Goal: Communication & Community: Answer question/provide support

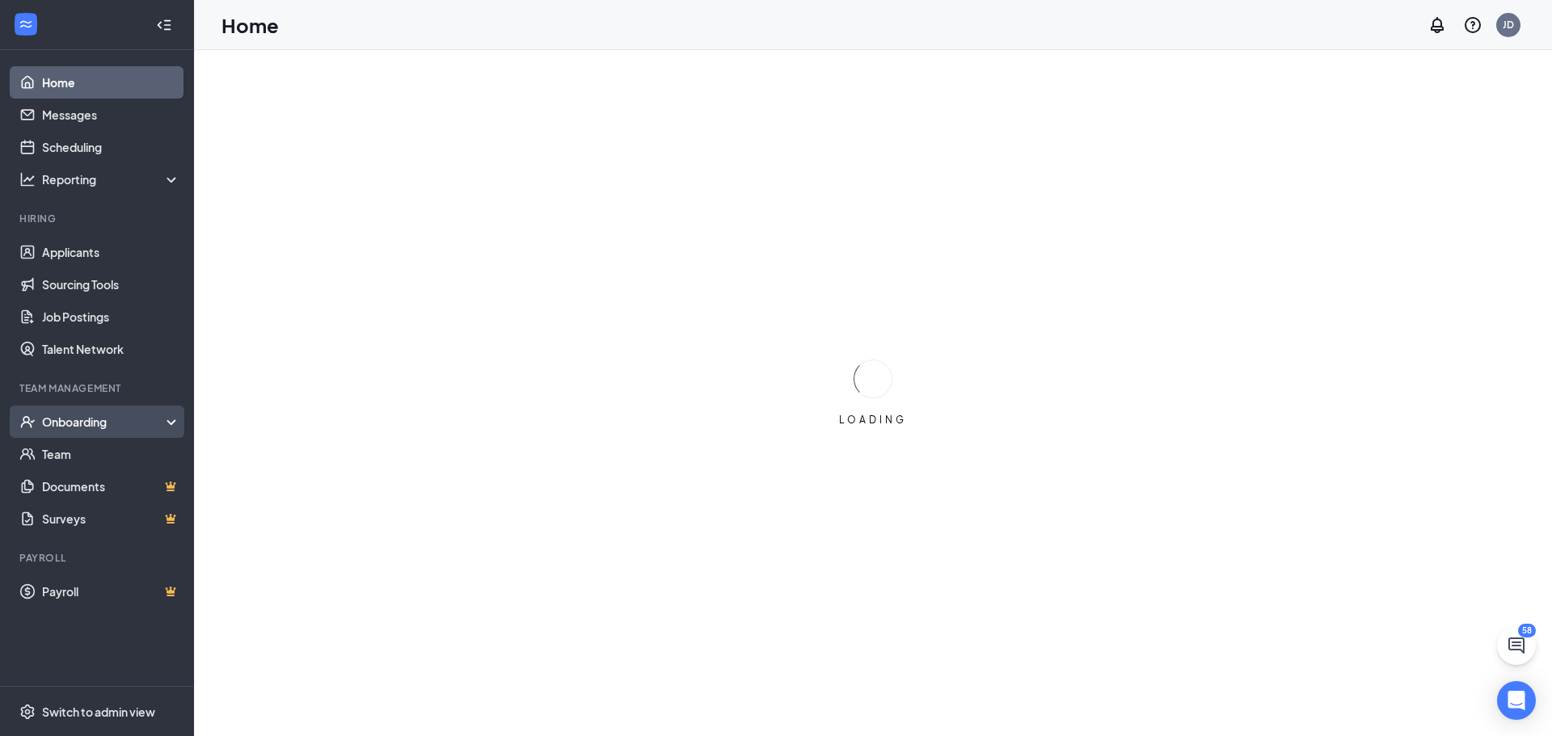
click at [97, 424] on div "Onboarding" at bounding box center [104, 422] width 124 height 16
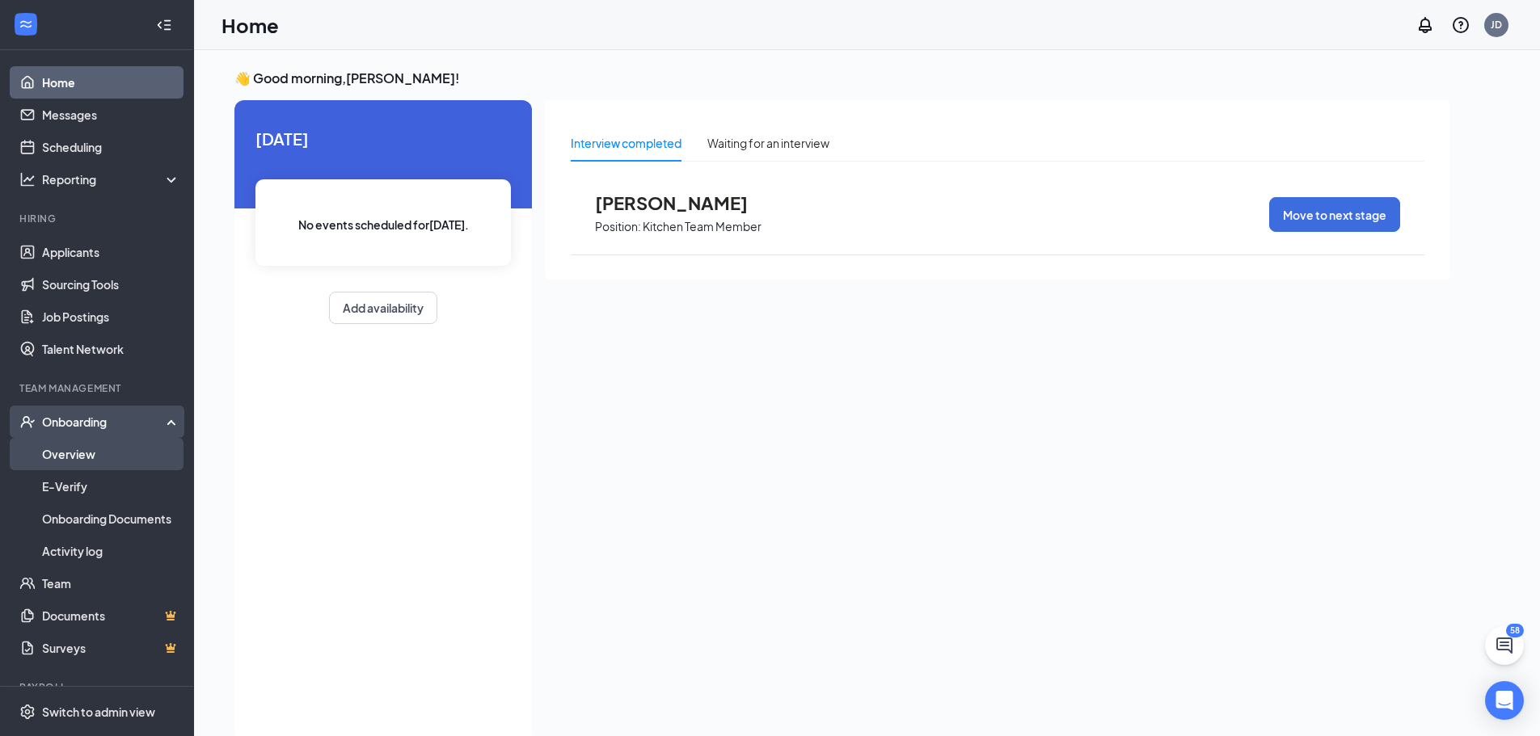
click at [79, 453] on link "Overview" at bounding box center [111, 454] width 138 height 32
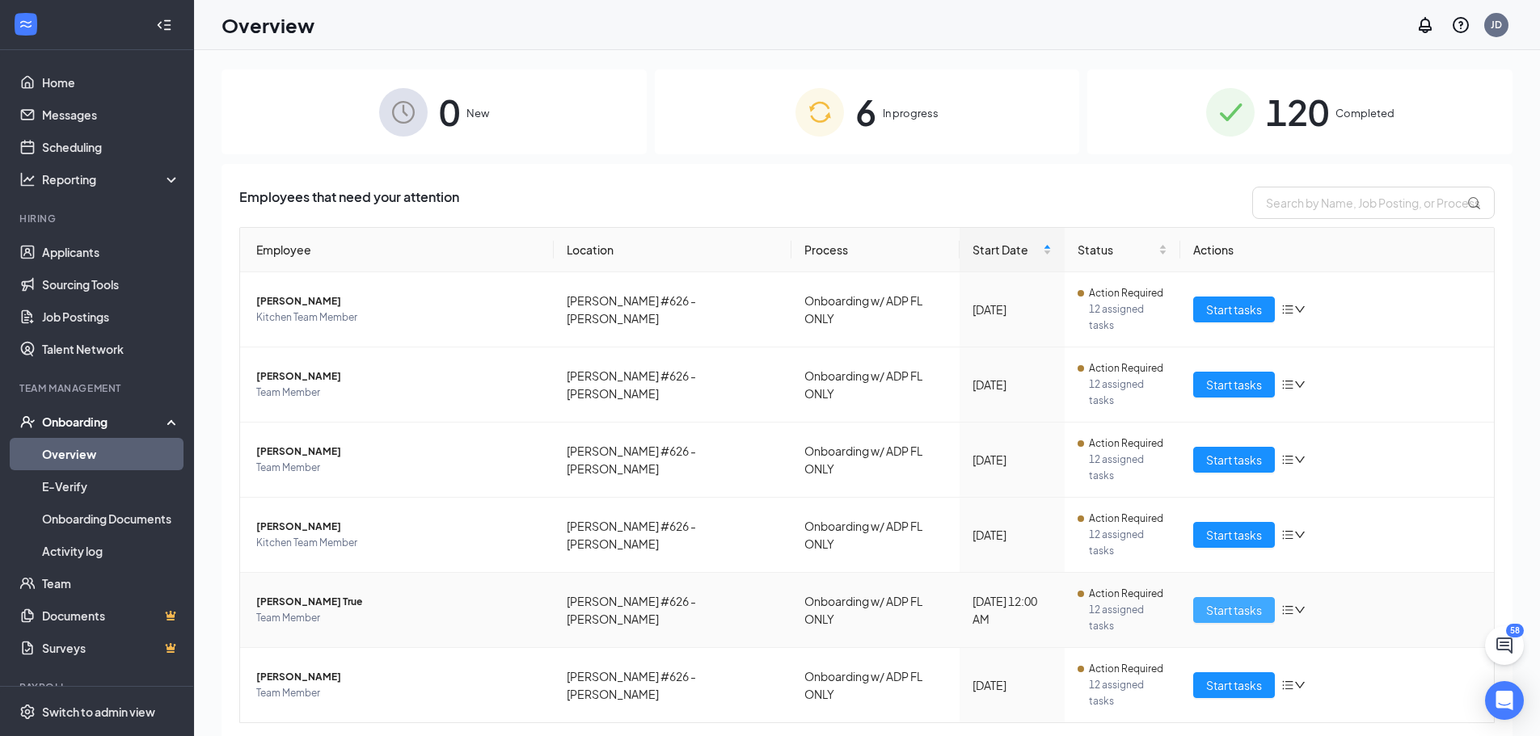
click at [1221, 601] on span "Start tasks" at bounding box center [1234, 610] width 56 height 18
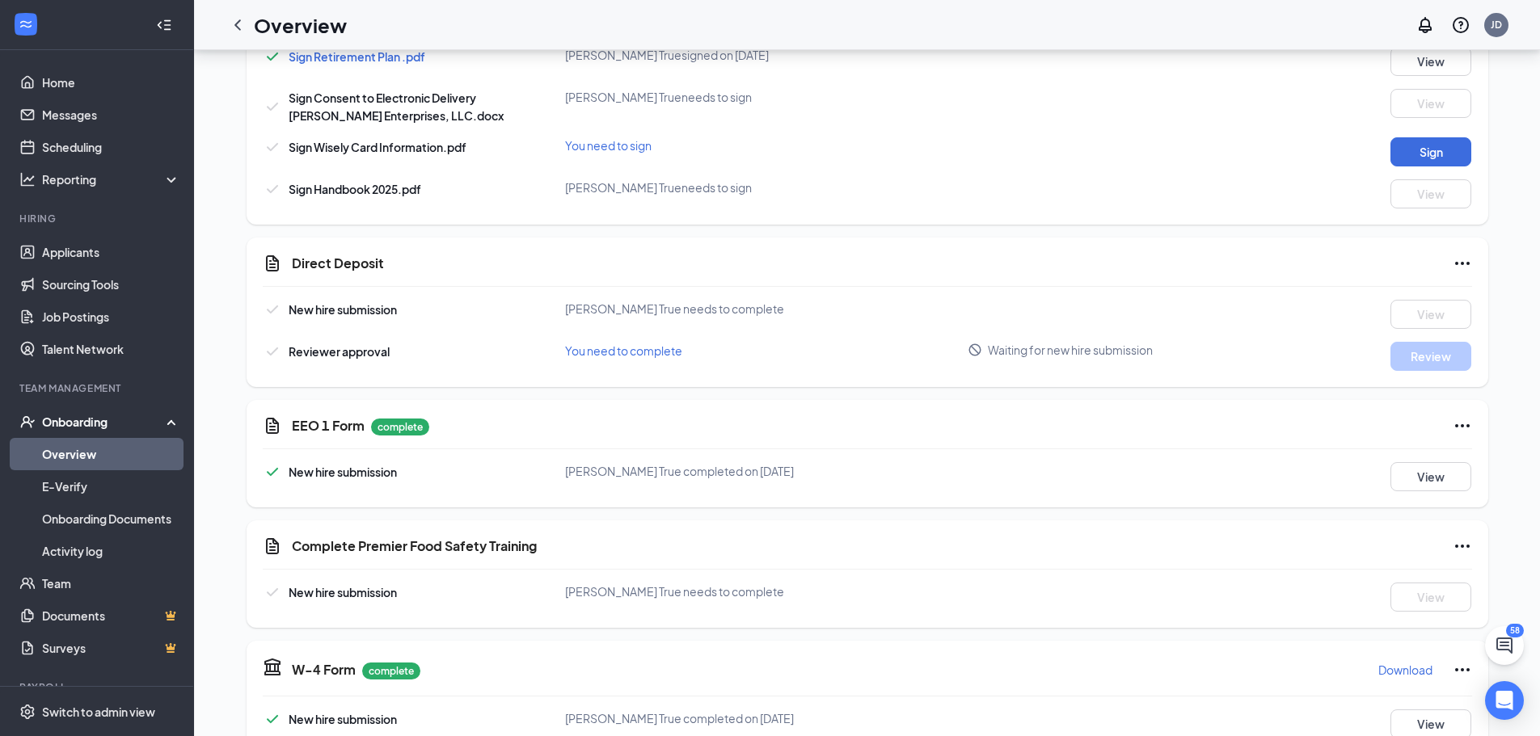
scroll to position [1051, 0]
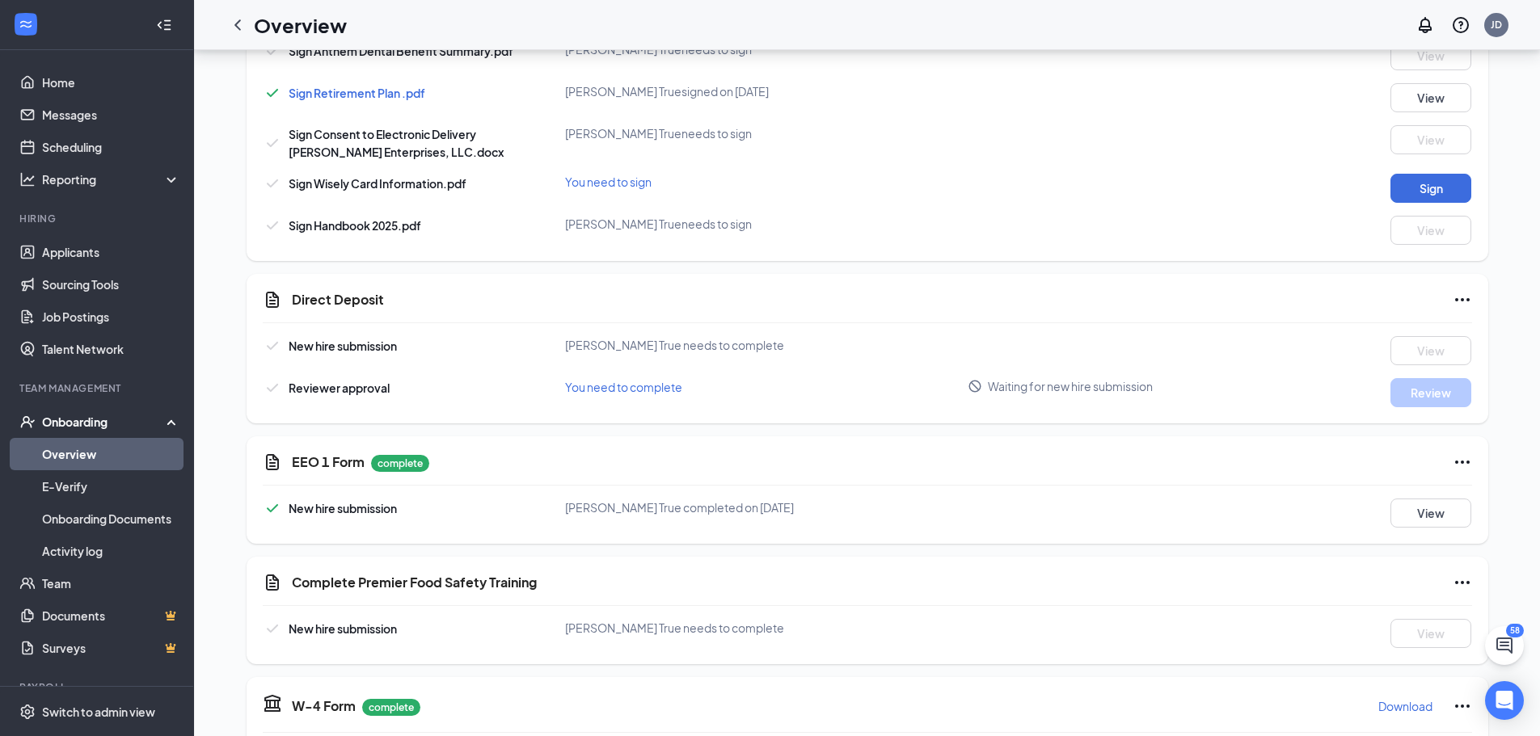
click at [1459, 290] on icon "Ellipses" at bounding box center [1462, 299] width 19 height 19
click at [861, 314] on div "Direct Deposit New hire submission [PERSON_NAME] True needs to complete View Re…" at bounding box center [868, 349] width 1242 height 150
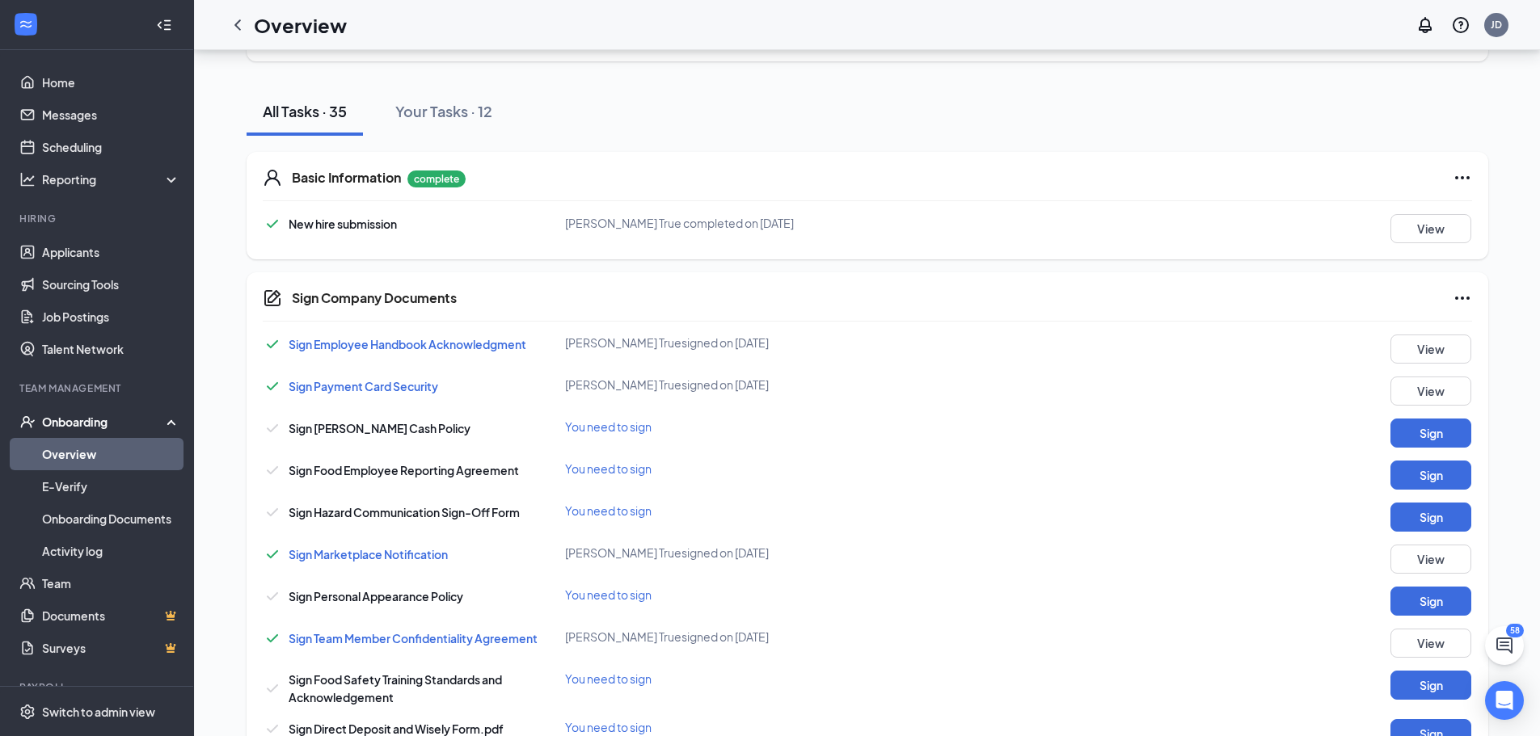
scroll to position [162, 0]
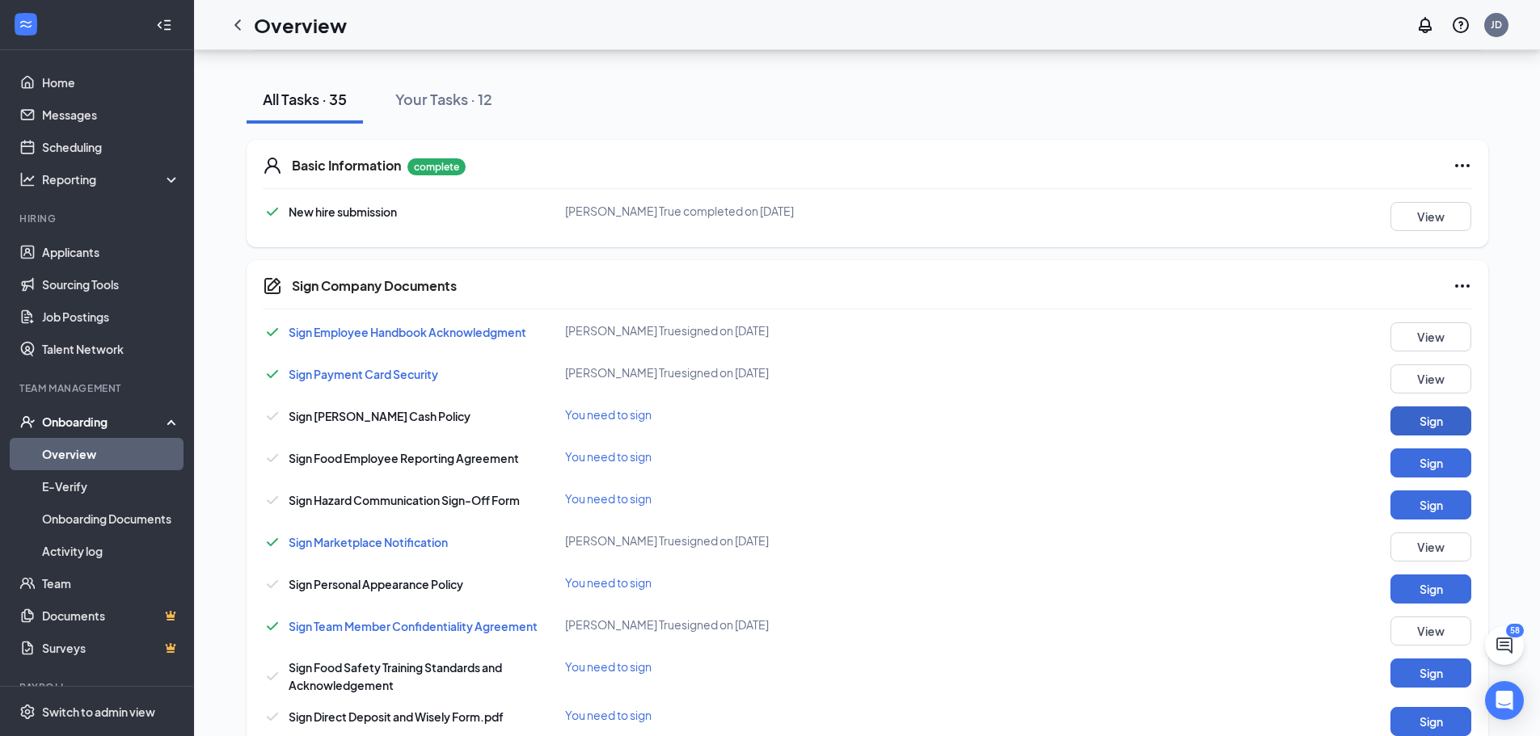
click at [1448, 418] on button "Sign" at bounding box center [1431, 421] width 81 height 29
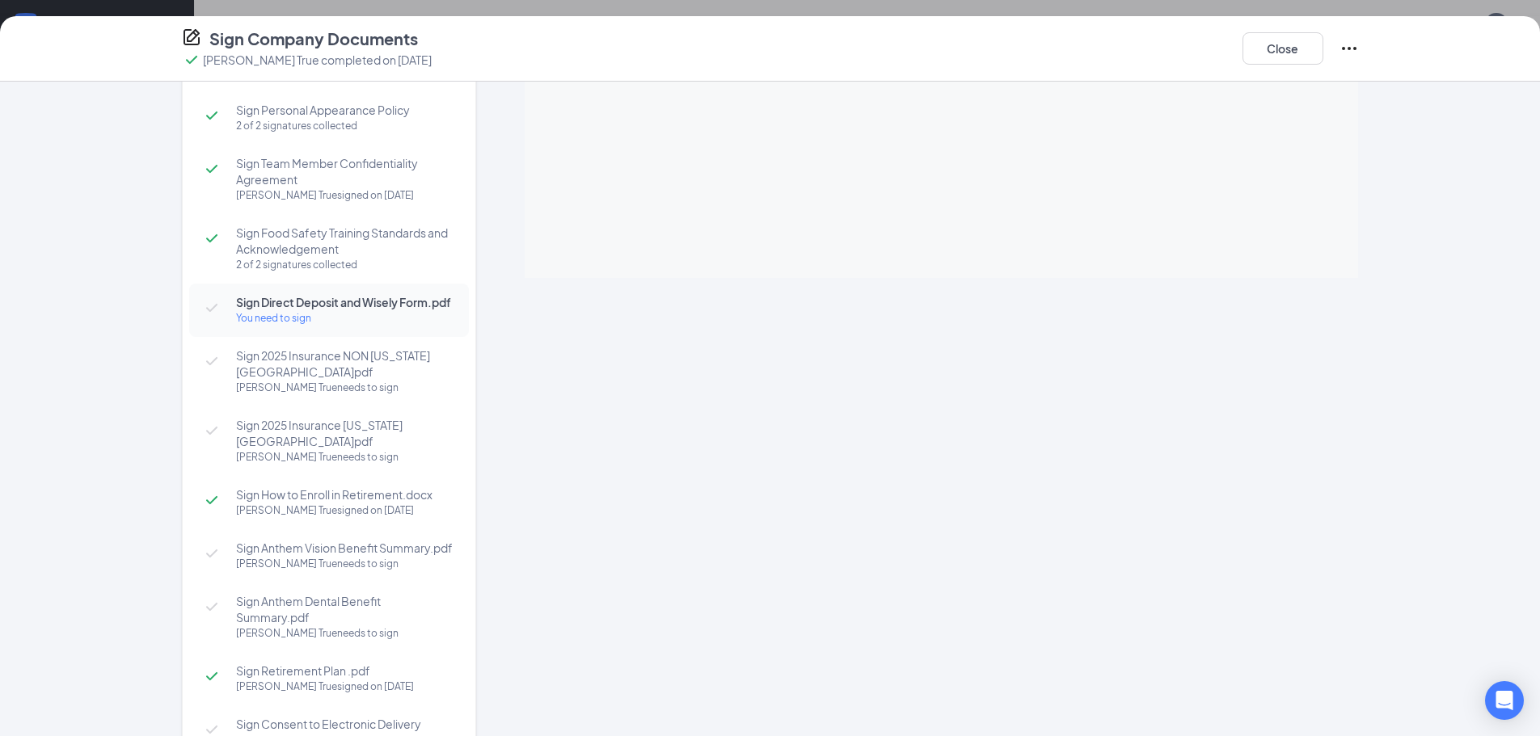
scroll to position [404, 0]
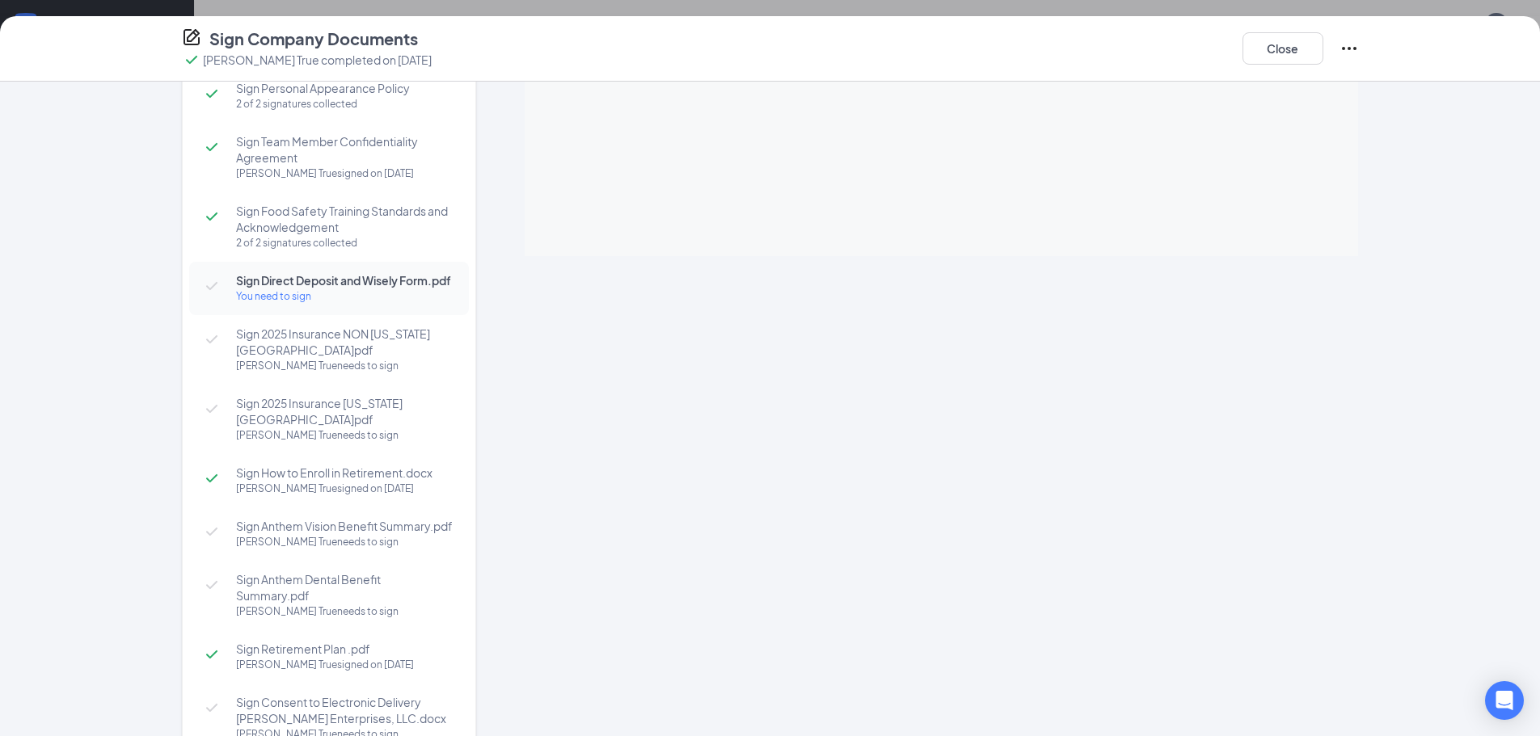
click at [286, 376] on div "Sign 2025 Insurance NON [US_STATE][GEOGRAPHIC_DATA]pdf [PERSON_NAME] True needs…" at bounding box center [329, 350] width 280 height 70
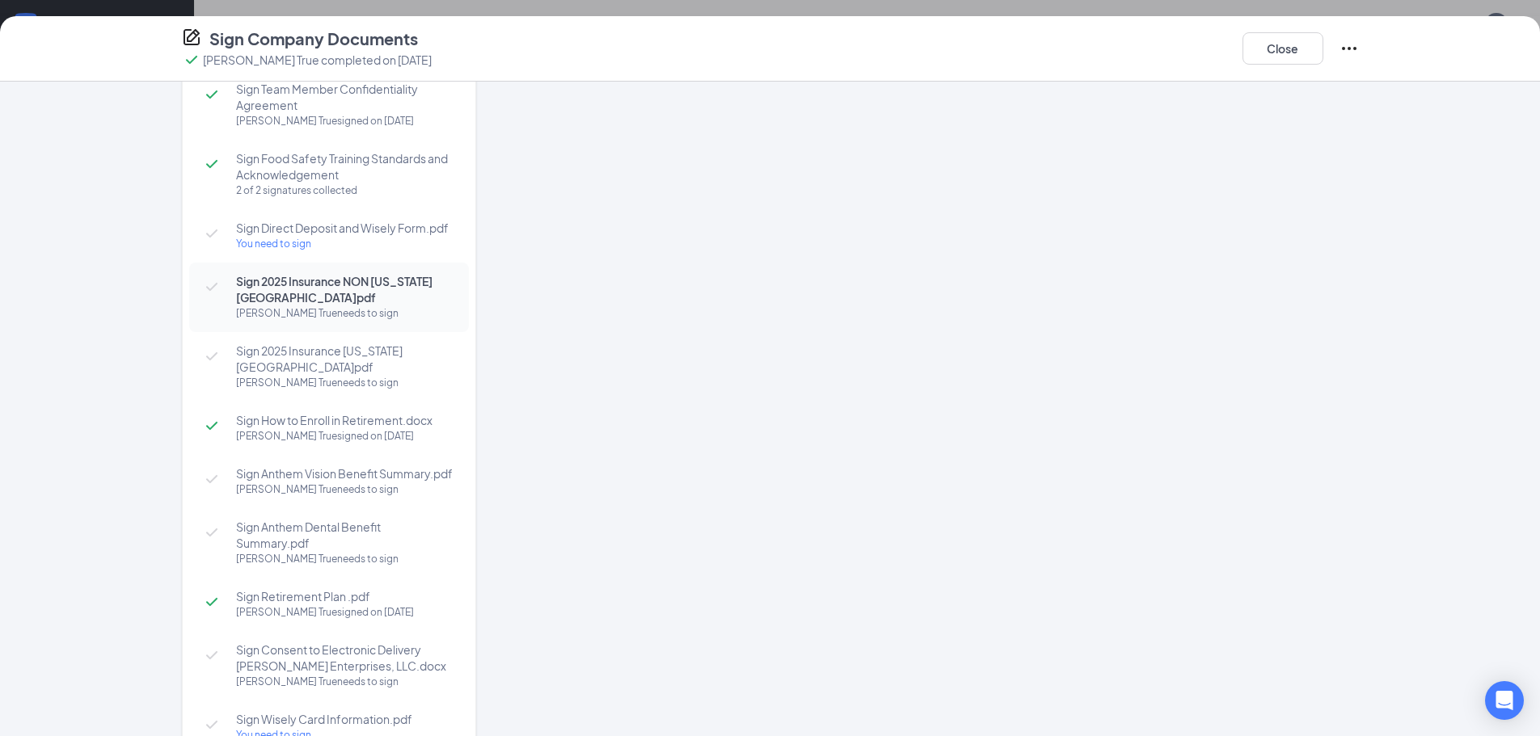
scroll to position [485, 0]
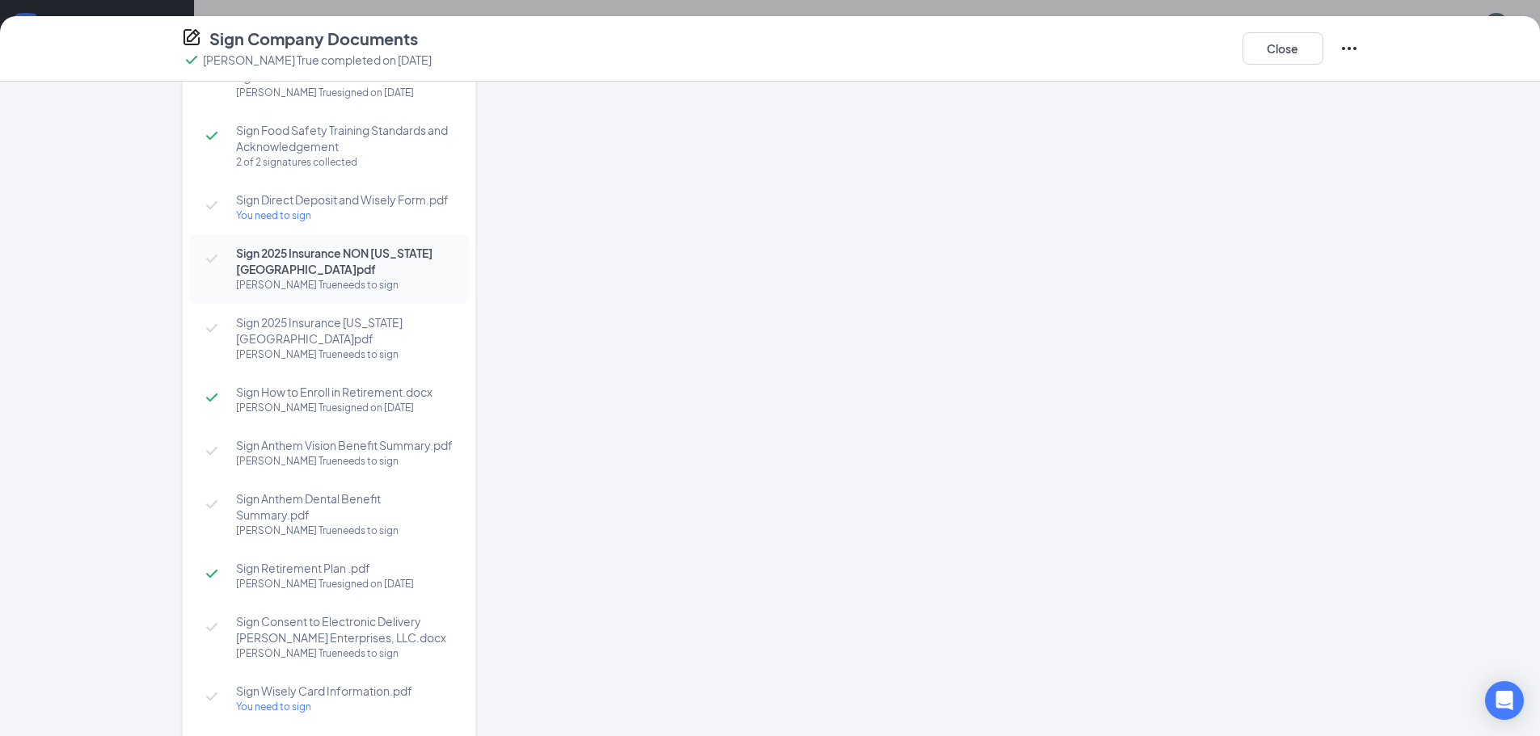
click at [311, 400] on div "[PERSON_NAME] True signed on [DATE]" at bounding box center [344, 408] width 217 height 16
click at [369, 437] on span "Sign Anthem Vision Benefit Summary.pdf" at bounding box center [344, 445] width 217 height 16
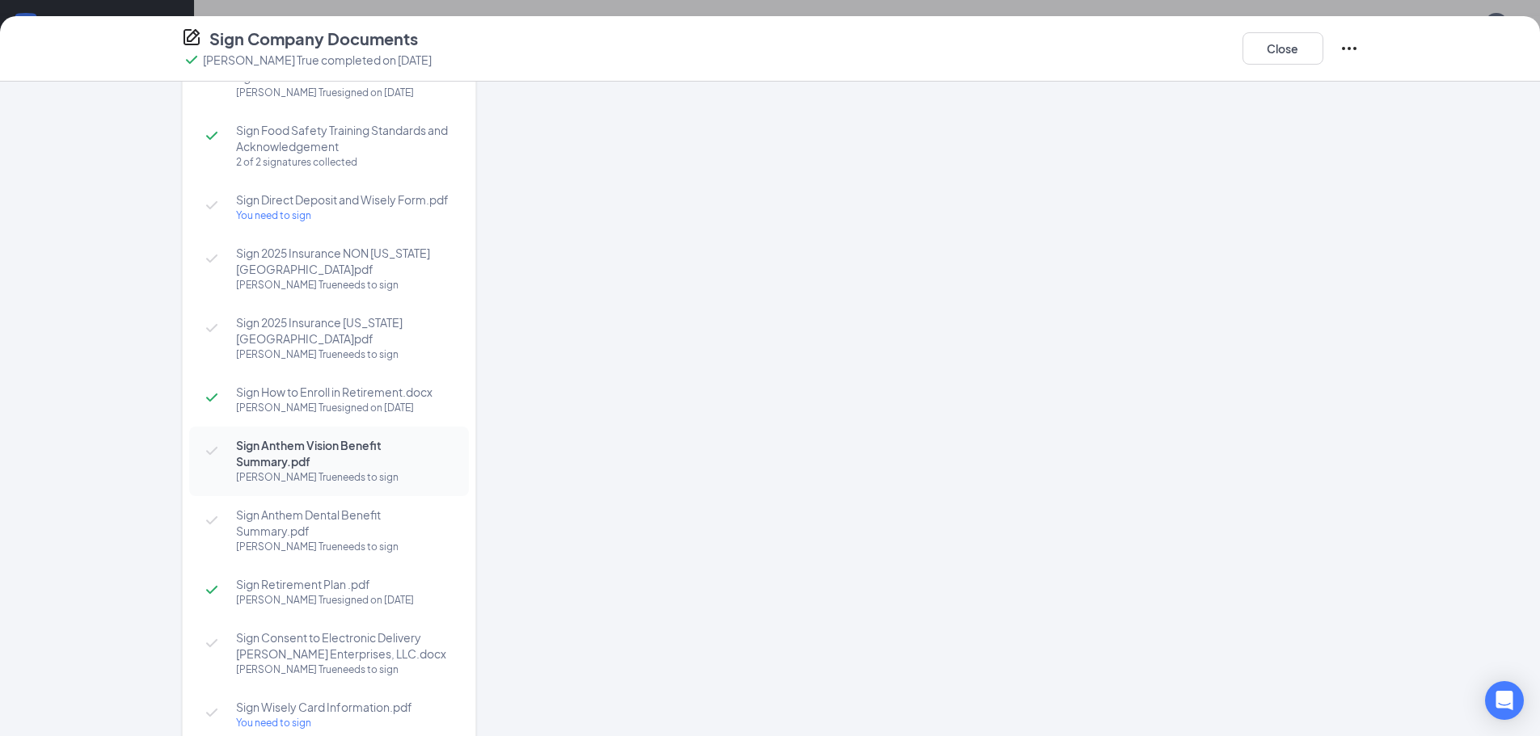
click at [343, 243] on div "Sign 2025 Insurance NON [US_STATE][GEOGRAPHIC_DATA]pdf [PERSON_NAME] True needs…" at bounding box center [329, 269] width 280 height 70
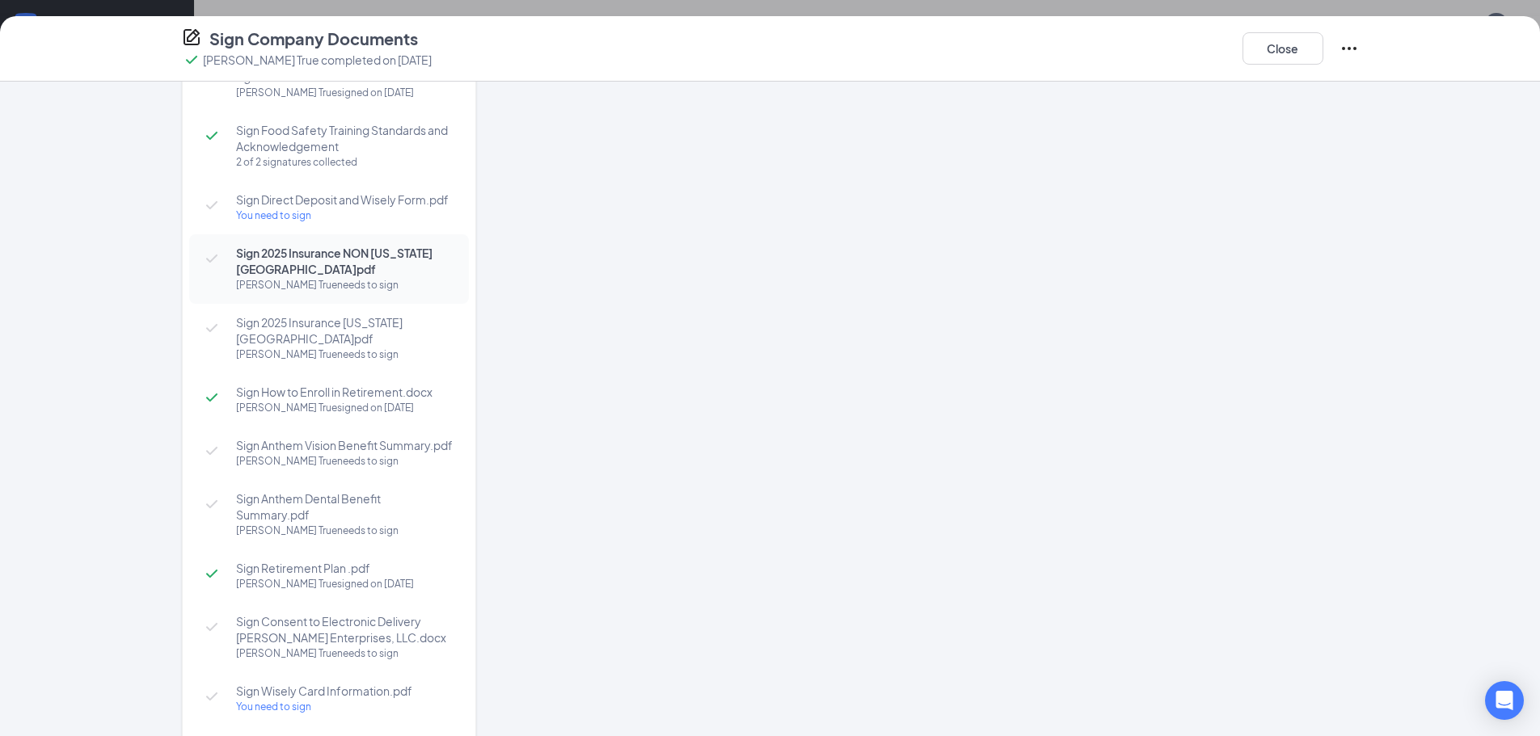
click at [269, 347] on div "[PERSON_NAME] True needs to sign" at bounding box center [344, 355] width 217 height 16
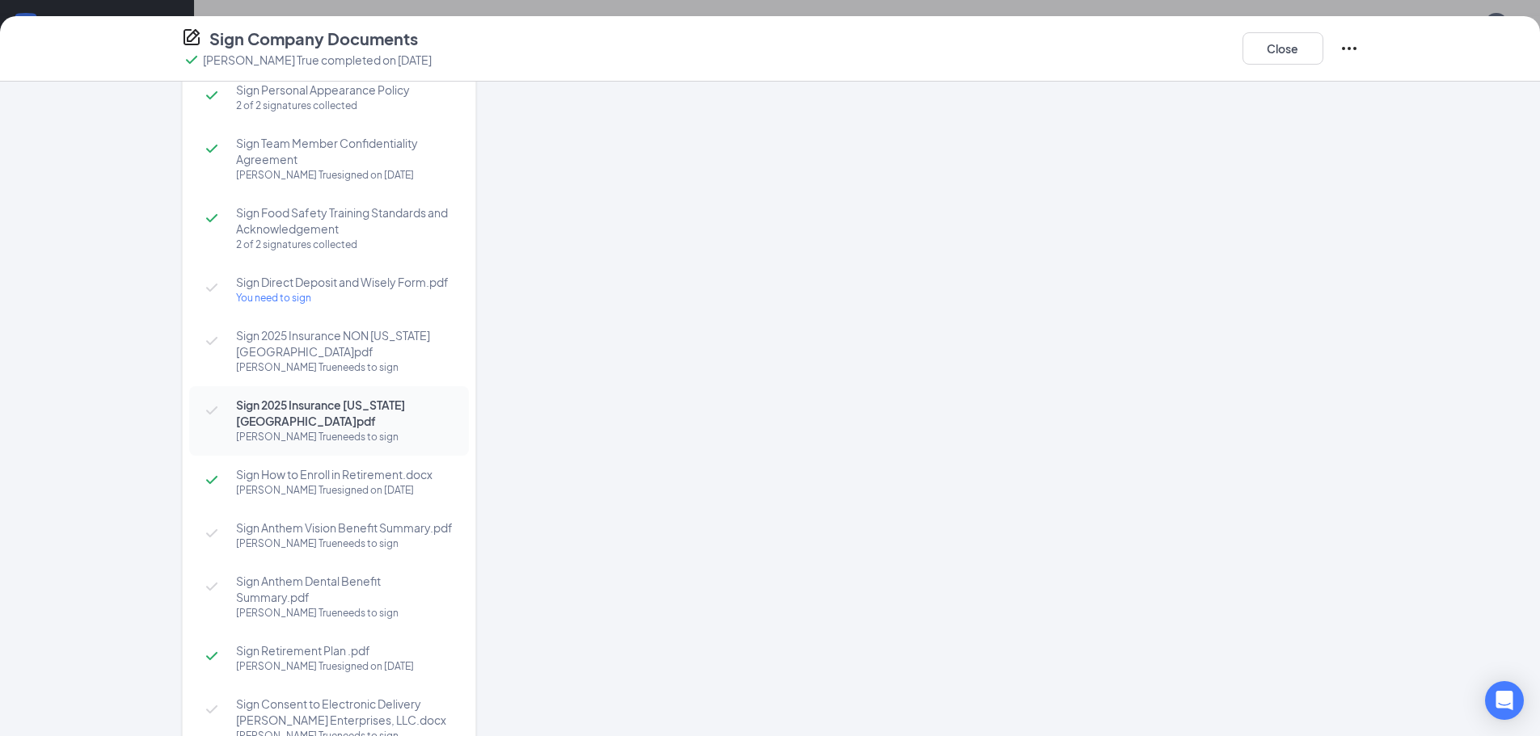
scroll to position [404, 0]
click at [601, 517] on div "Showing document preview until all signatures are collected [PERSON_NAME] True …" at bounding box center [941, 289] width 833 height 1190
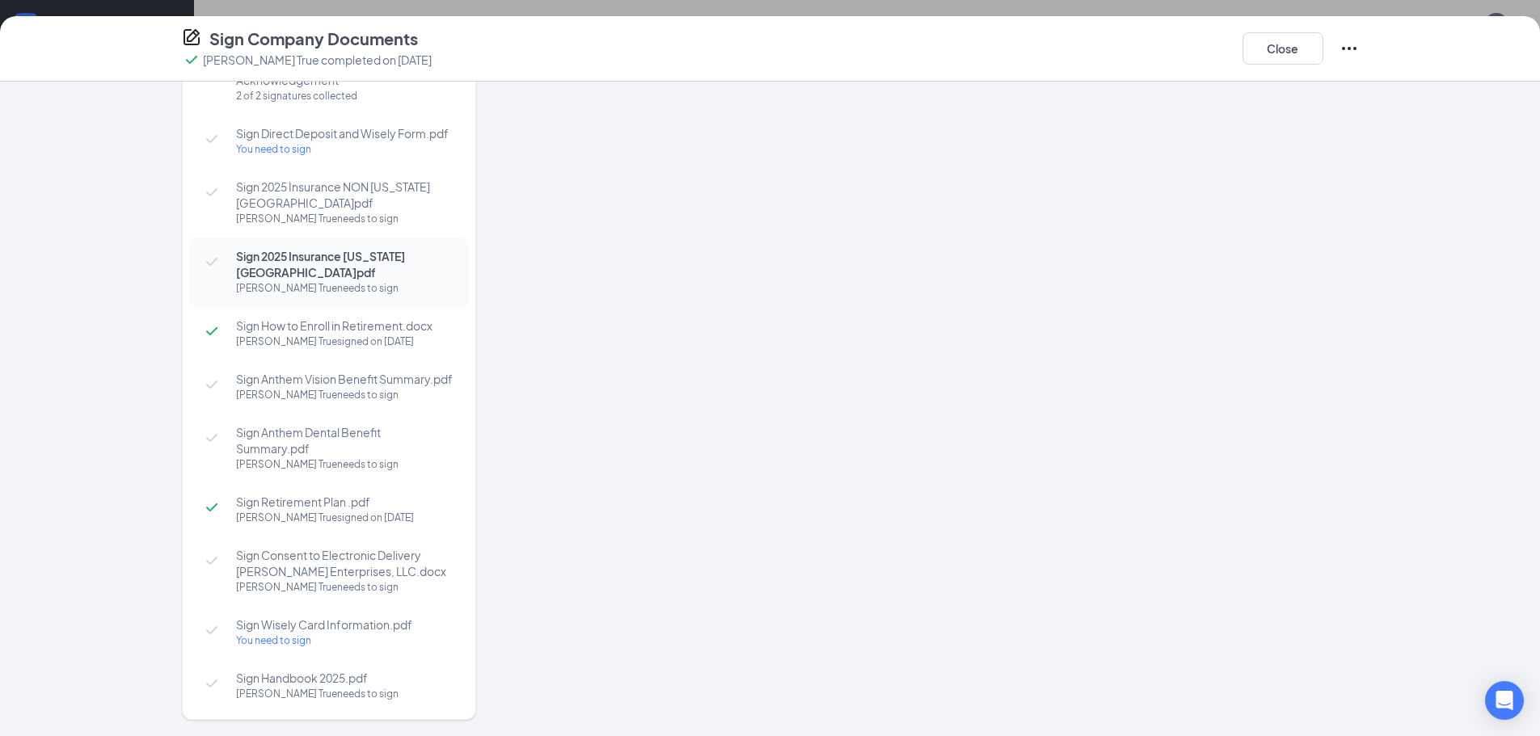
click at [314, 510] on div "[PERSON_NAME] True signed on [DATE]" at bounding box center [344, 518] width 217 height 16
click at [331, 558] on span "Sign Consent to Electronic Delivery [PERSON_NAME] Enterprises, LLC.docx" at bounding box center [344, 563] width 217 height 32
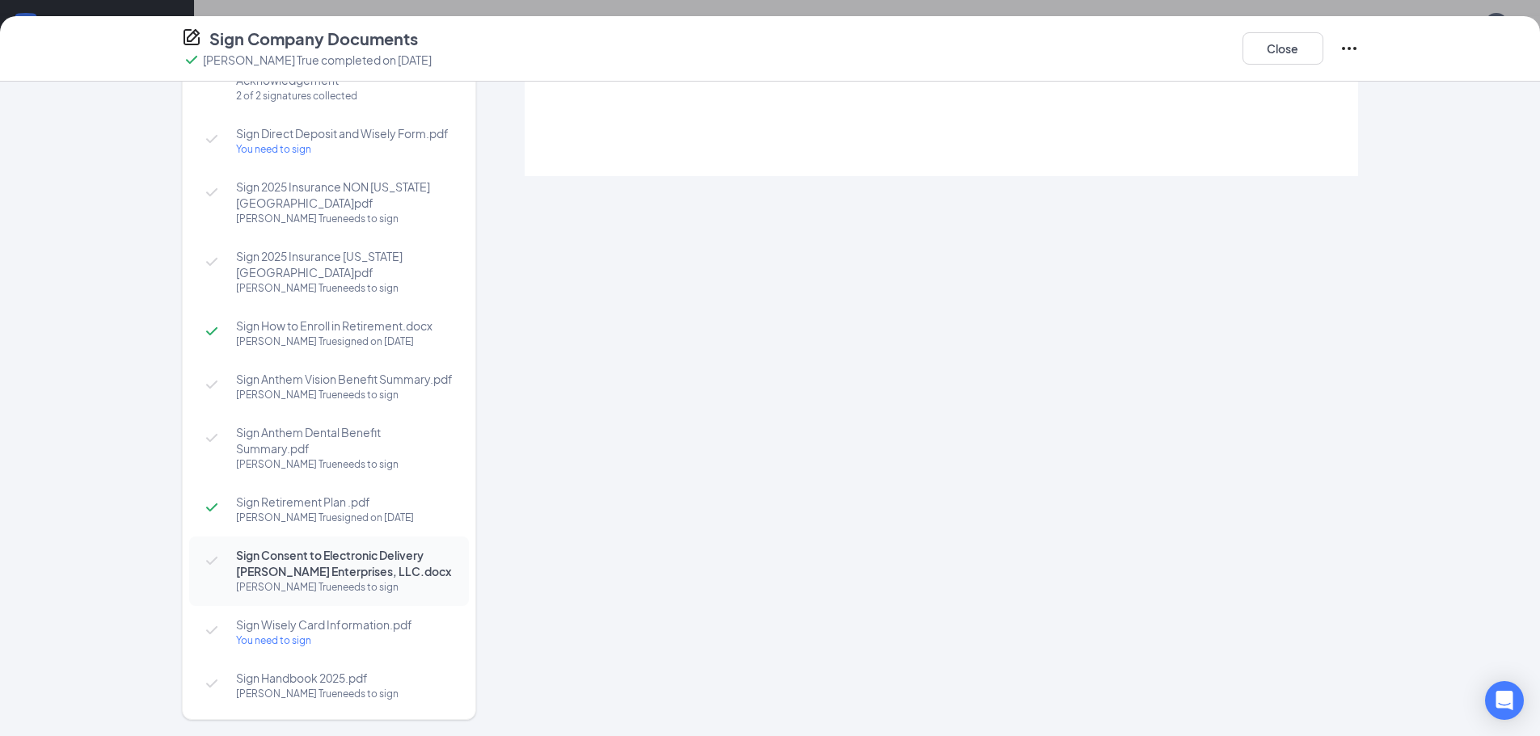
click at [386, 617] on span "Sign Wisely Card Information.pdf" at bounding box center [344, 625] width 217 height 16
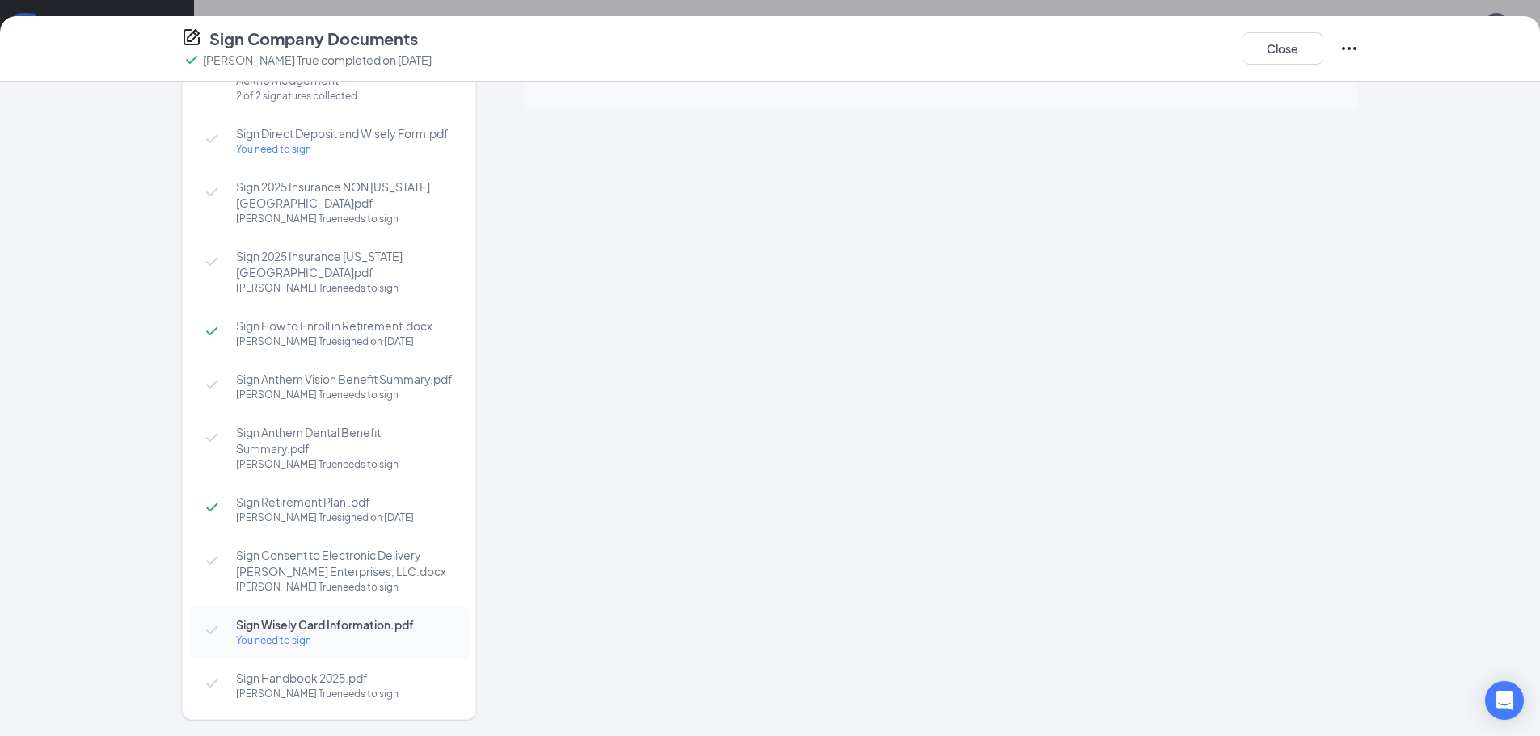
click at [293, 670] on span "Sign Handbook 2025.pdf" at bounding box center [344, 678] width 217 height 16
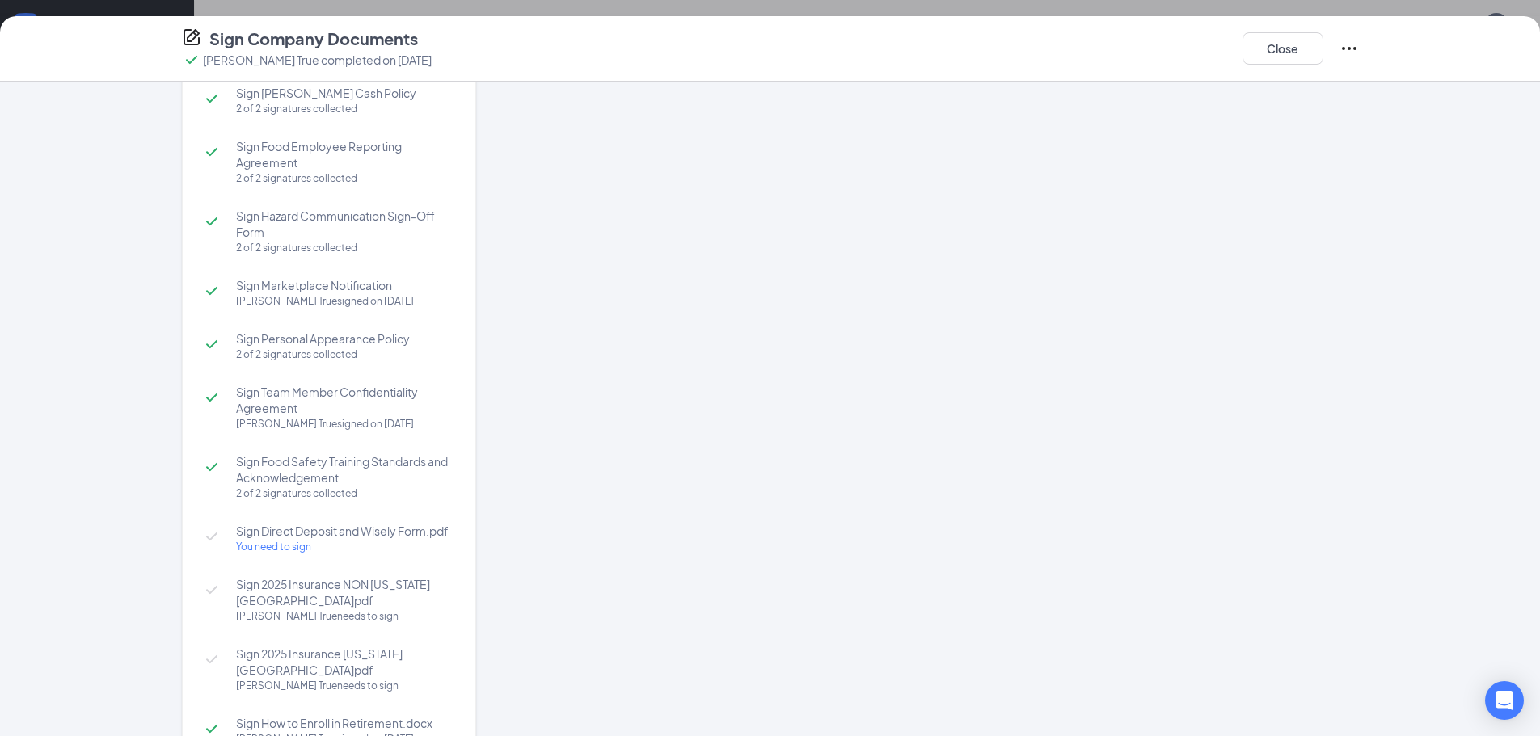
scroll to position [0, 0]
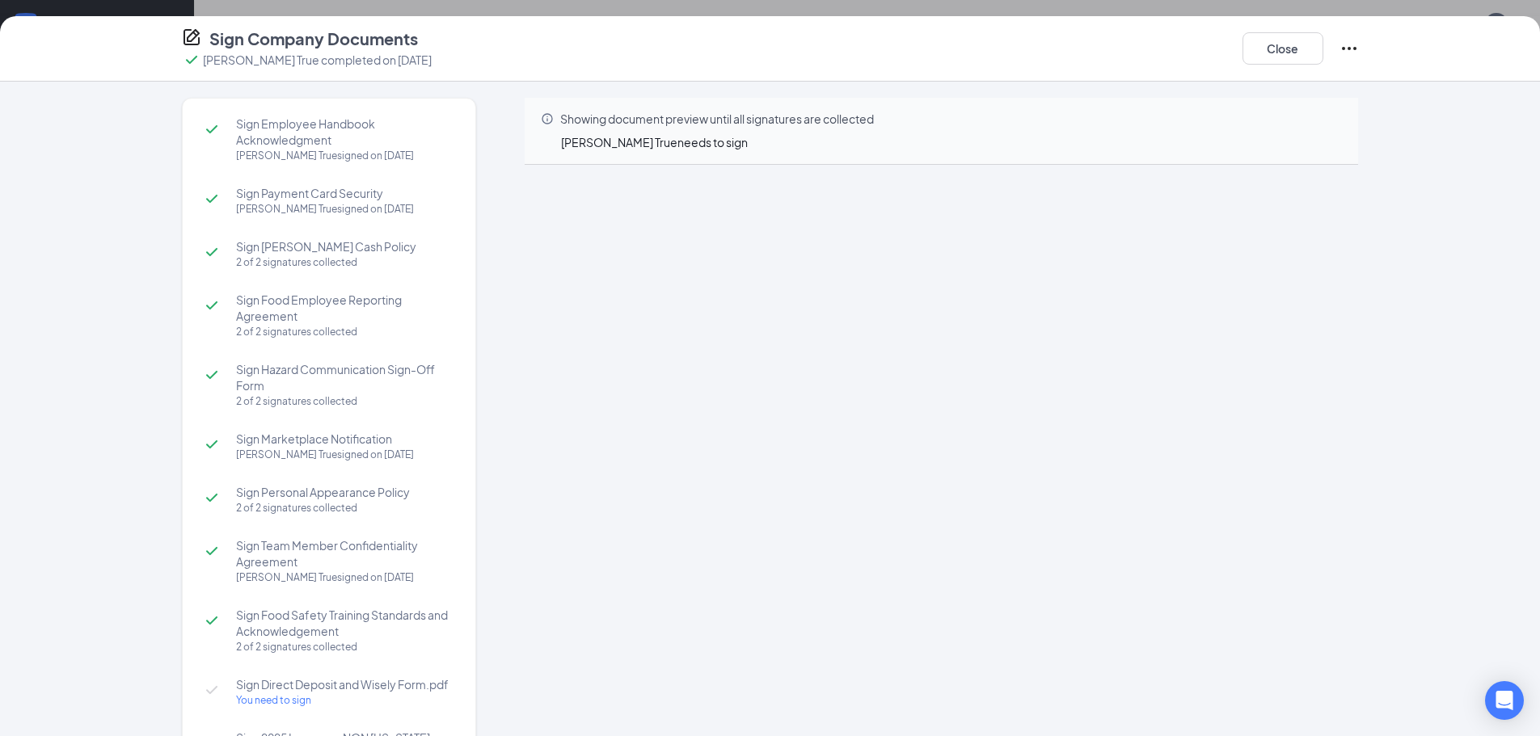
click at [1276, 68] on div "Close" at bounding box center [1301, 48] width 116 height 42
click at [1272, 58] on button "Close" at bounding box center [1283, 48] width 81 height 32
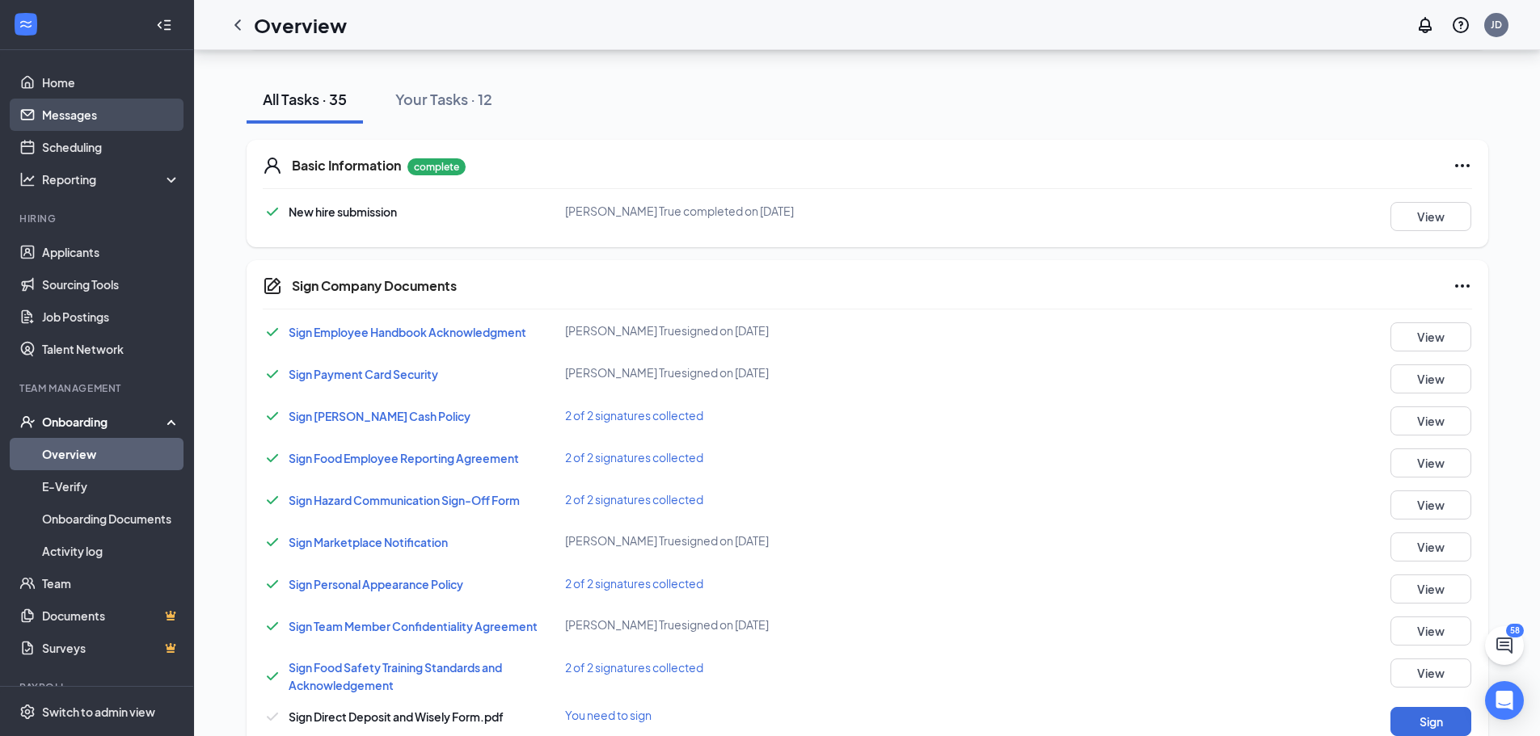
click at [84, 111] on link "Messages" at bounding box center [111, 115] width 138 height 32
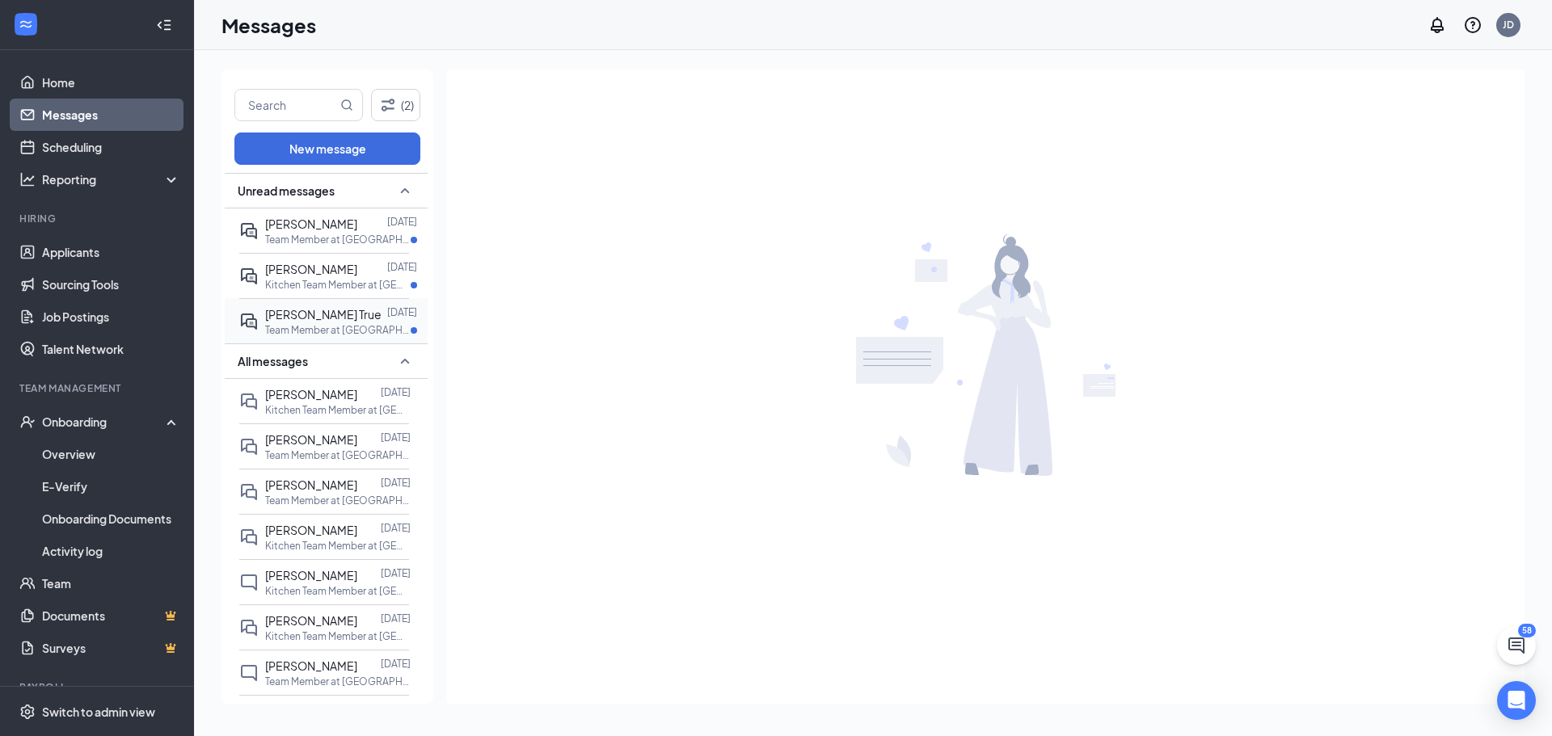
click at [382, 318] on div at bounding box center [385, 315] width 6 height 18
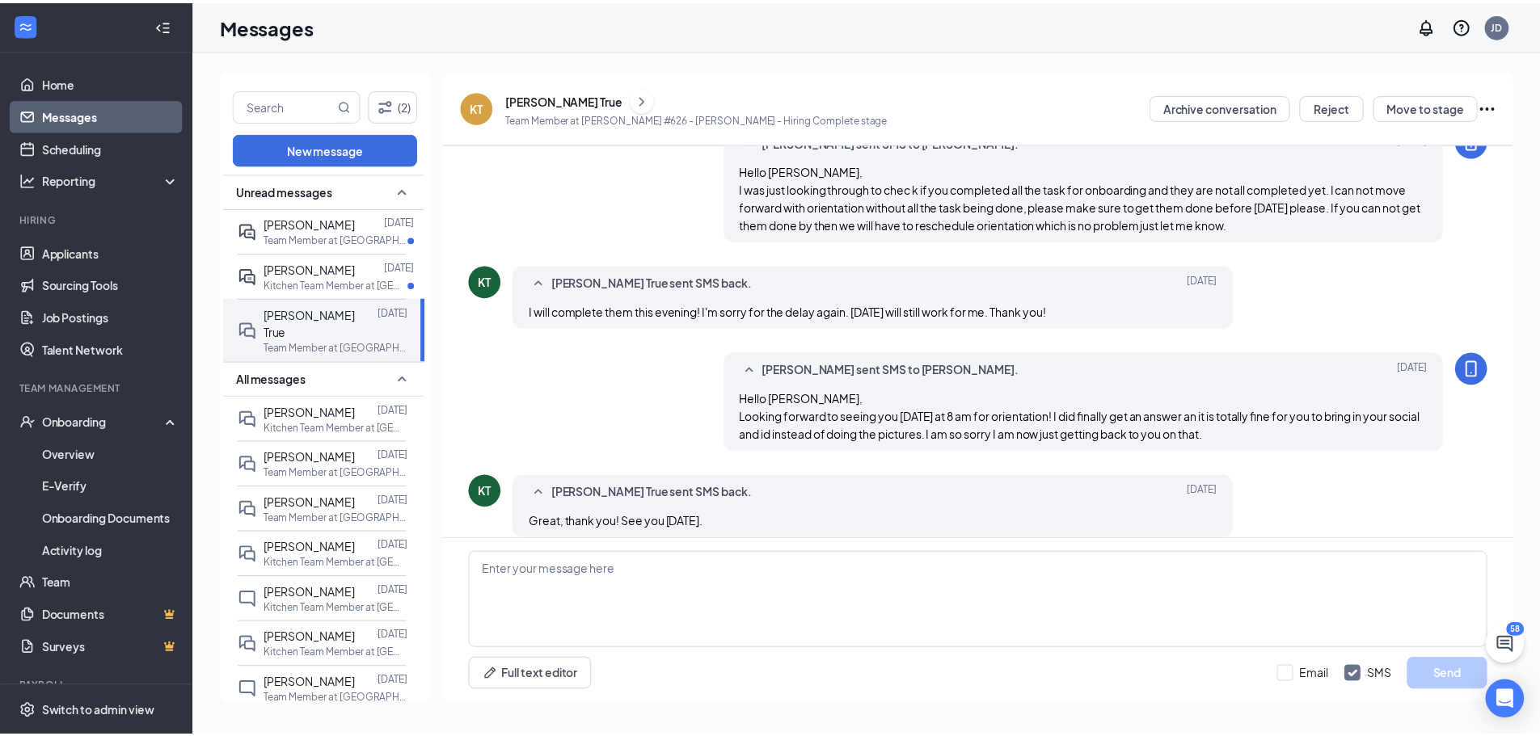
scroll to position [472, 0]
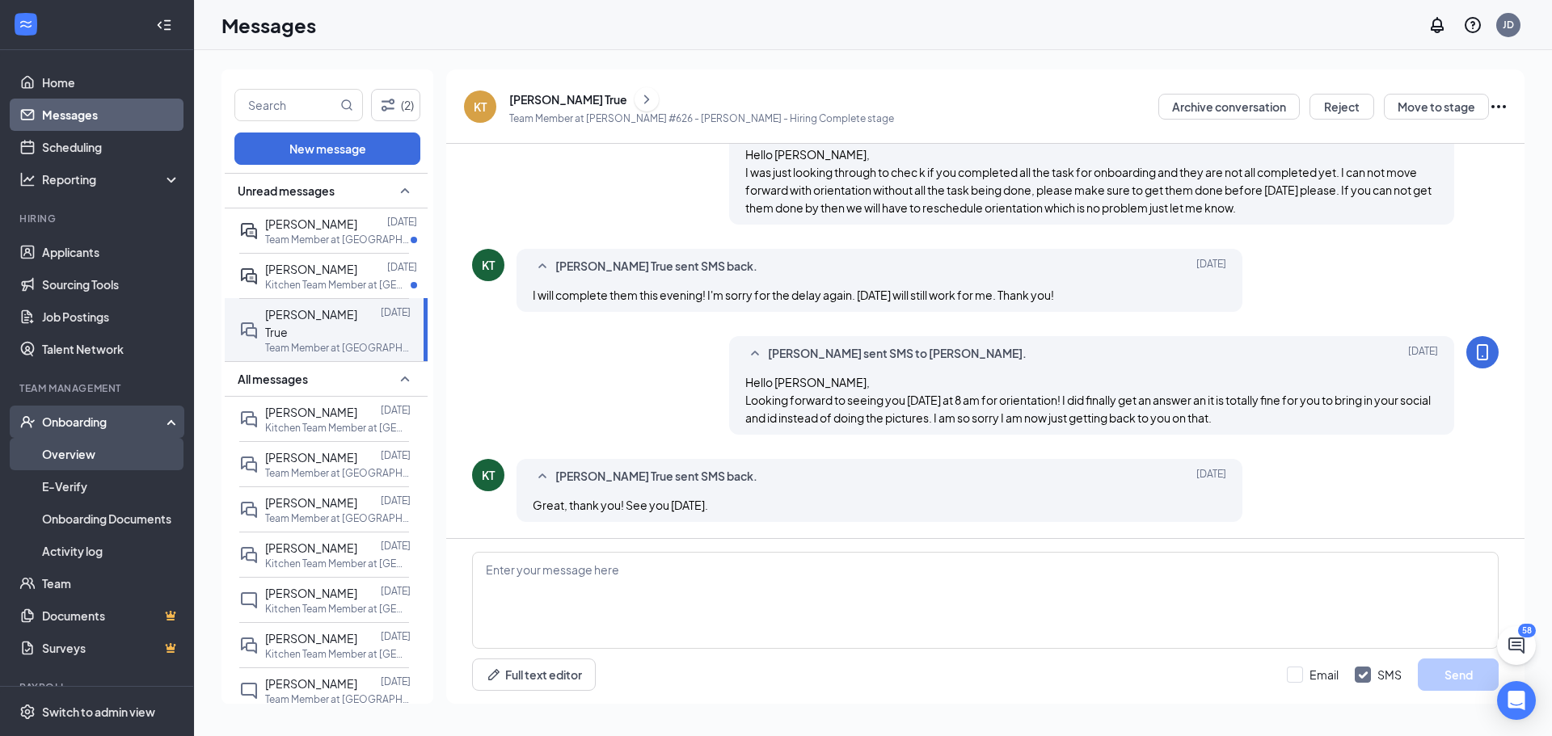
click at [108, 458] on link "Overview" at bounding box center [111, 454] width 138 height 32
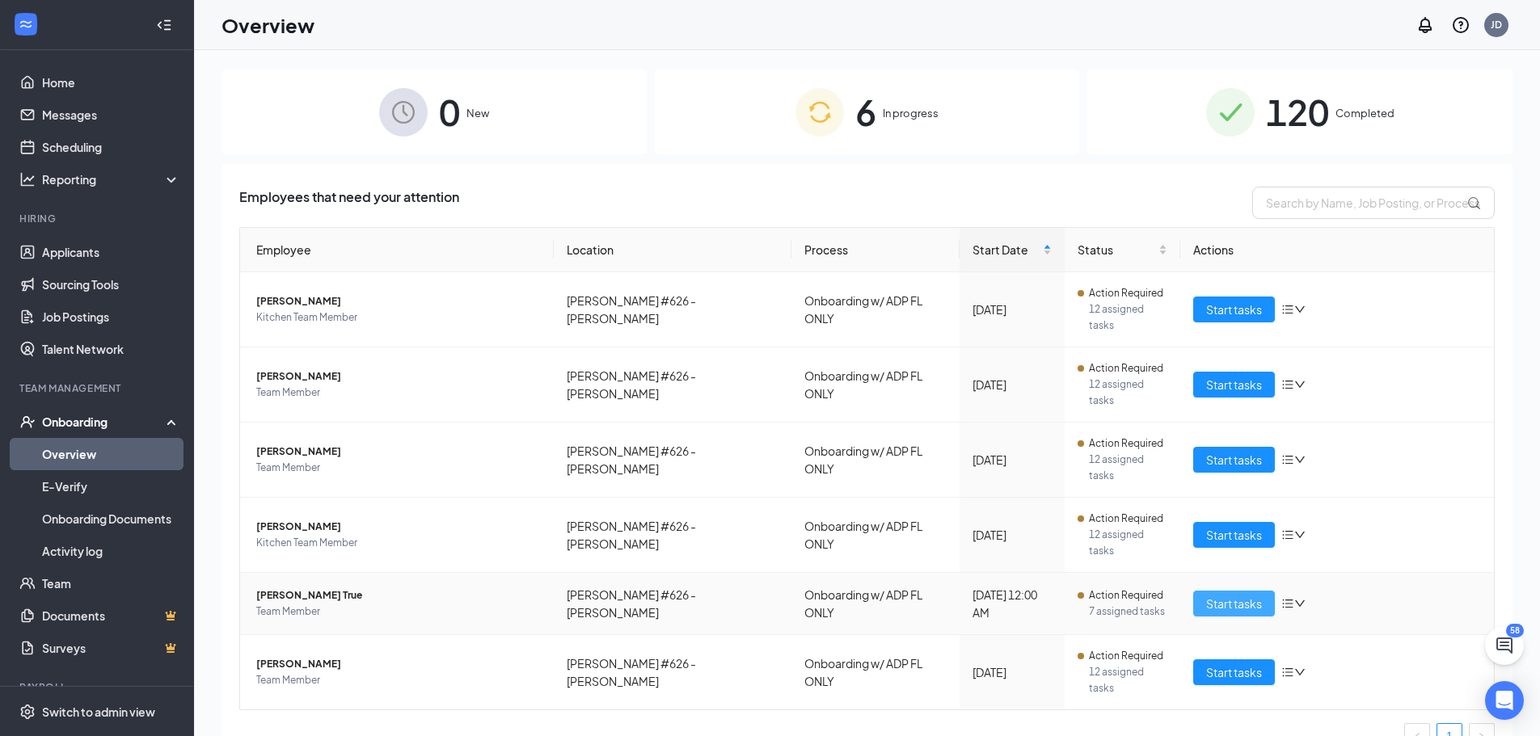
click at [1213, 595] on span "Start tasks" at bounding box center [1234, 604] width 56 height 18
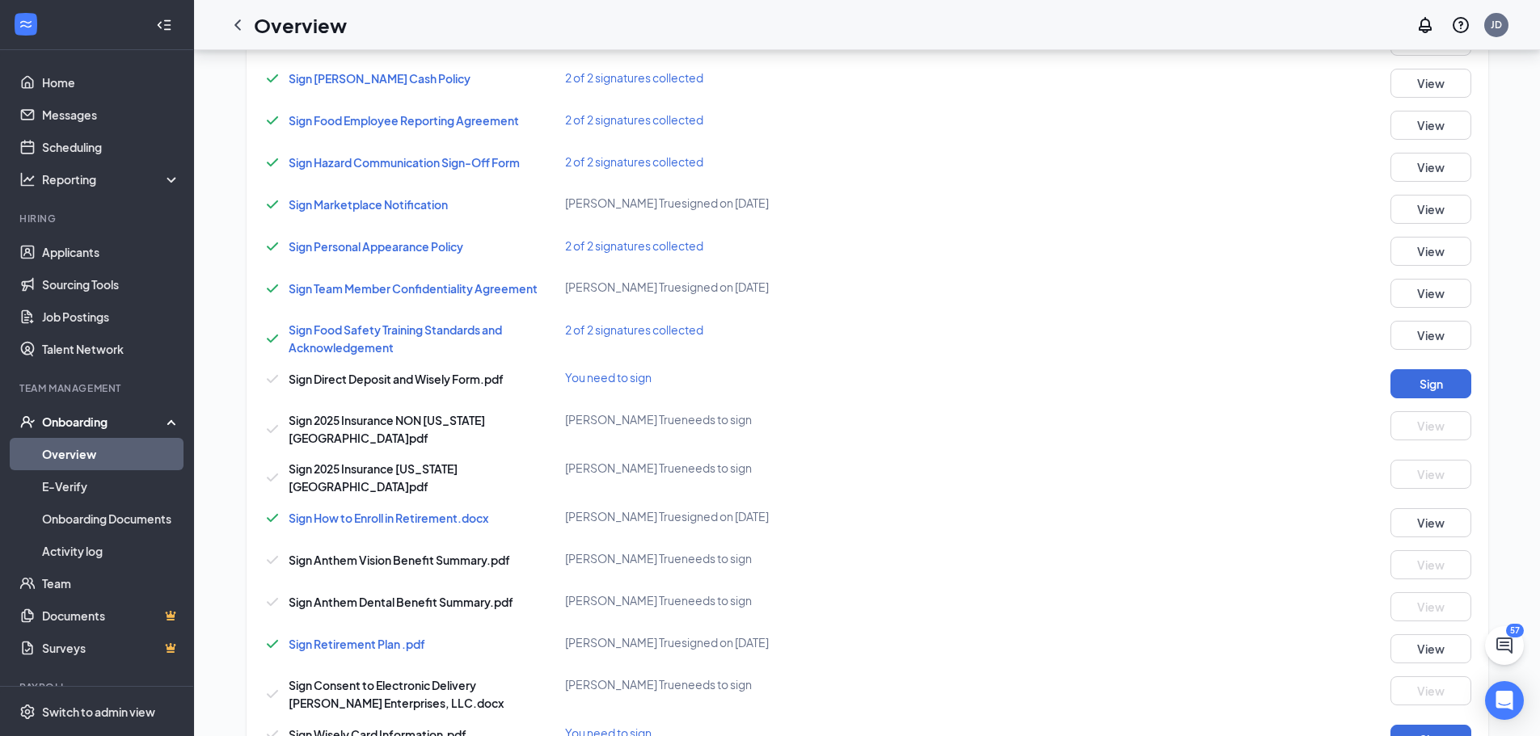
scroll to position [471, 0]
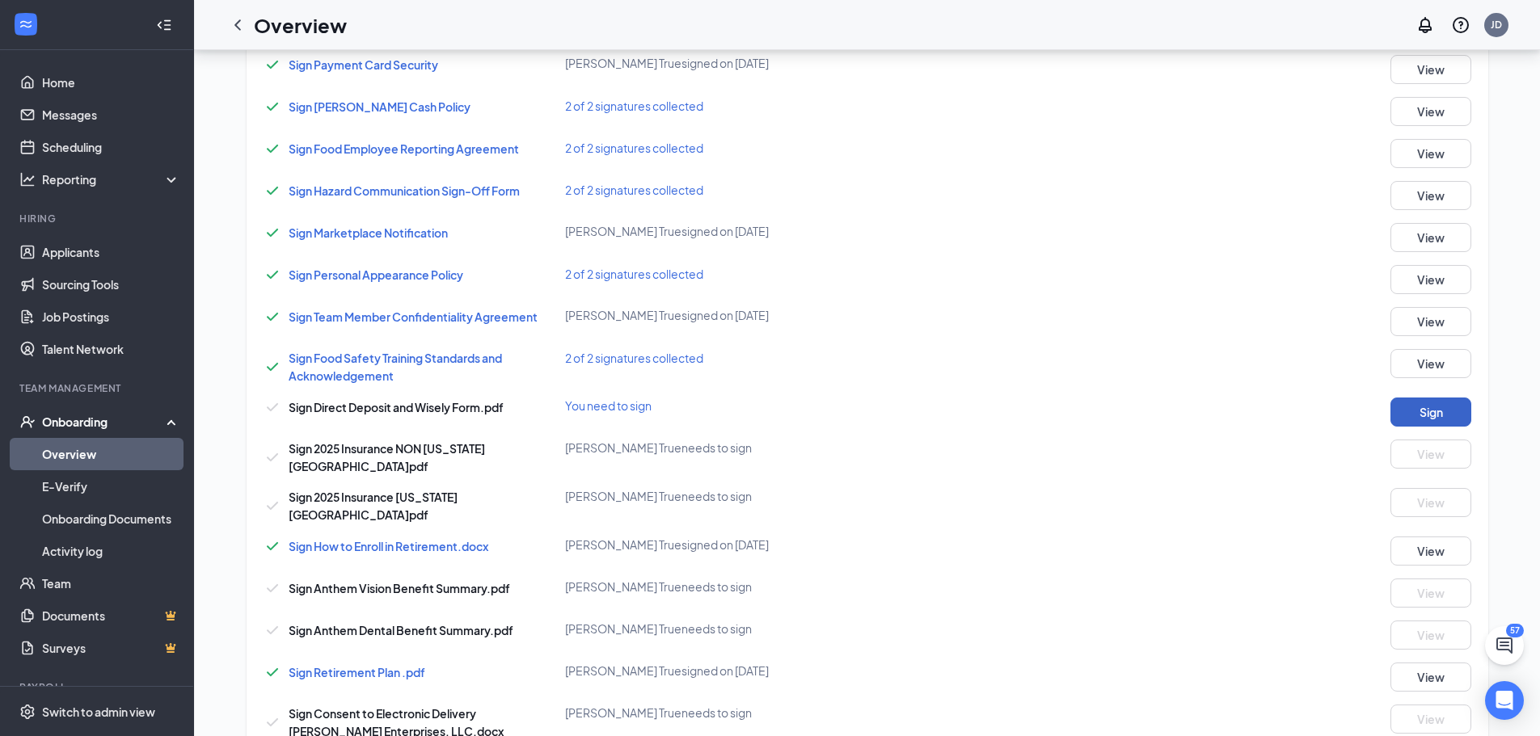
click at [1430, 417] on button "Sign" at bounding box center [1431, 412] width 81 height 29
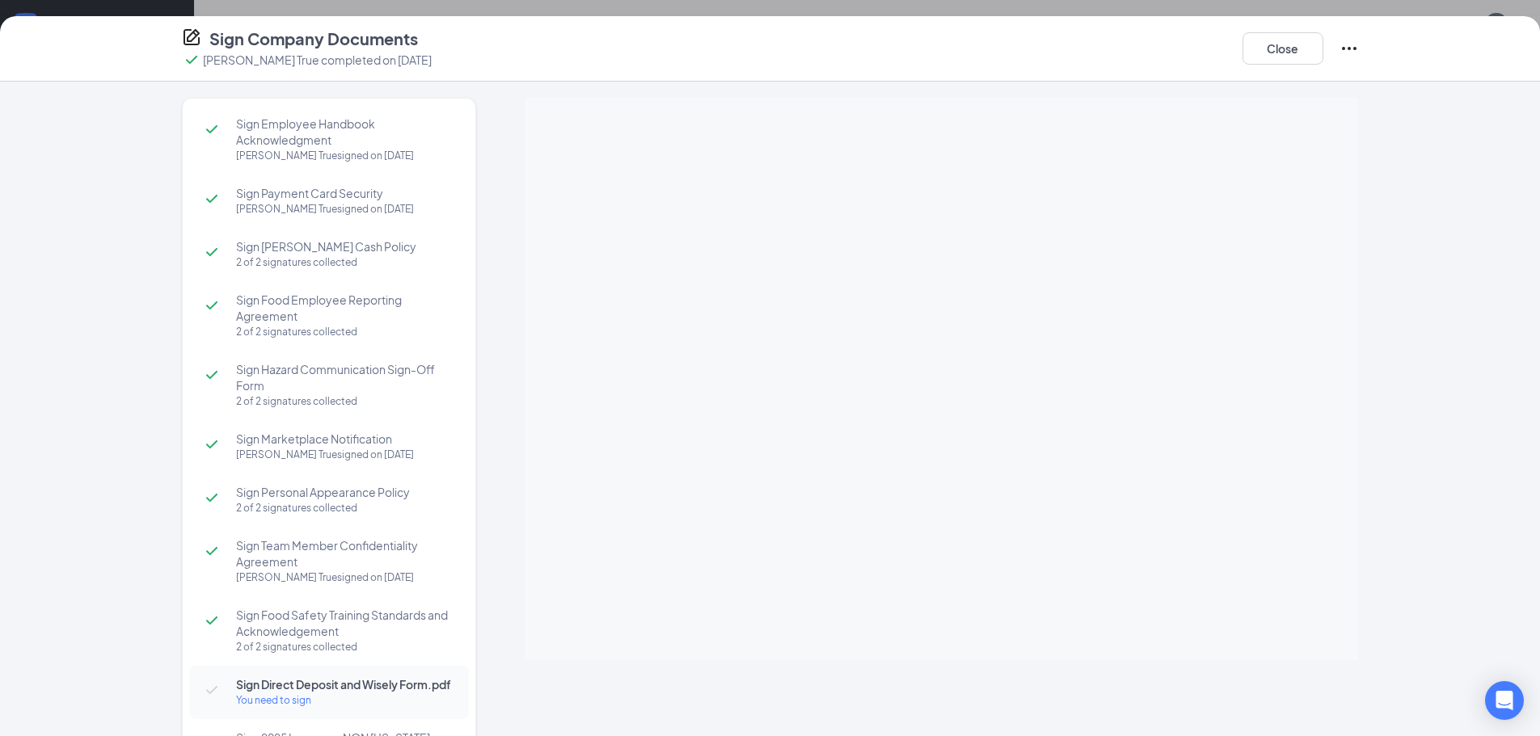
click at [1355, 48] on icon "Ellipses" at bounding box center [1349, 48] width 19 height 19
click at [1492, 325] on div "Sign Employee Handbook Acknowledgment [PERSON_NAME] True signed on [DATE] Sign …" at bounding box center [770, 409] width 1540 height 655
click at [1352, 50] on icon "Ellipses" at bounding box center [1349, 48] width 19 height 19
click at [1179, 93] on p "Select which documents need to be completed again" at bounding box center [1227, 107] width 217 height 32
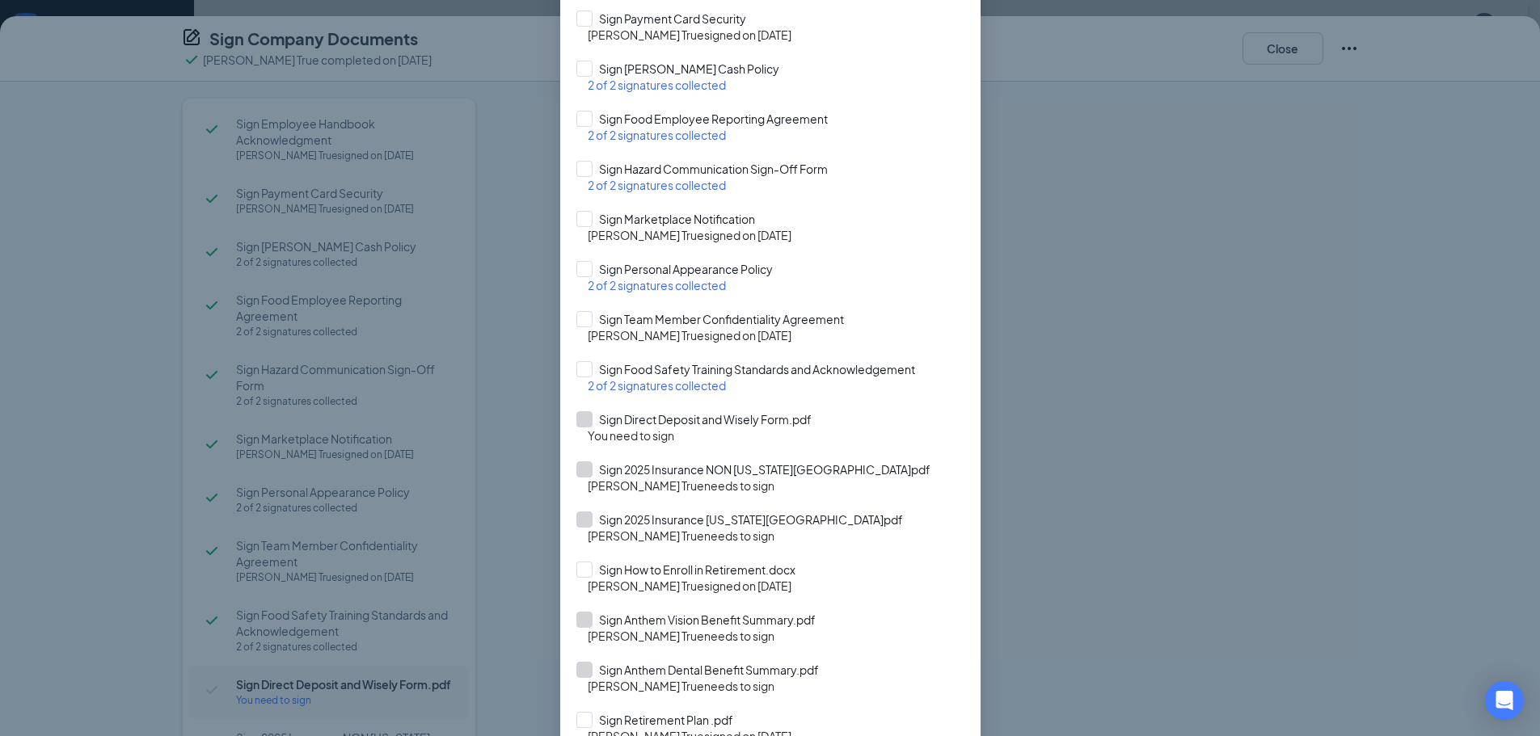
scroll to position [243, 0]
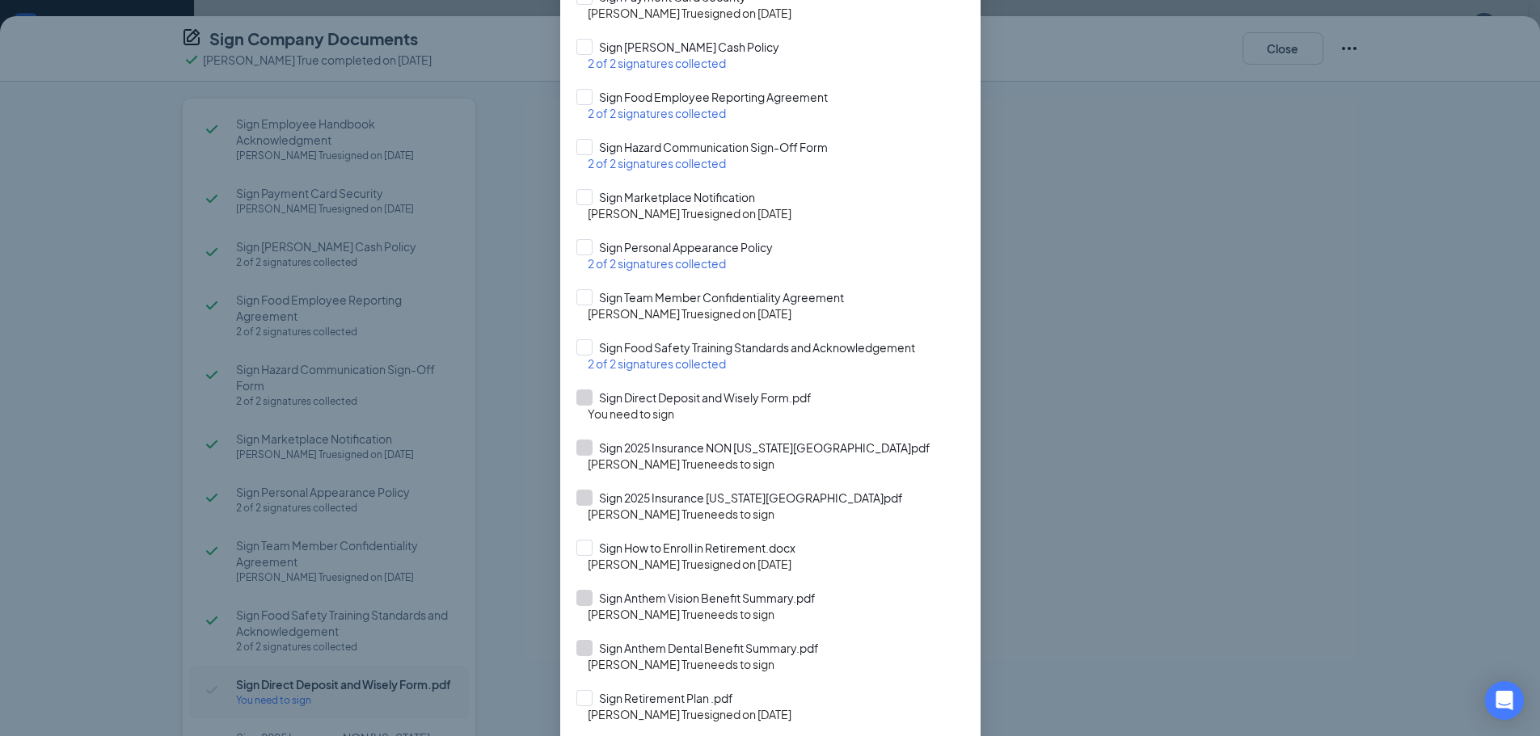
click at [1104, 348] on div "Restart Sign Company Documents Which documents do you want to restart? Sign Emp…" at bounding box center [770, 368] width 1540 height 736
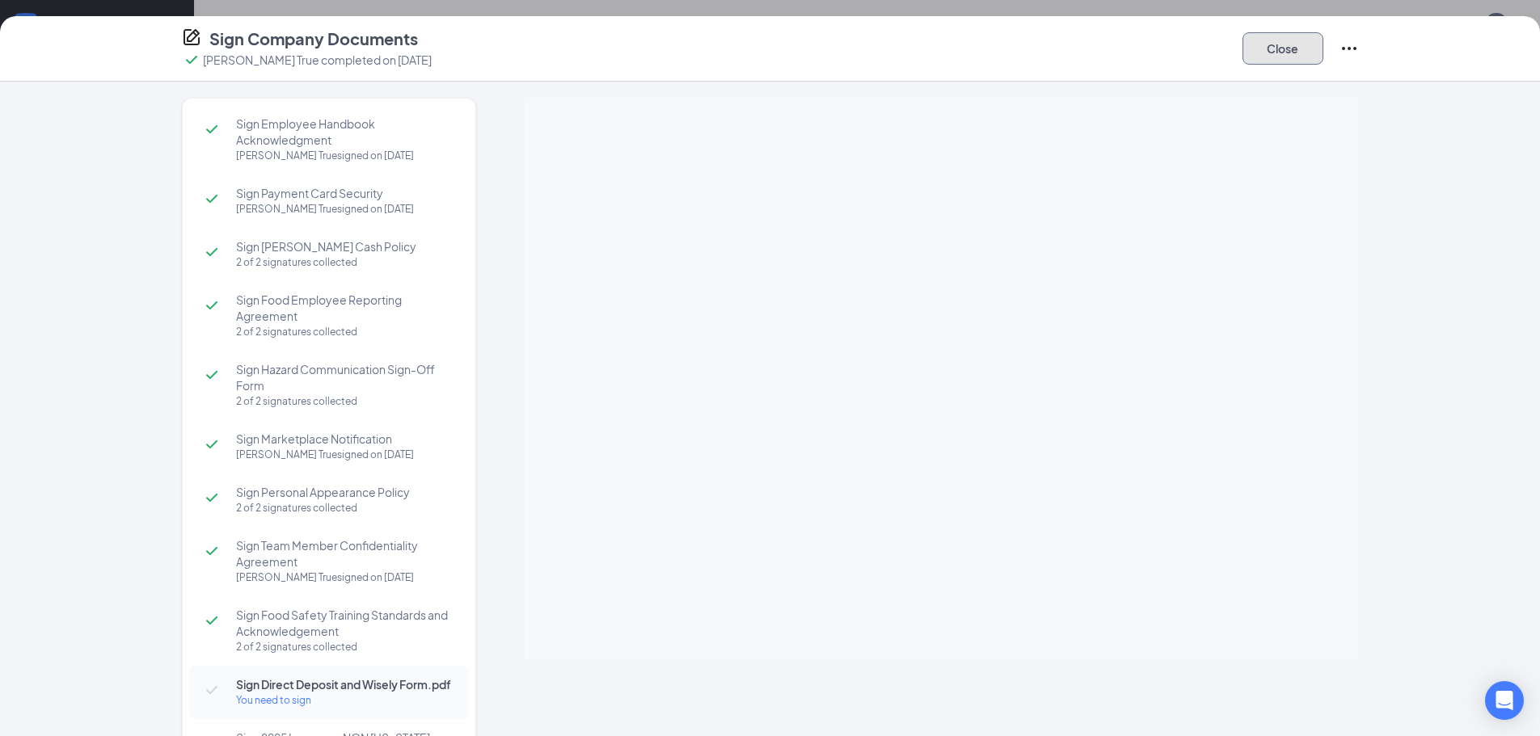
click at [1298, 56] on button "Close" at bounding box center [1283, 48] width 81 height 32
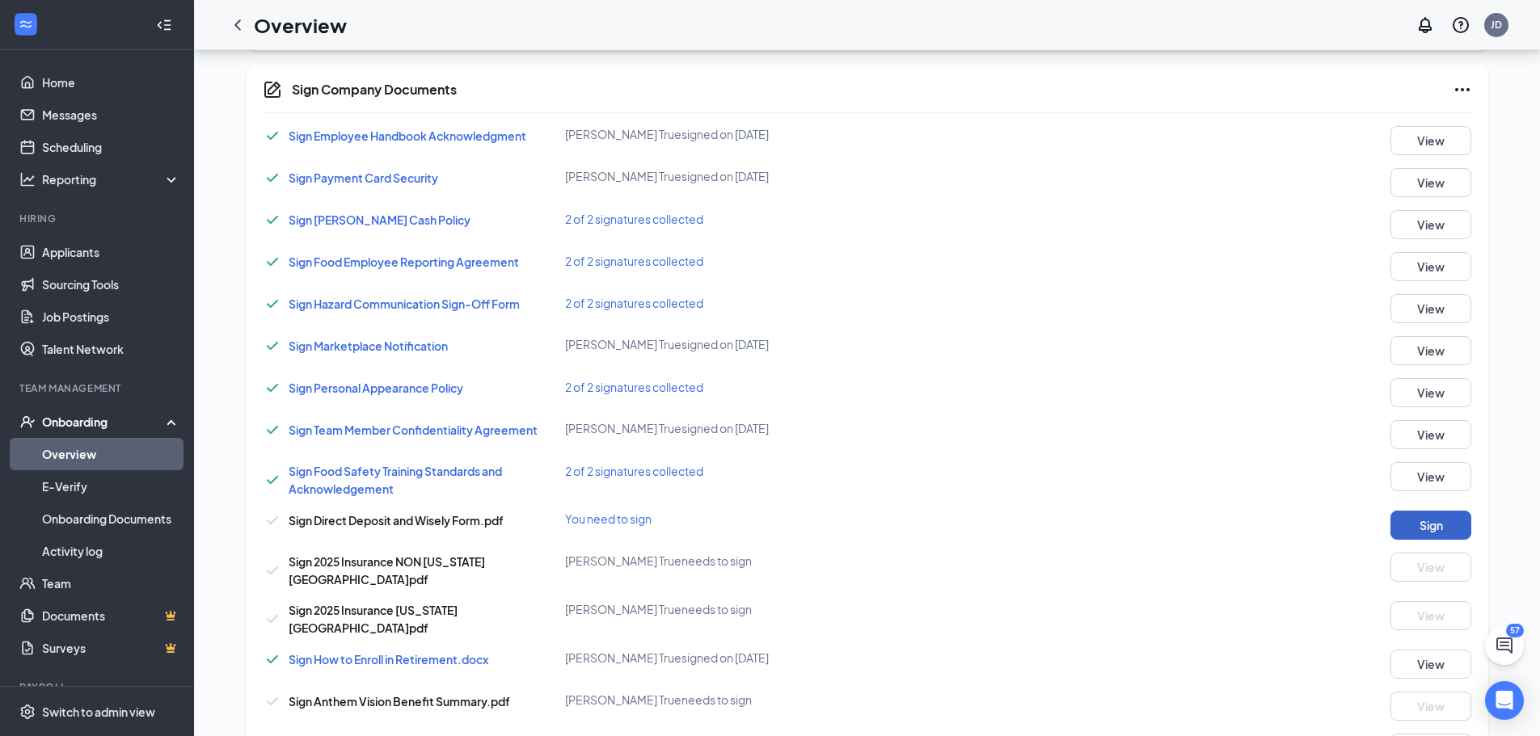
scroll to position [229, 0]
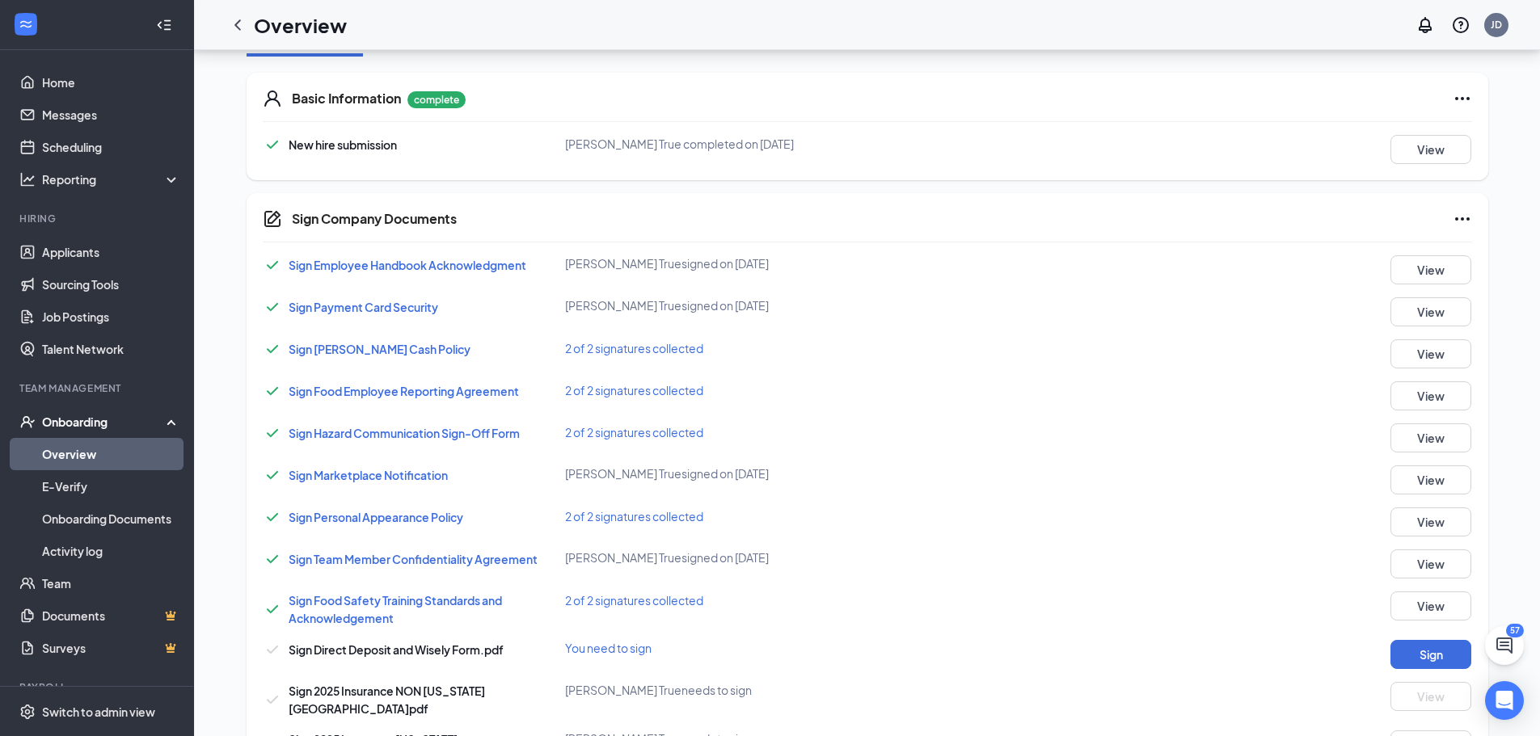
click at [1459, 217] on icon "Ellipses" at bounding box center [1462, 218] width 19 height 19
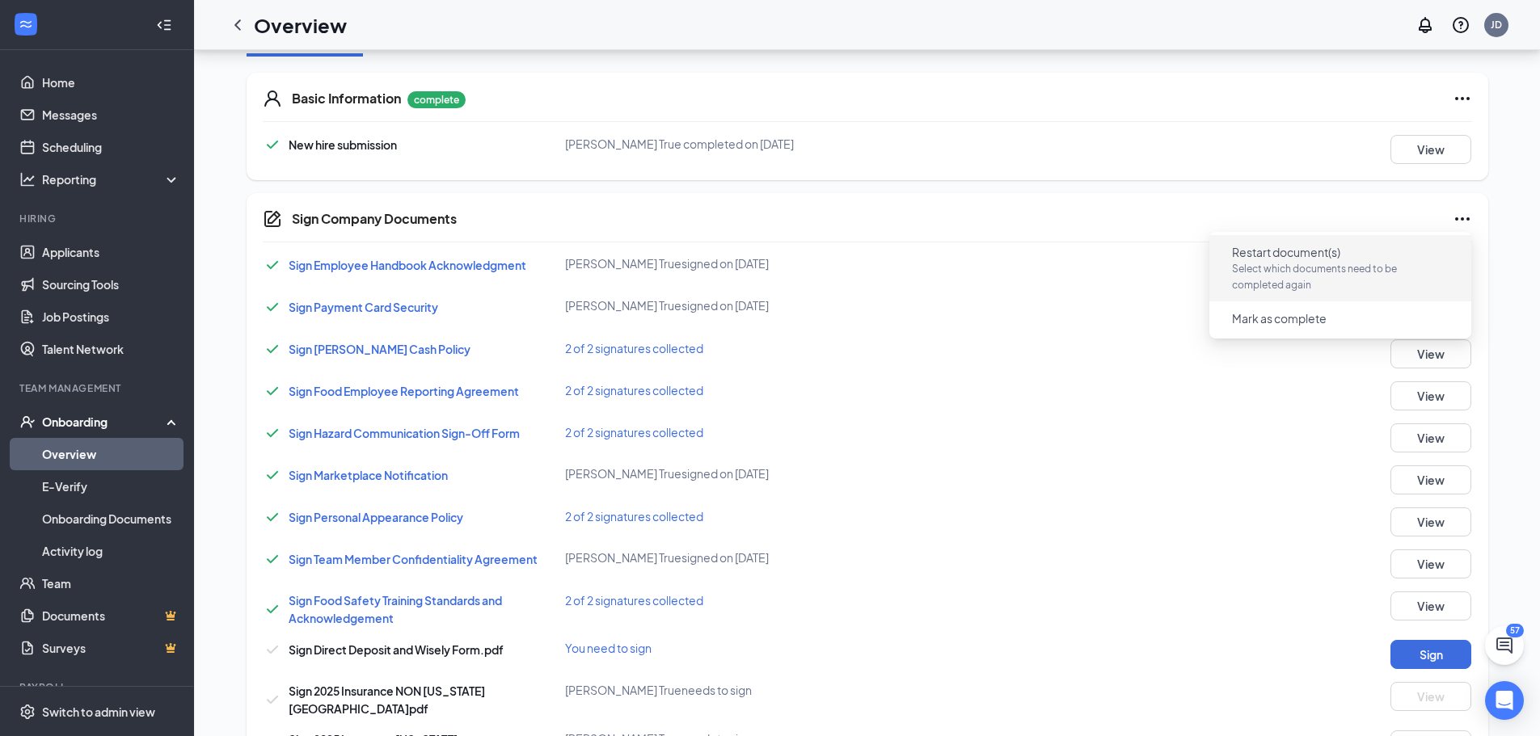
click at [1292, 270] on p "Select which documents need to be completed again" at bounding box center [1340, 277] width 217 height 32
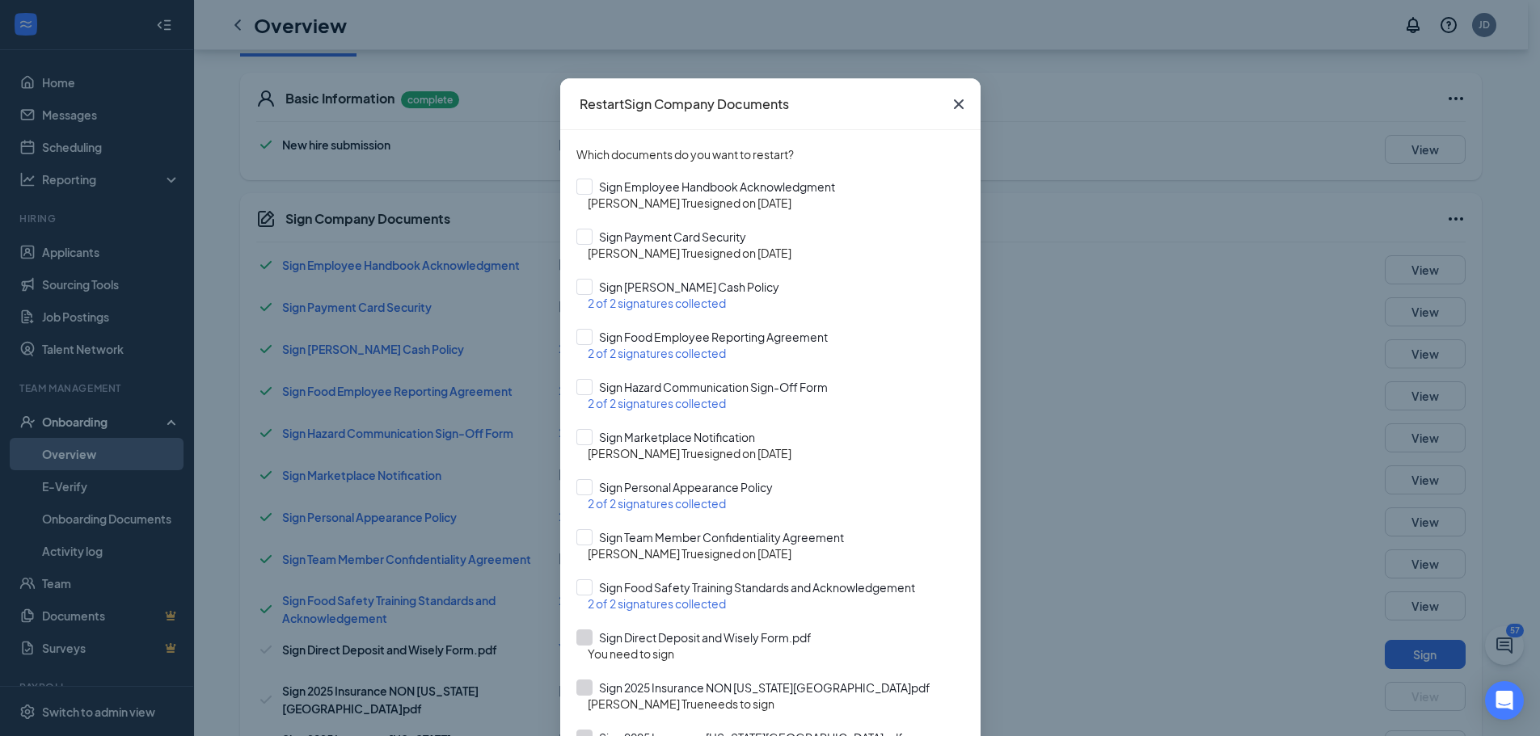
scroll to position [0, 0]
click at [949, 113] on icon "Cross" at bounding box center [958, 106] width 19 height 19
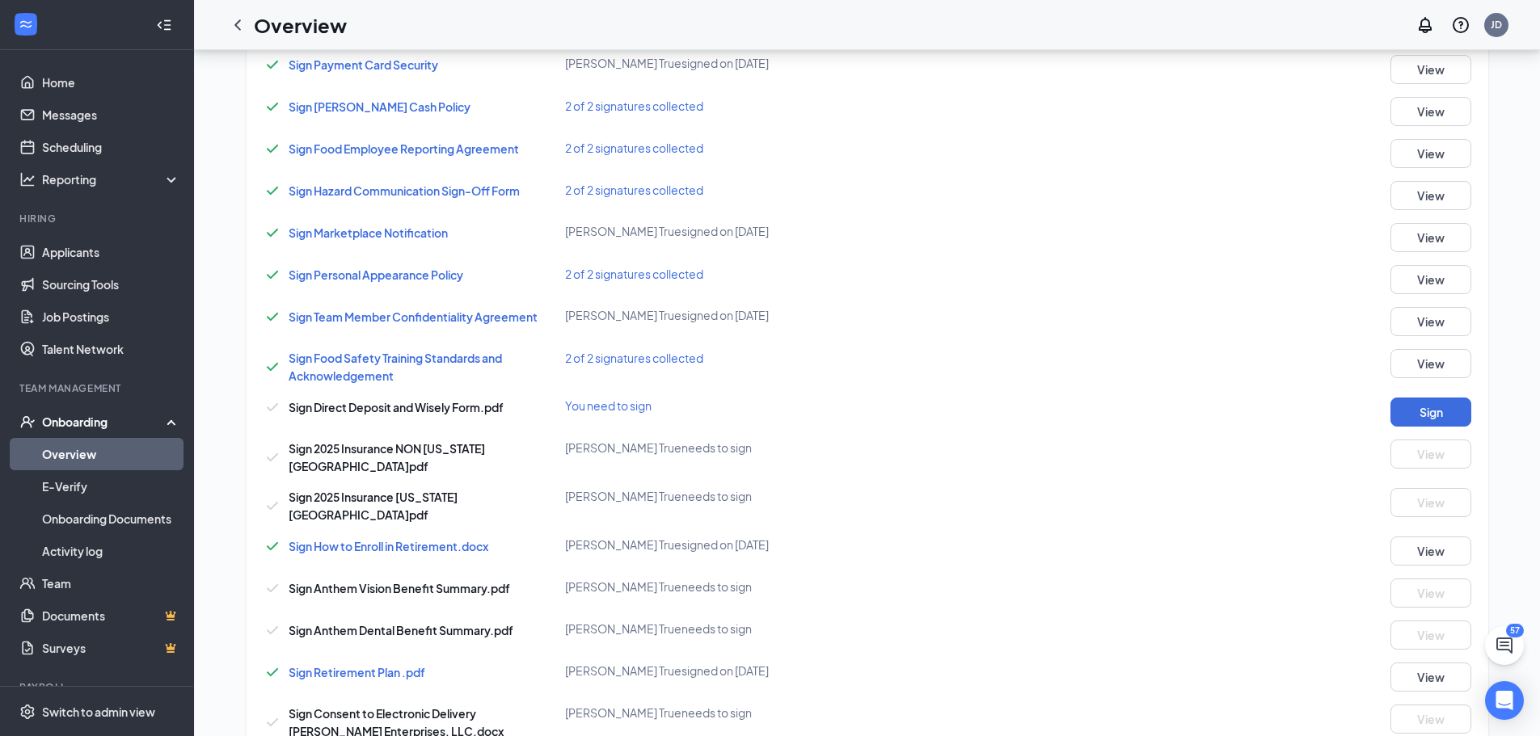
scroll to position [552, 0]
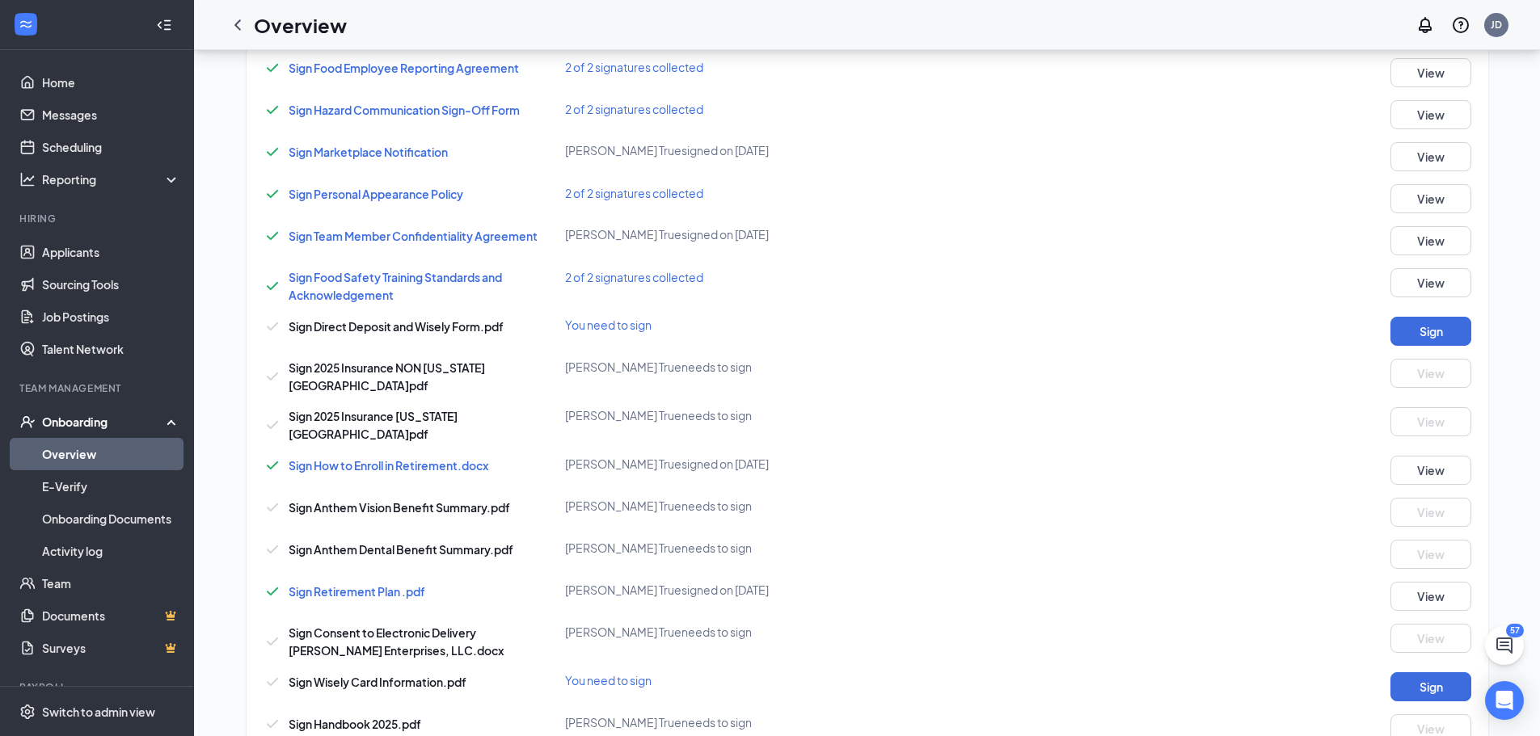
click at [622, 372] on div "[PERSON_NAME] True needs to sign" at bounding box center [766, 367] width 403 height 16
click at [395, 500] on span "Sign Anthem Vision Benefit Summary.pdf" at bounding box center [400, 507] width 222 height 15
click at [644, 540] on div "[PERSON_NAME] True needs to sign" at bounding box center [766, 548] width 403 height 16
click at [630, 503] on div "Sign Anthem Vision Benefit Summary.pdf [PERSON_NAME] True needs to sign View" at bounding box center [867, 512] width 1209 height 29
click at [460, 316] on div "Sign Employee Handbook Acknowledgment [PERSON_NAME] True signed on [DATE] View …" at bounding box center [867, 338] width 1209 height 812
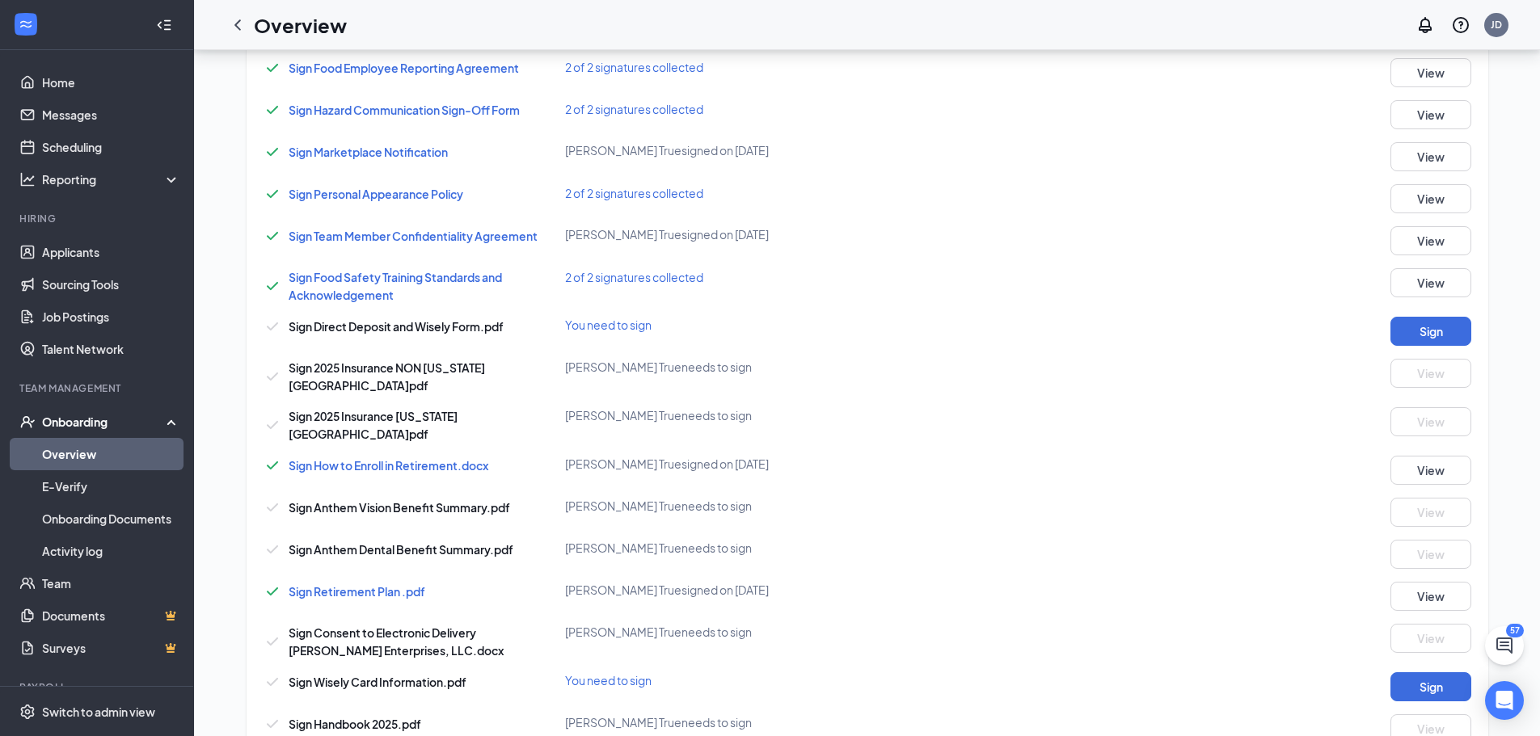
click at [466, 320] on span "Sign Direct Deposit and Wisely Form.pdf" at bounding box center [396, 326] width 215 height 15
click at [120, 125] on link "Messages" at bounding box center [111, 115] width 138 height 32
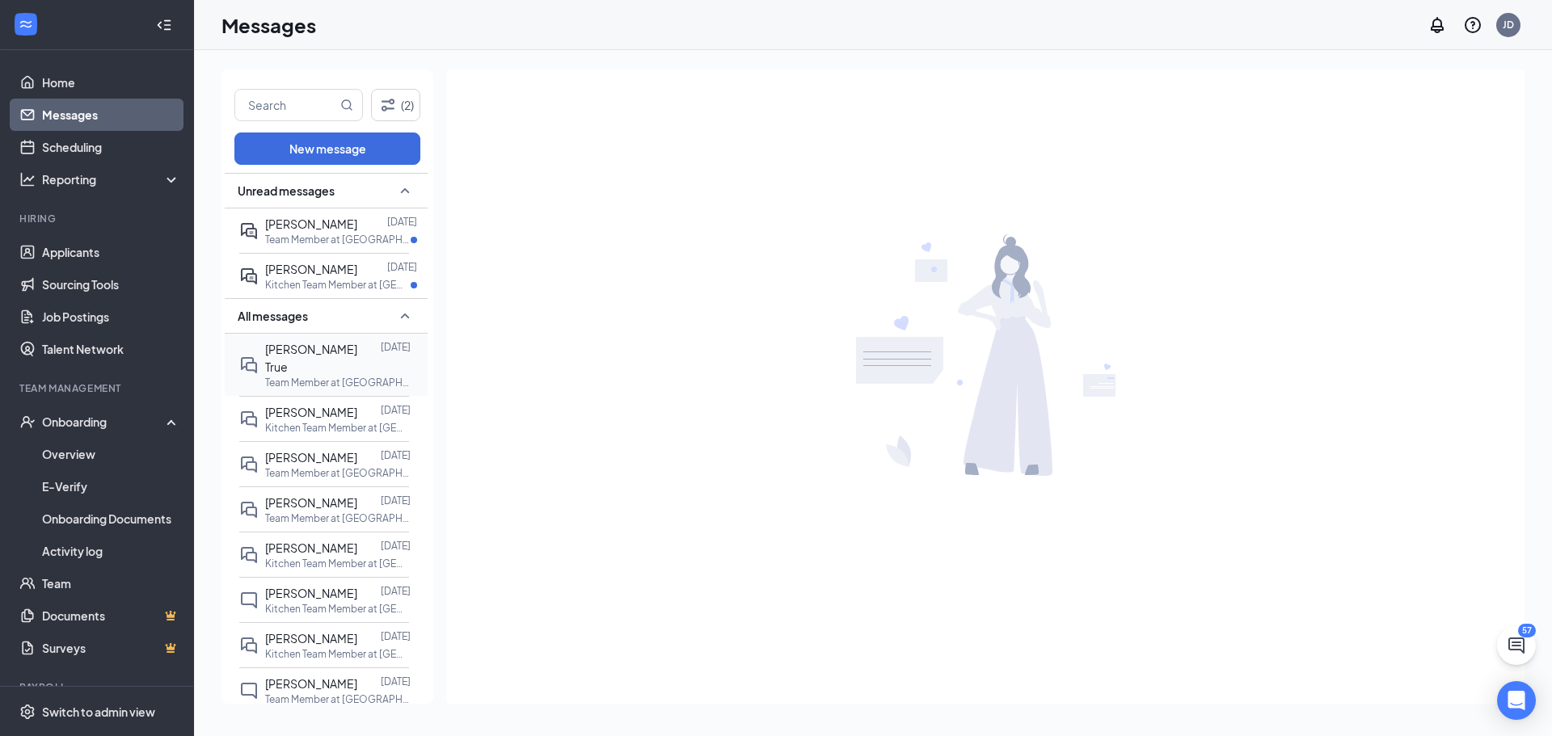
click at [347, 376] on p "Team Member at [GEOGRAPHIC_DATA][PERSON_NAME] #626 - [PERSON_NAME]" at bounding box center [338, 383] width 146 height 14
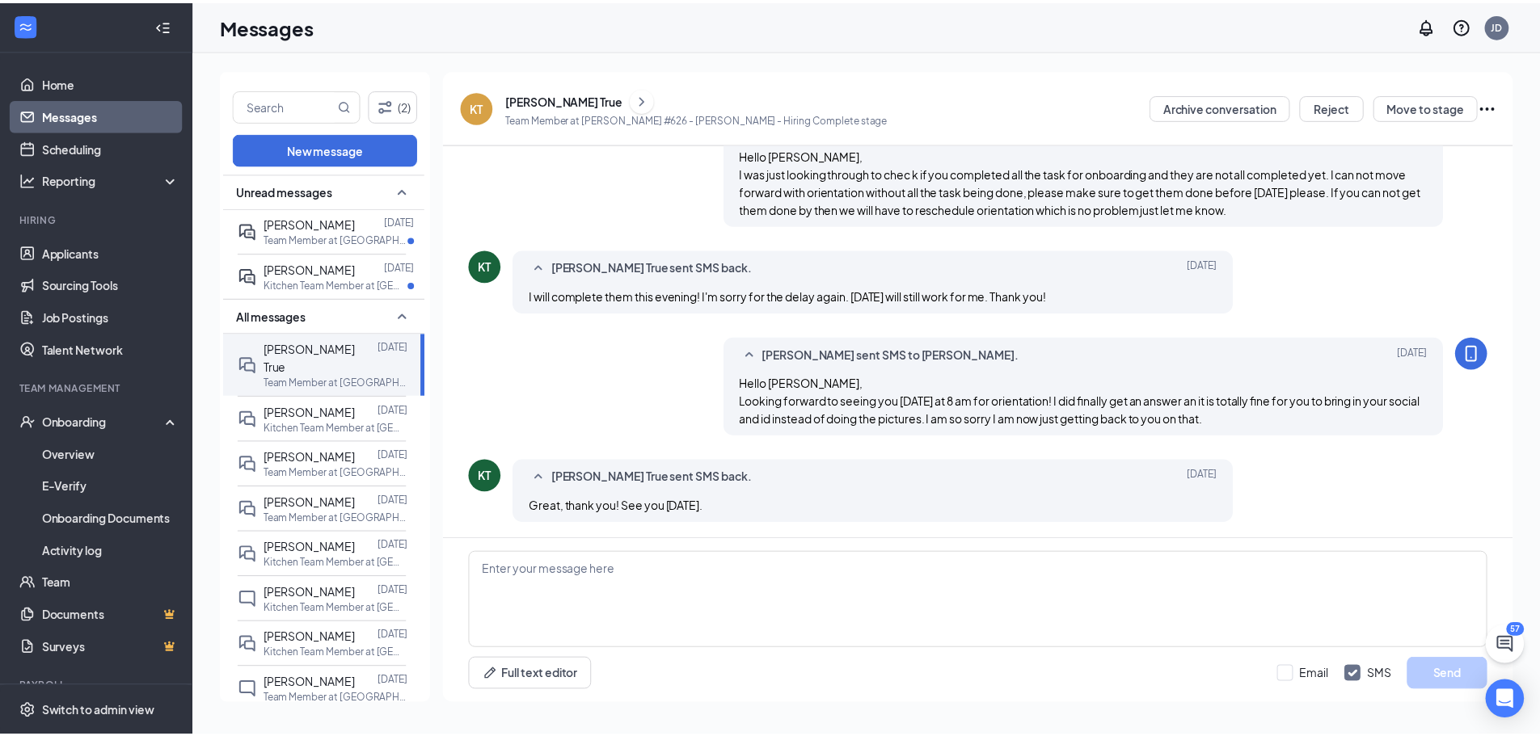
scroll to position [472, 0]
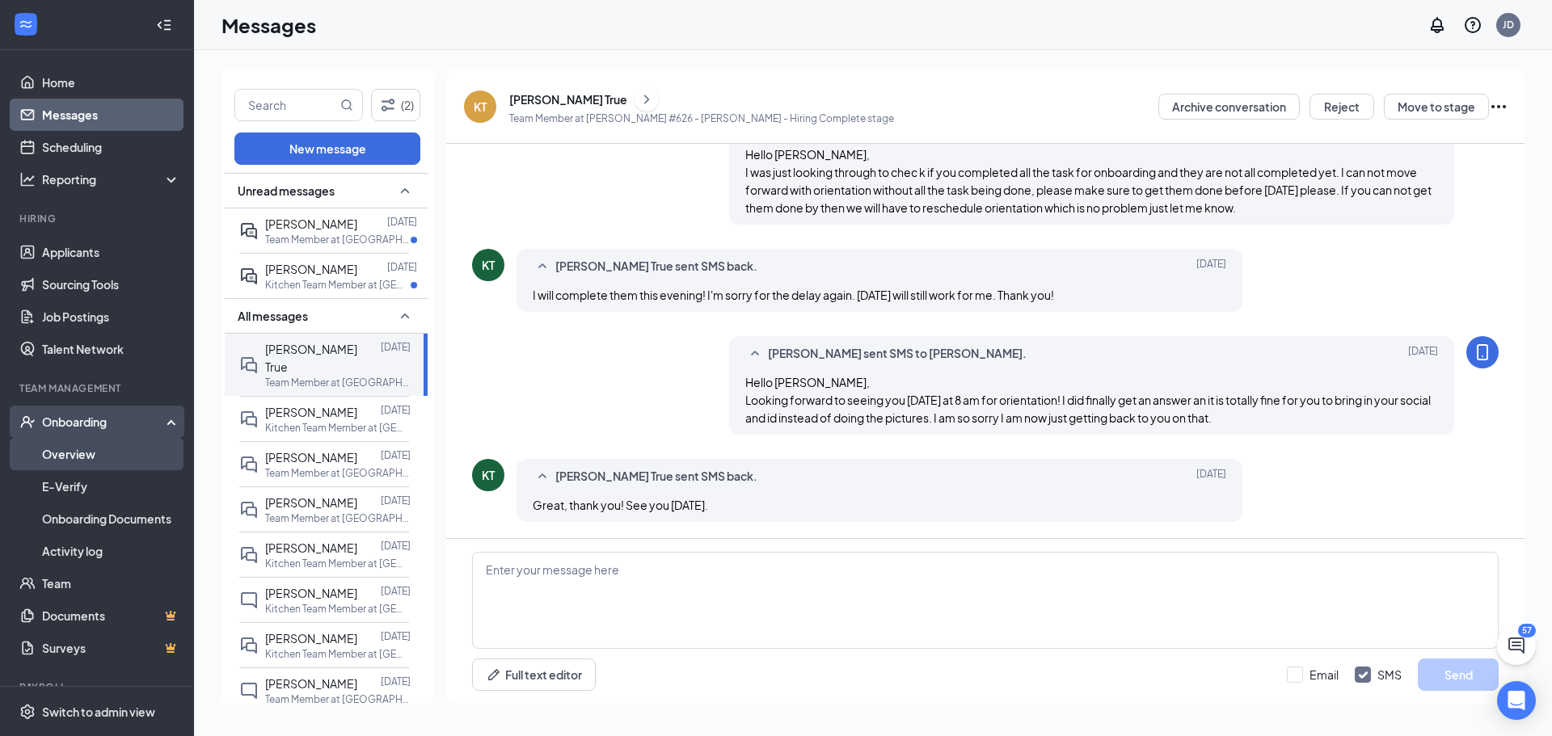
click at [90, 466] on link "Overview" at bounding box center [111, 454] width 138 height 32
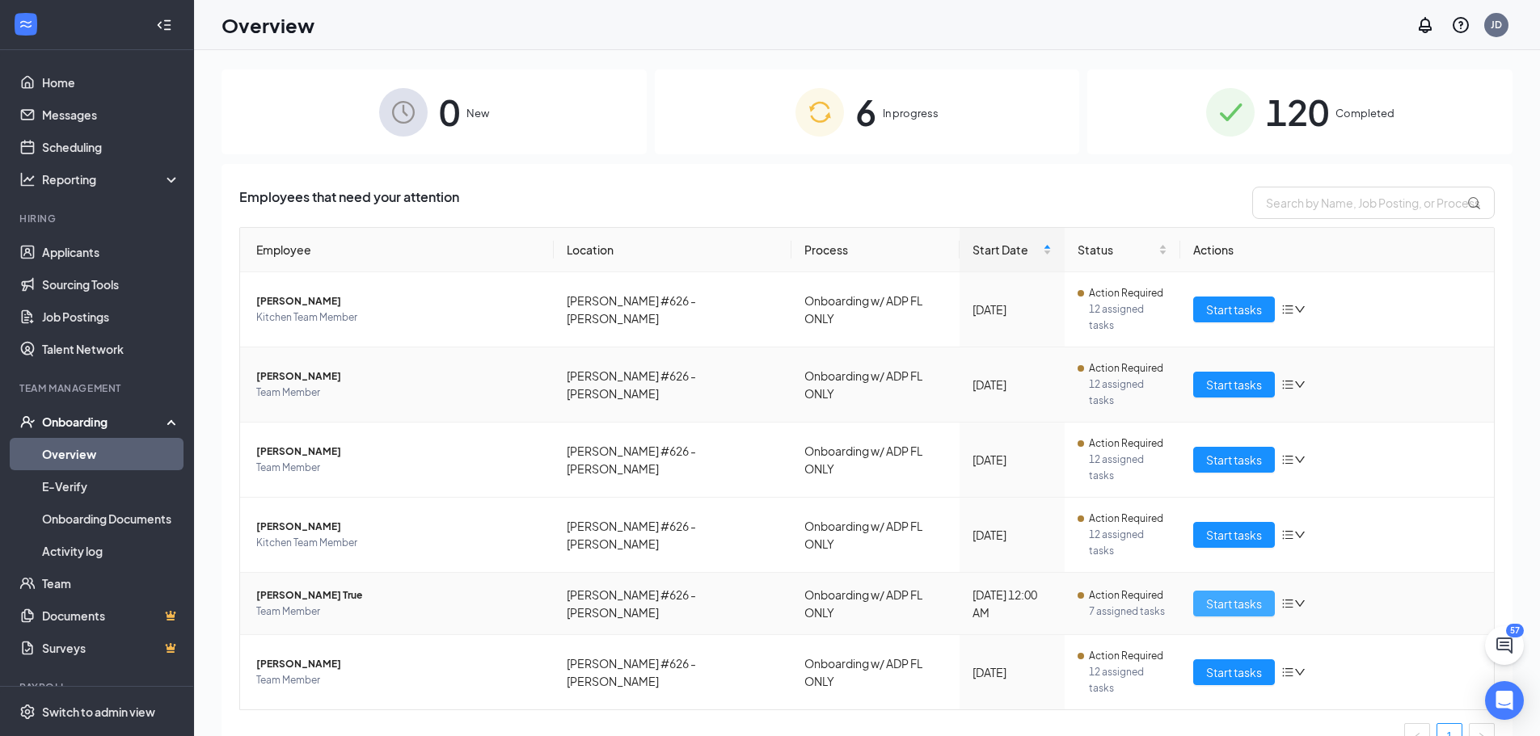
click at [1213, 595] on span "Start tasks" at bounding box center [1234, 604] width 56 height 18
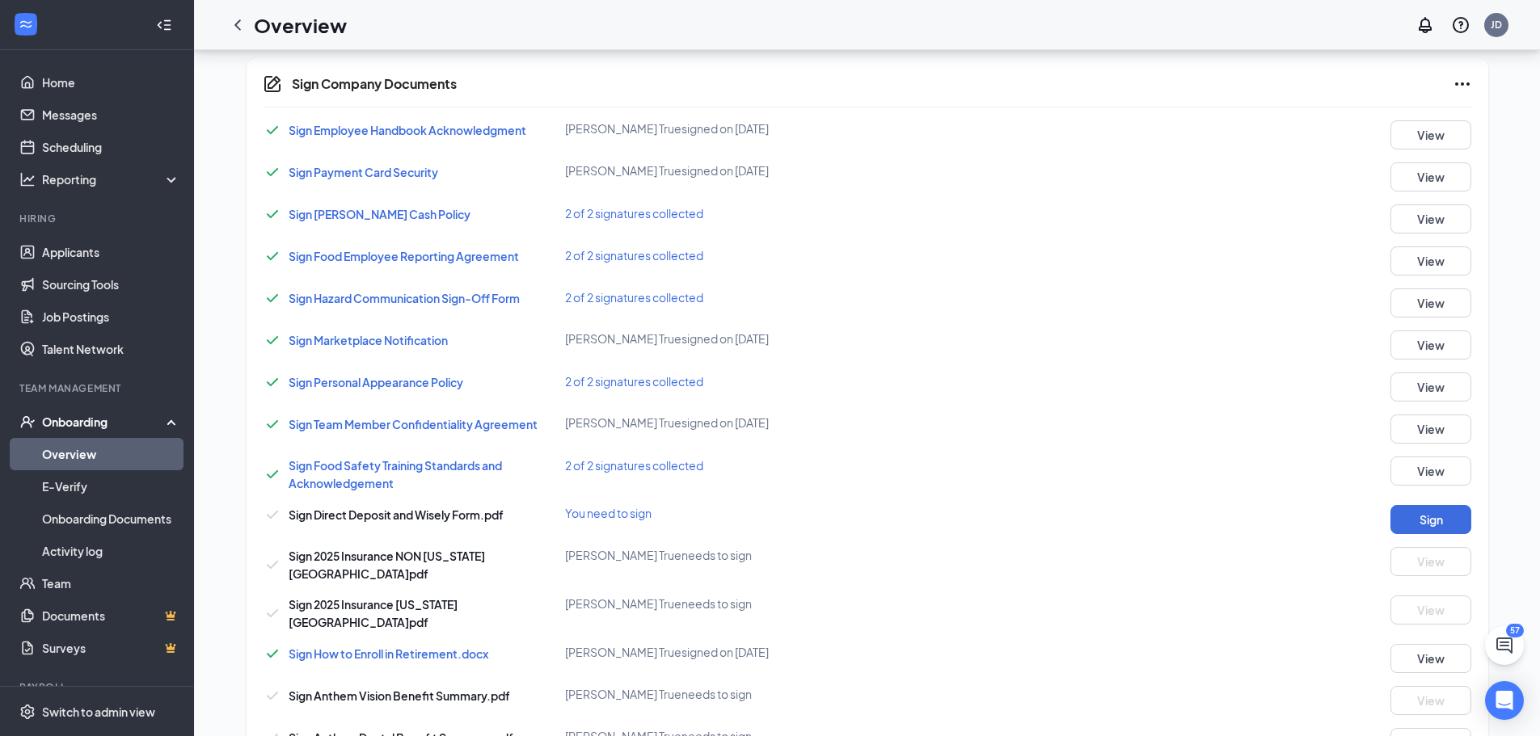
scroll to position [404, 0]
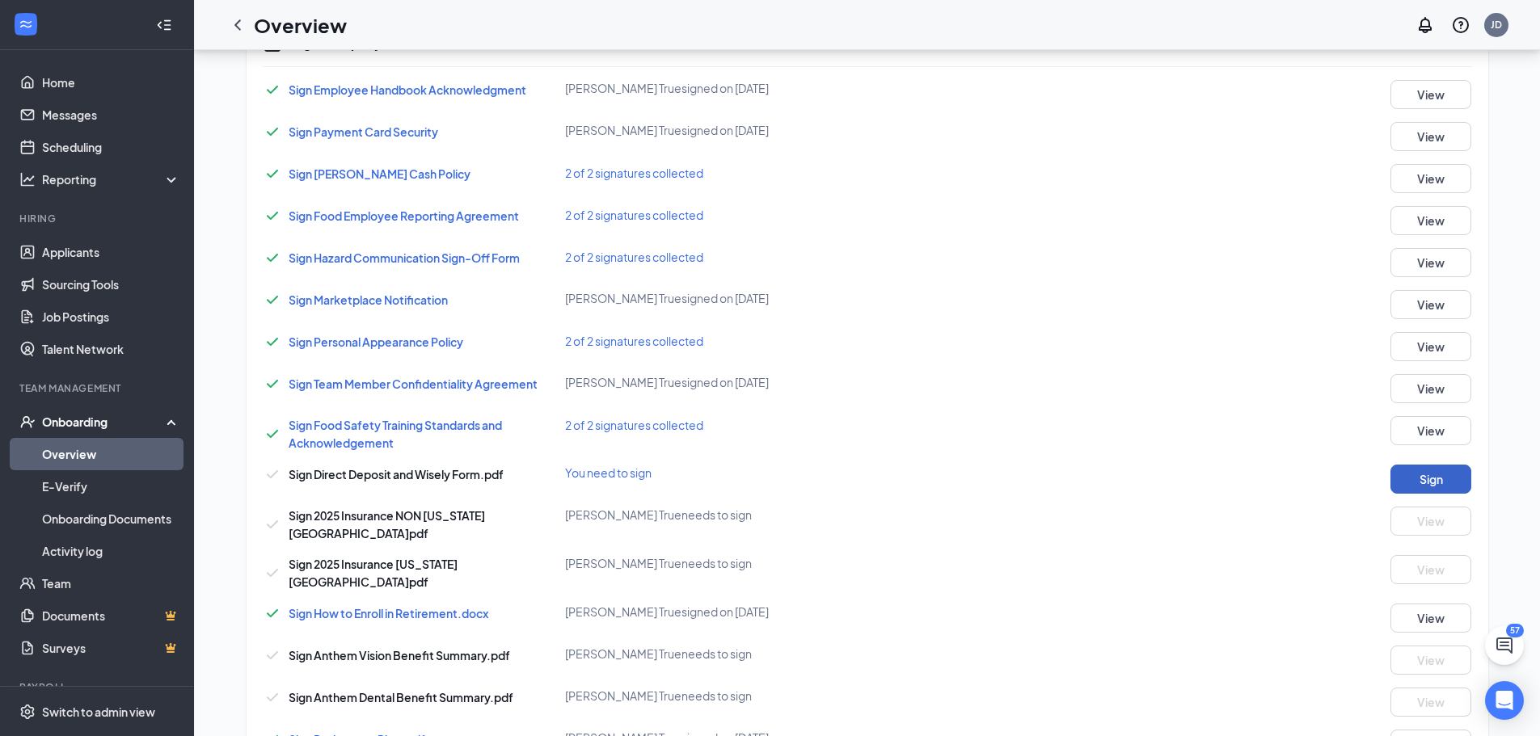
click at [1444, 473] on button "Sign" at bounding box center [1431, 479] width 81 height 29
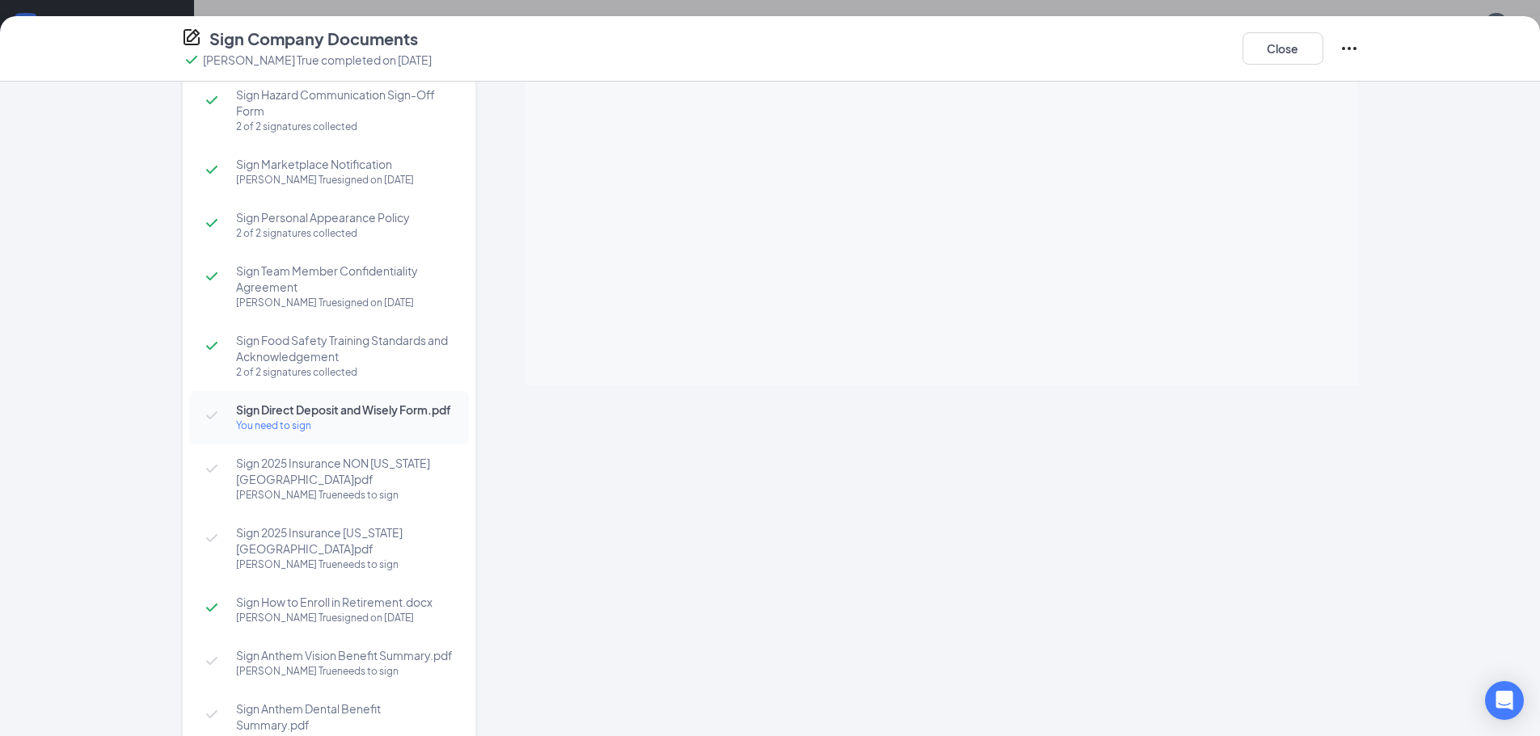
scroll to position [323, 0]
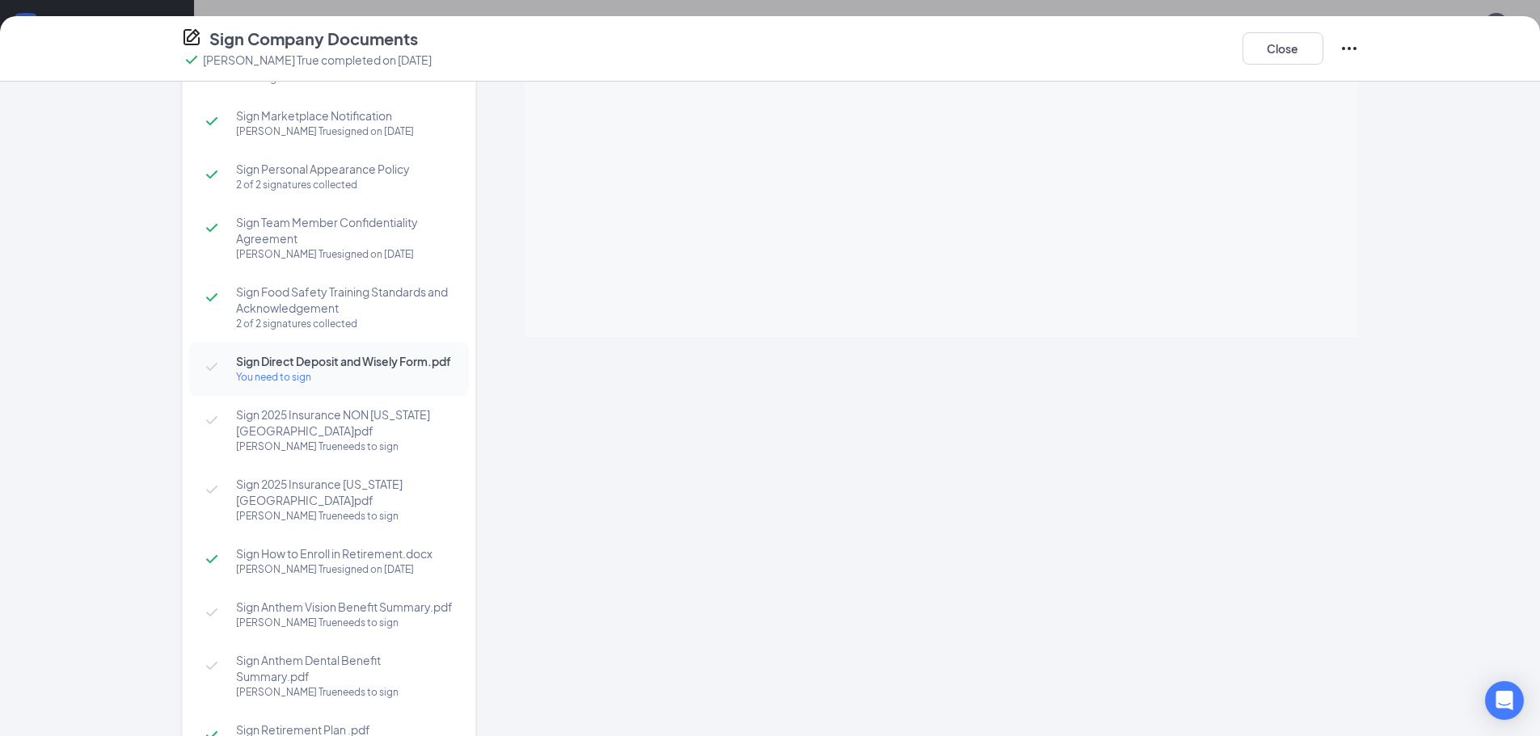
click at [344, 429] on span "Sign 2025 Insurance NON [US_STATE][GEOGRAPHIC_DATA]pdf" at bounding box center [344, 423] width 217 height 32
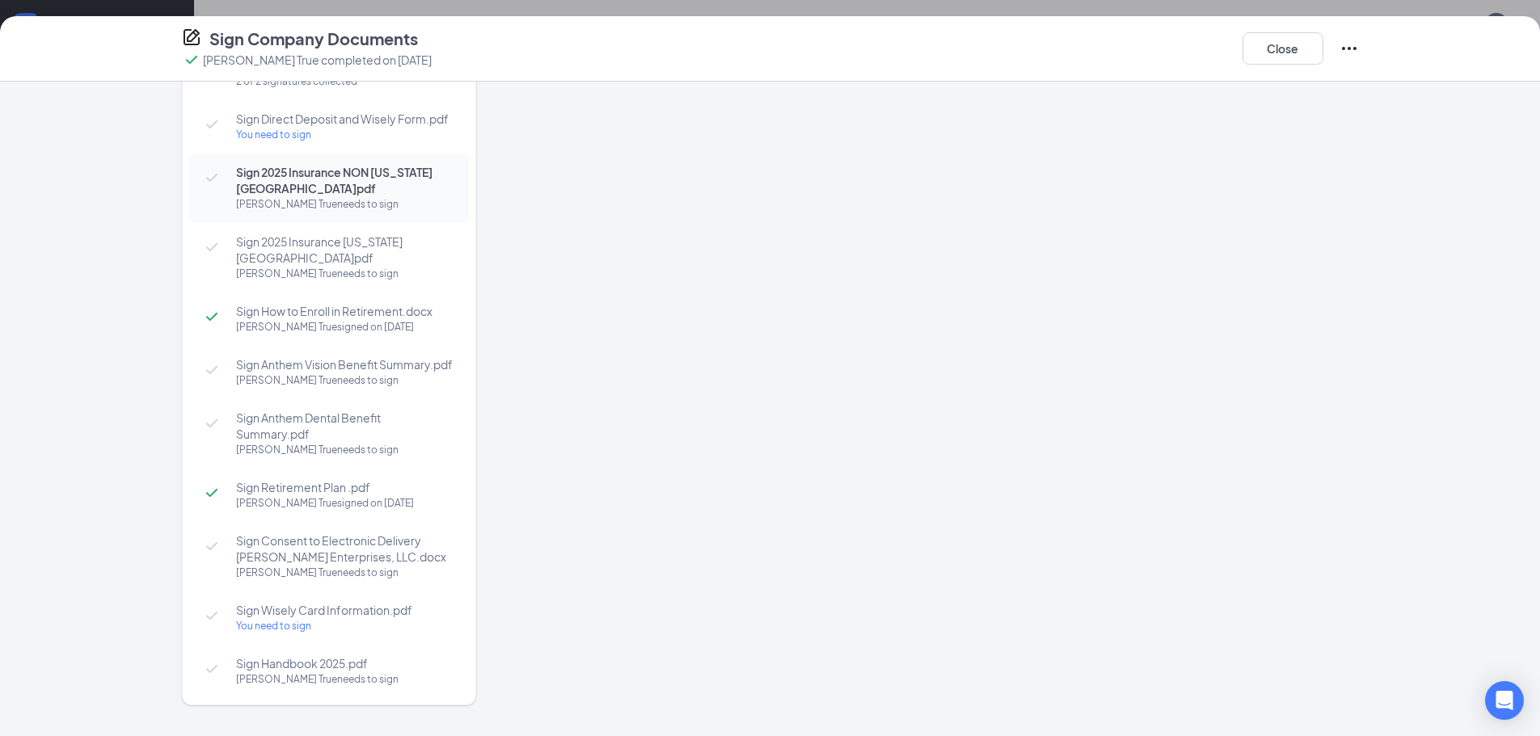
scroll to position [568, 0]
click at [87, 462] on div "Sign Employee Handbook Acknowledgment [PERSON_NAME] True signed on [DATE] Sign …" at bounding box center [770, 409] width 1540 height 655
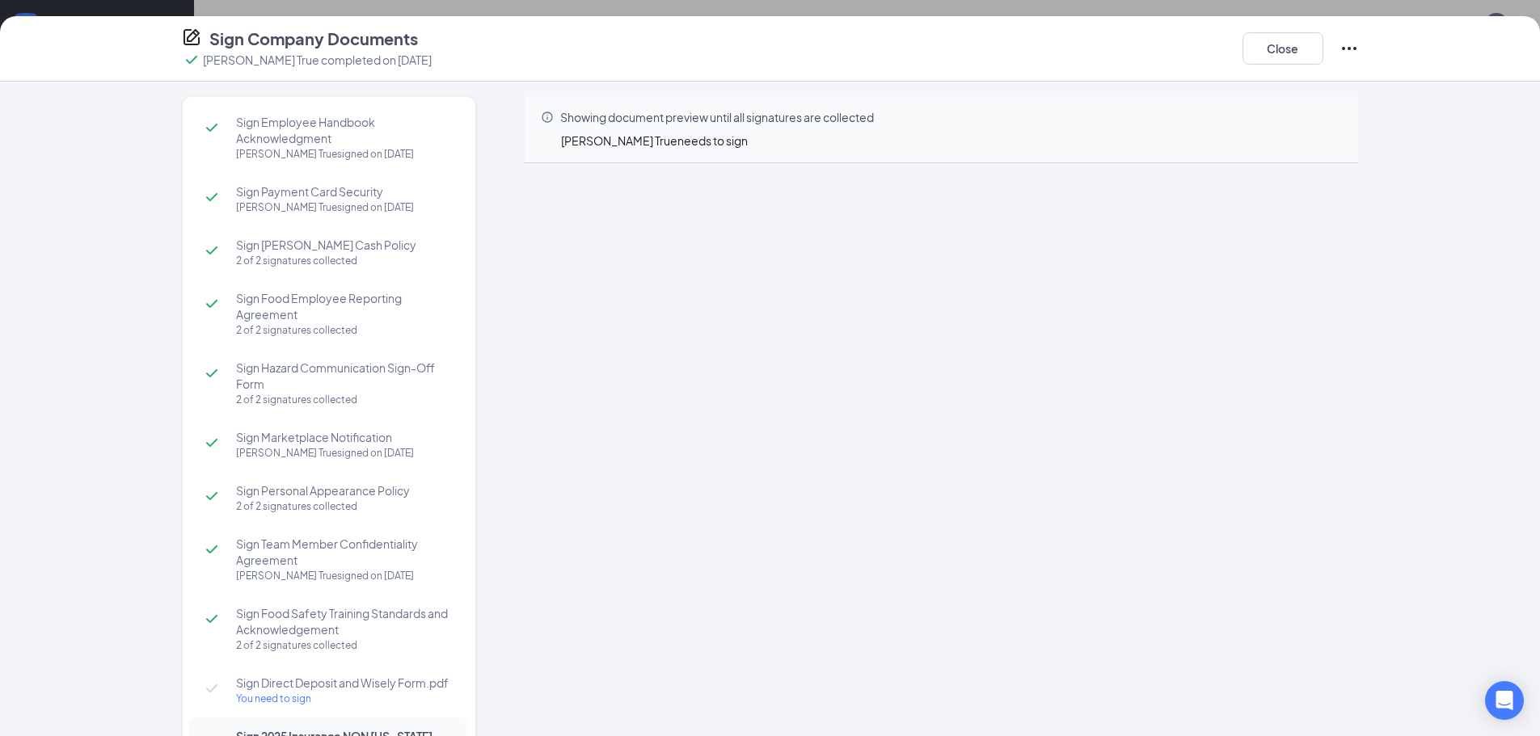
scroll to position [0, 0]
click at [1310, 56] on button "Close" at bounding box center [1283, 48] width 81 height 32
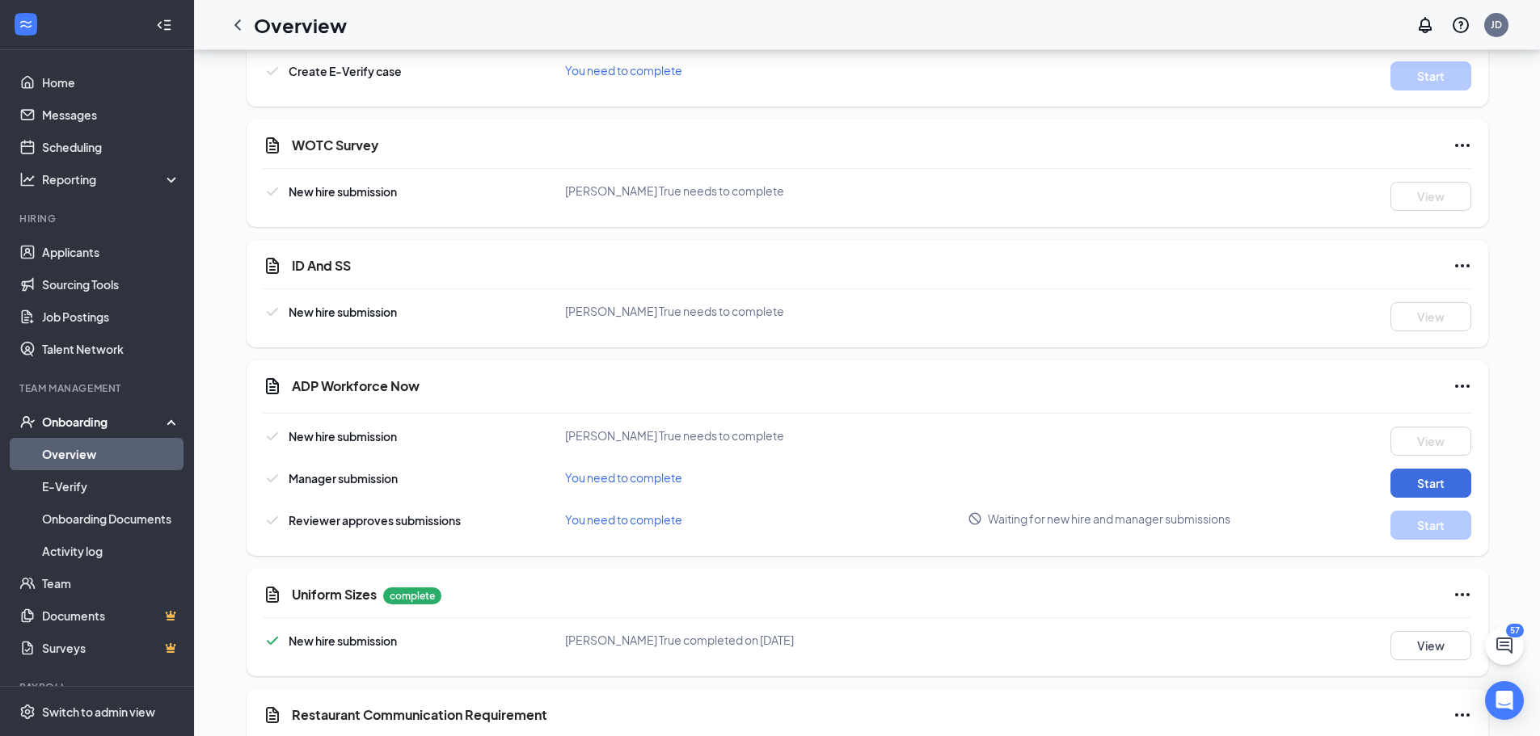
scroll to position [2007, 0]
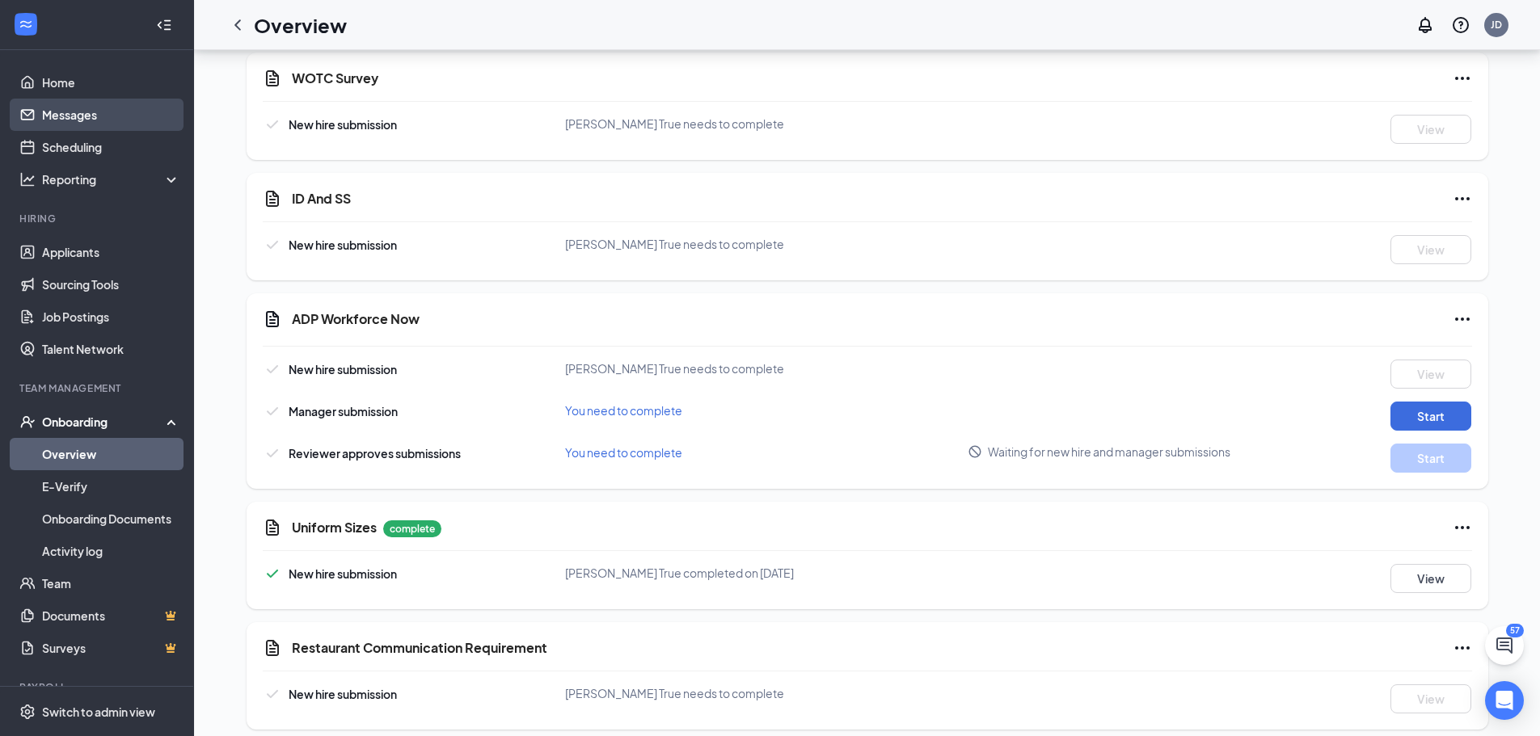
click at [60, 101] on link "Messages" at bounding box center [111, 115] width 138 height 32
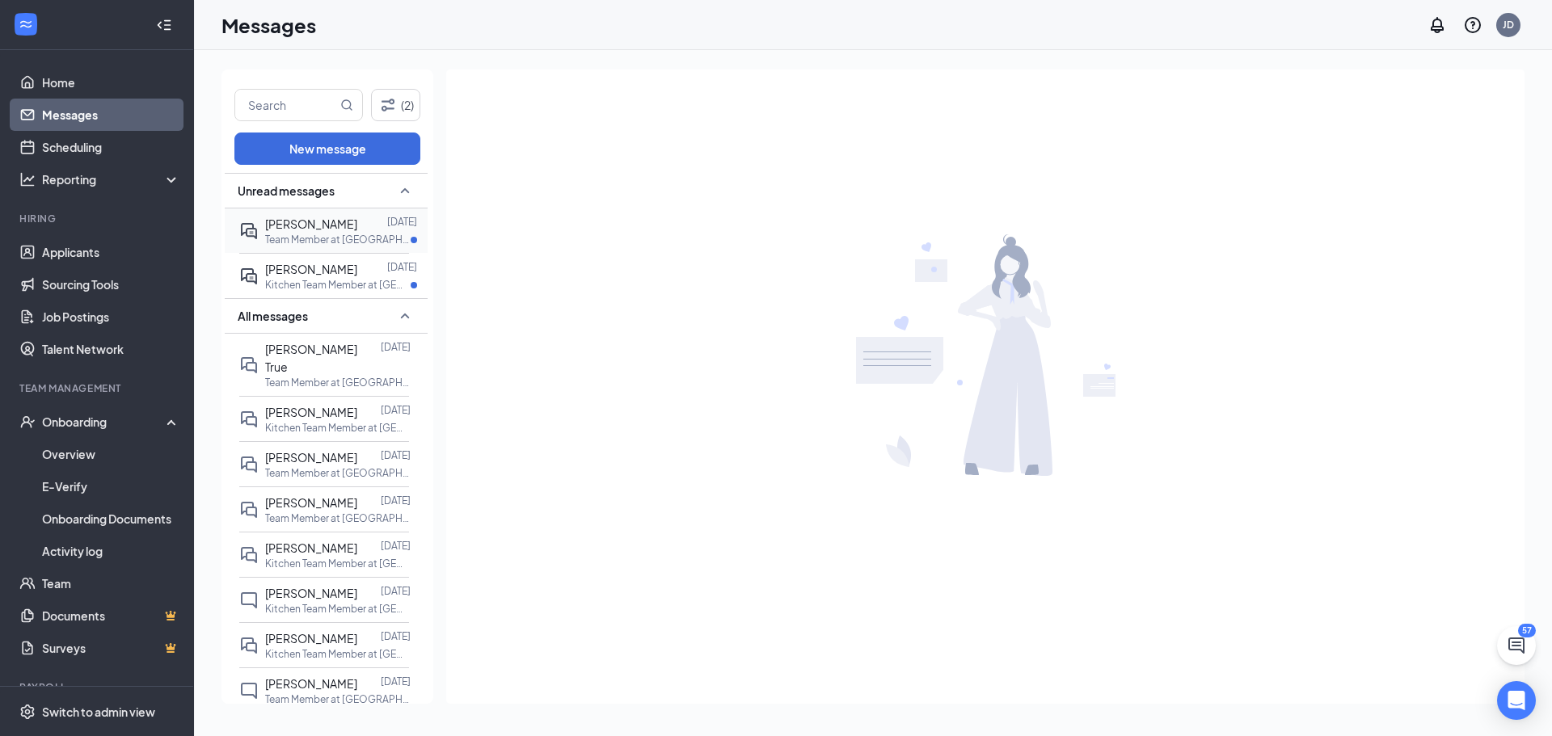
click at [368, 241] on p "Team Member at [GEOGRAPHIC_DATA][PERSON_NAME] #626 - [PERSON_NAME]" at bounding box center [338, 240] width 146 height 14
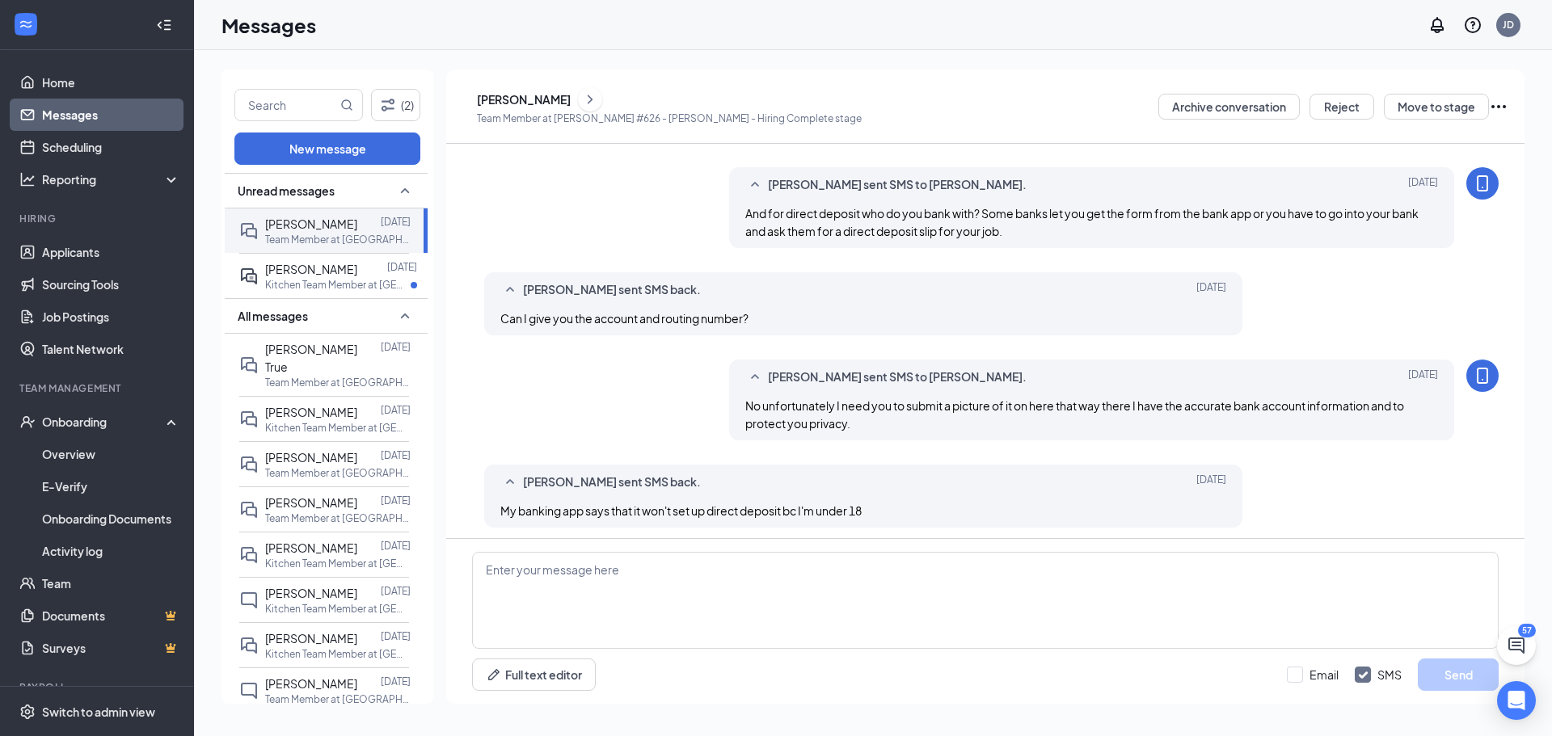
scroll to position [673, 0]
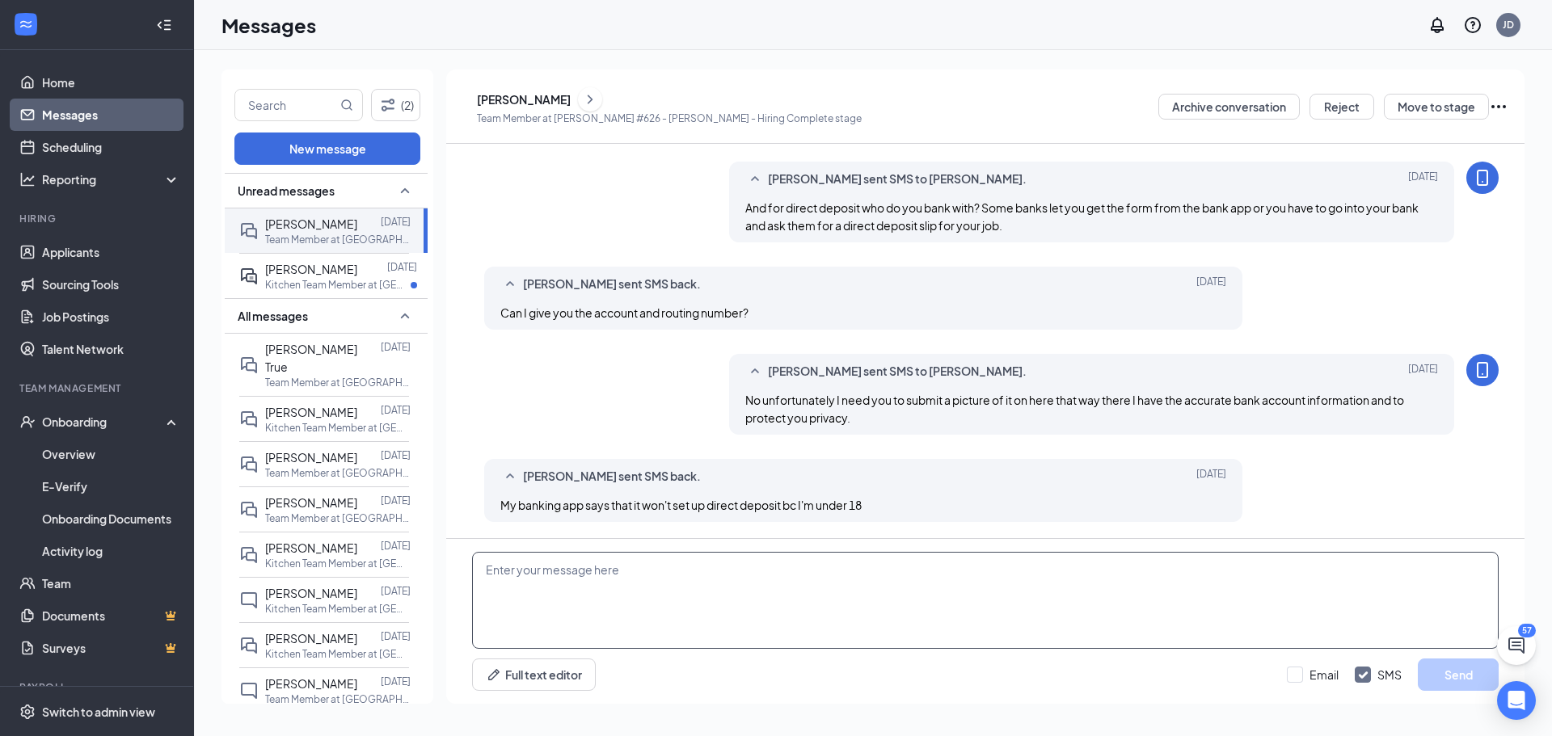
click at [848, 590] on textarea at bounding box center [985, 600] width 1027 height 97
type textarea "Does your bank have a actual building around here, if it doesn't let you throug…"
click at [1462, 683] on button "Send" at bounding box center [1458, 675] width 81 height 32
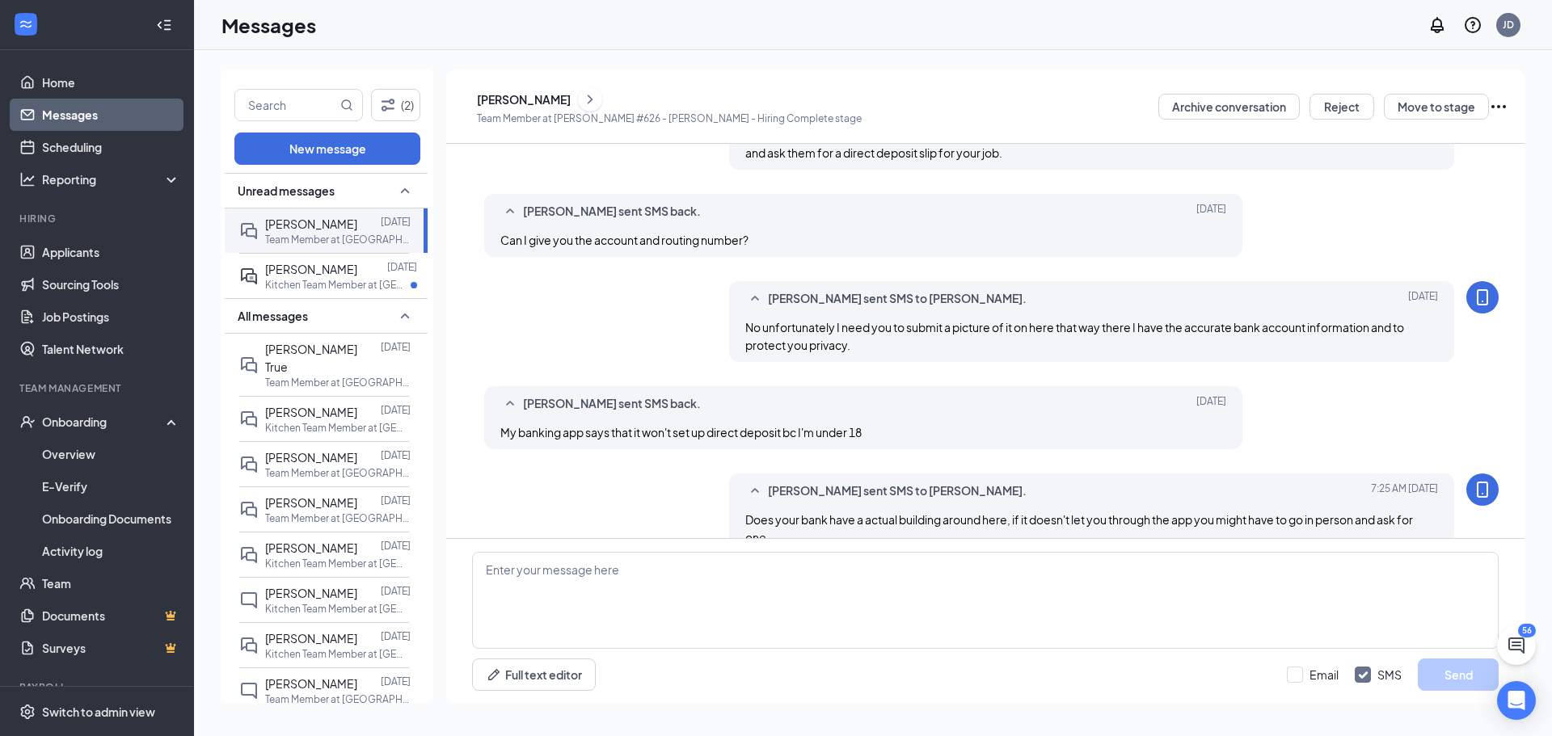
scroll to position [778, 0]
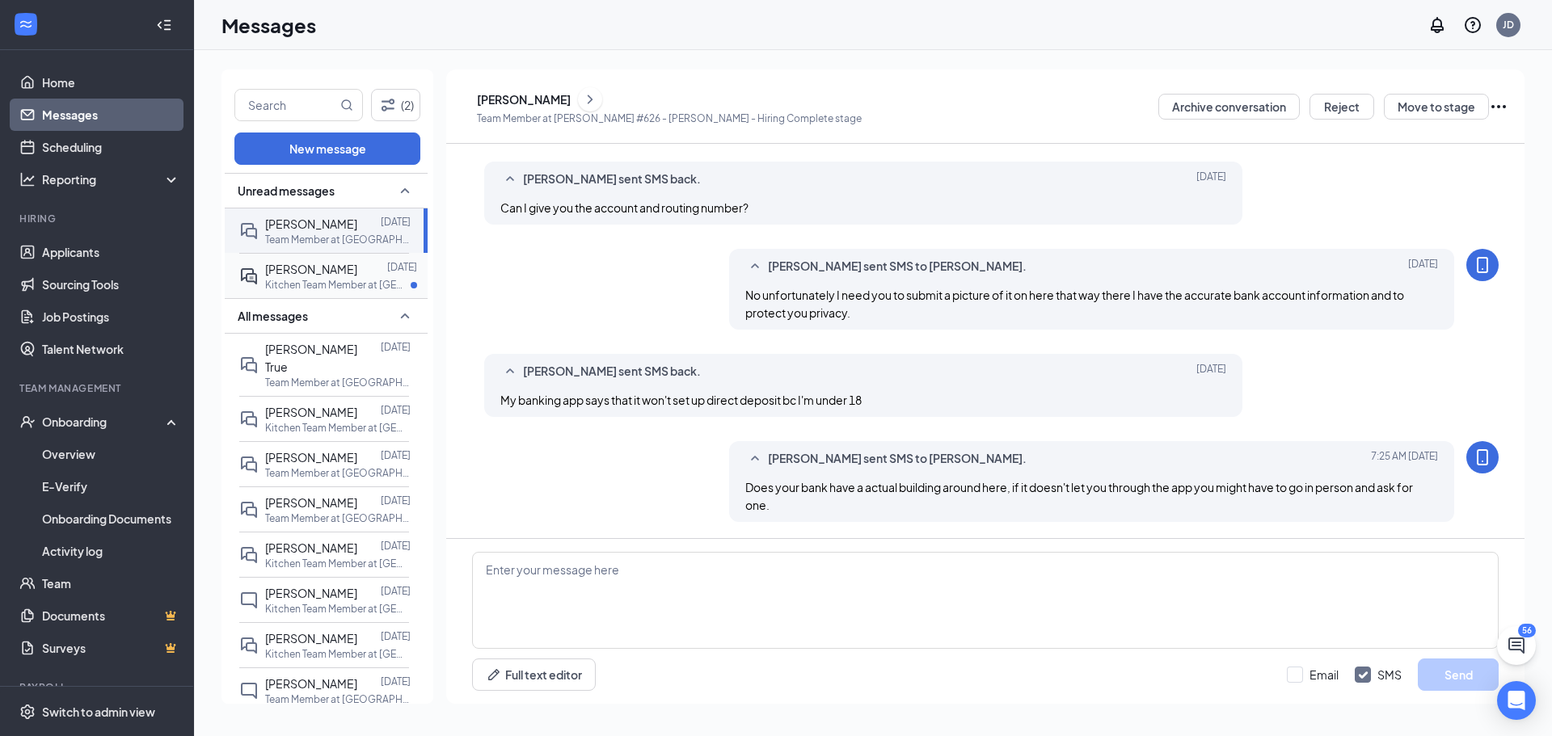
click at [325, 268] on span "[PERSON_NAME]" at bounding box center [311, 269] width 92 height 15
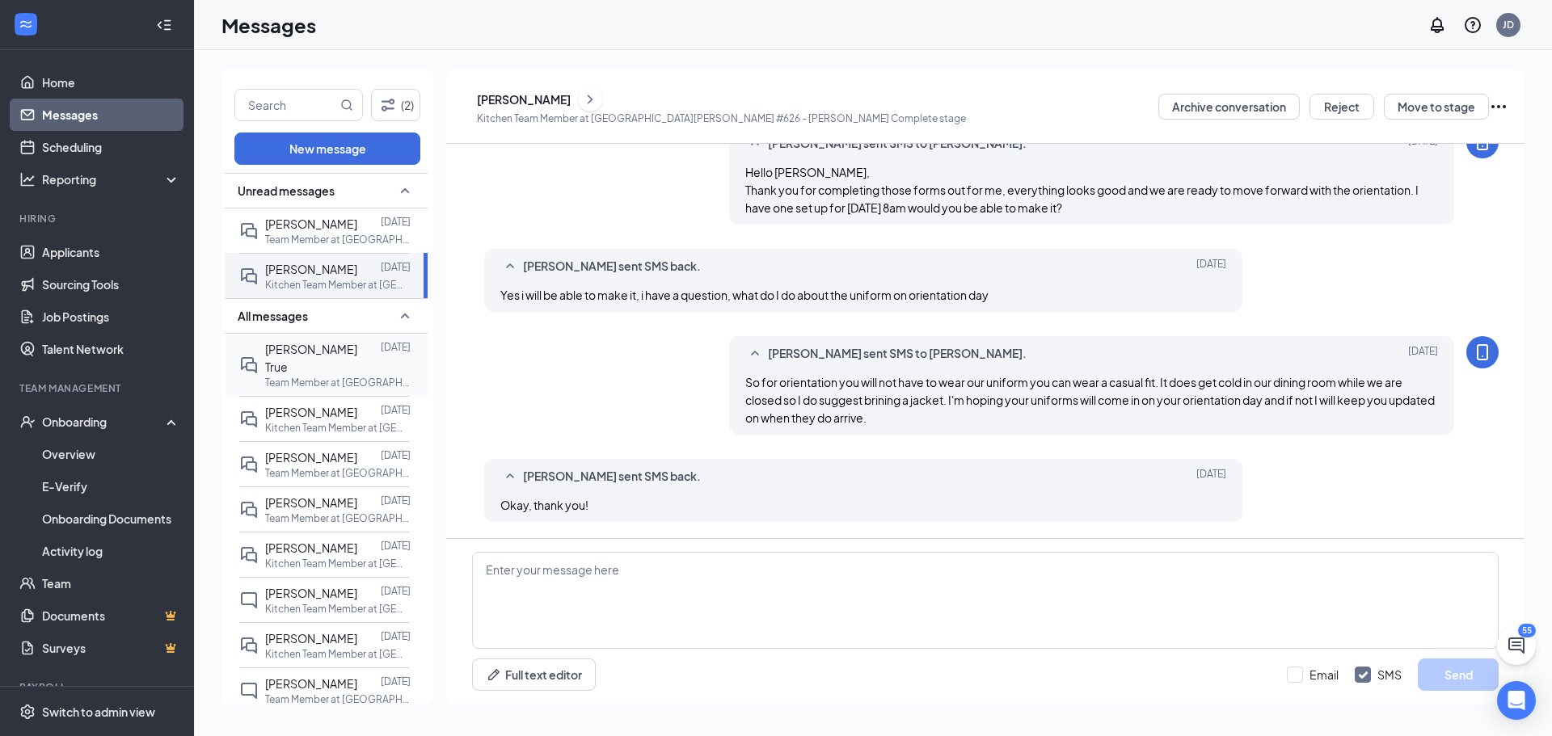
click at [381, 342] on div at bounding box center [381, 358] width 0 height 36
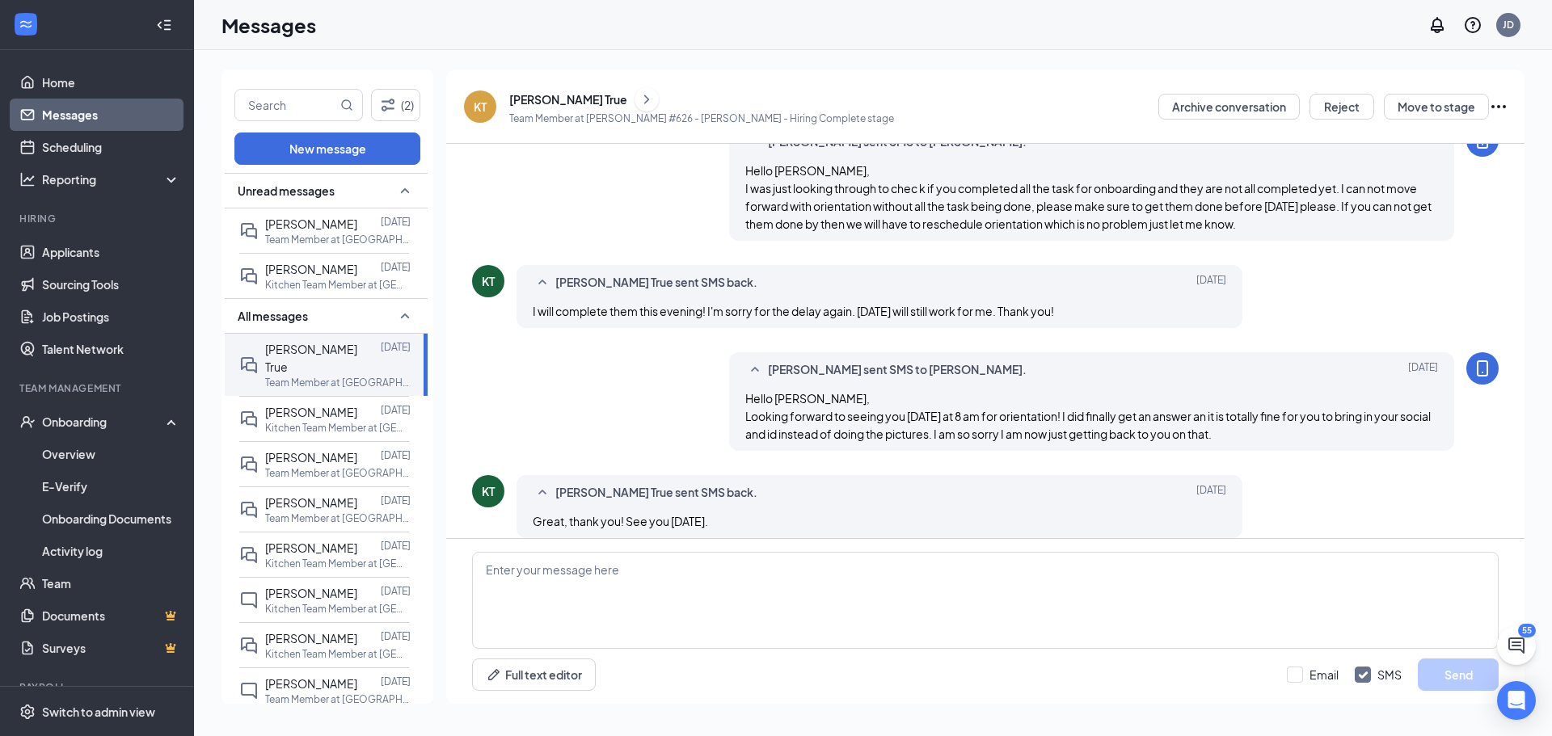
scroll to position [472, 0]
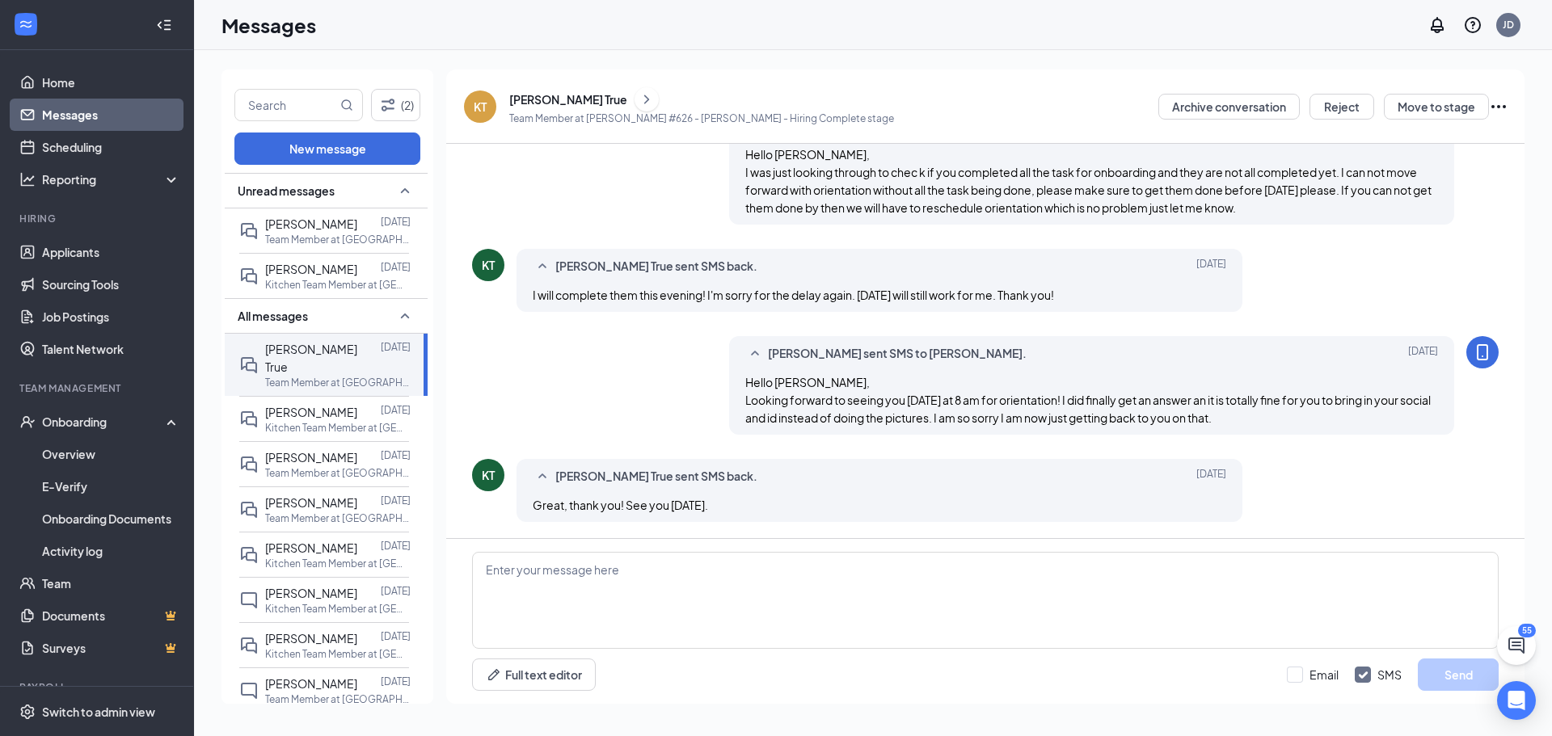
click at [542, 96] on div "[PERSON_NAME] True" at bounding box center [568, 99] width 118 height 16
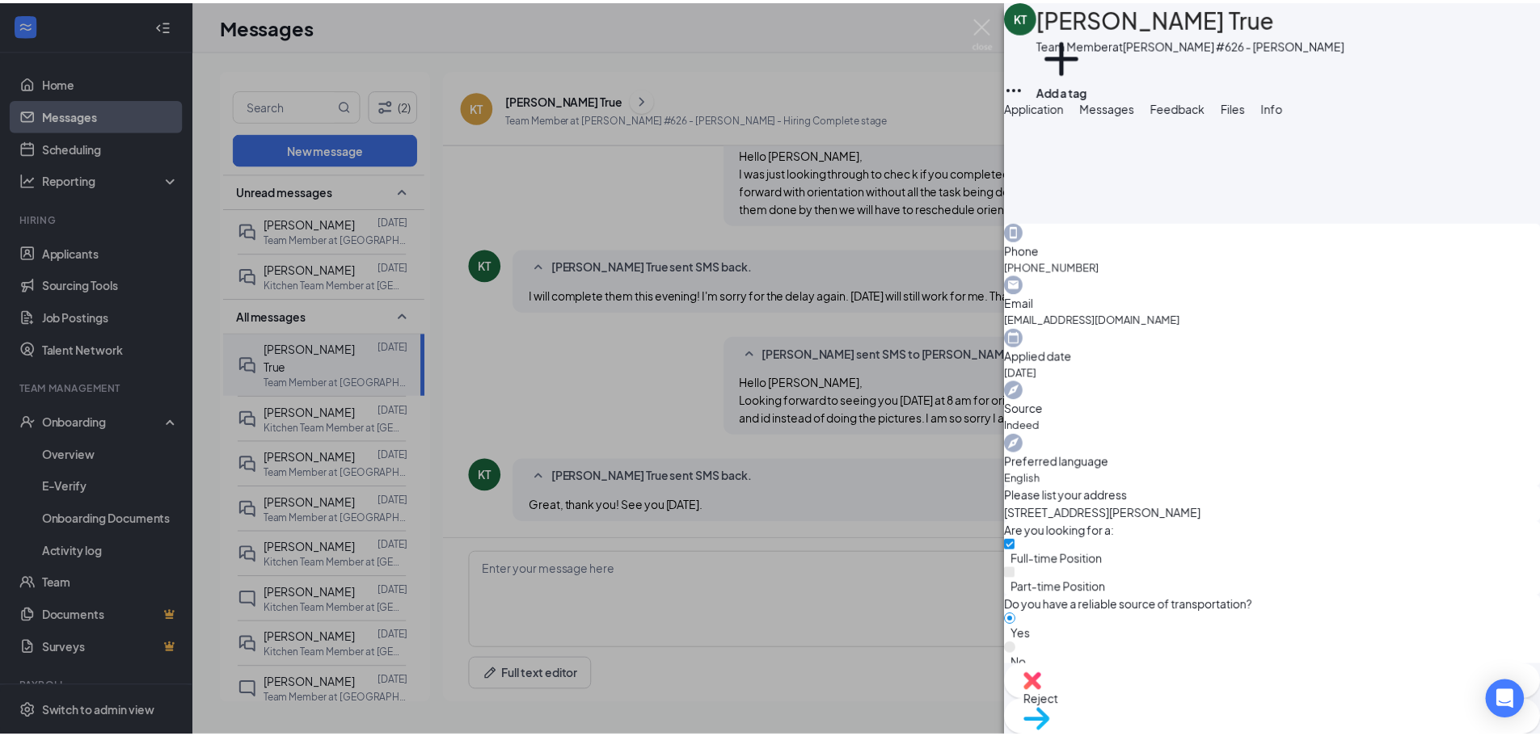
scroll to position [661, 0]
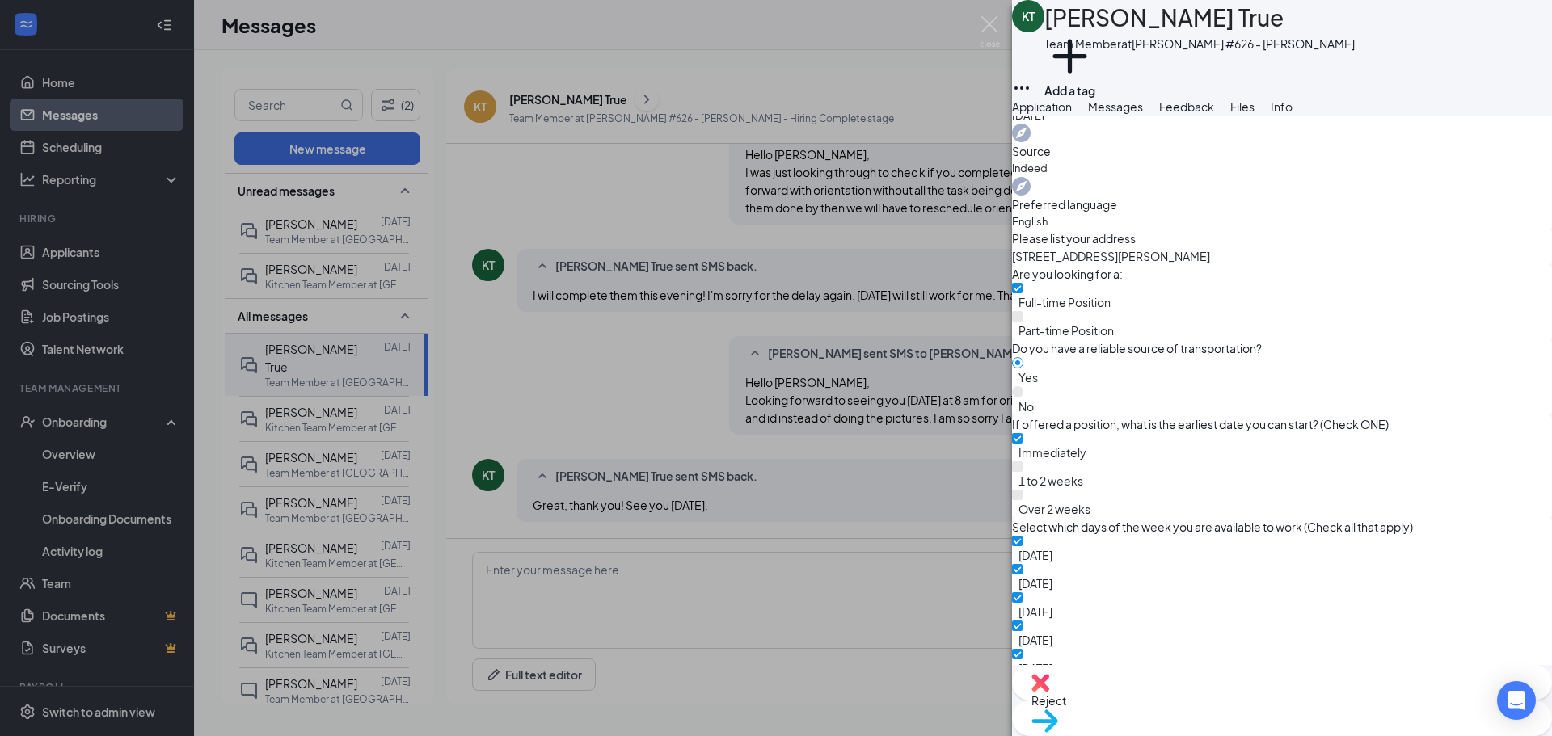
drag, startPoint x: 728, startPoint y: 289, endPoint x: 230, endPoint y: 138, distance: 520.4
click at [726, 289] on div "KT [PERSON_NAME] True Team Member at [PERSON_NAME] #626 - [PERSON_NAME] Add a t…" at bounding box center [776, 368] width 1552 height 736
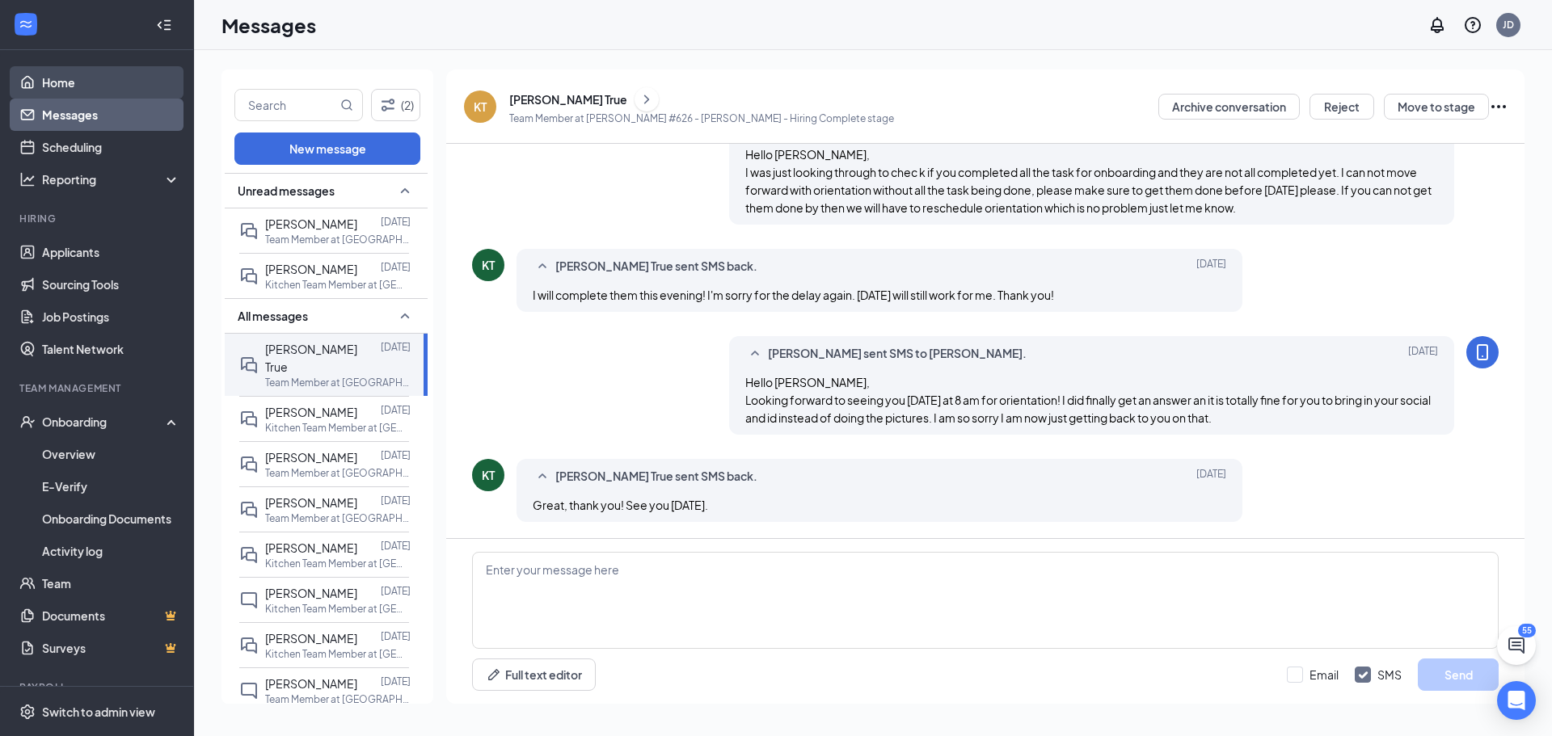
click at [67, 91] on link "Home" at bounding box center [111, 82] width 138 height 32
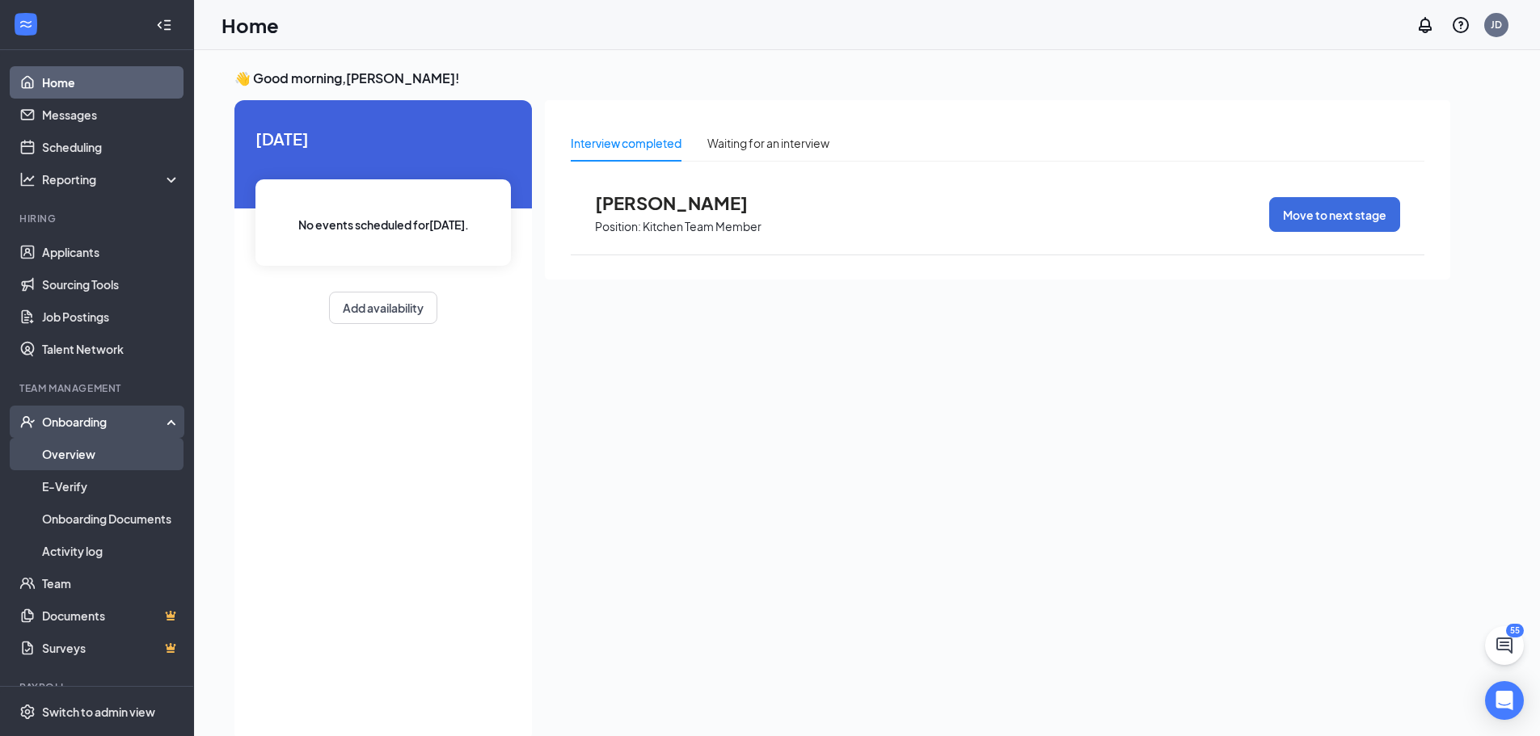
click at [74, 449] on link "Overview" at bounding box center [111, 454] width 138 height 32
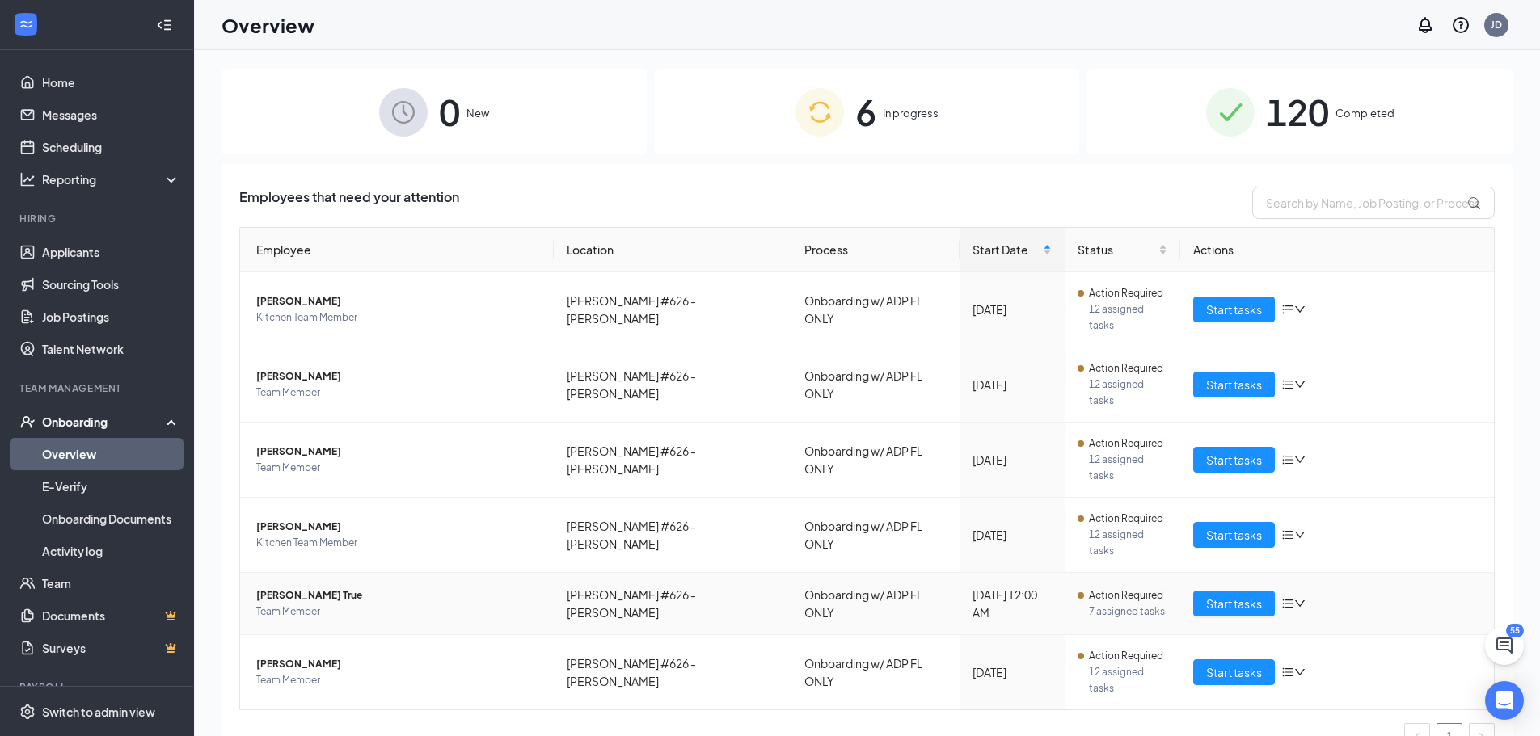
click at [272, 588] on span "[PERSON_NAME] True" at bounding box center [398, 596] width 285 height 16
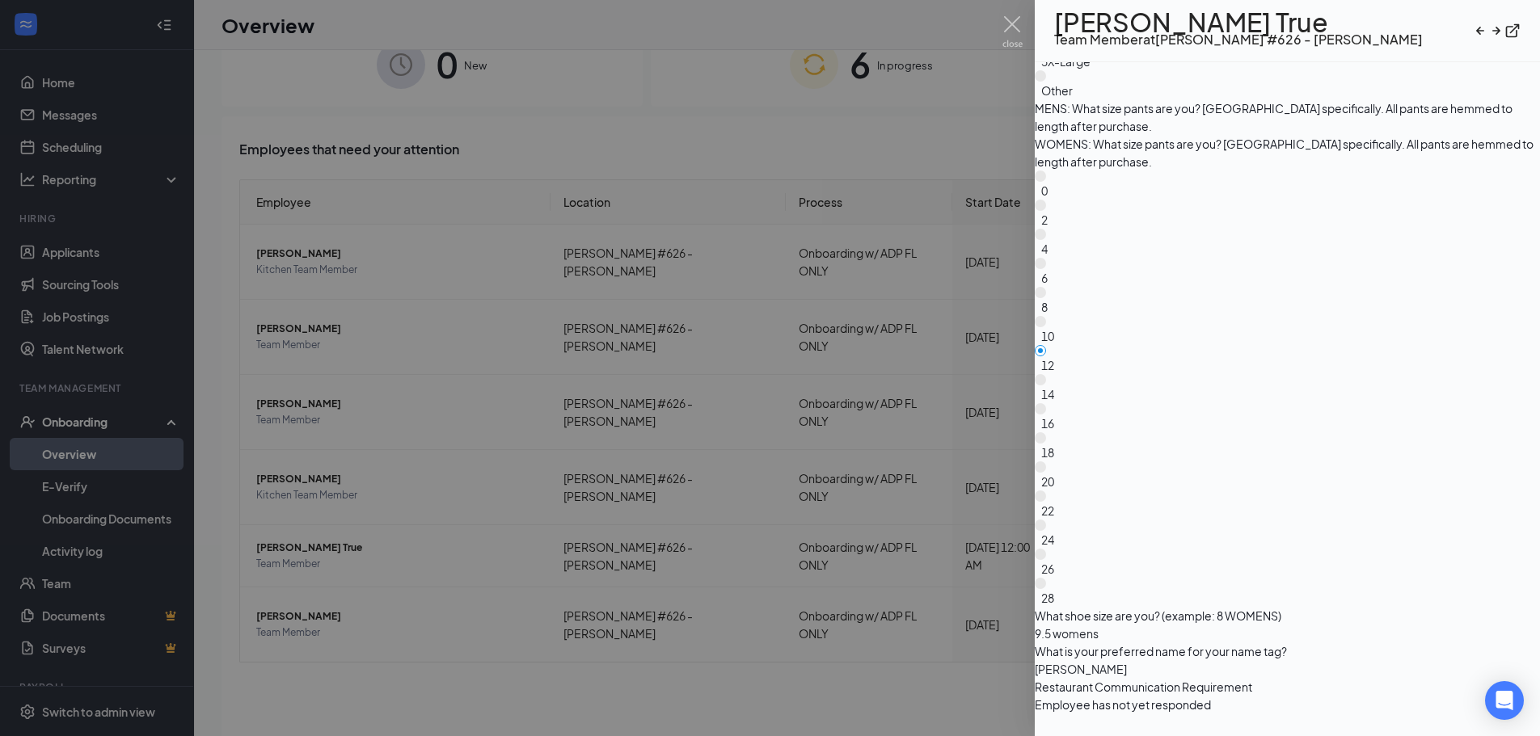
scroll to position [73, 0]
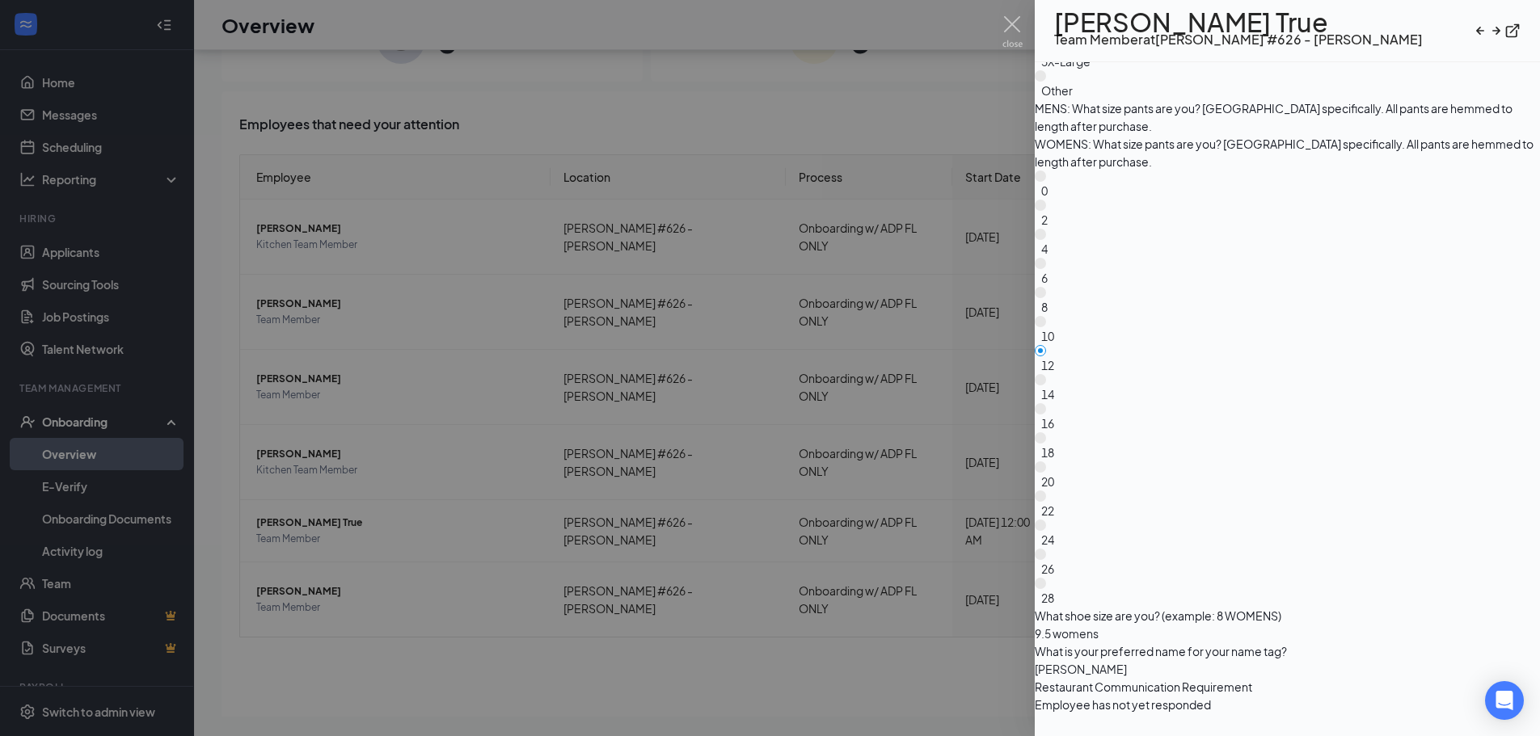
click at [1019, 577] on div at bounding box center [770, 368] width 1540 height 736
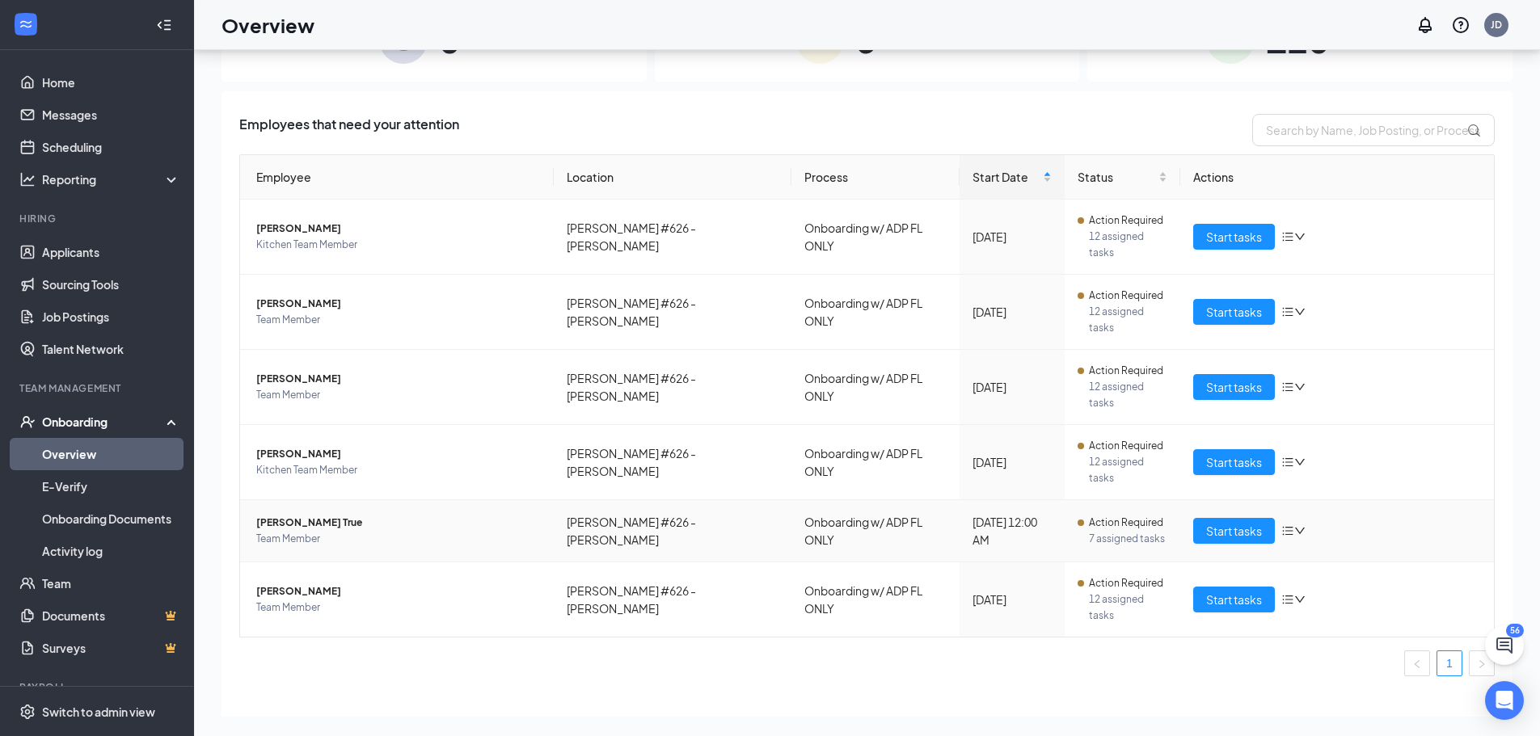
click at [276, 515] on span "[PERSON_NAME] True" at bounding box center [398, 523] width 285 height 16
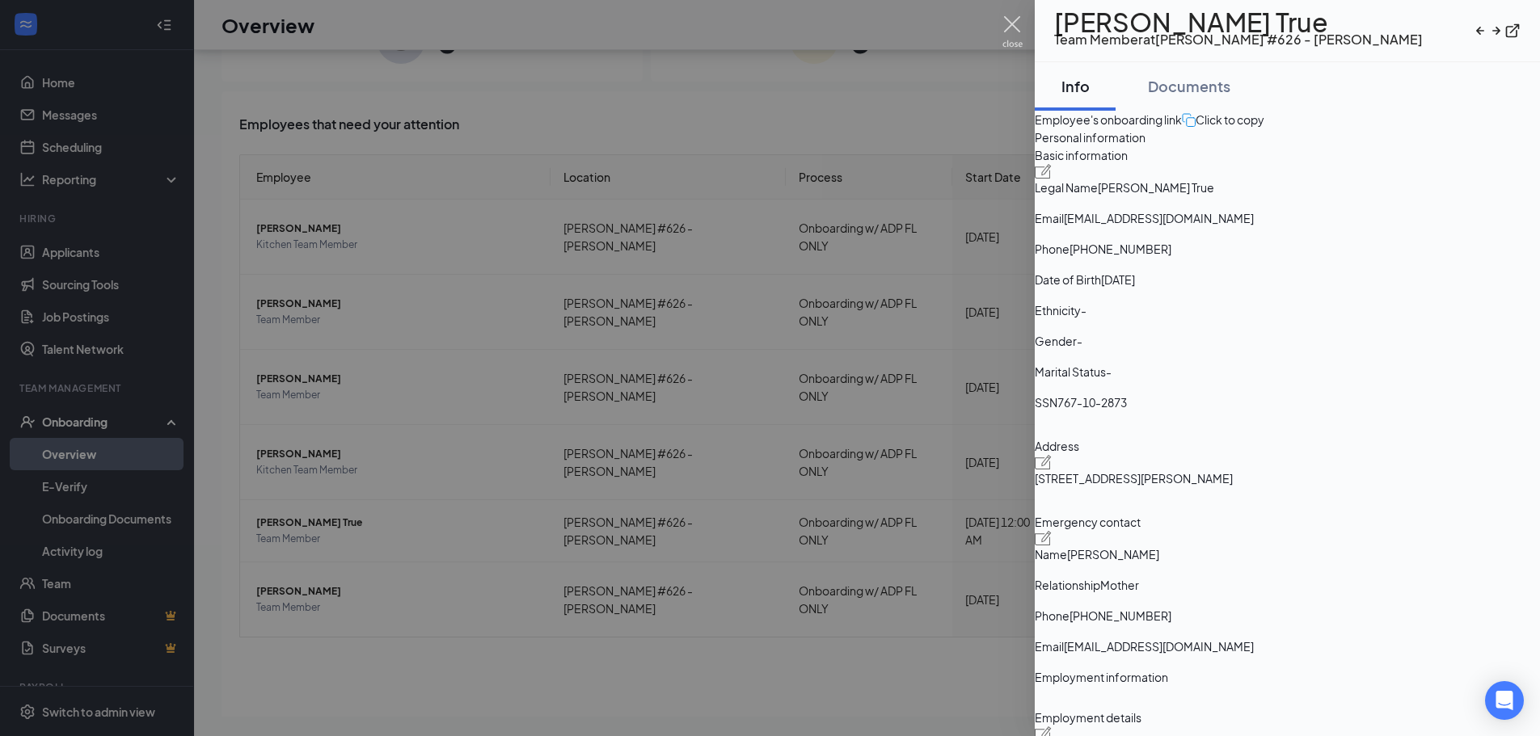
click at [1019, 29] on img at bounding box center [1012, 32] width 20 height 32
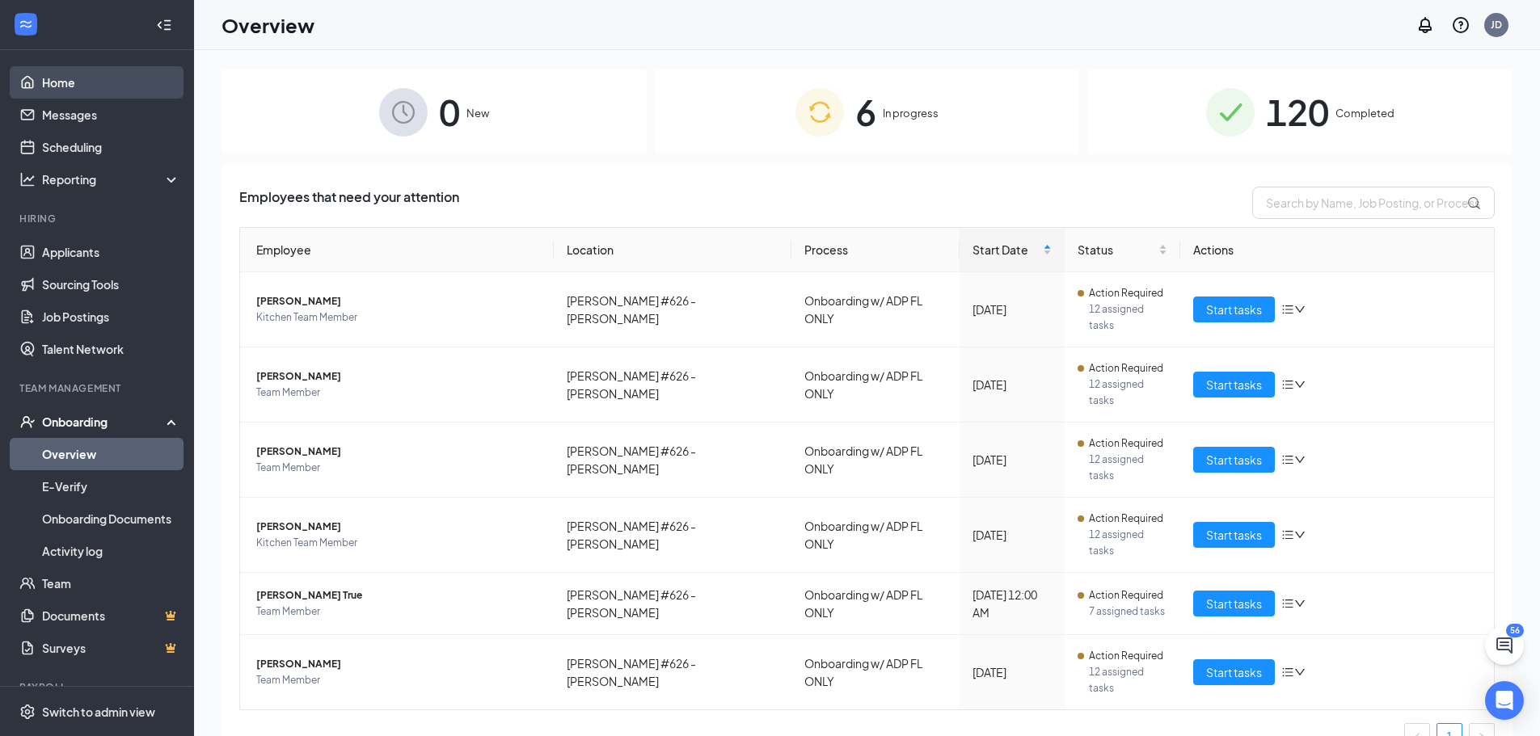
click at [87, 76] on link "Home" at bounding box center [111, 82] width 138 height 32
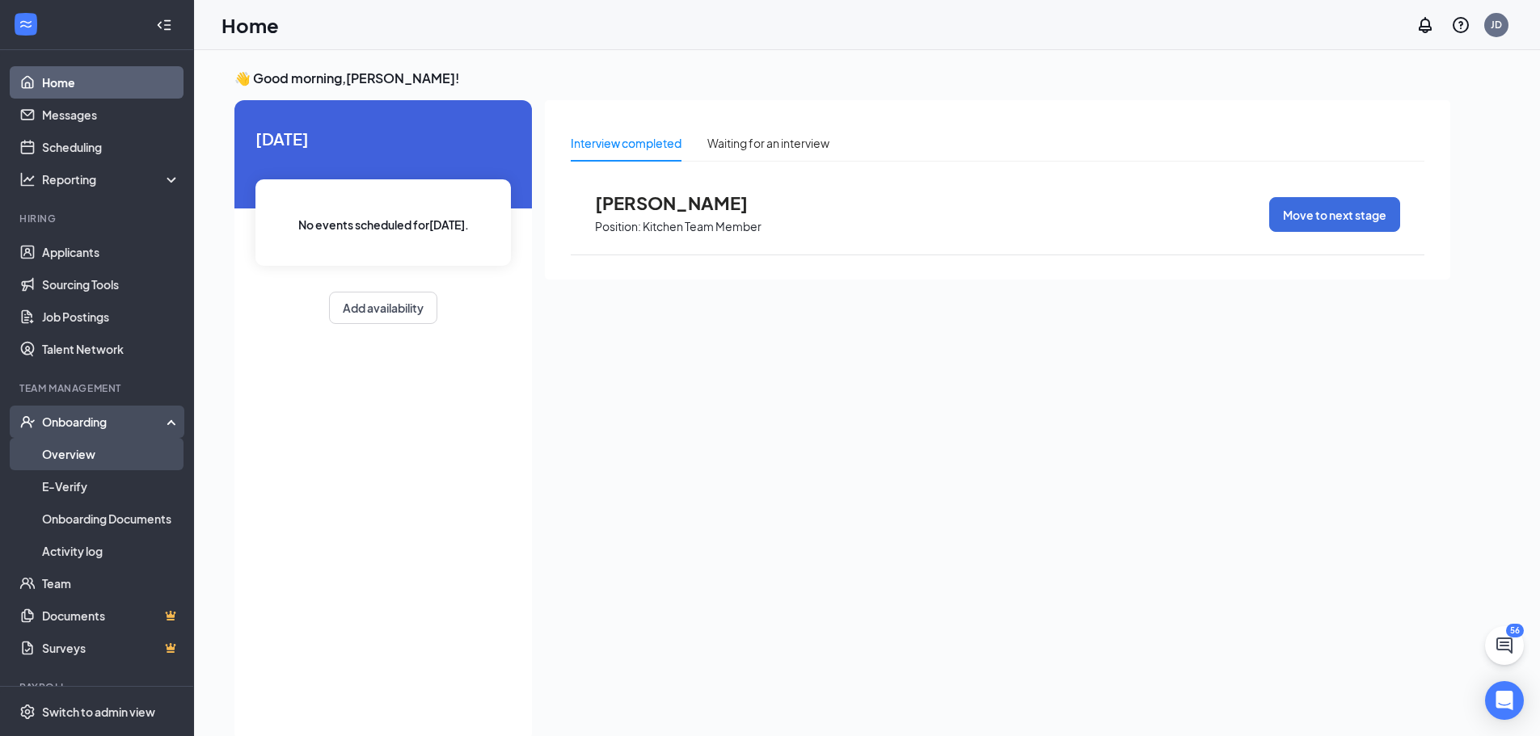
click at [81, 455] on link "Overview" at bounding box center [111, 454] width 138 height 32
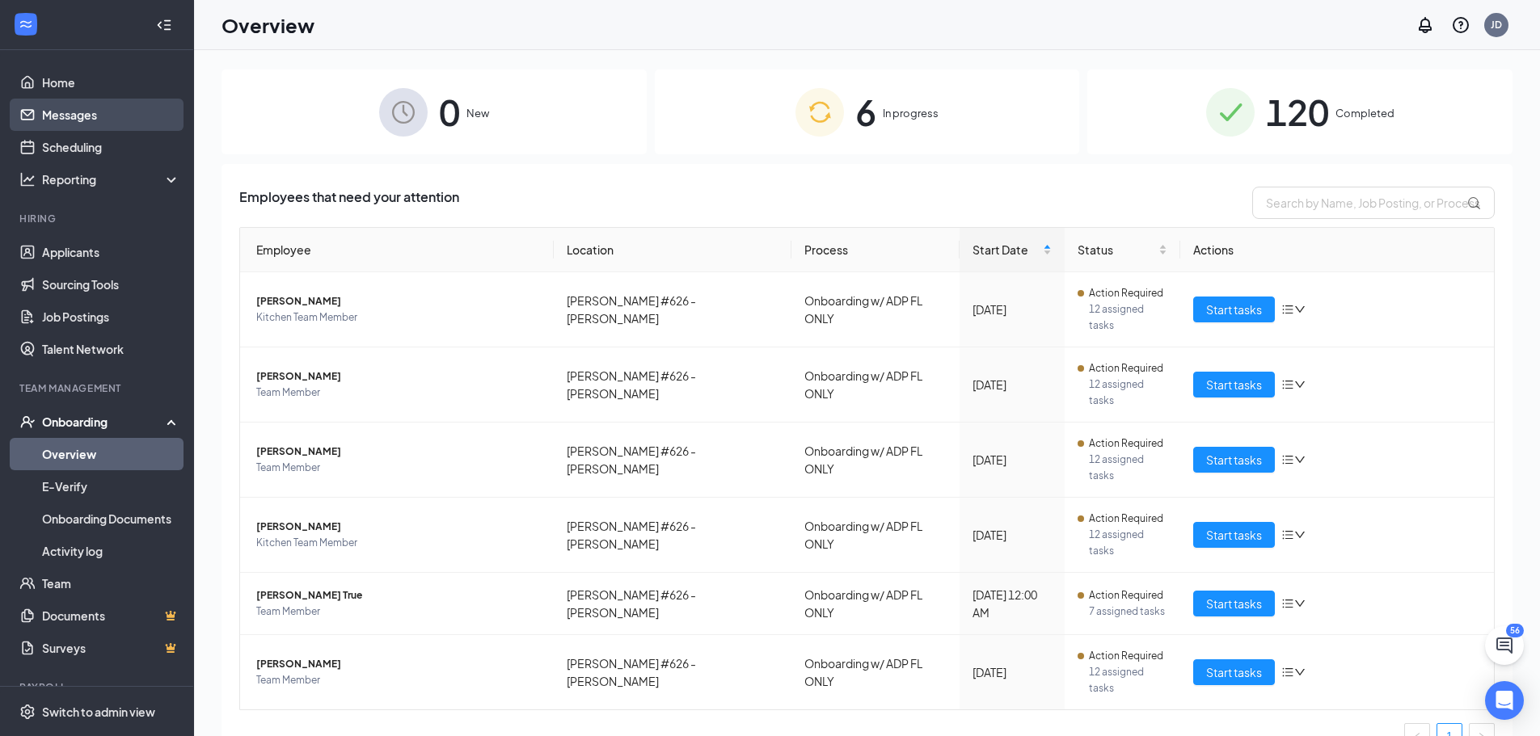
click at [69, 99] on link "Messages" at bounding box center [111, 115] width 138 height 32
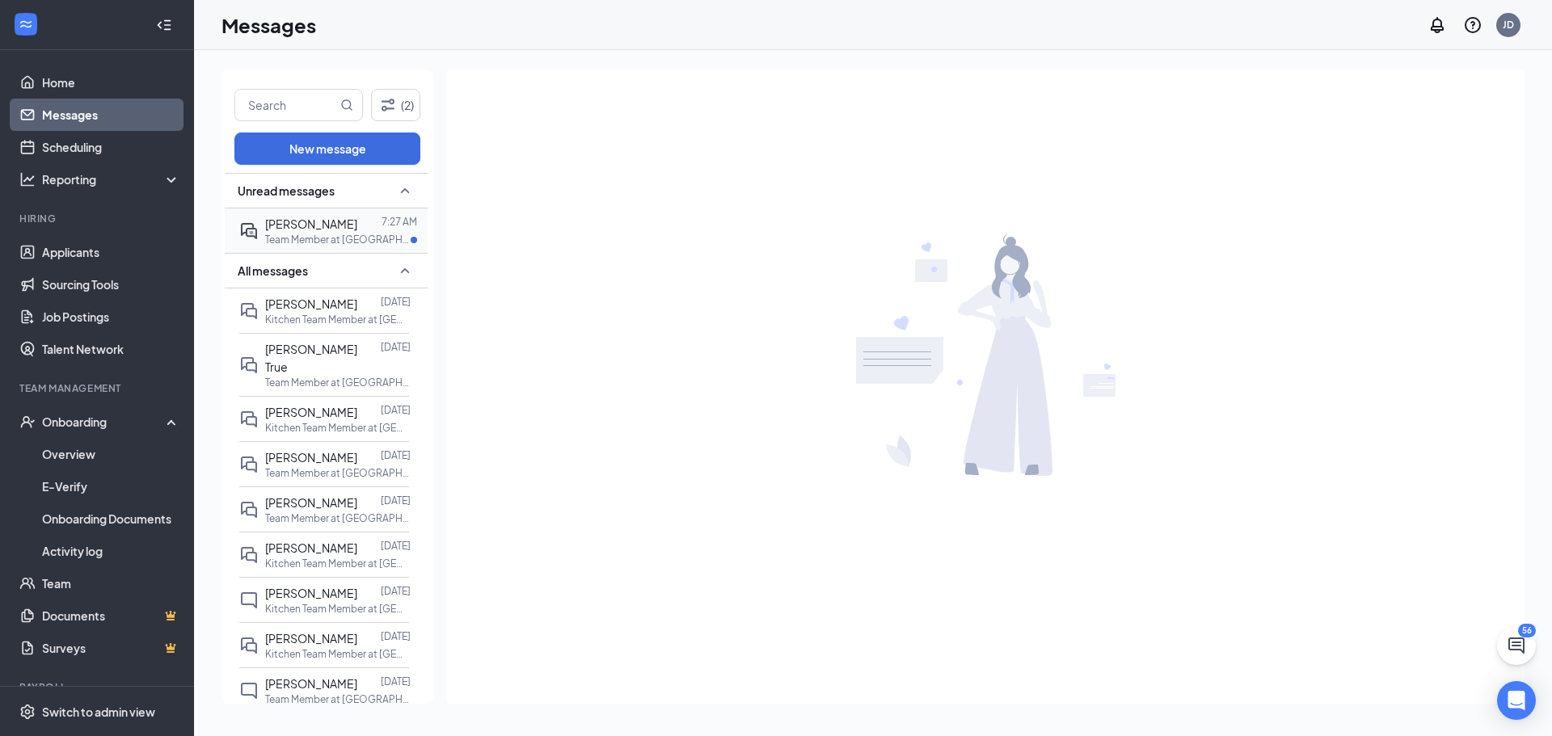
click at [341, 232] on div "[PERSON_NAME]" at bounding box center [311, 224] width 92 height 18
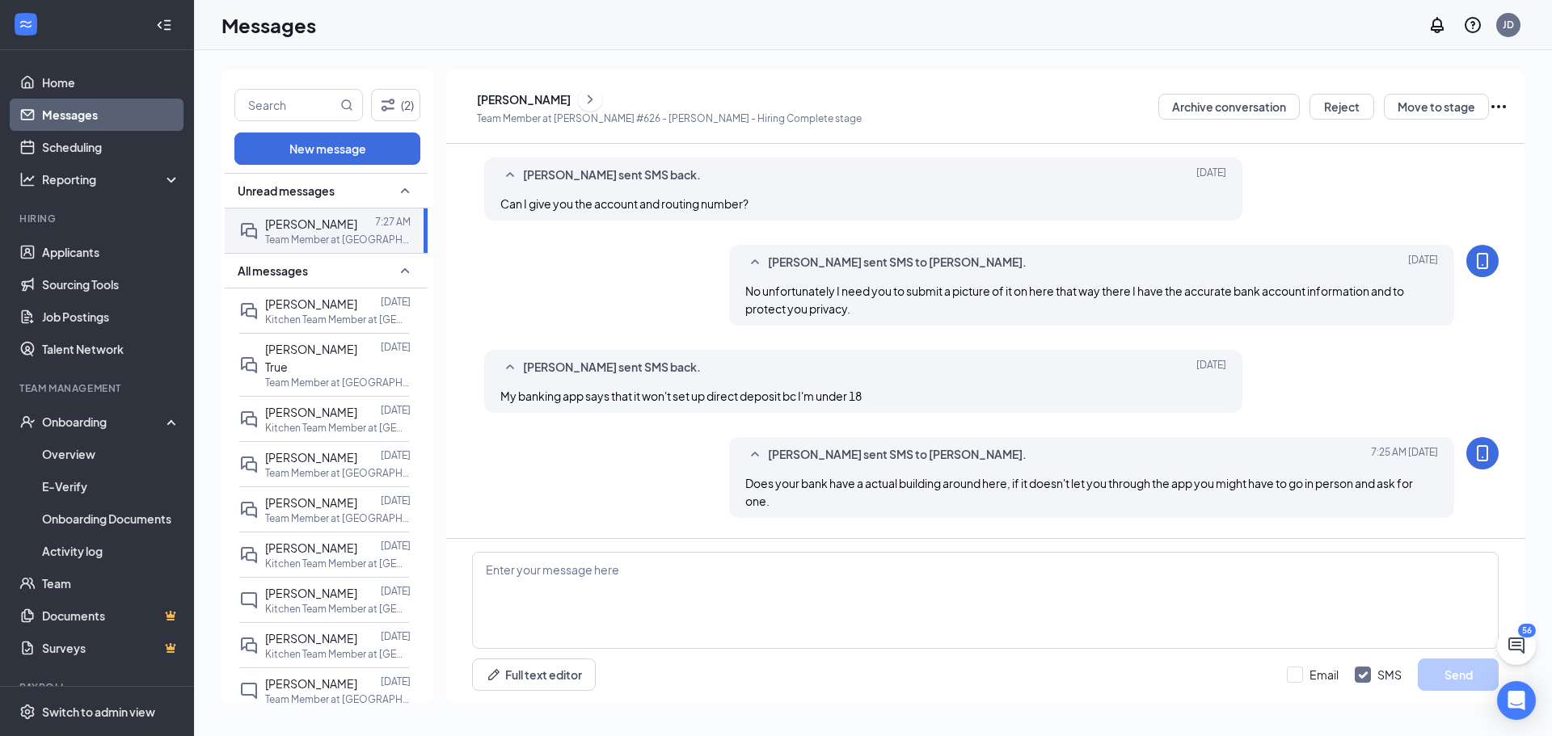
scroll to position [637, 0]
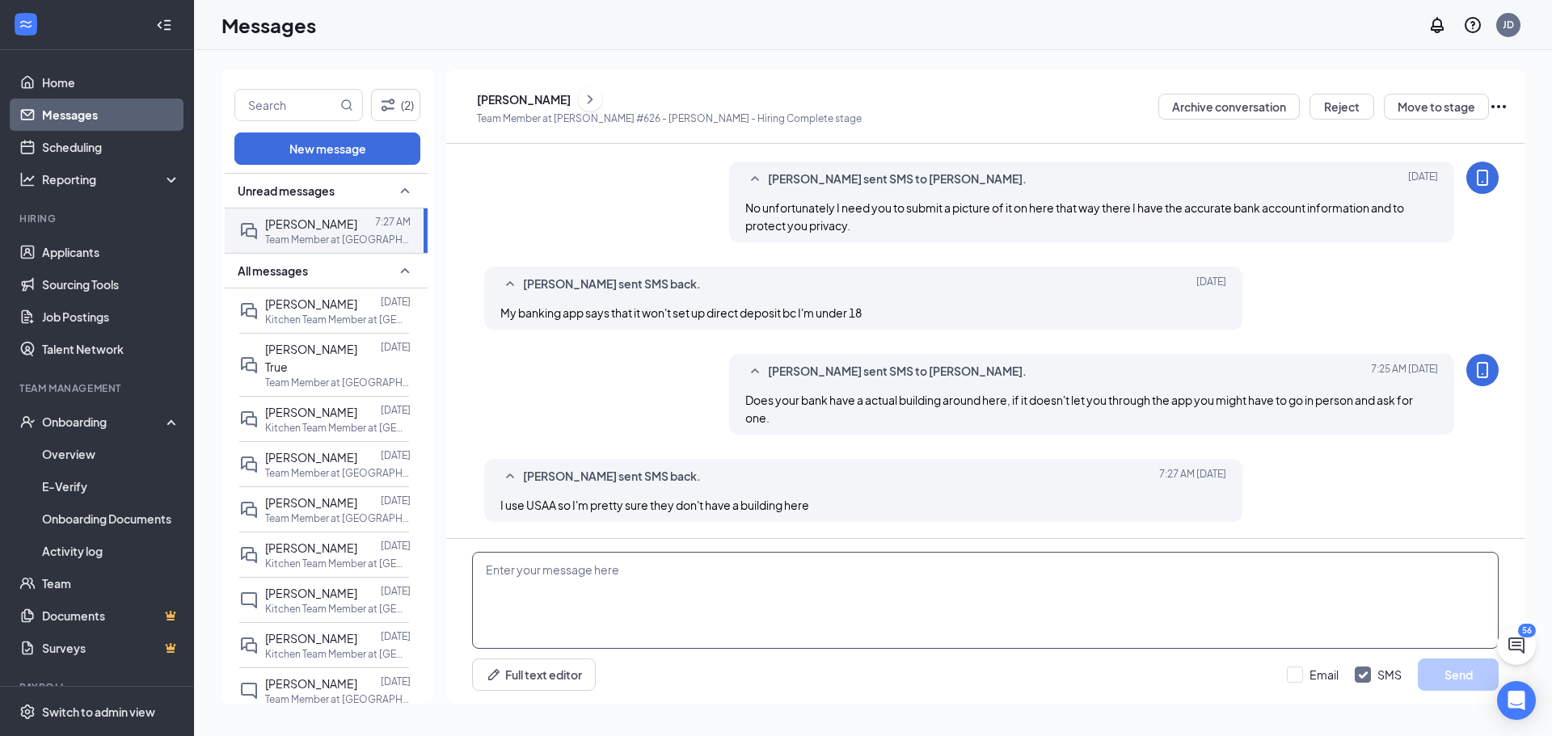
click at [601, 614] on textarea at bounding box center [985, 600] width 1027 height 97
type textarea "Oh no they do not. They did not happen to send you a checkbook by chance?"
click at [1450, 672] on button "Send" at bounding box center [1458, 675] width 81 height 32
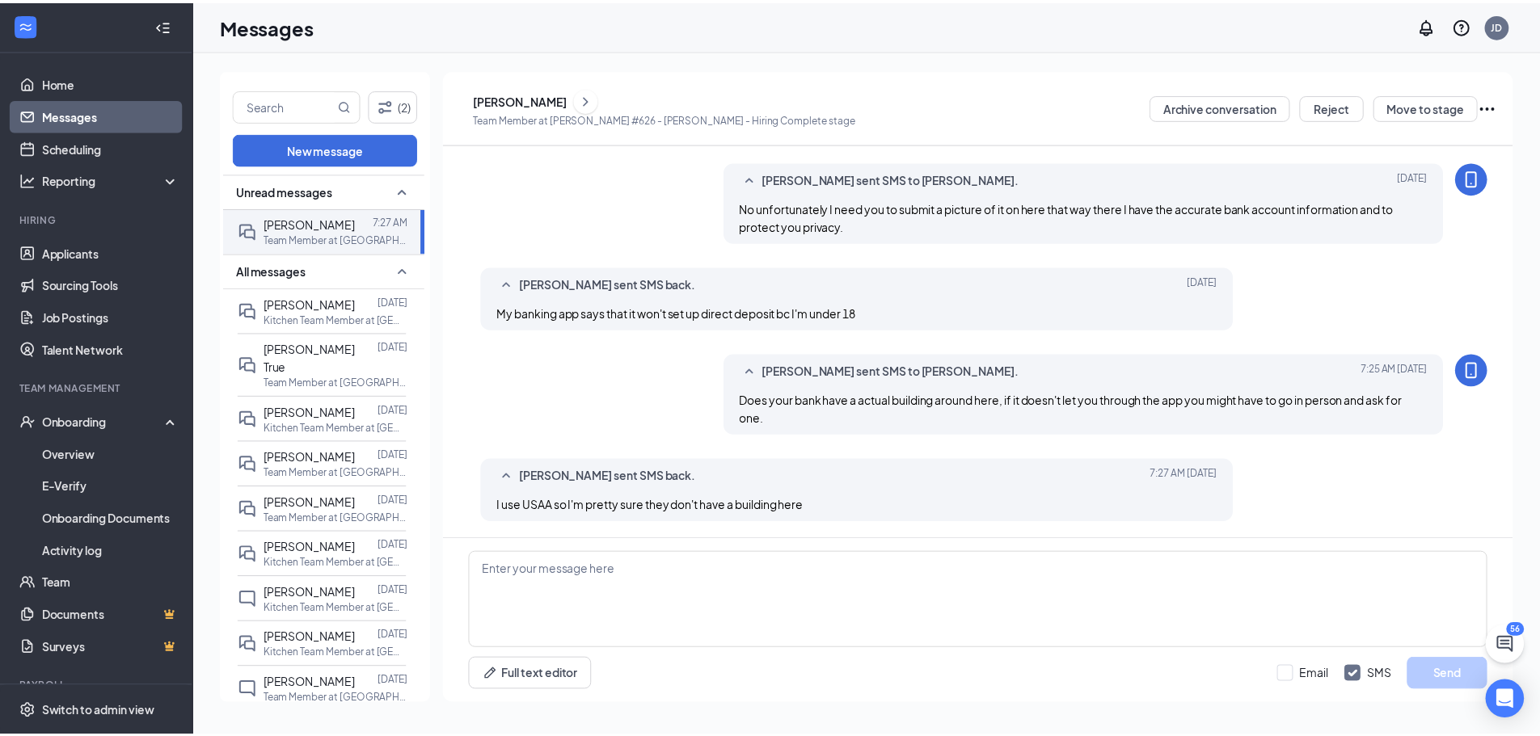
scroll to position [724, 0]
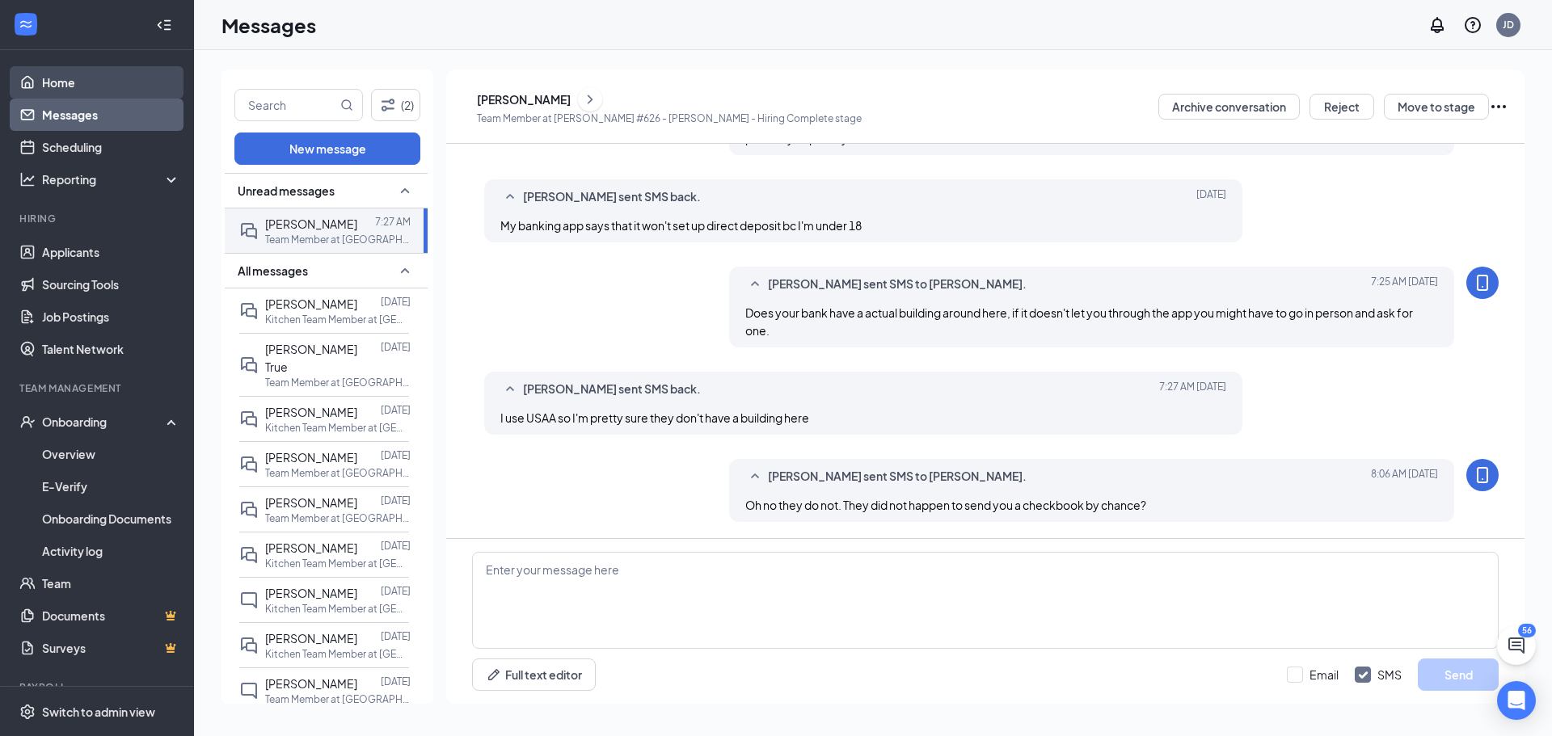
click at [103, 76] on link "Home" at bounding box center [111, 82] width 138 height 32
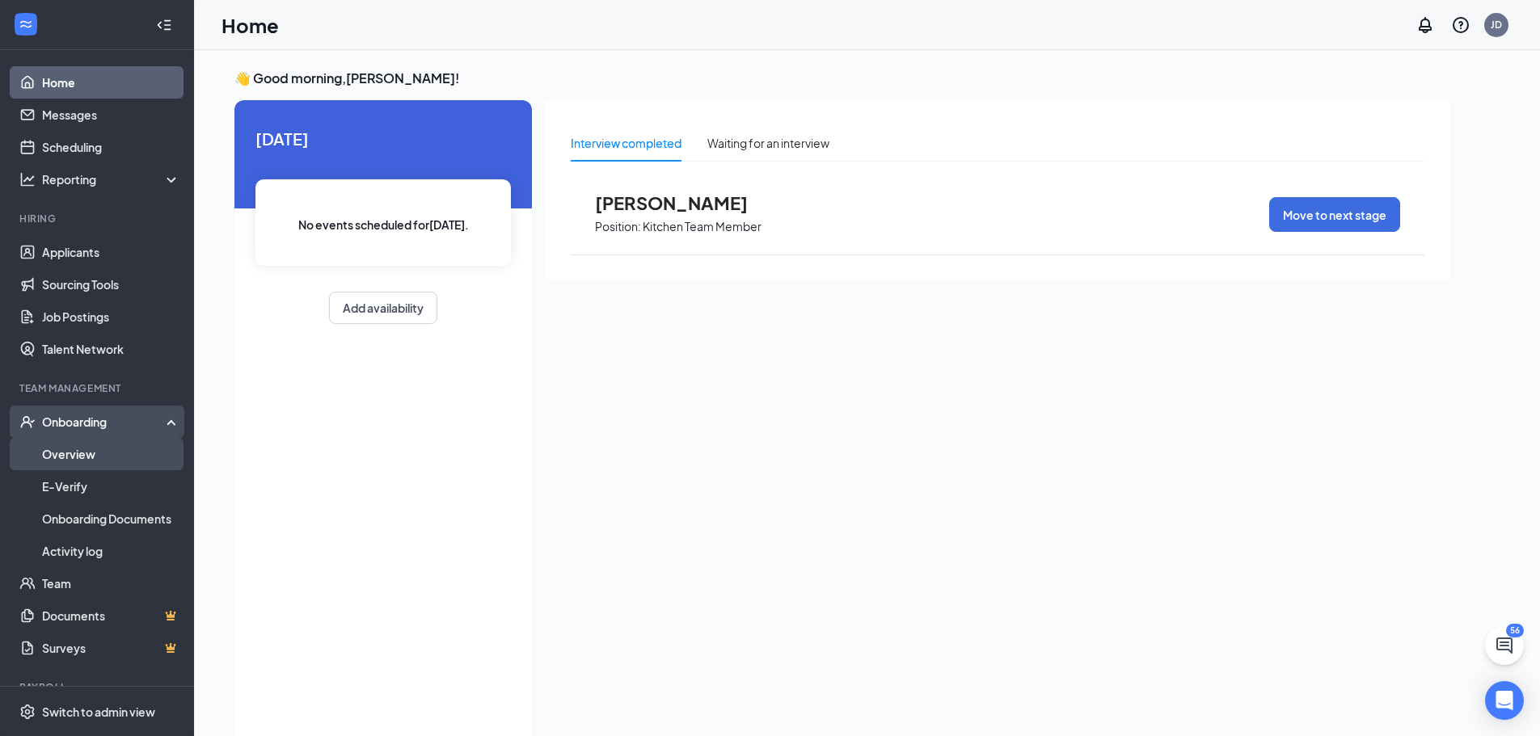
click at [109, 459] on link "Overview" at bounding box center [111, 454] width 138 height 32
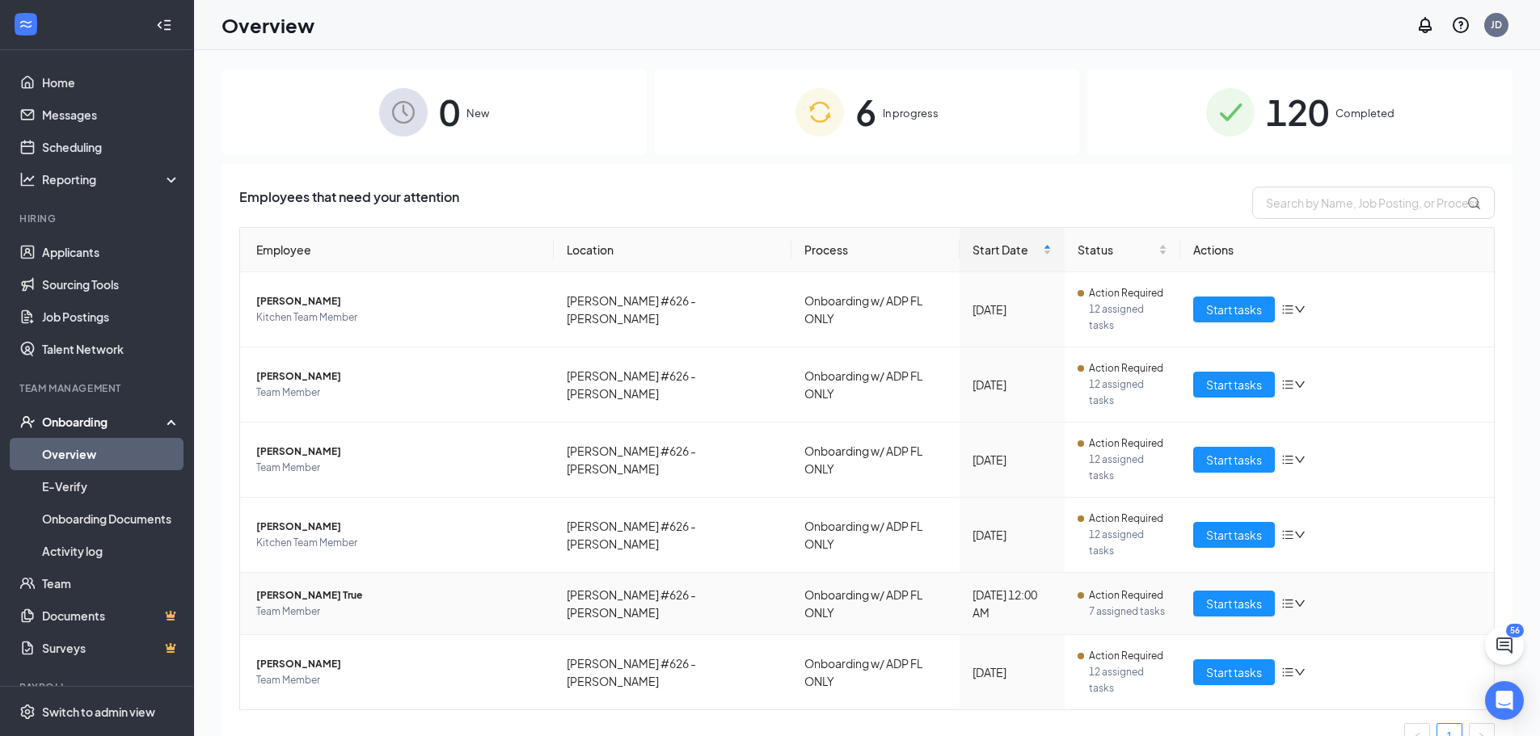
click at [296, 588] on span "[PERSON_NAME] True" at bounding box center [398, 596] width 285 height 16
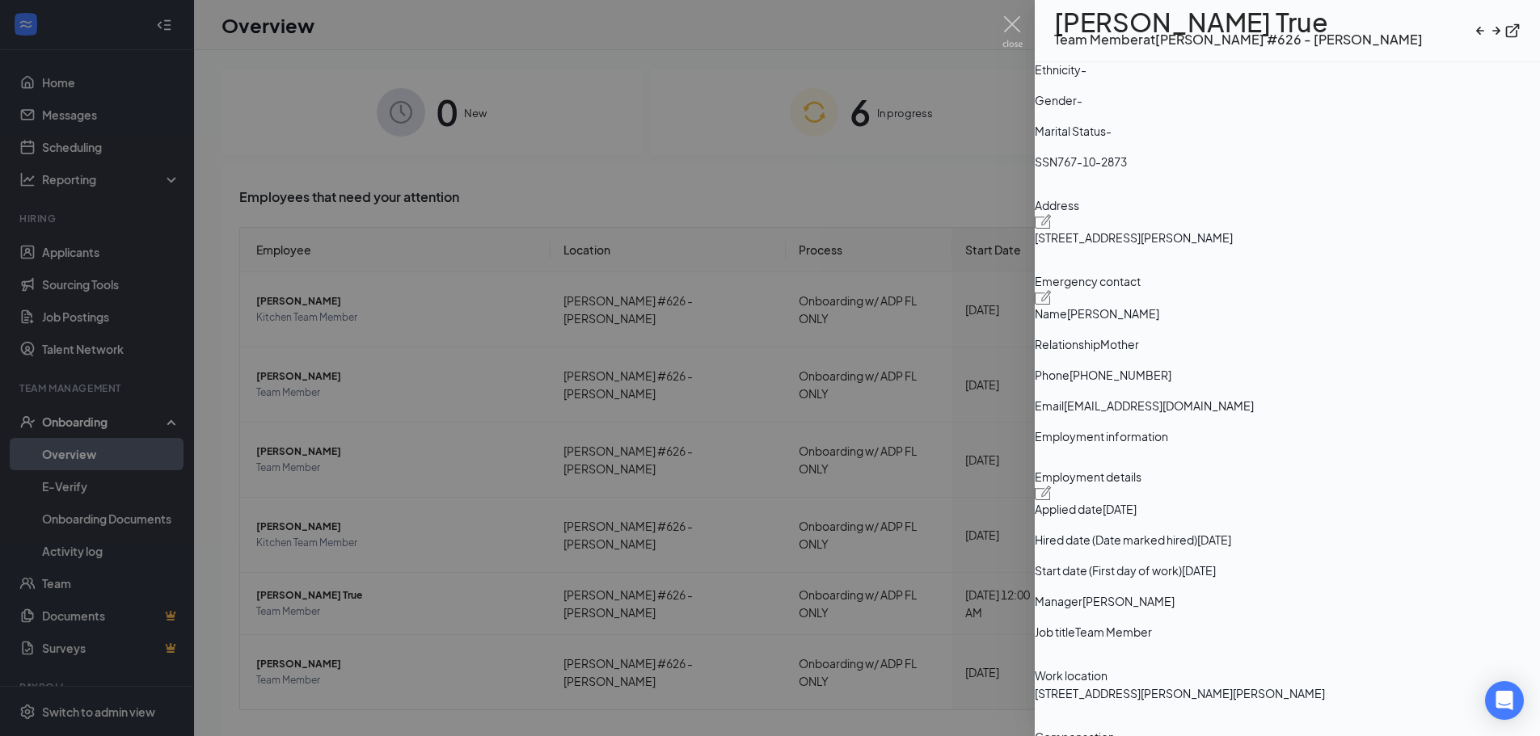
scroll to position [243, 0]
click at [457, 192] on div at bounding box center [770, 368] width 1540 height 736
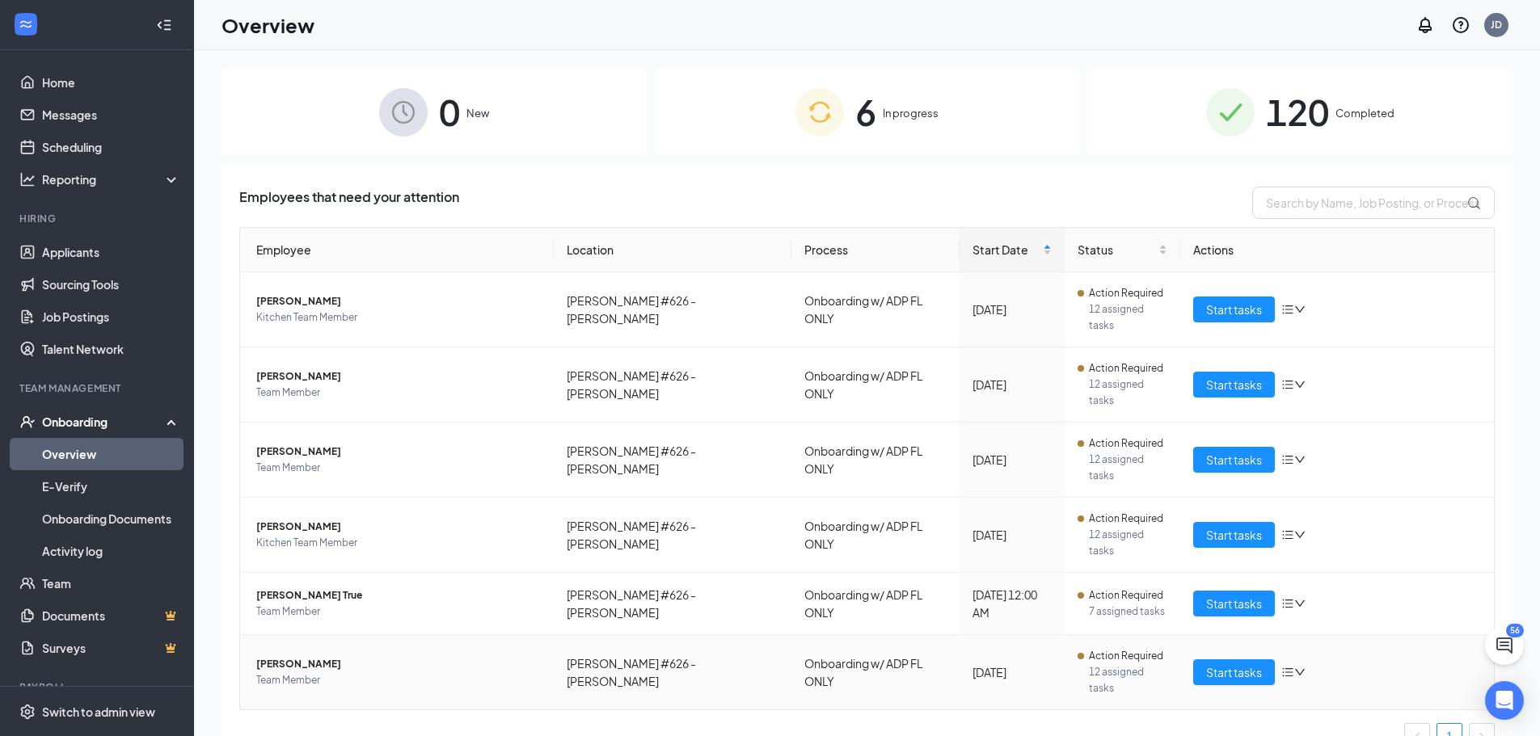
click at [281, 656] on span "[PERSON_NAME]" at bounding box center [398, 664] width 285 height 16
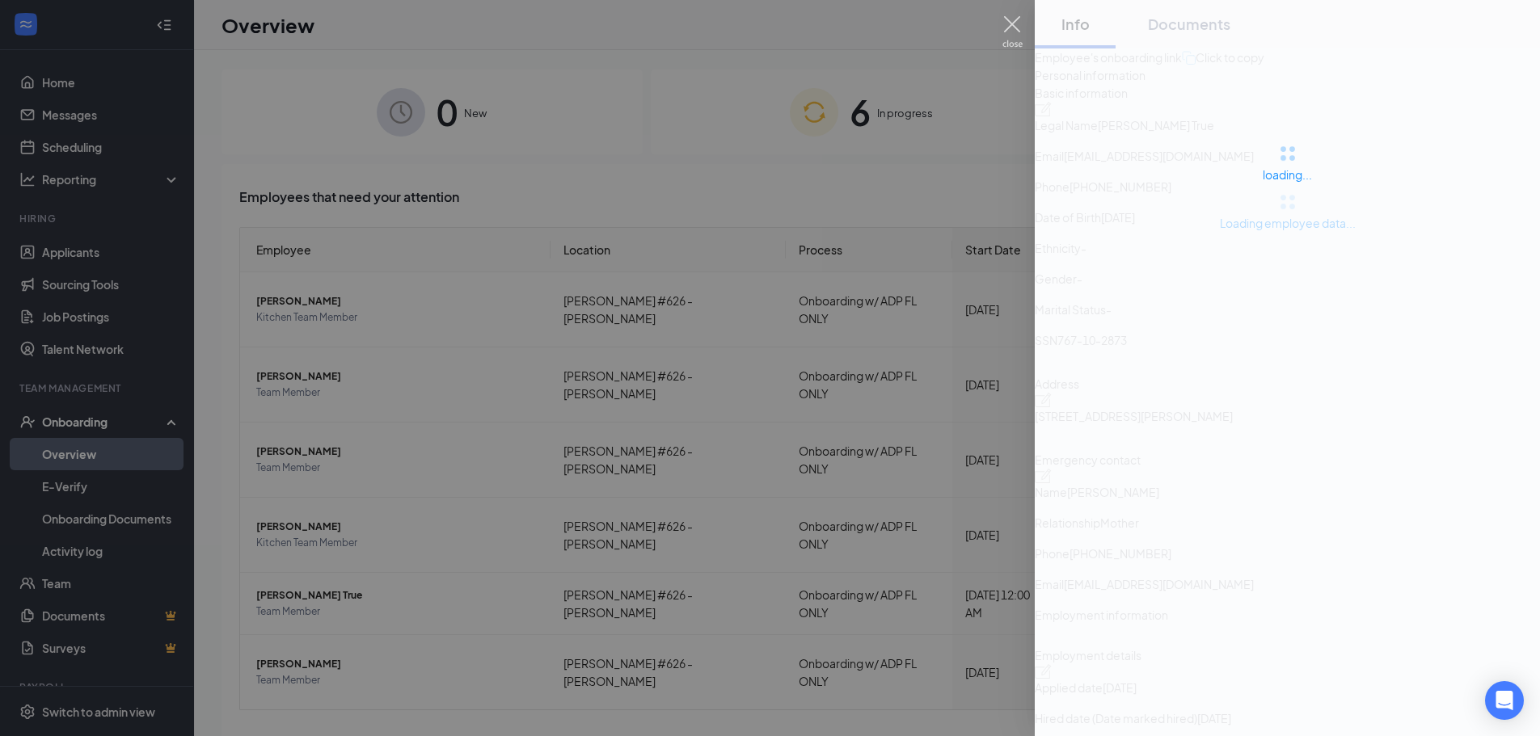
click at [1015, 32] on img at bounding box center [1012, 32] width 20 height 32
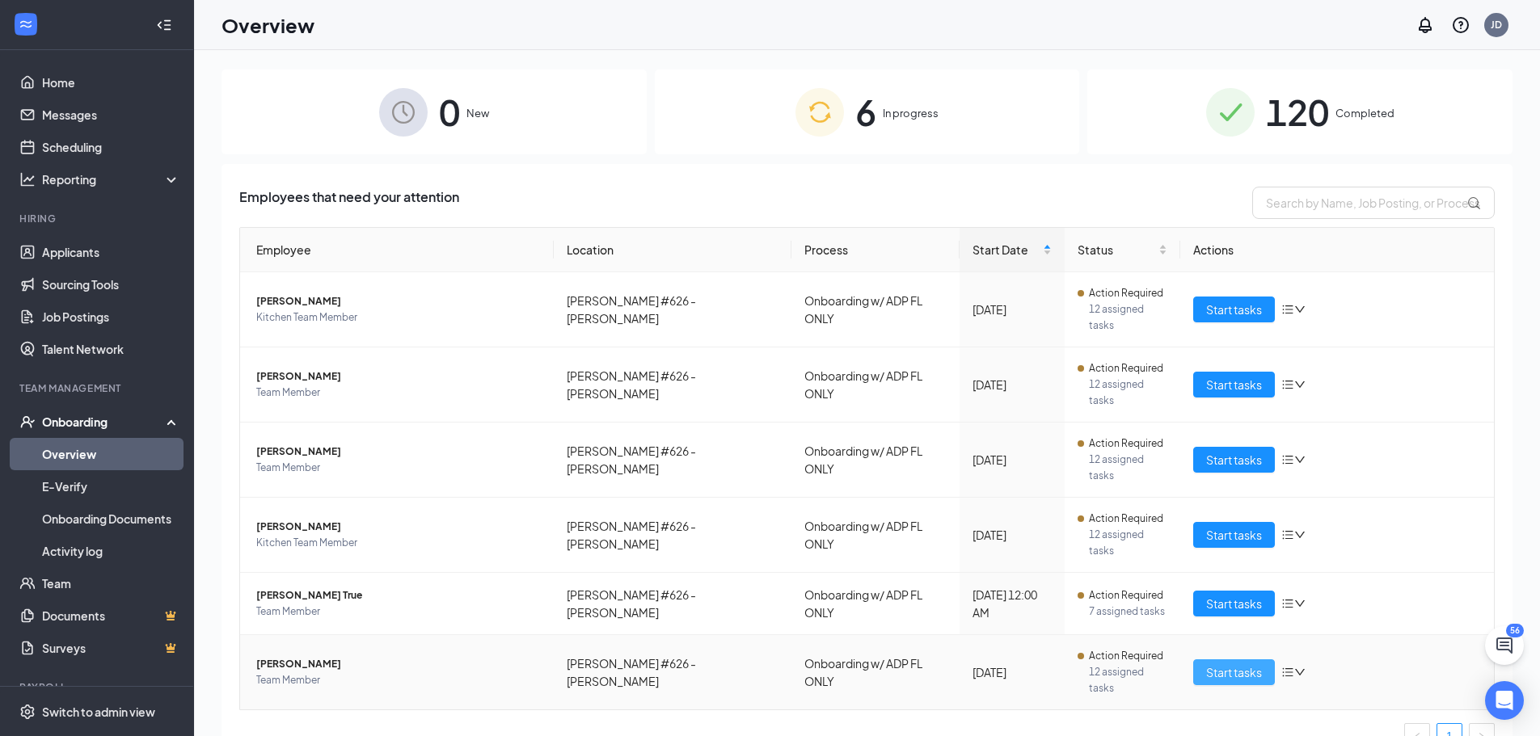
click at [1214, 660] on button "Start tasks" at bounding box center [1234, 673] width 82 height 26
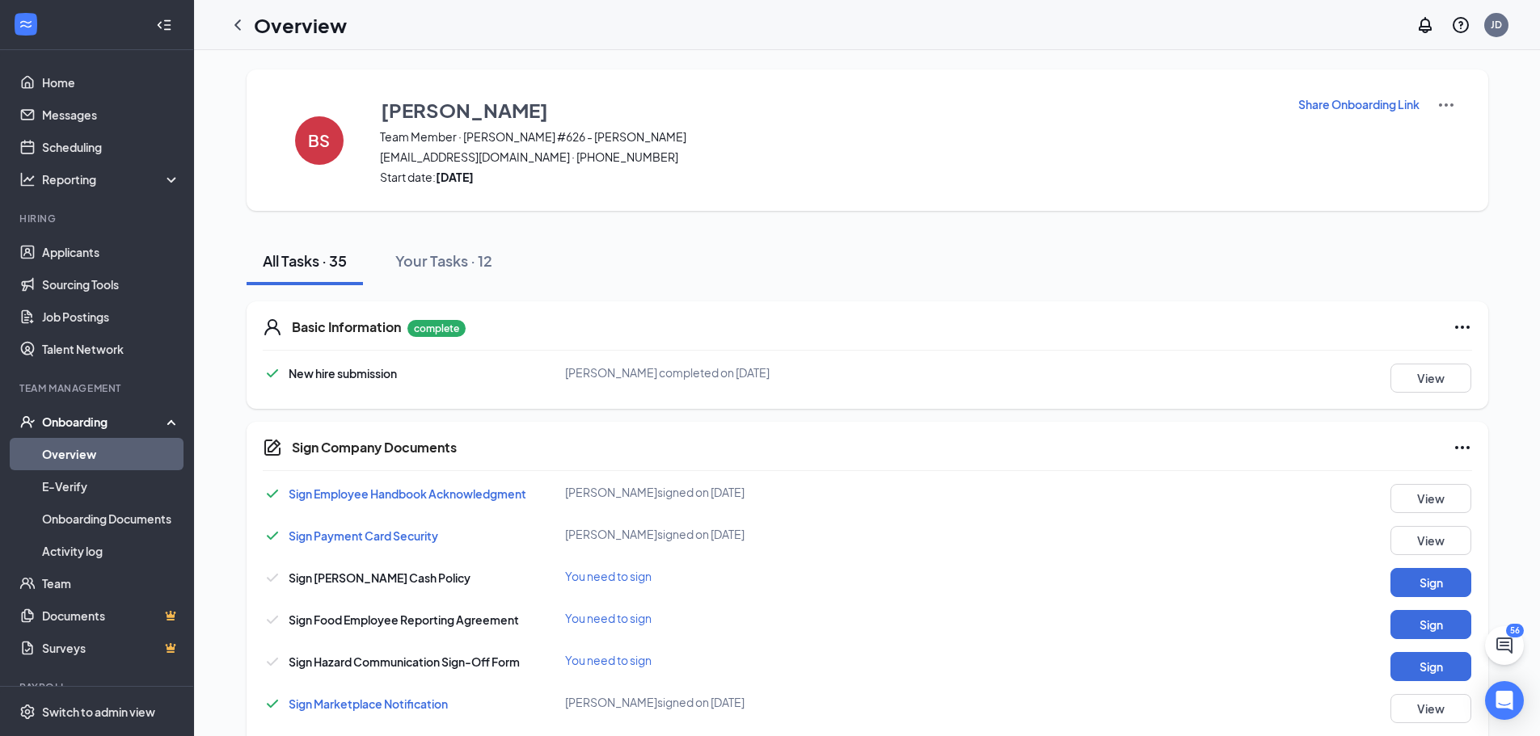
click at [82, 415] on div "Onboarding" at bounding box center [104, 422] width 124 height 16
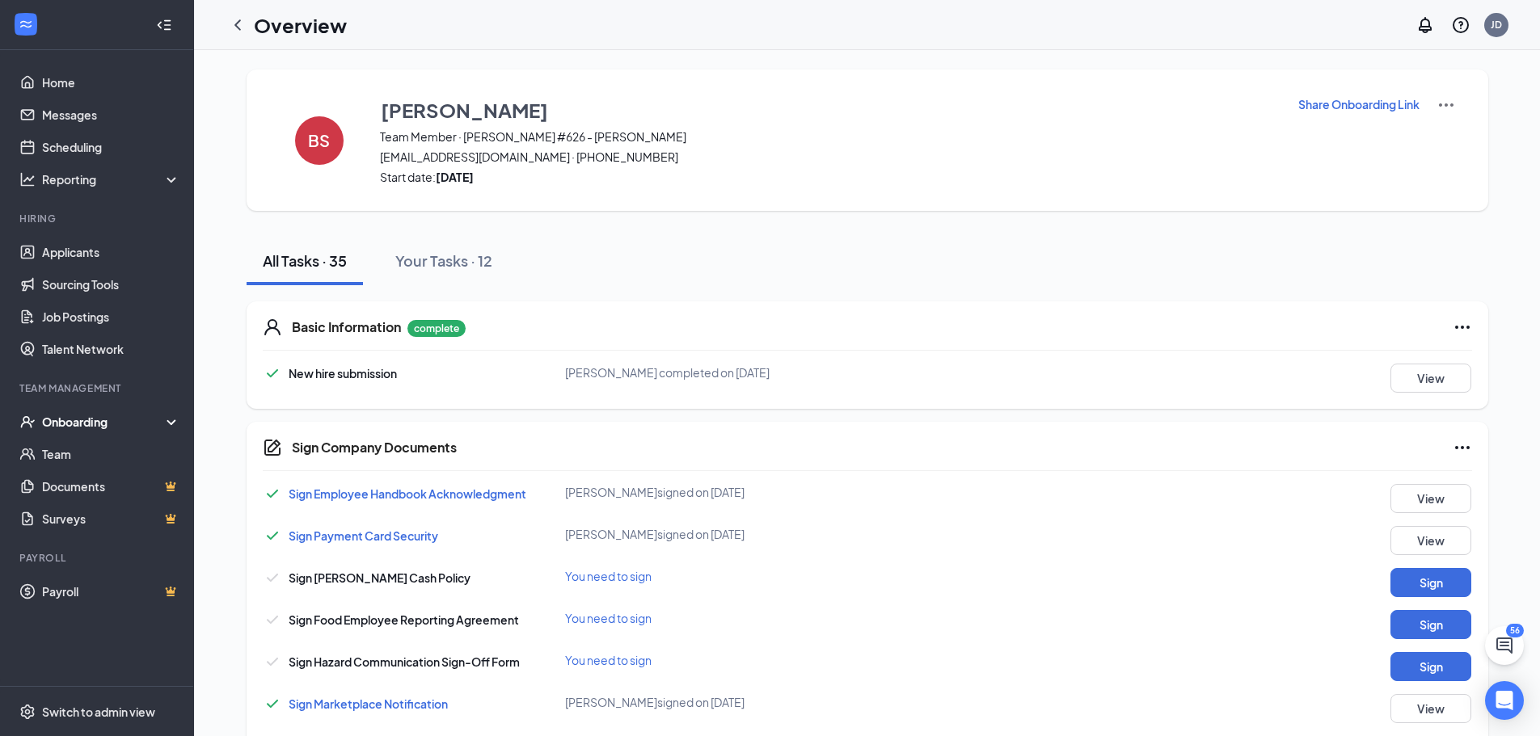
click at [74, 420] on div "Onboarding" at bounding box center [104, 422] width 124 height 16
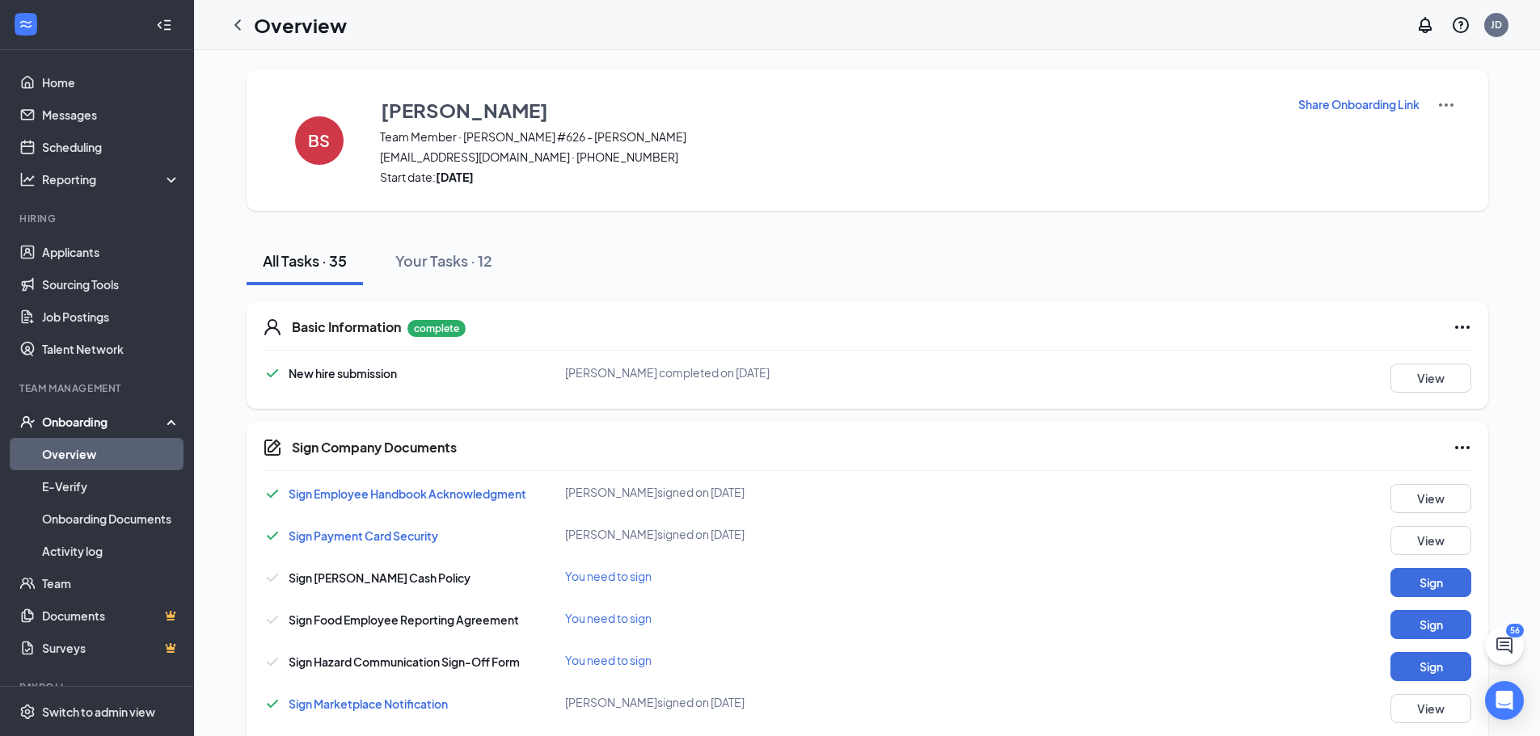
click at [74, 454] on link "Overview" at bounding box center [111, 454] width 138 height 32
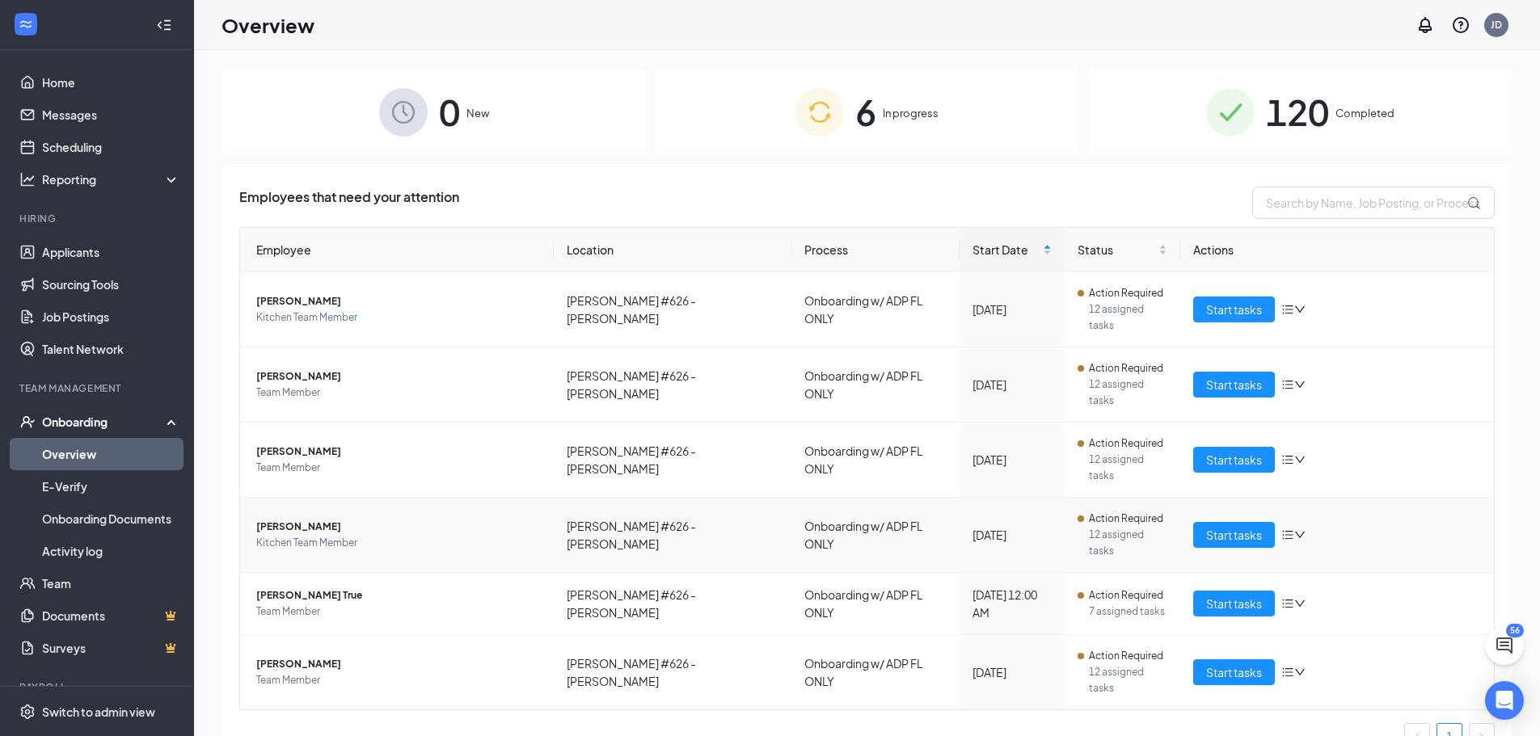
click at [289, 519] on span "[PERSON_NAME]" at bounding box center [398, 527] width 285 height 16
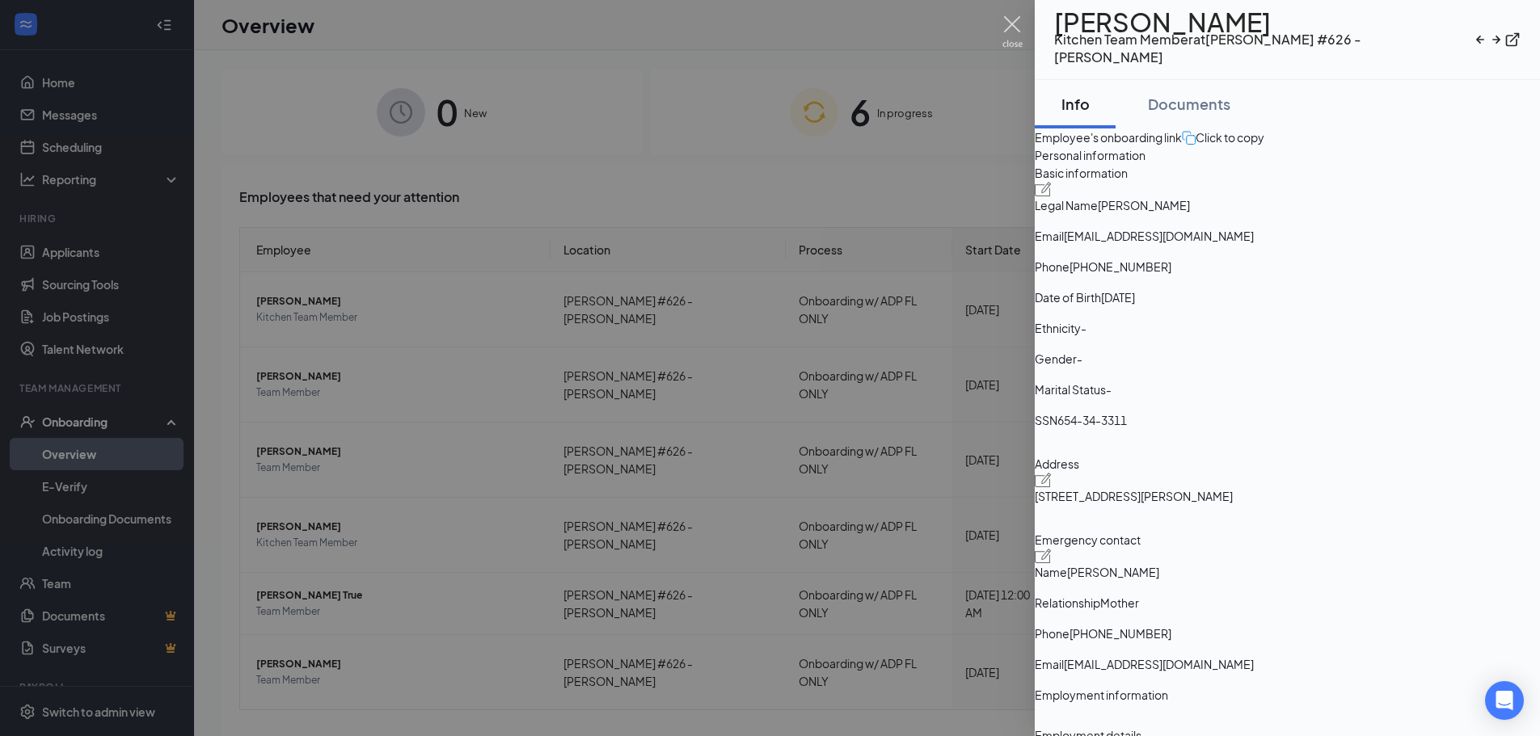
click at [1012, 23] on img at bounding box center [1012, 32] width 20 height 32
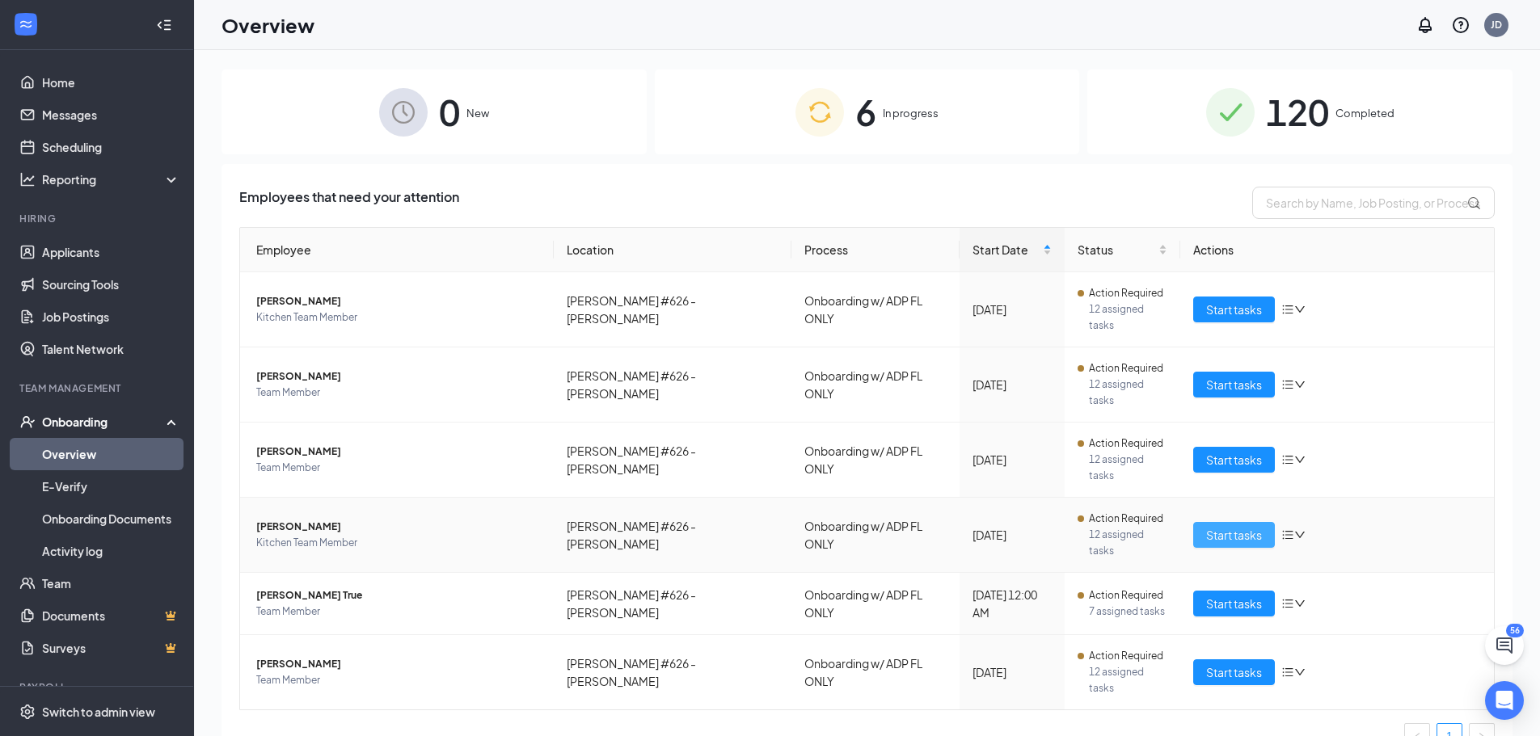
click at [1214, 526] on span "Start tasks" at bounding box center [1234, 535] width 56 height 18
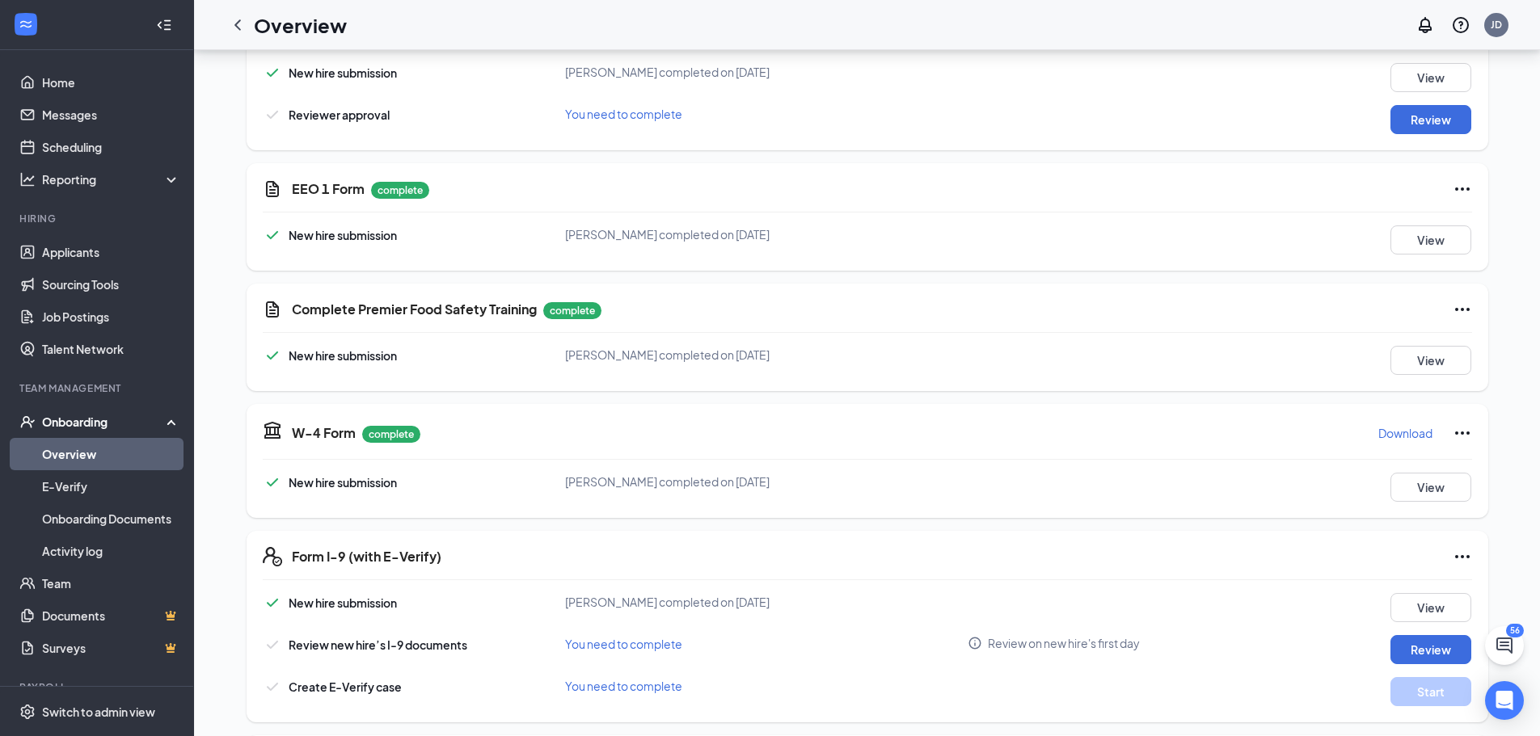
scroll to position [1374, 0]
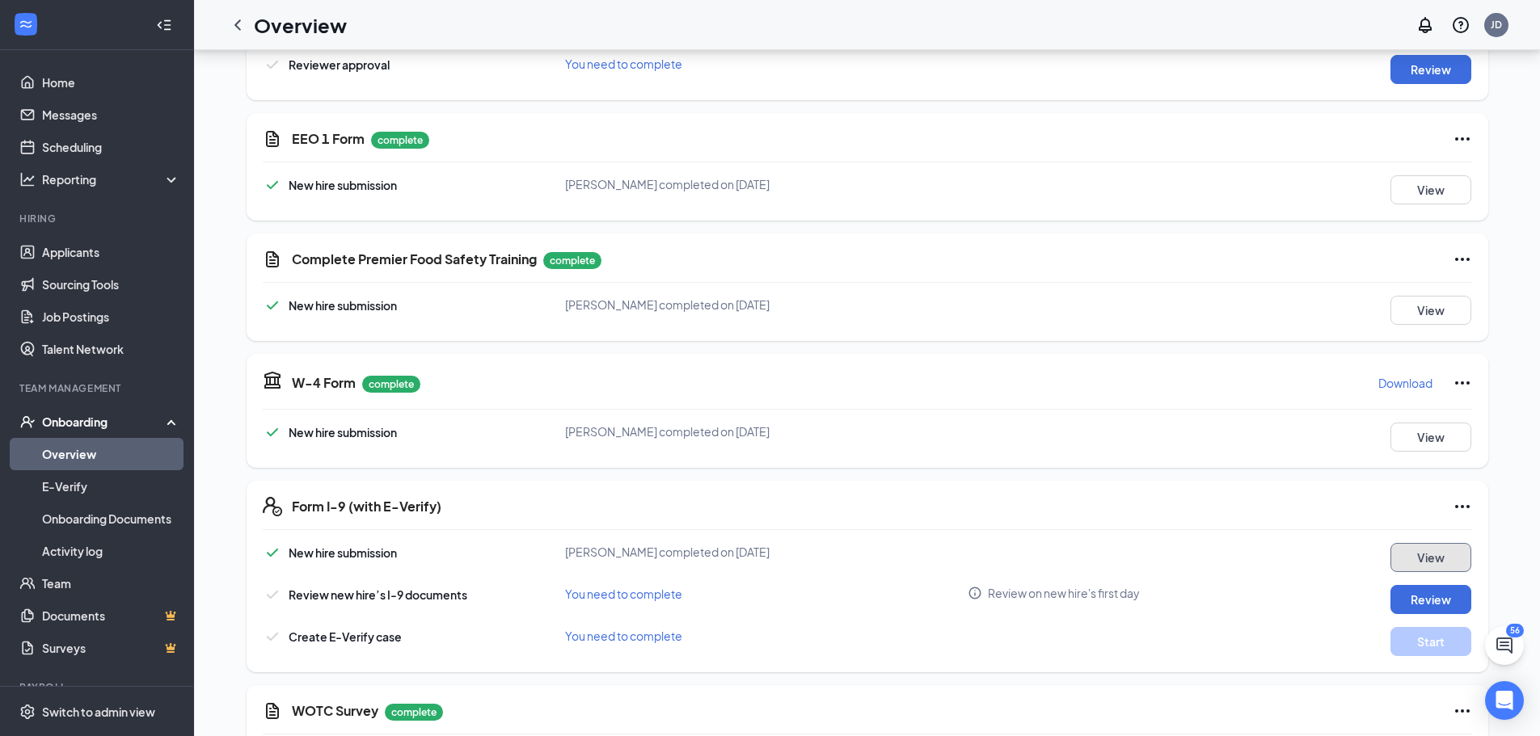
click at [1416, 543] on button "View" at bounding box center [1431, 557] width 81 height 29
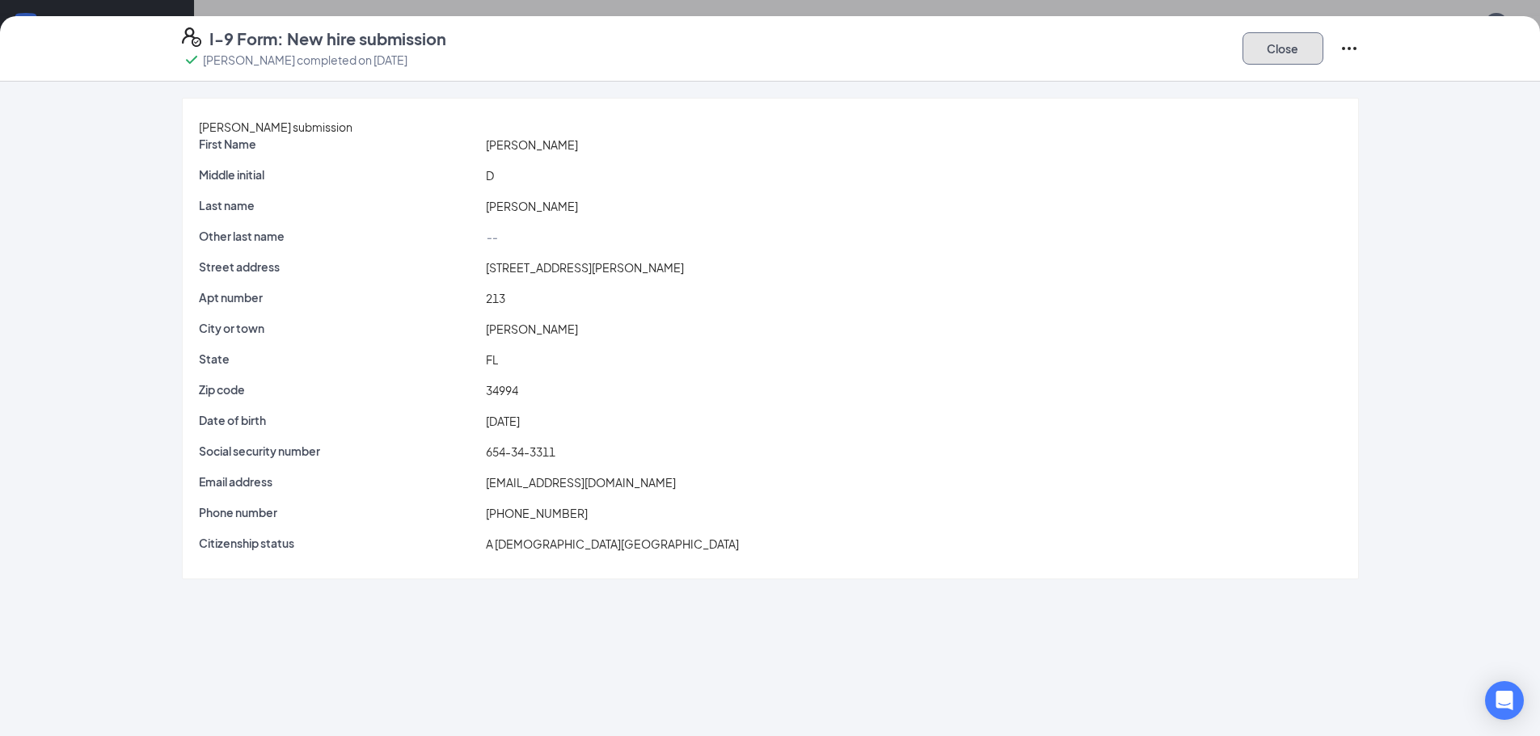
click at [1293, 34] on button "Close" at bounding box center [1283, 48] width 81 height 32
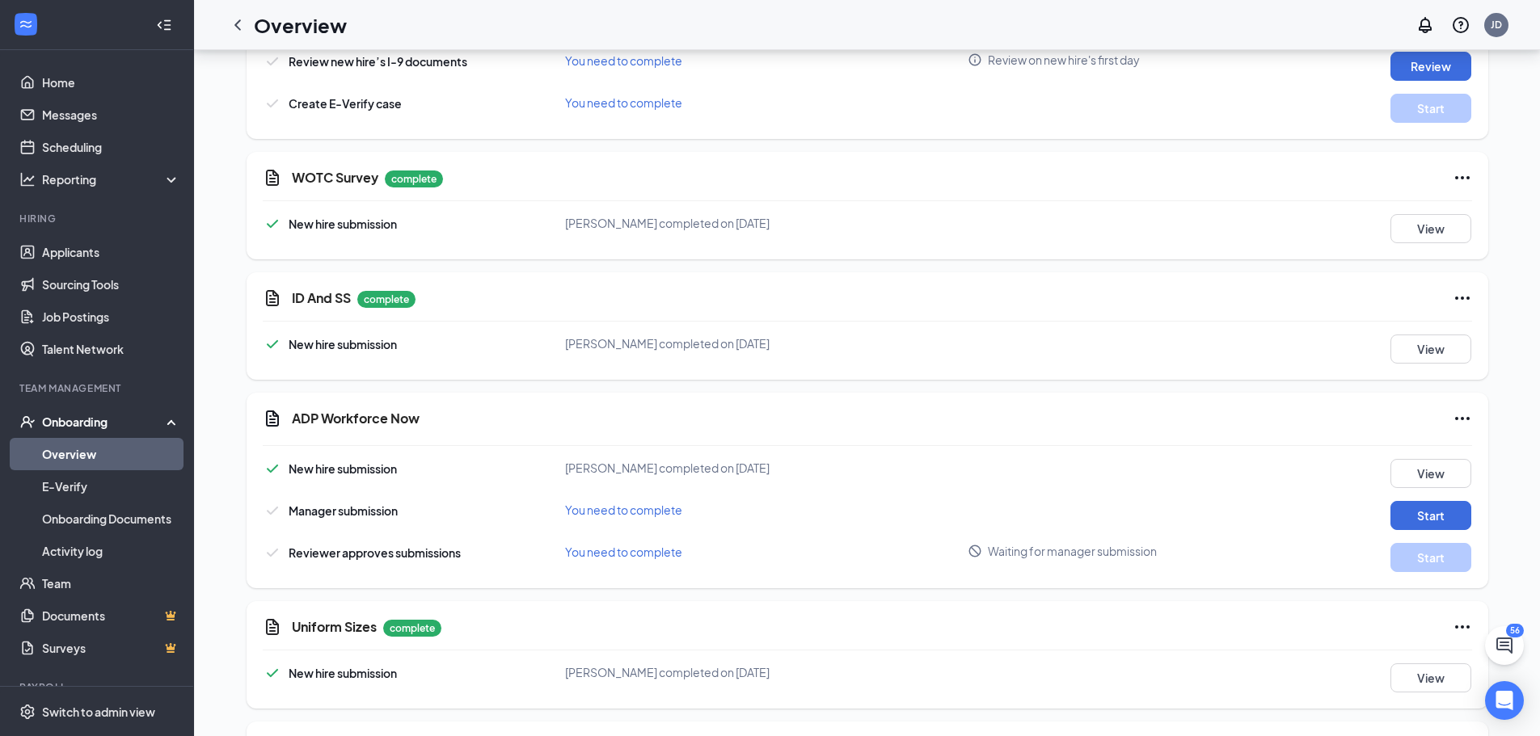
scroll to position [1940, 0]
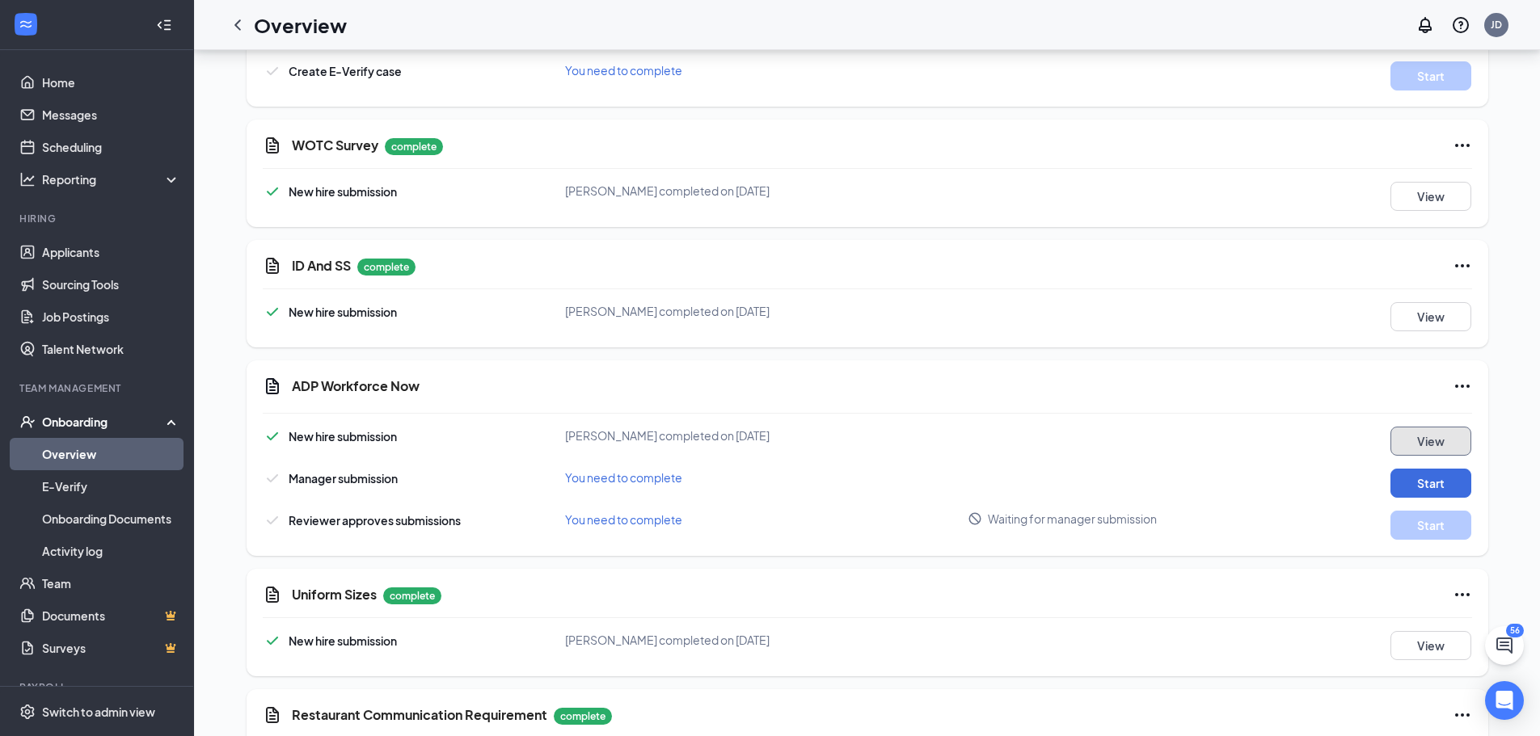
click at [1421, 434] on button "View" at bounding box center [1431, 441] width 81 height 29
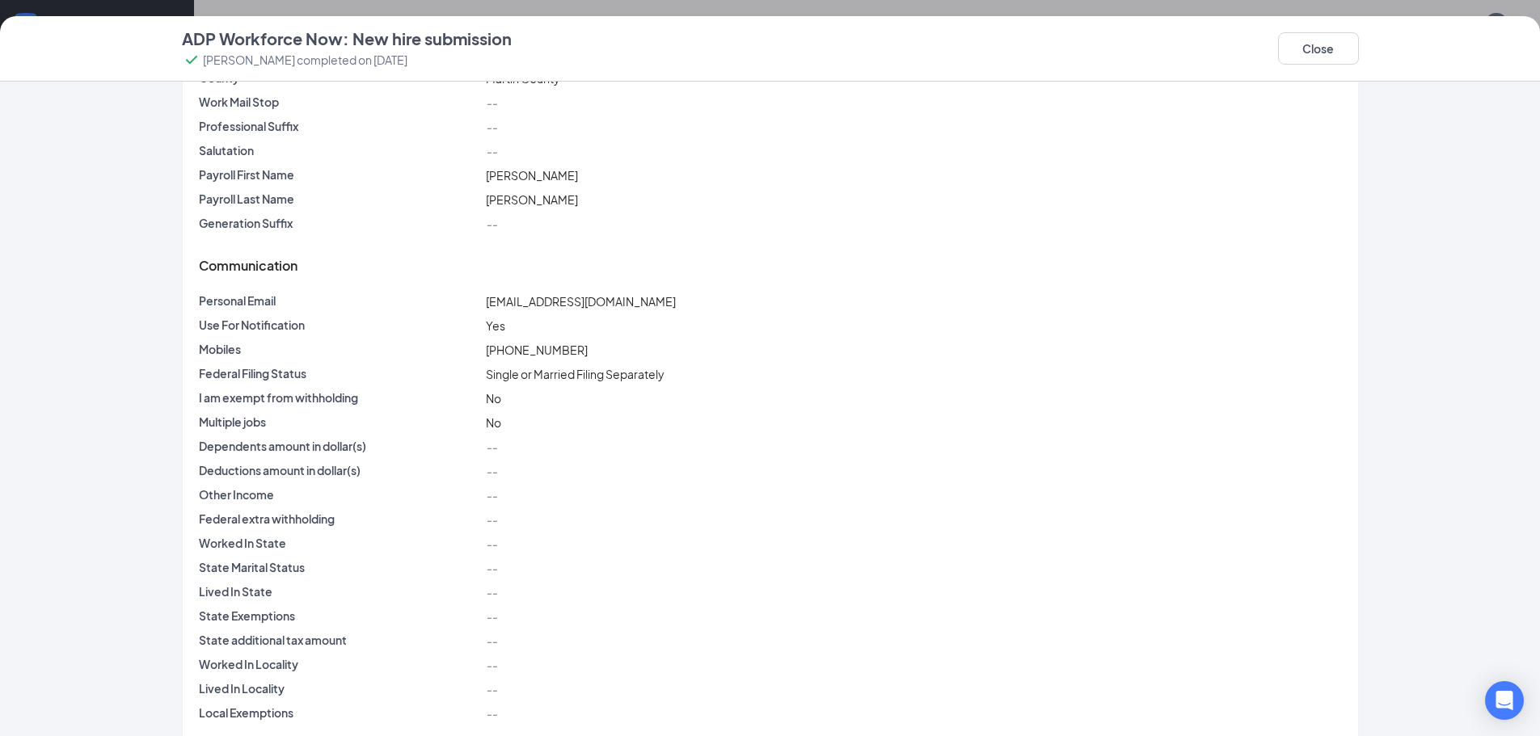
scroll to position [597, 0]
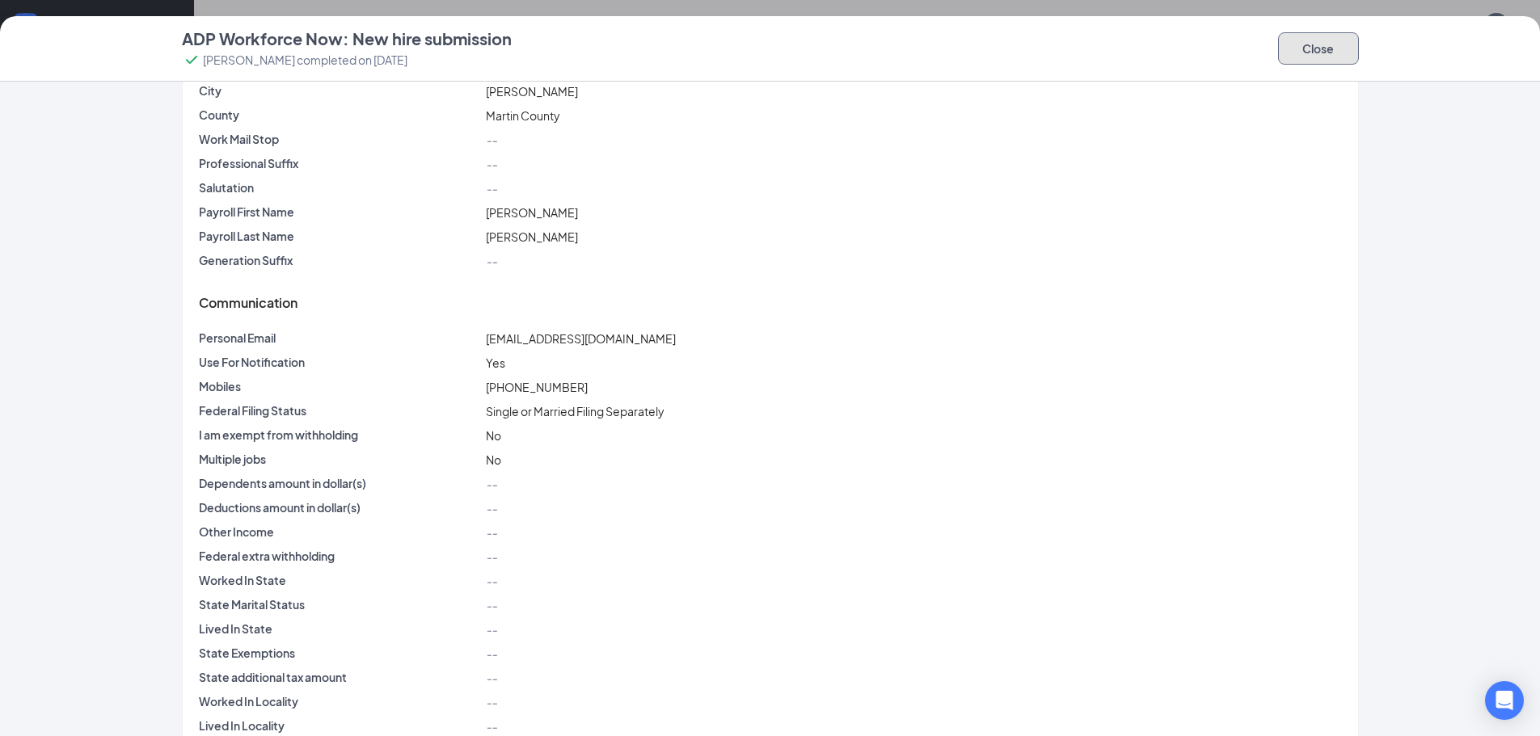
click at [1315, 45] on button "Close" at bounding box center [1318, 48] width 81 height 32
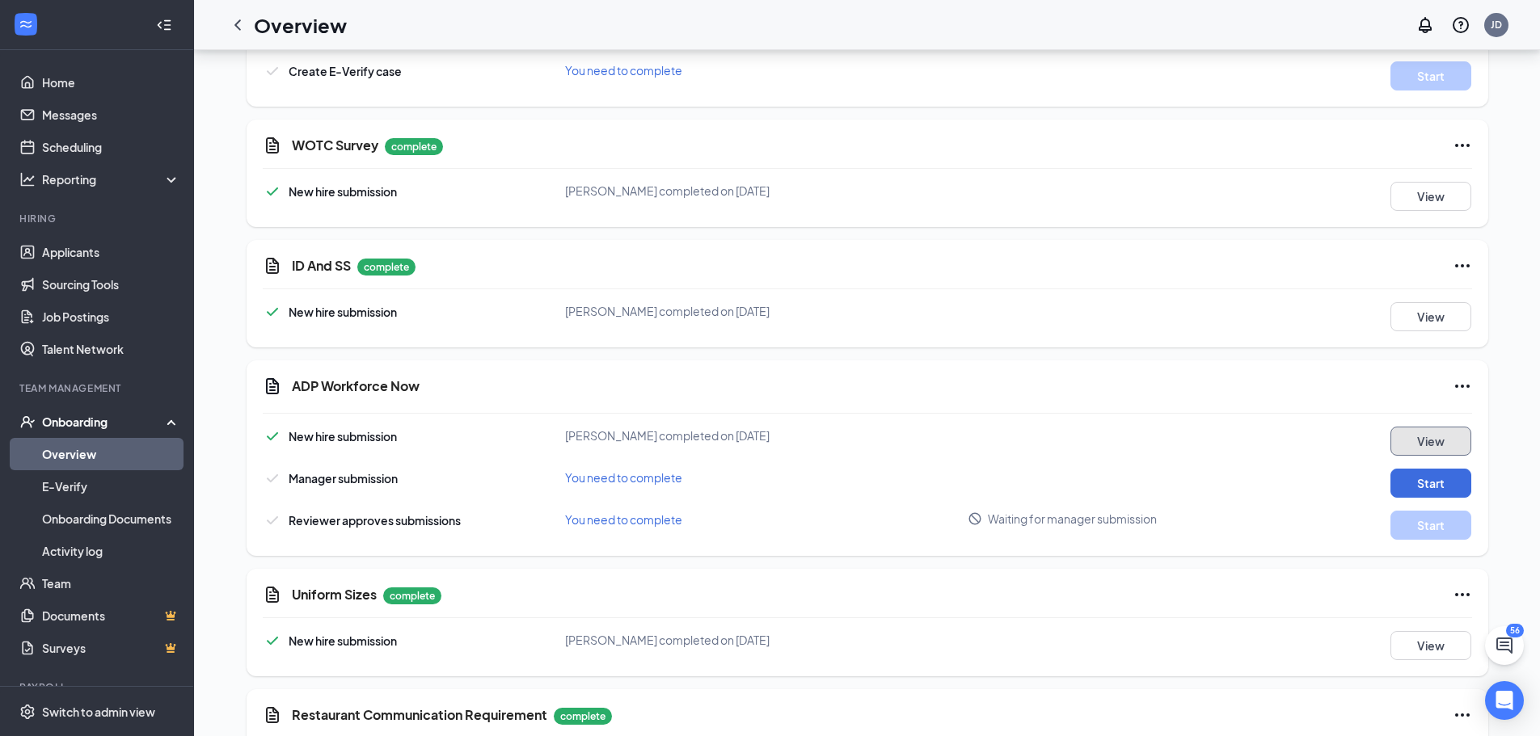
scroll to position [2007, 0]
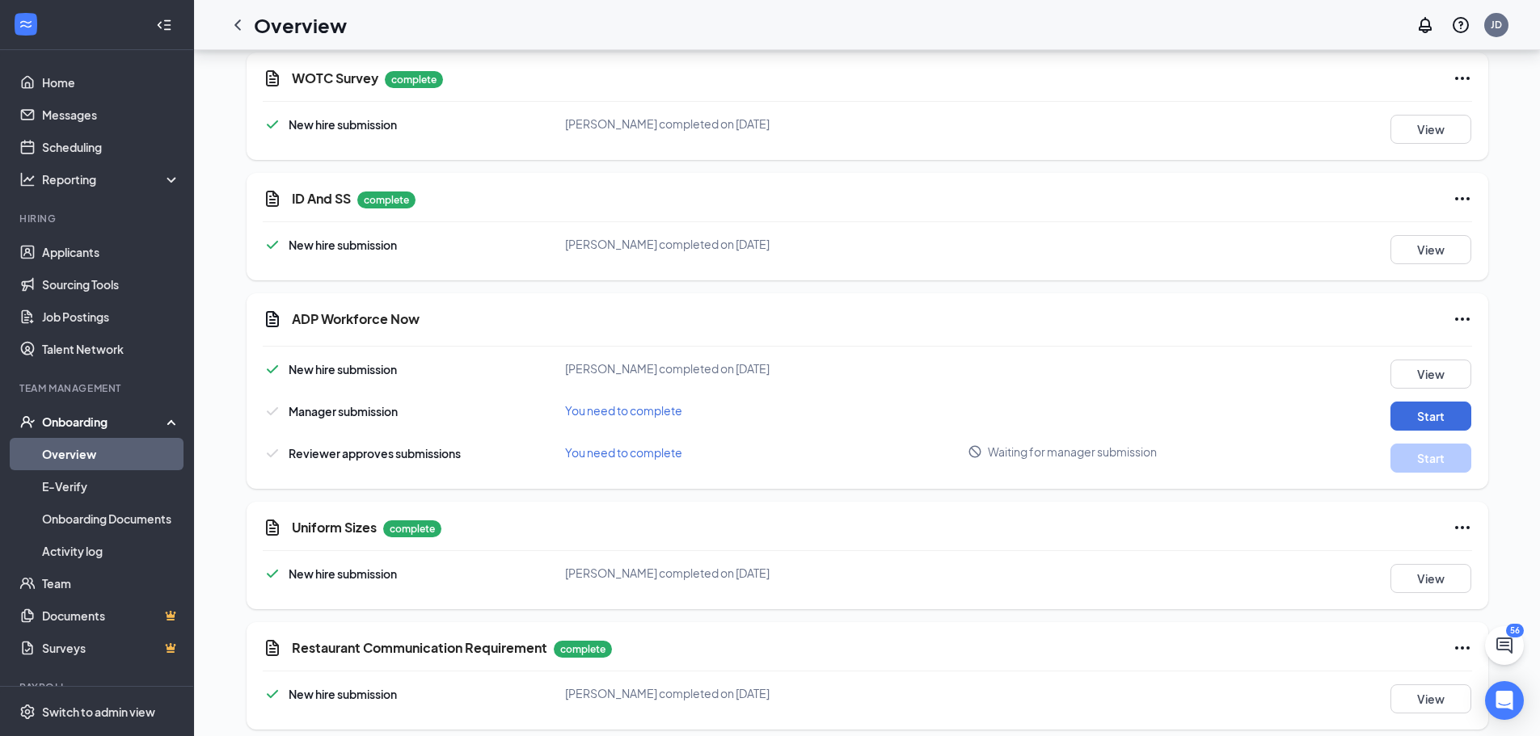
click at [83, 454] on link "Overview" at bounding box center [111, 454] width 138 height 32
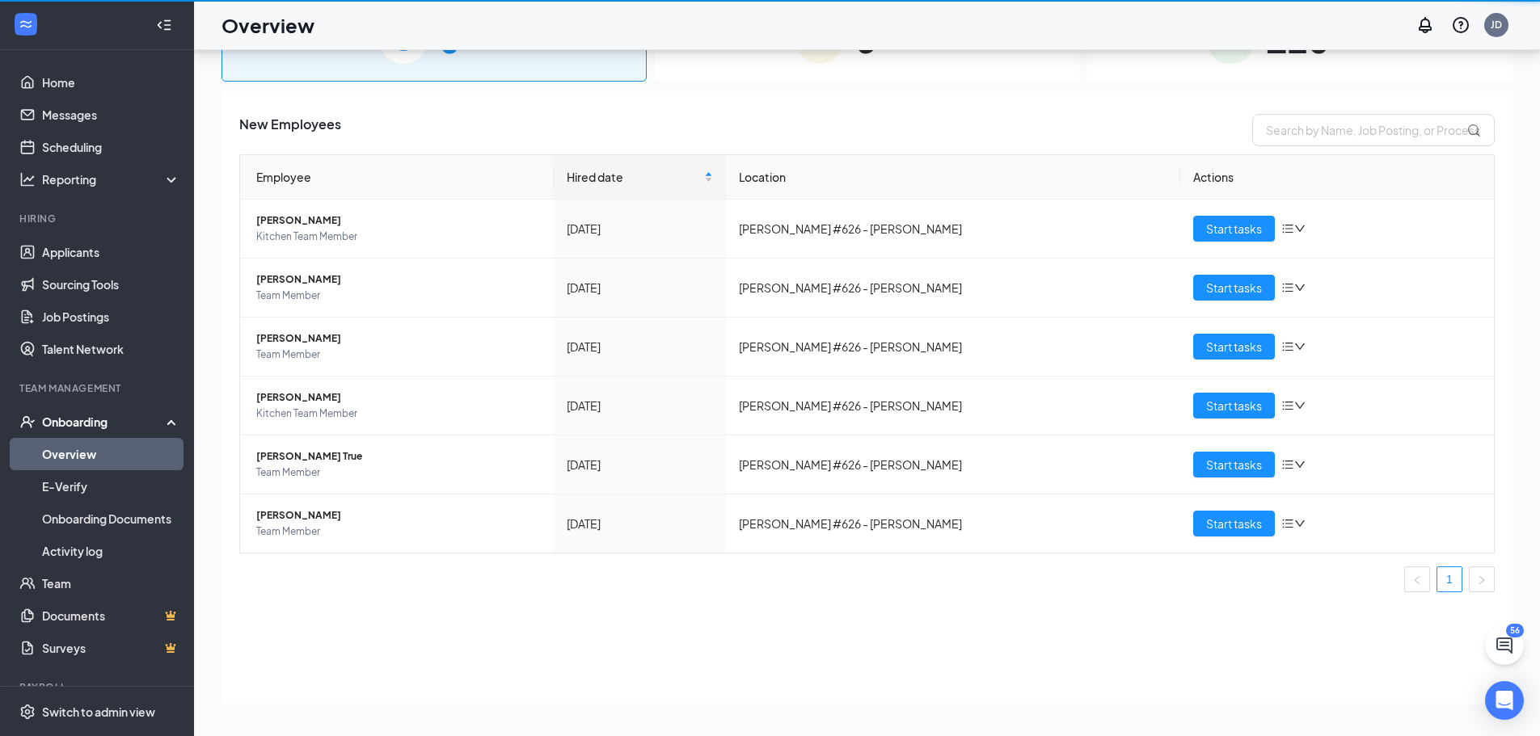
scroll to position [73, 0]
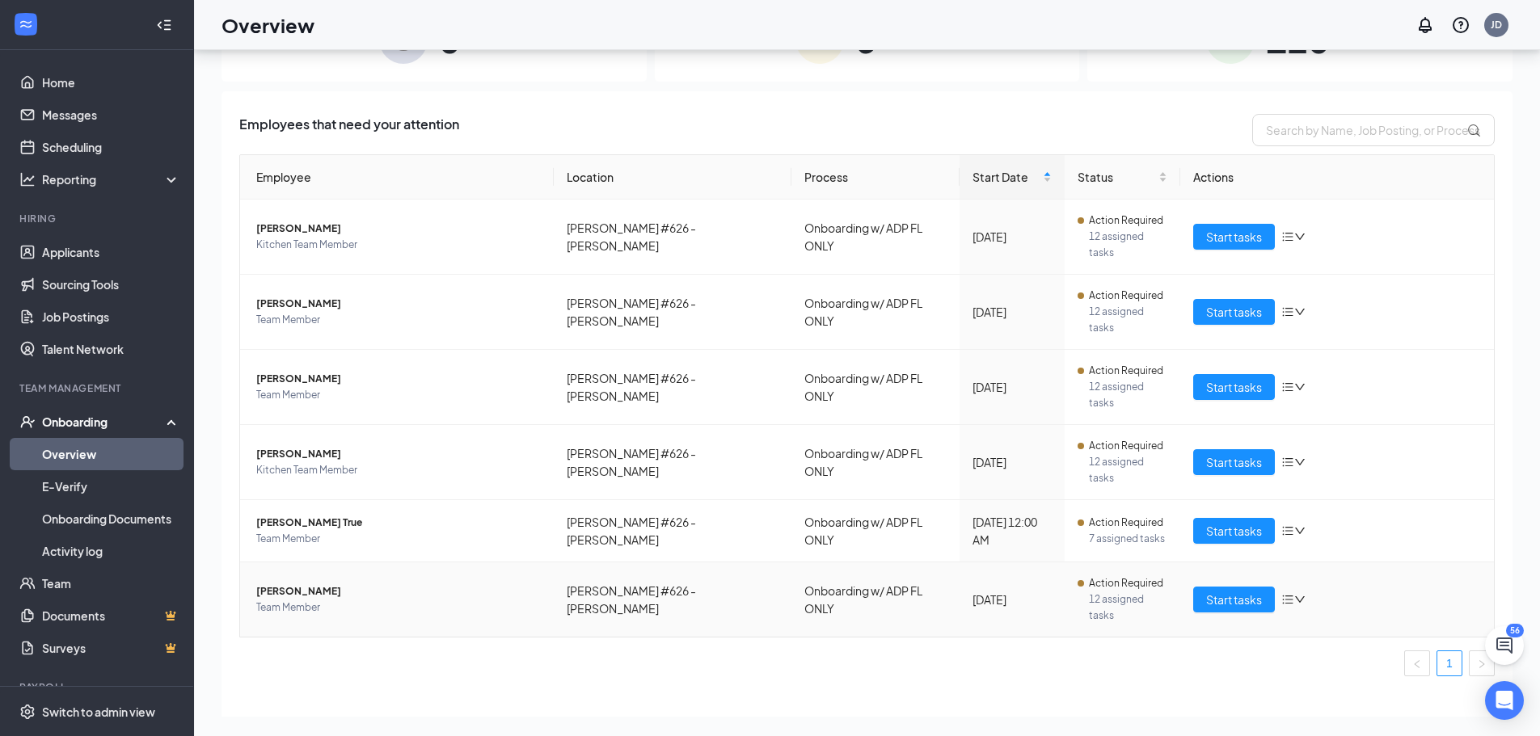
click at [324, 584] on span "[PERSON_NAME]" at bounding box center [398, 592] width 285 height 16
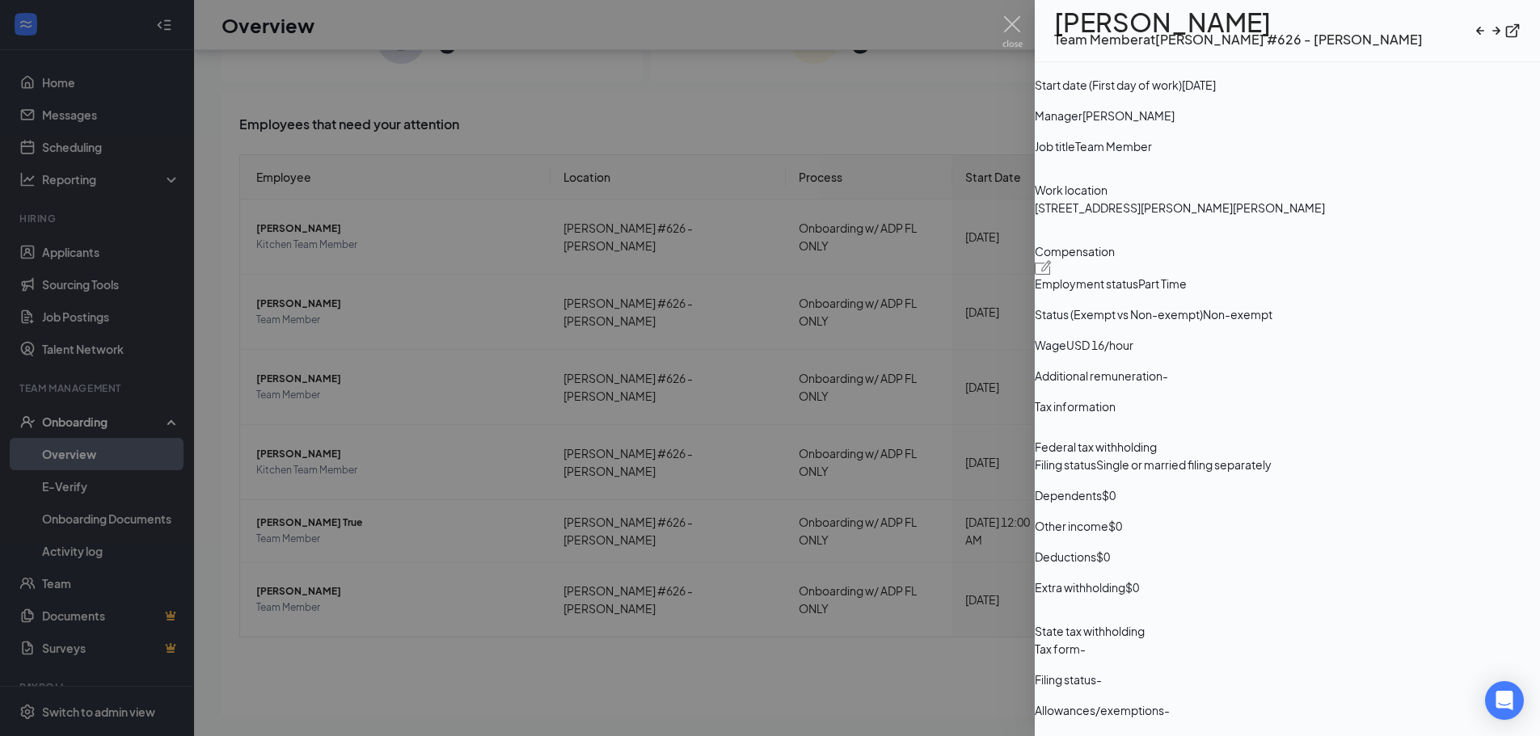
scroll to position [691, 0]
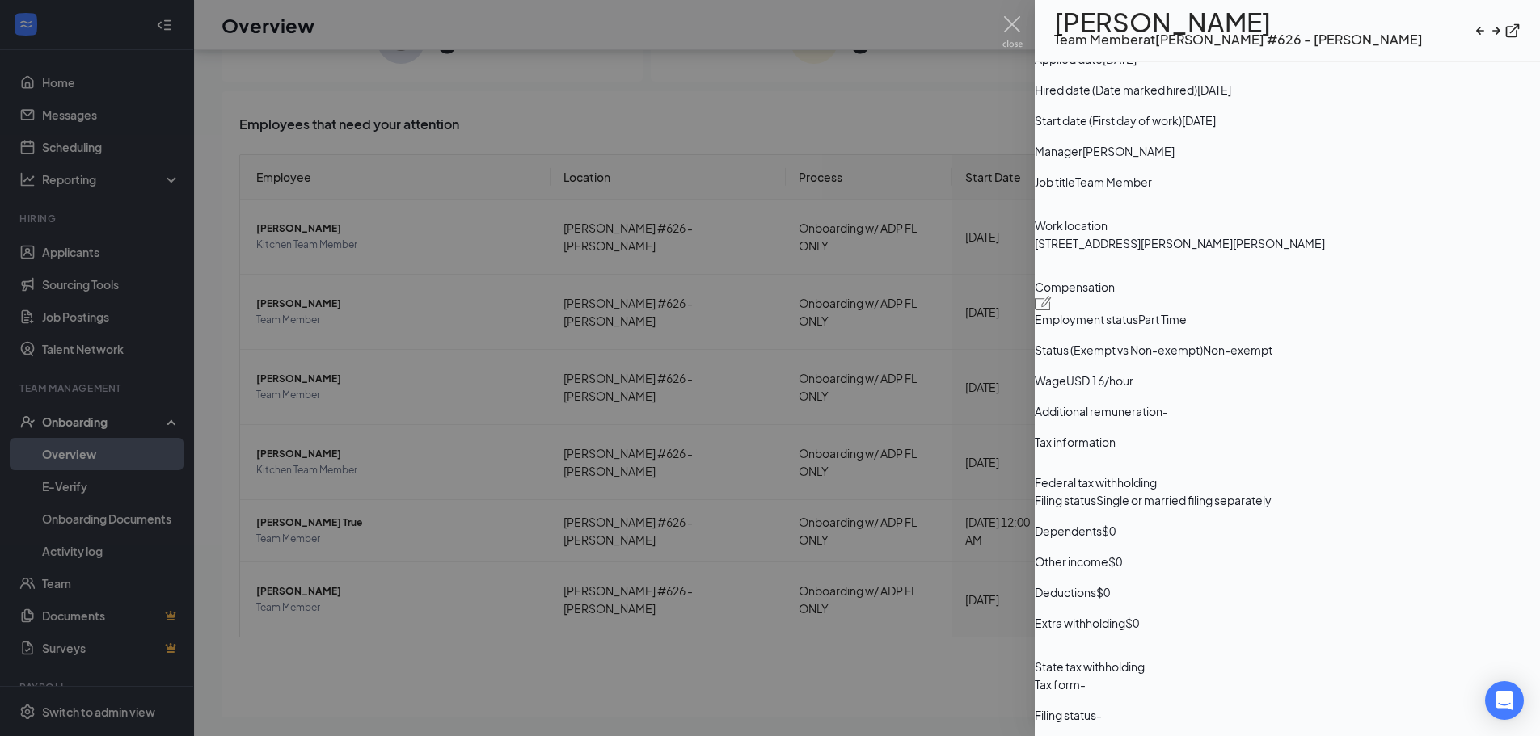
click at [1052, 310] on img at bounding box center [1043, 303] width 17 height 15
click at [0, 750] on icon "Cross" at bounding box center [0, 750] width 0 height 0
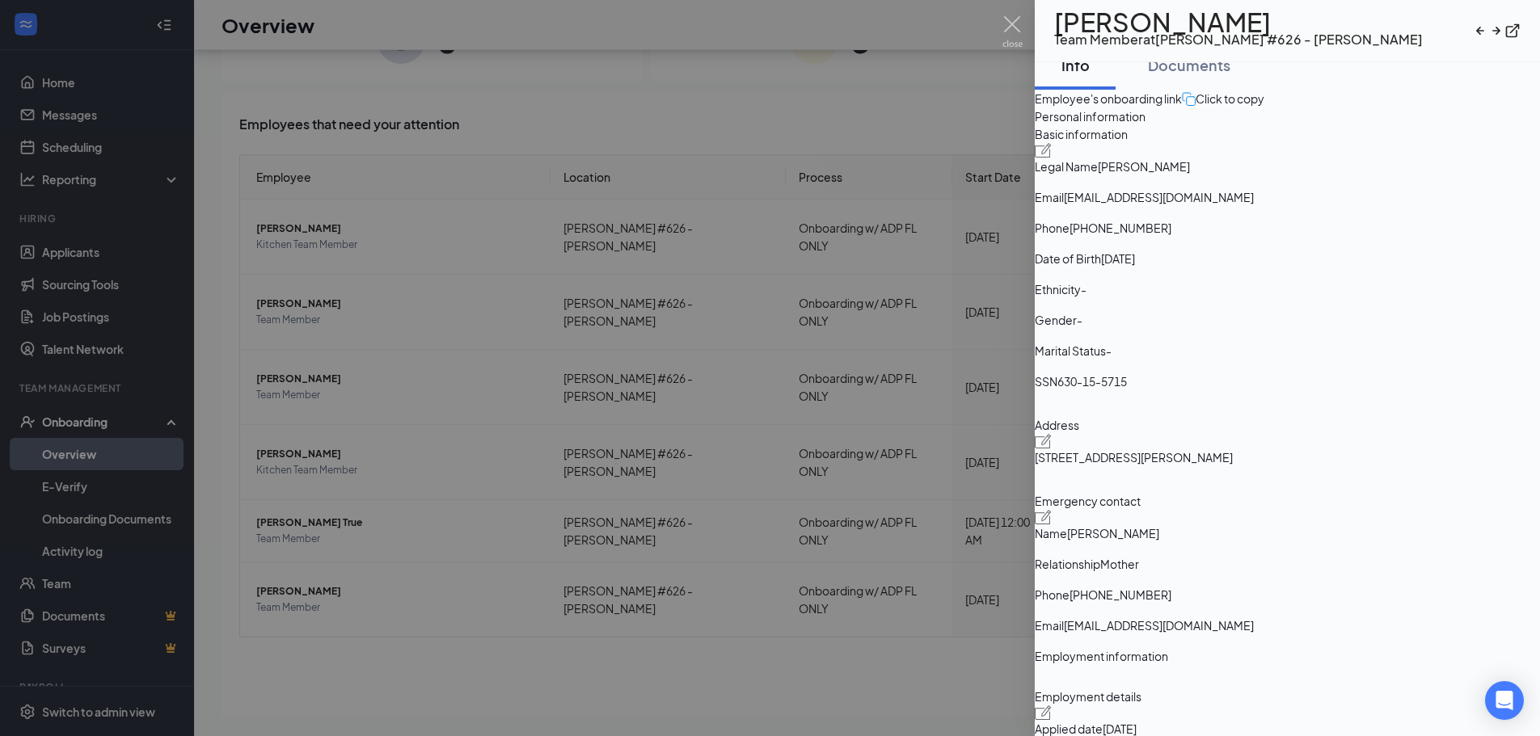
scroll to position [0, 0]
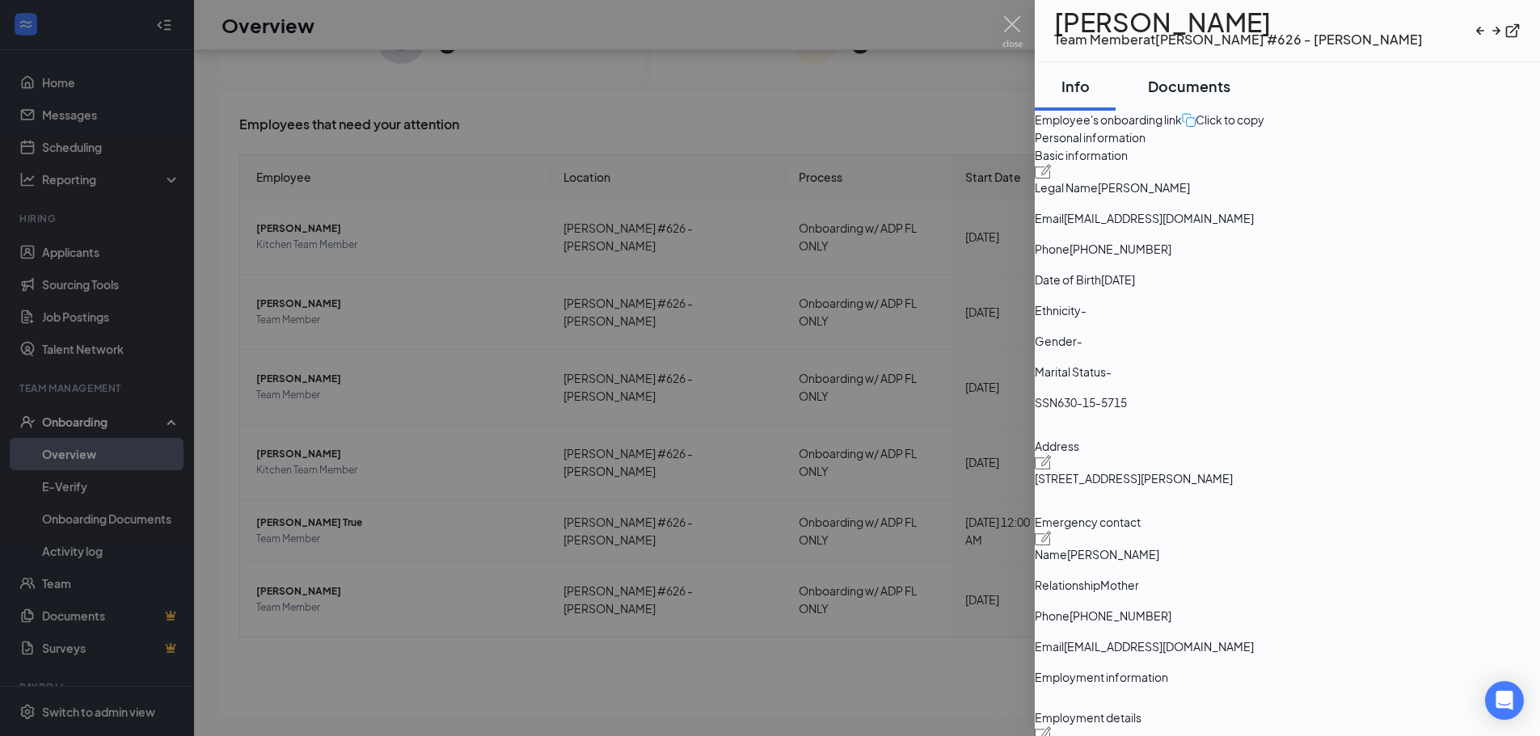
click at [1209, 92] on div "Documents" at bounding box center [1189, 86] width 82 height 20
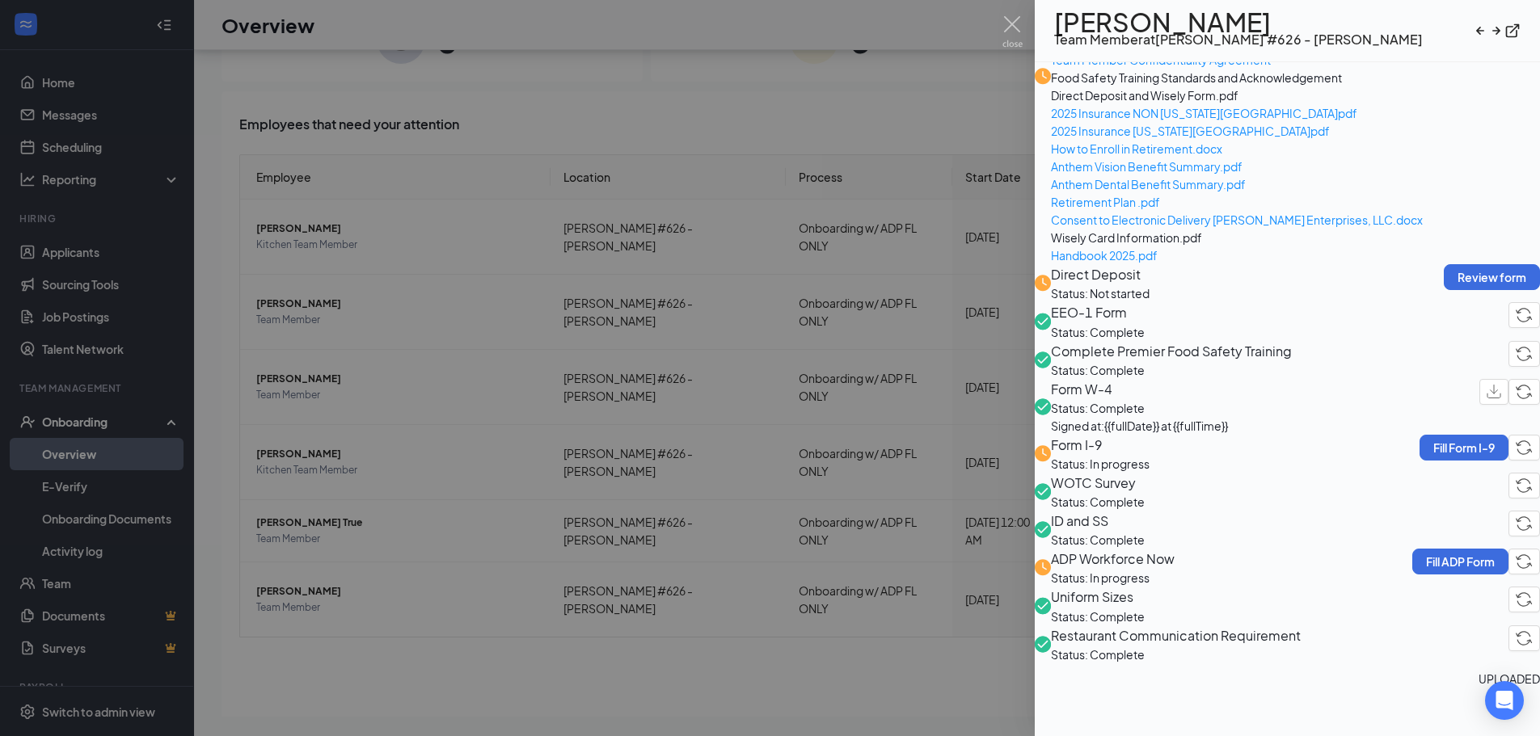
scroll to position [745, 0]
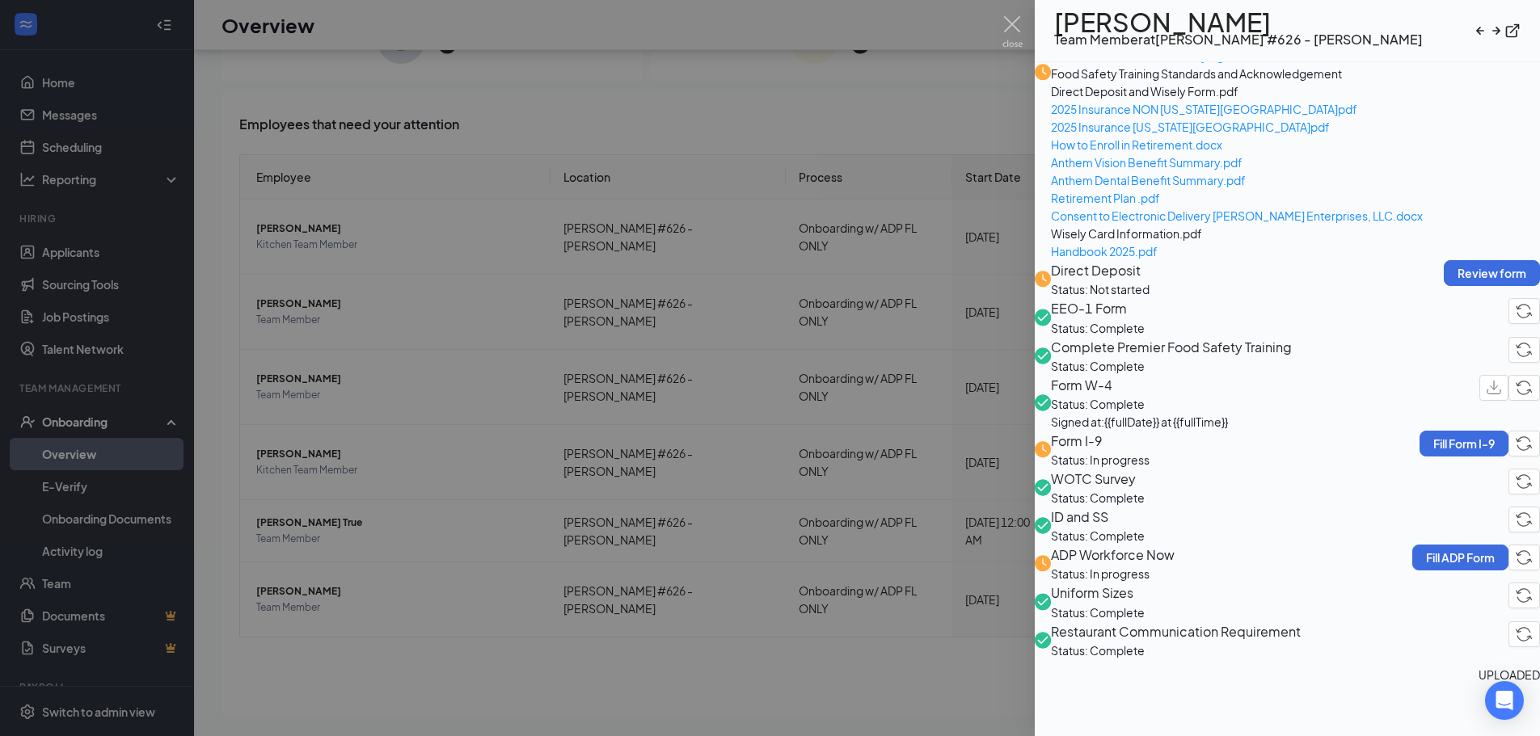
click at [1175, 545] on span "ADP Workforce Now" at bounding box center [1113, 555] width 124 height 20
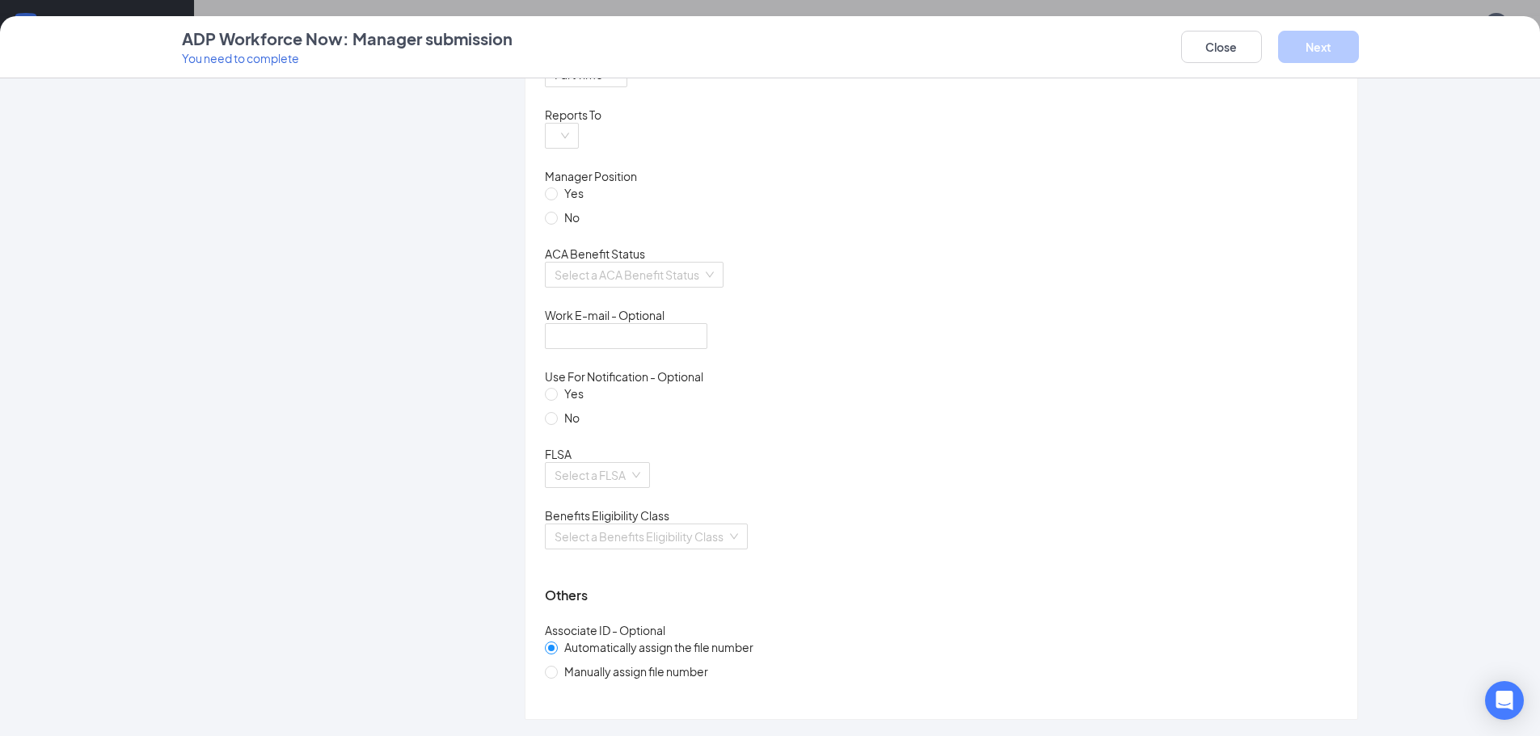
scroll to position [1125, 0]
click at [1205, 40] on button "Close" at bounding box center [1221, 47] width 81 height 32
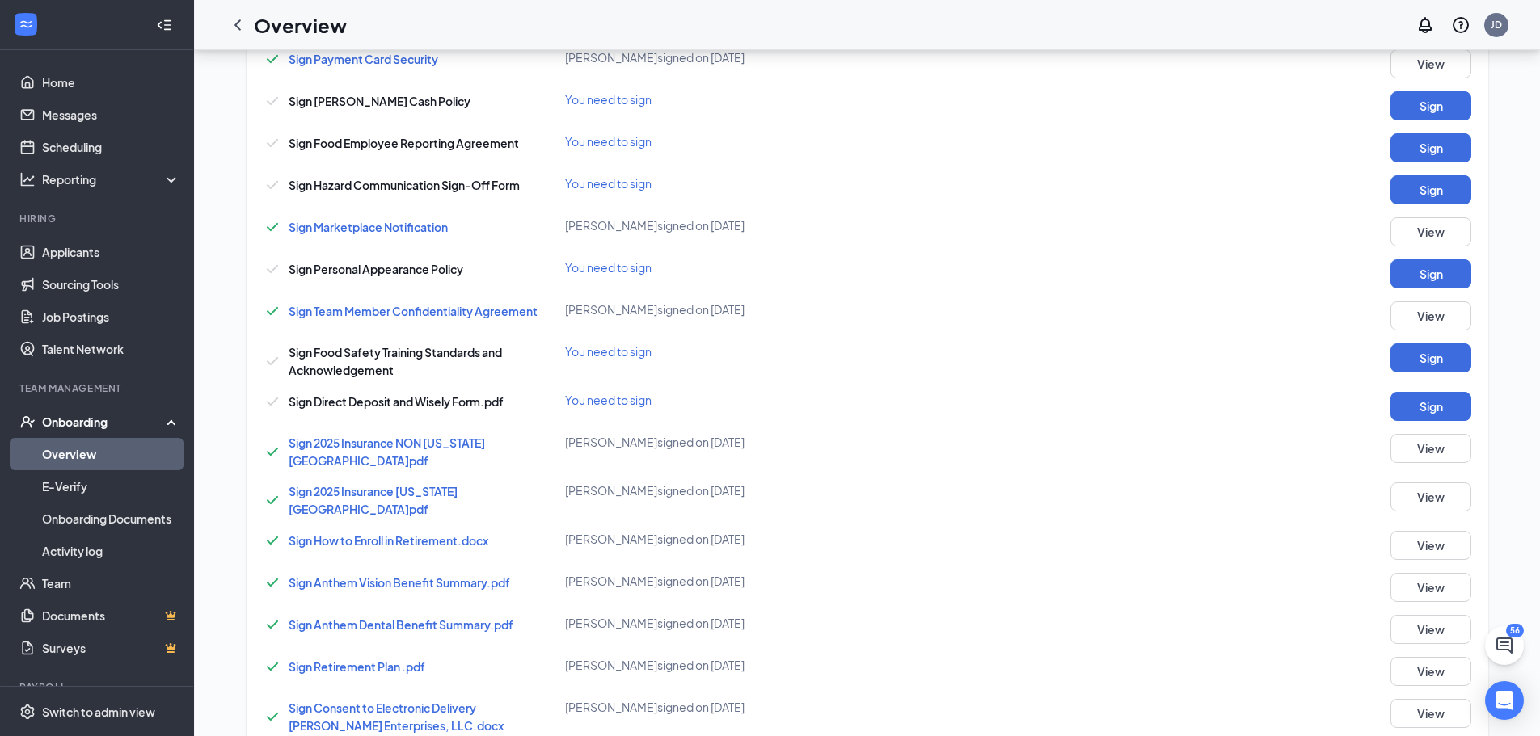
scroll to position [485, 0]
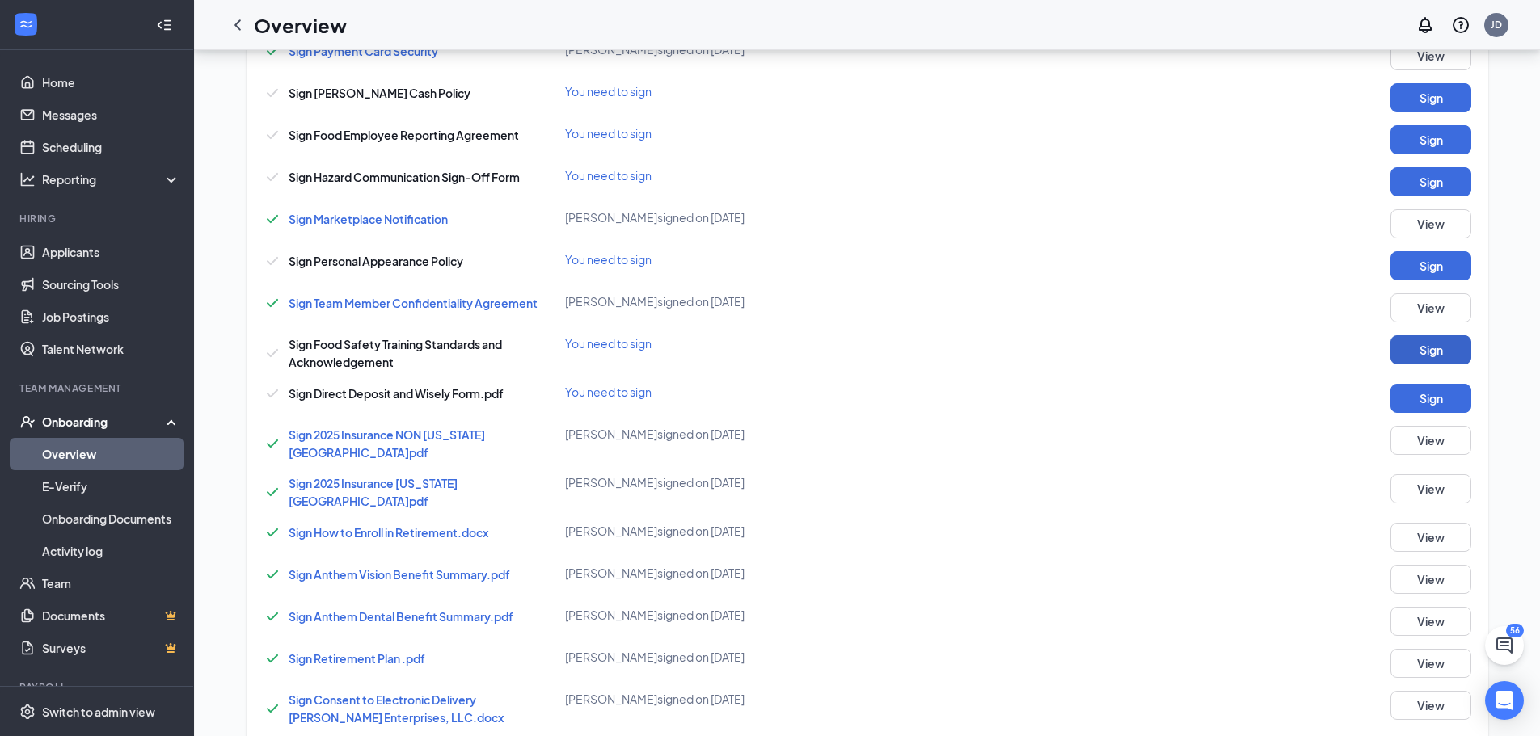
click at [1401, 340] on button "Sign" at bounding box center [1431, 350] width 81 height 29
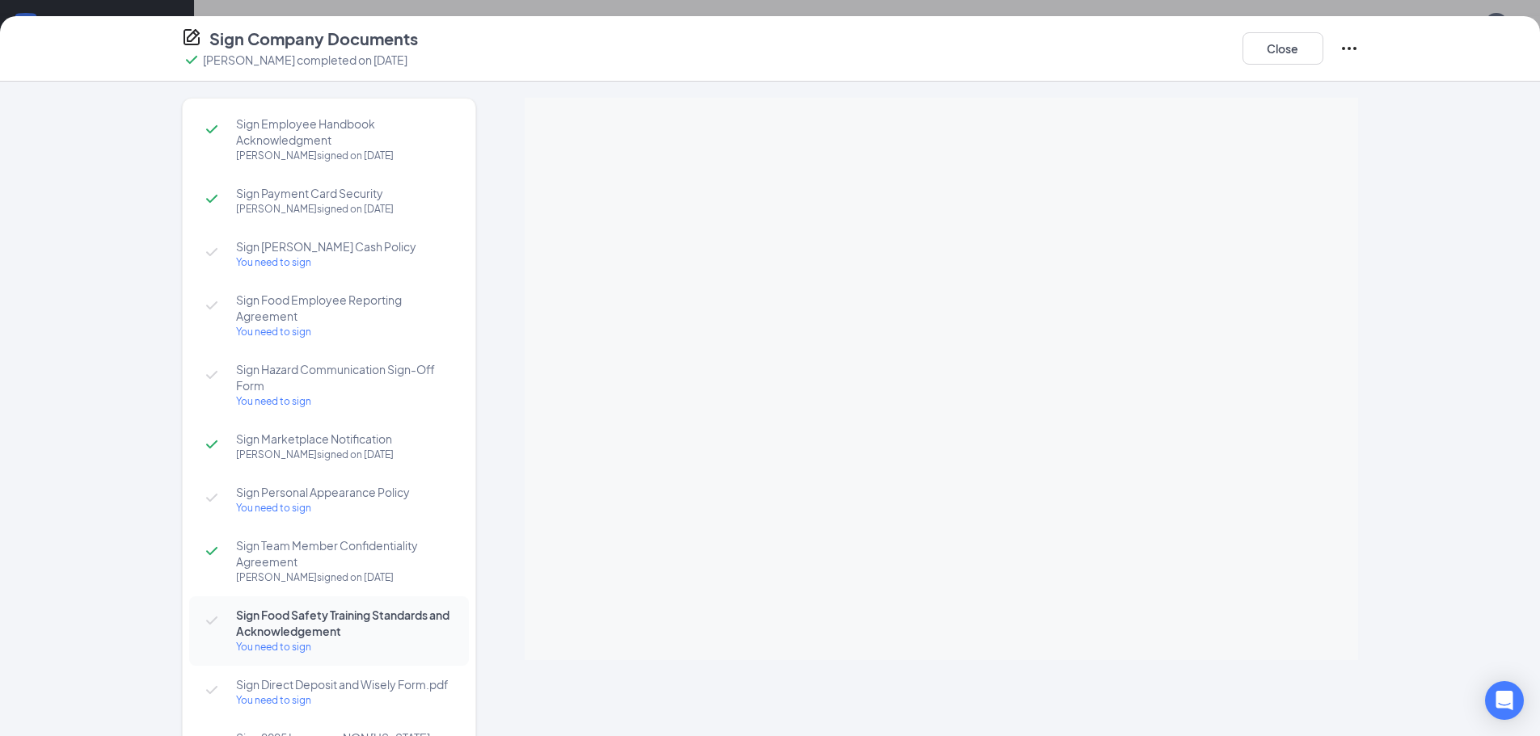
scroll to position [81, 0]
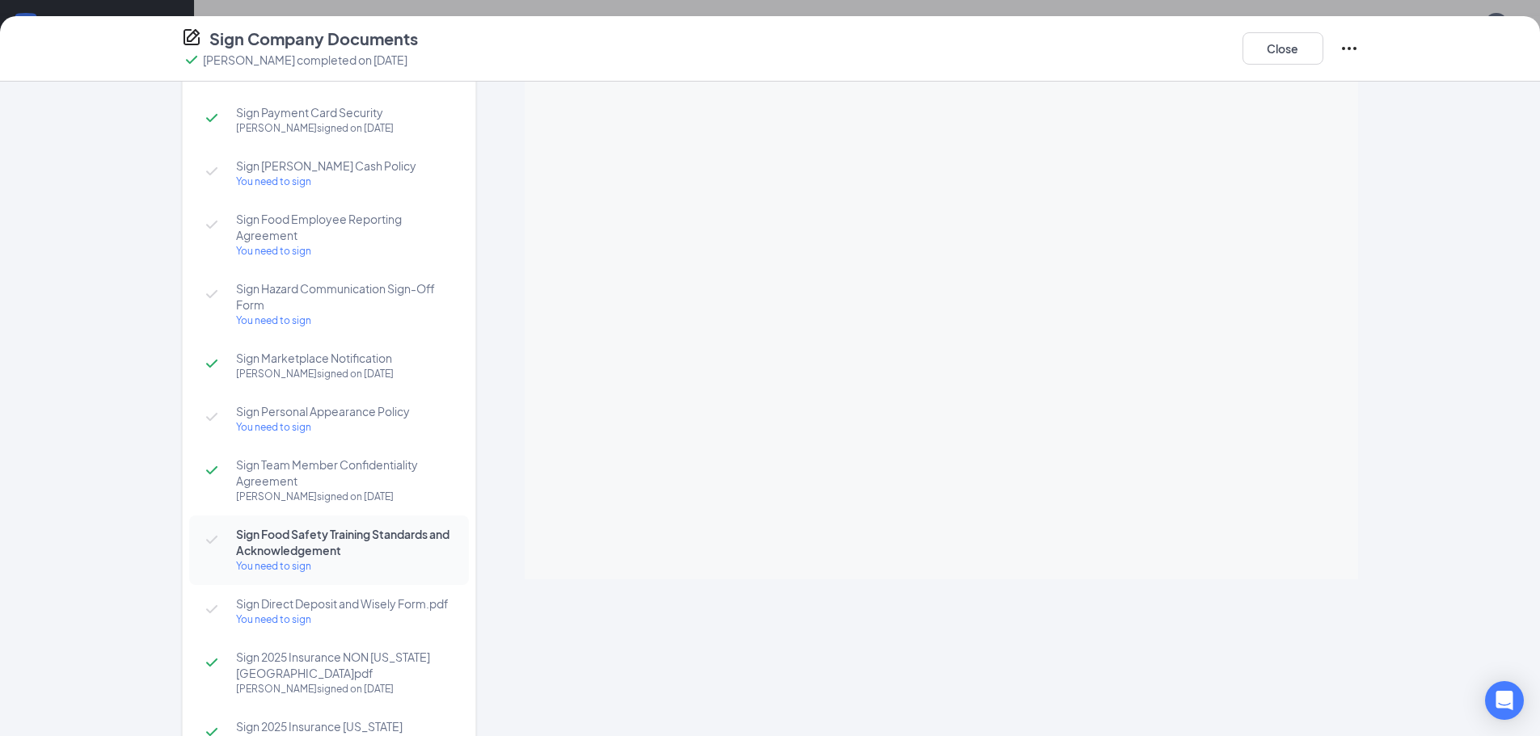
click at [341, 599] on span "Sign Direct Deposit and Wisely Form.pdf" at bounding box center [344, 604] width 217 height 16
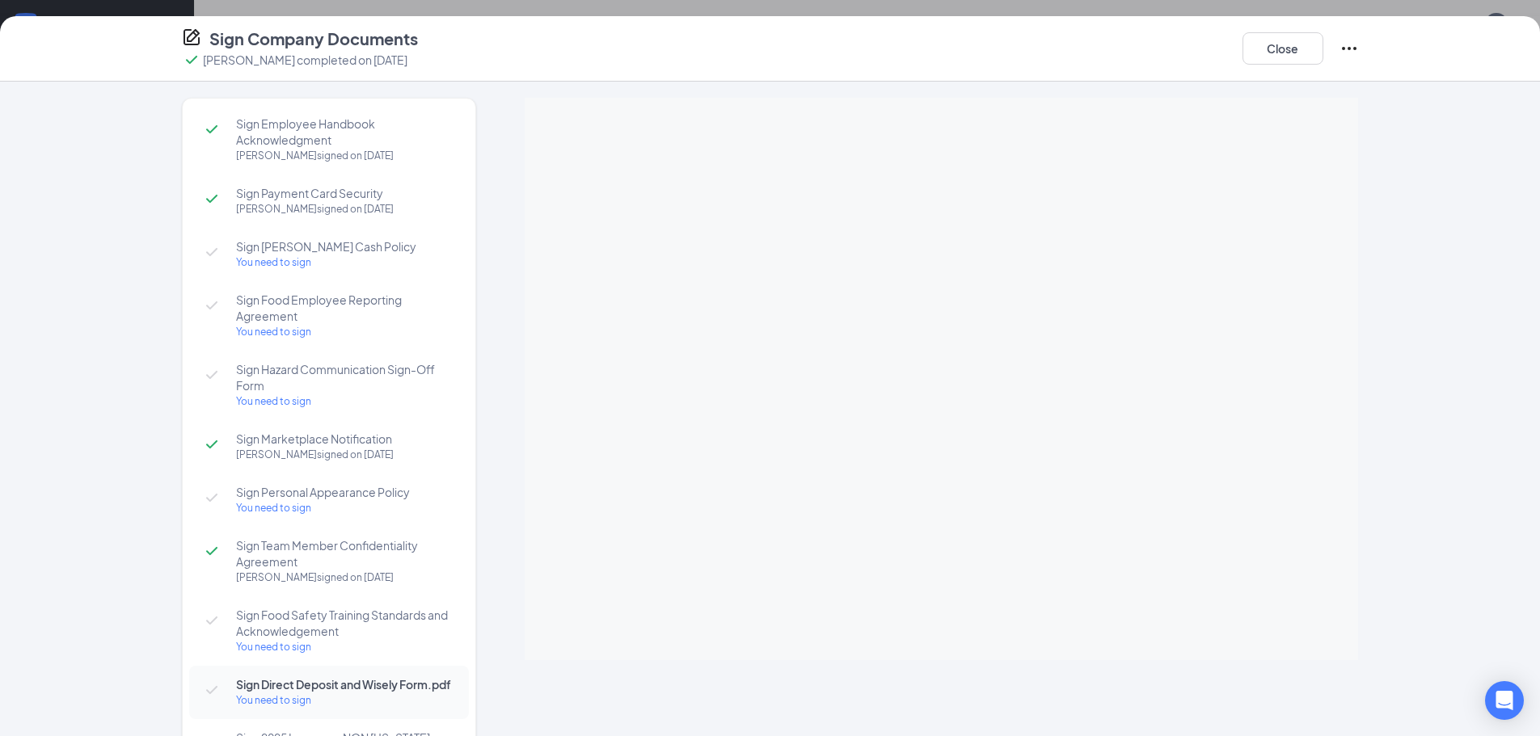
click at [1353, 44] on icon "Ellipses" at bounding box center [1349, 48] width 19 height 19
click at [1211, 104] on p "Select which documents need to be completed again" at bounding box center [1227, 107] width 217 height 32
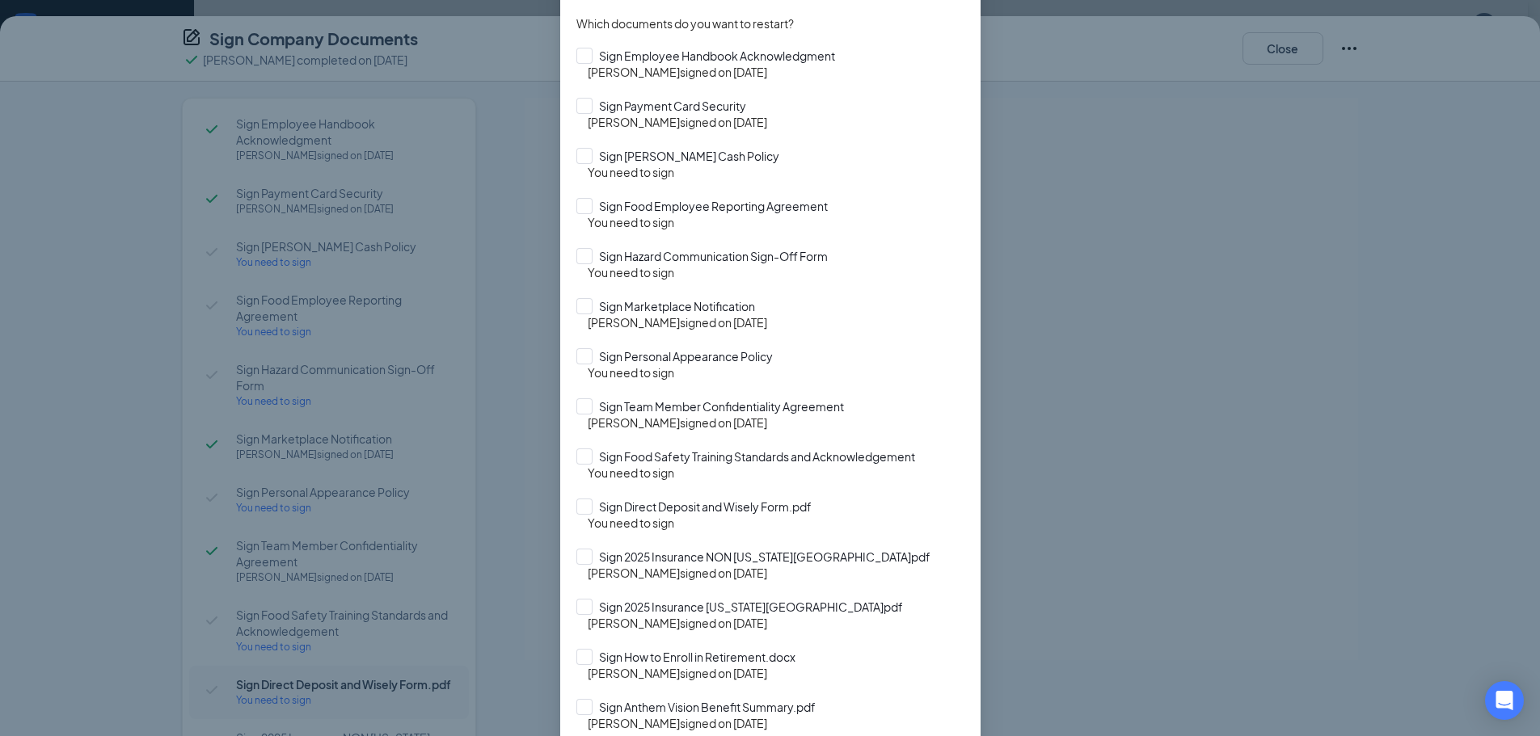
scroll to position [162, 0]
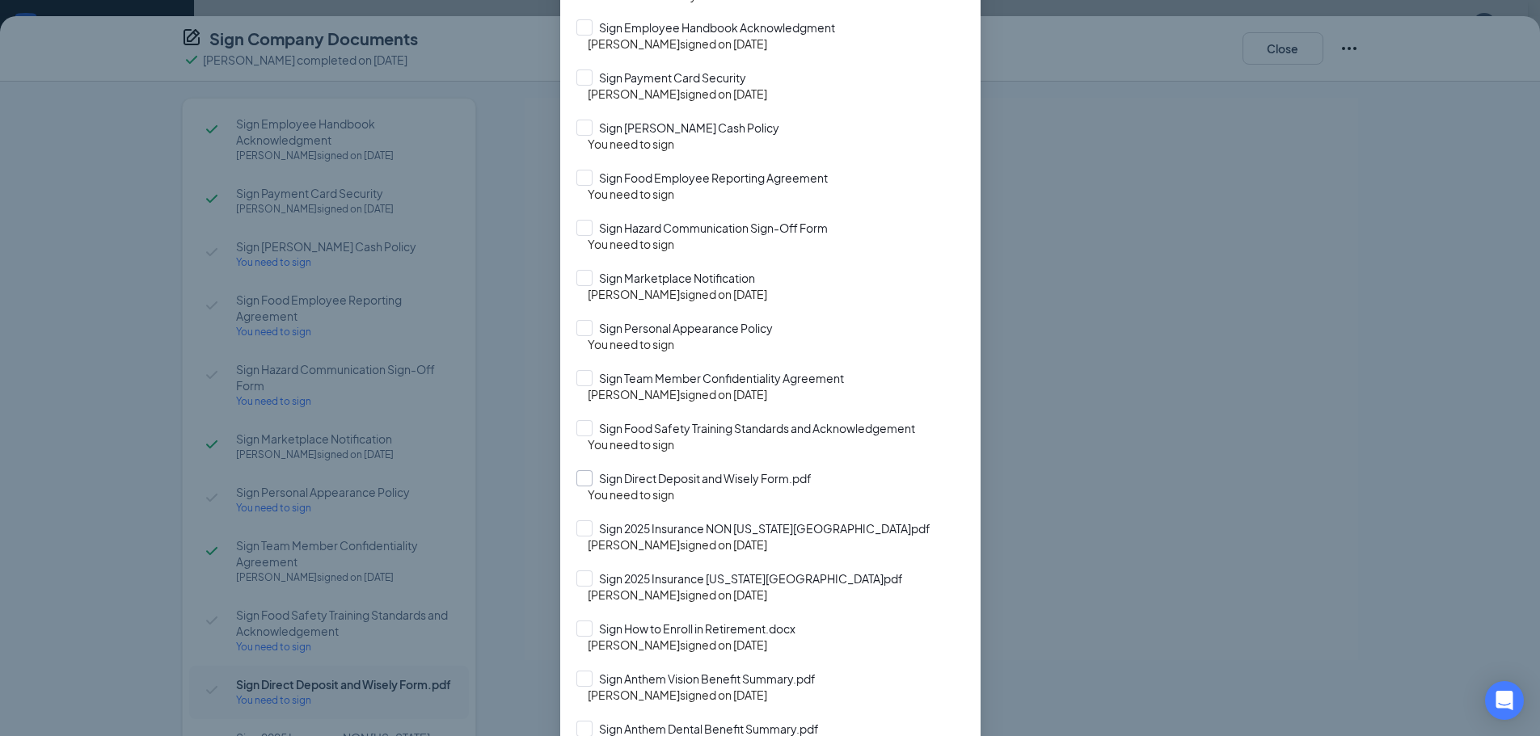
click at [576, 482] on input "Sign Direct Deposit and Wisely Form.pdf" at bounding box center [770, 479] width 388 height 16
checkbox input "true"
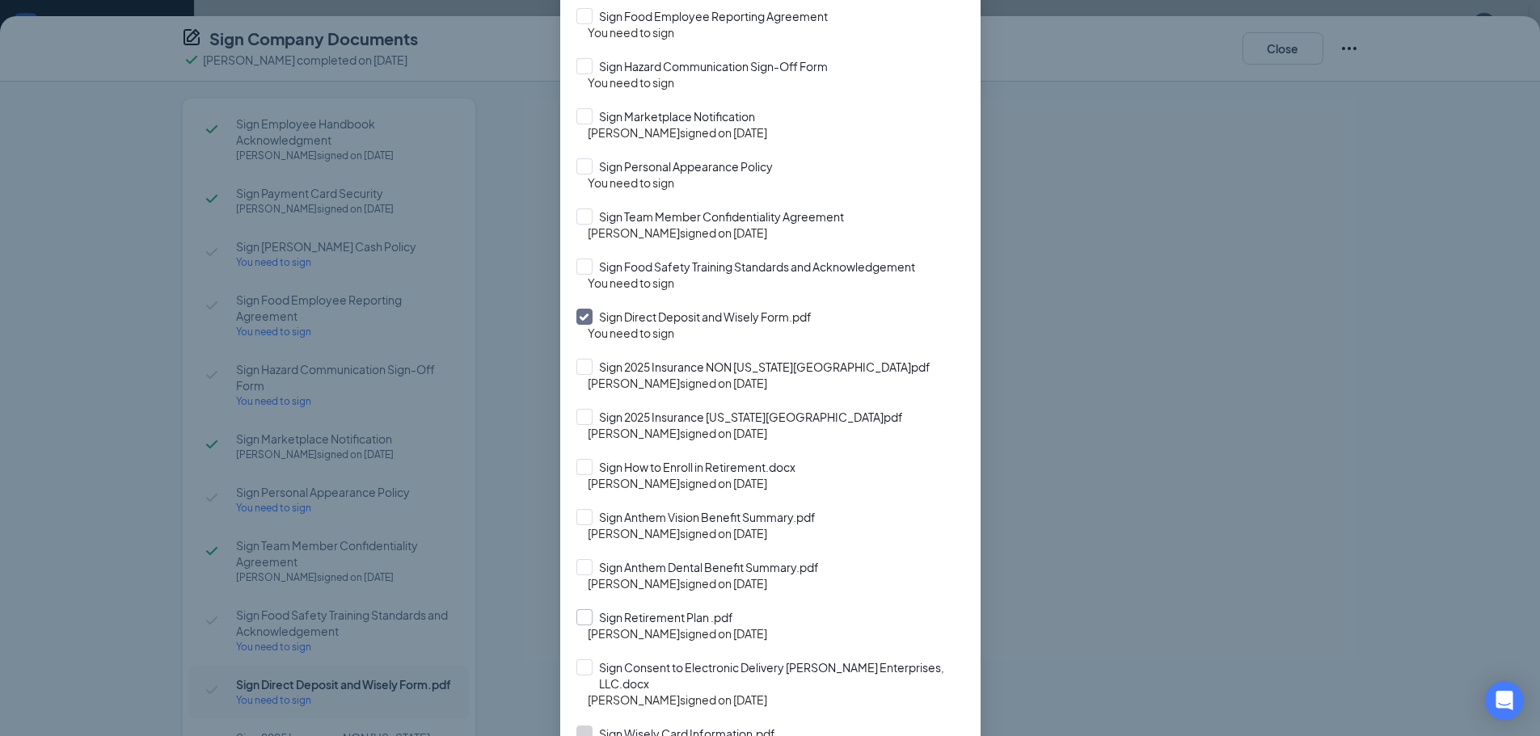
scroll to position [552, 0]
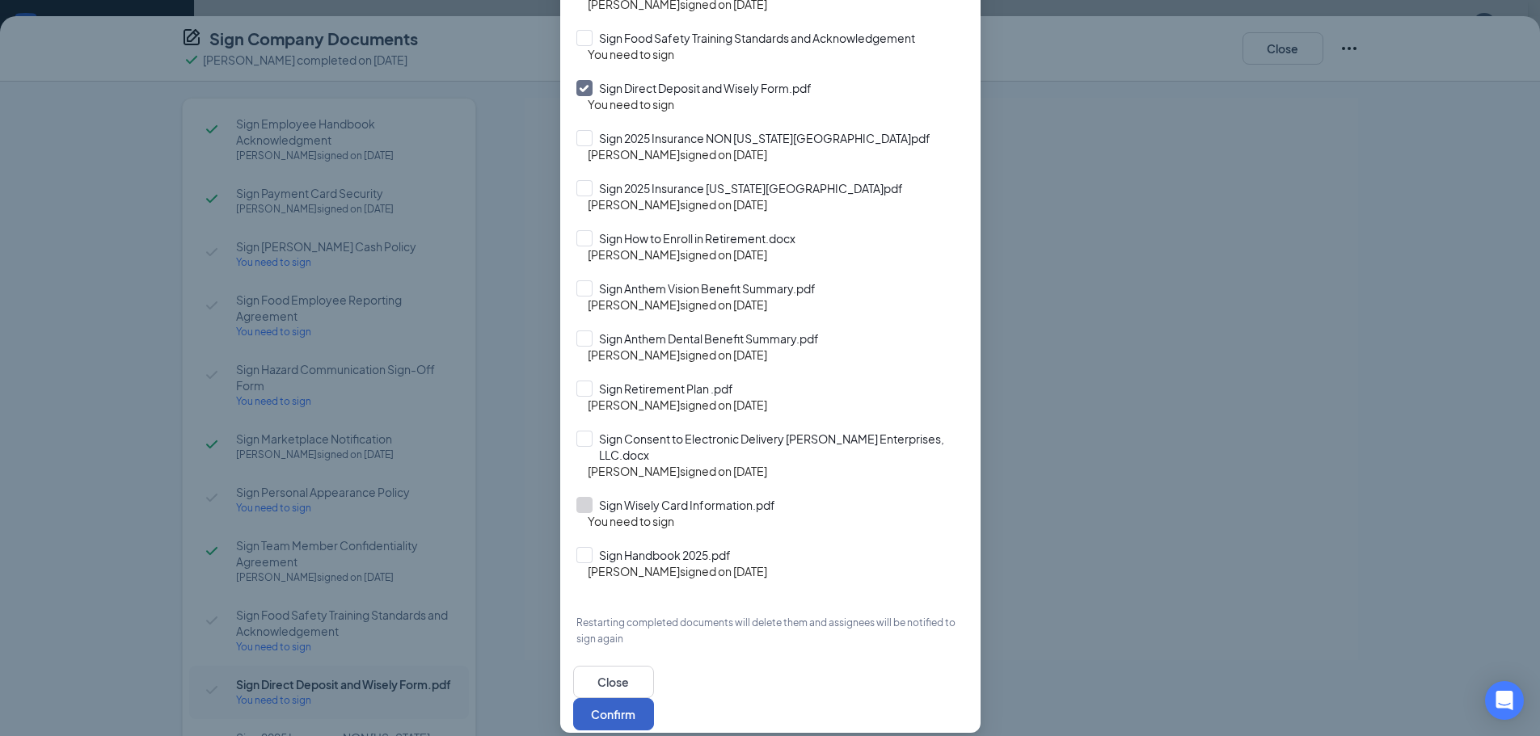
click at [654, 698] on button "Confirm" at bounding box center [613, 714] width 81 height 32
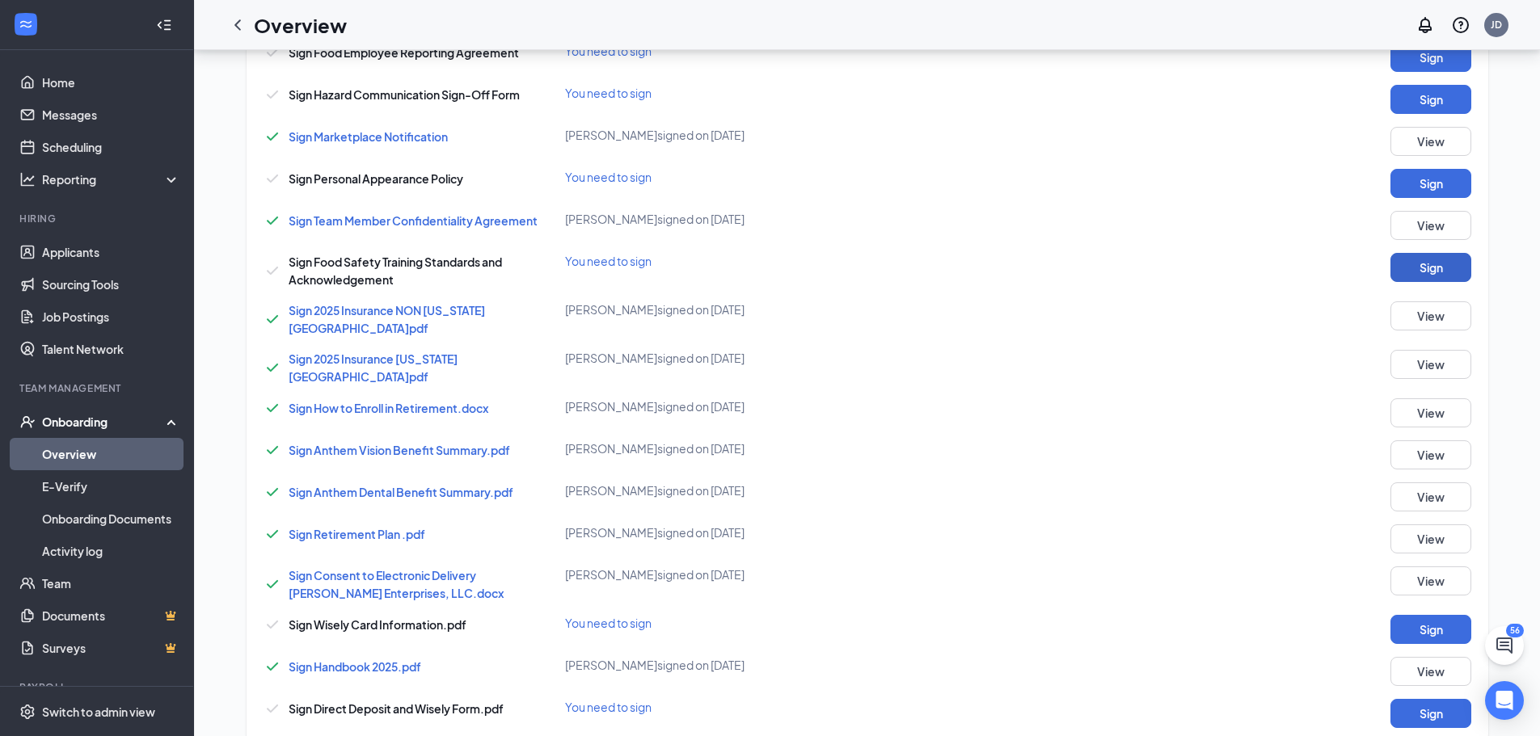
scroll to position [566, 0]
click at [1427, 272] on button "Sign" at bounding box center [1431, 269] width 81 height 29
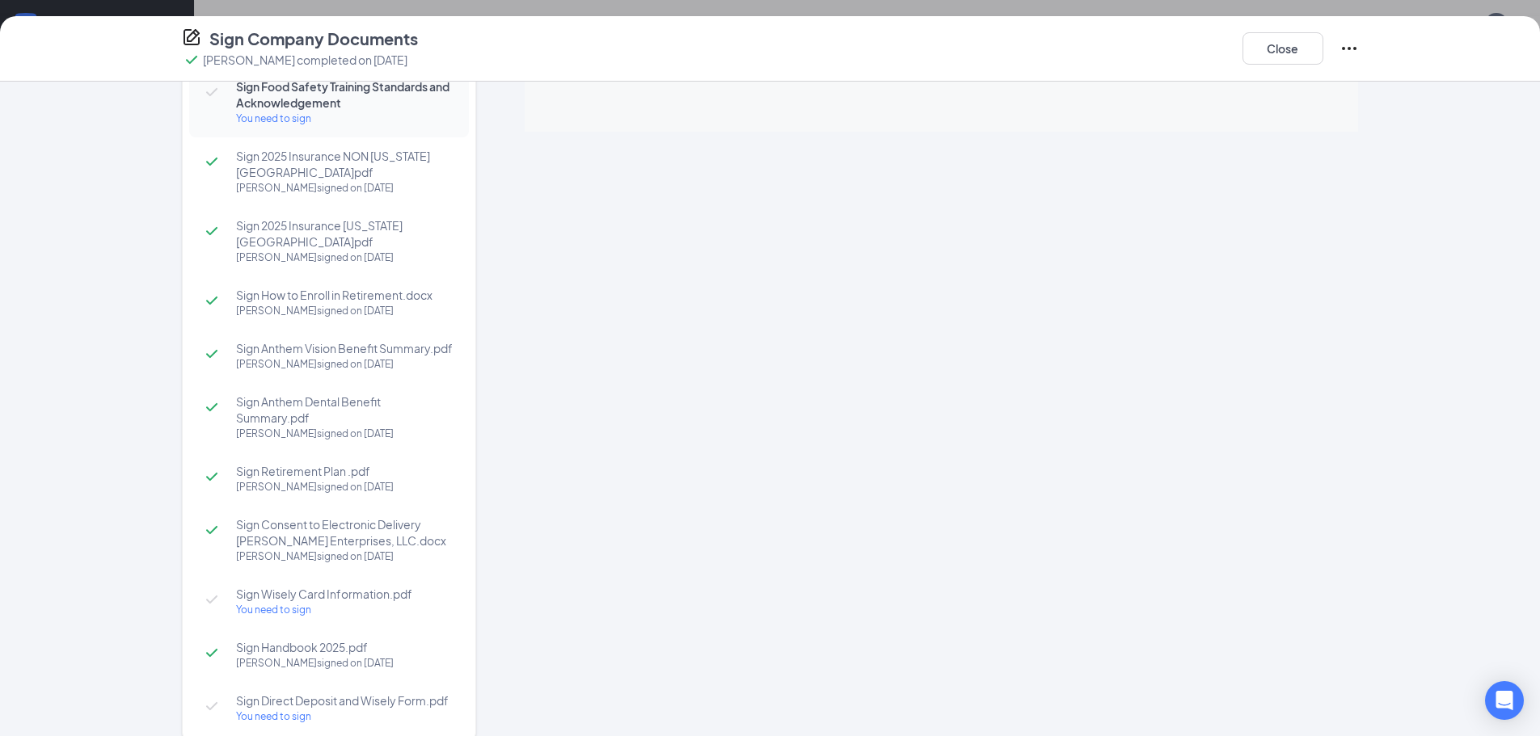
scroll to position [551, 0]
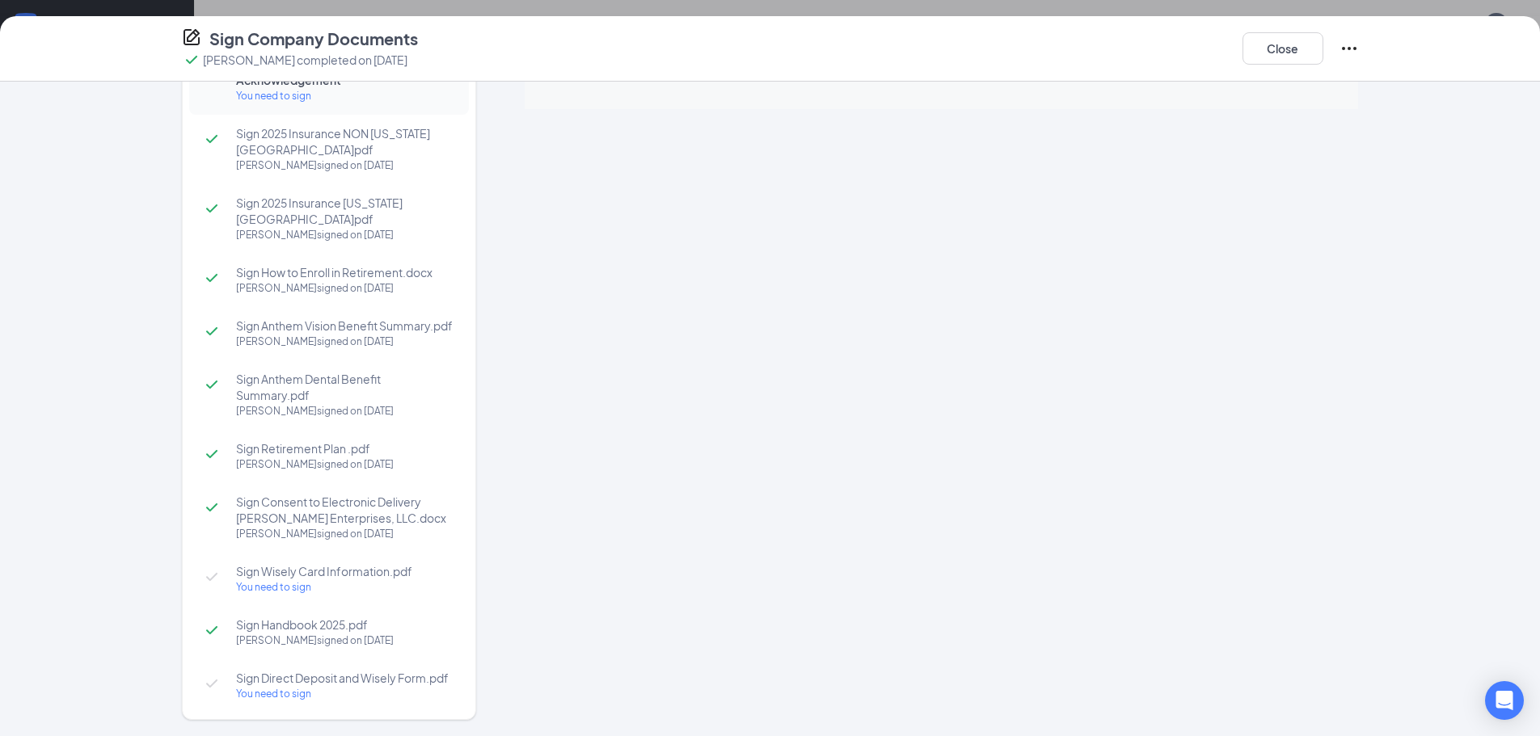
click at [298, 670] on span "Sign Direct Deposit and Wisely Form.pdf" at bounding box center [344, 678] width 217 height 16
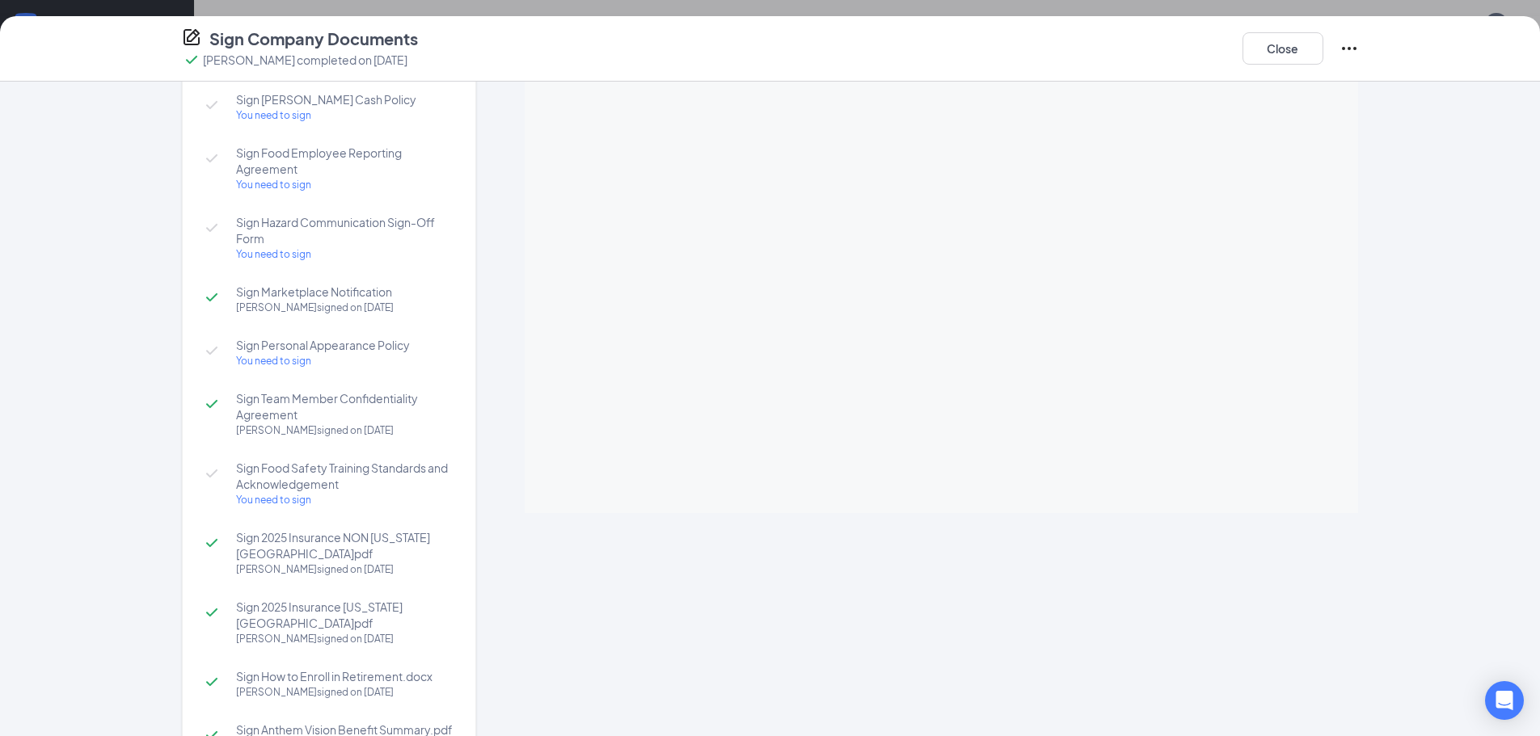
scroll to position [0, 0]
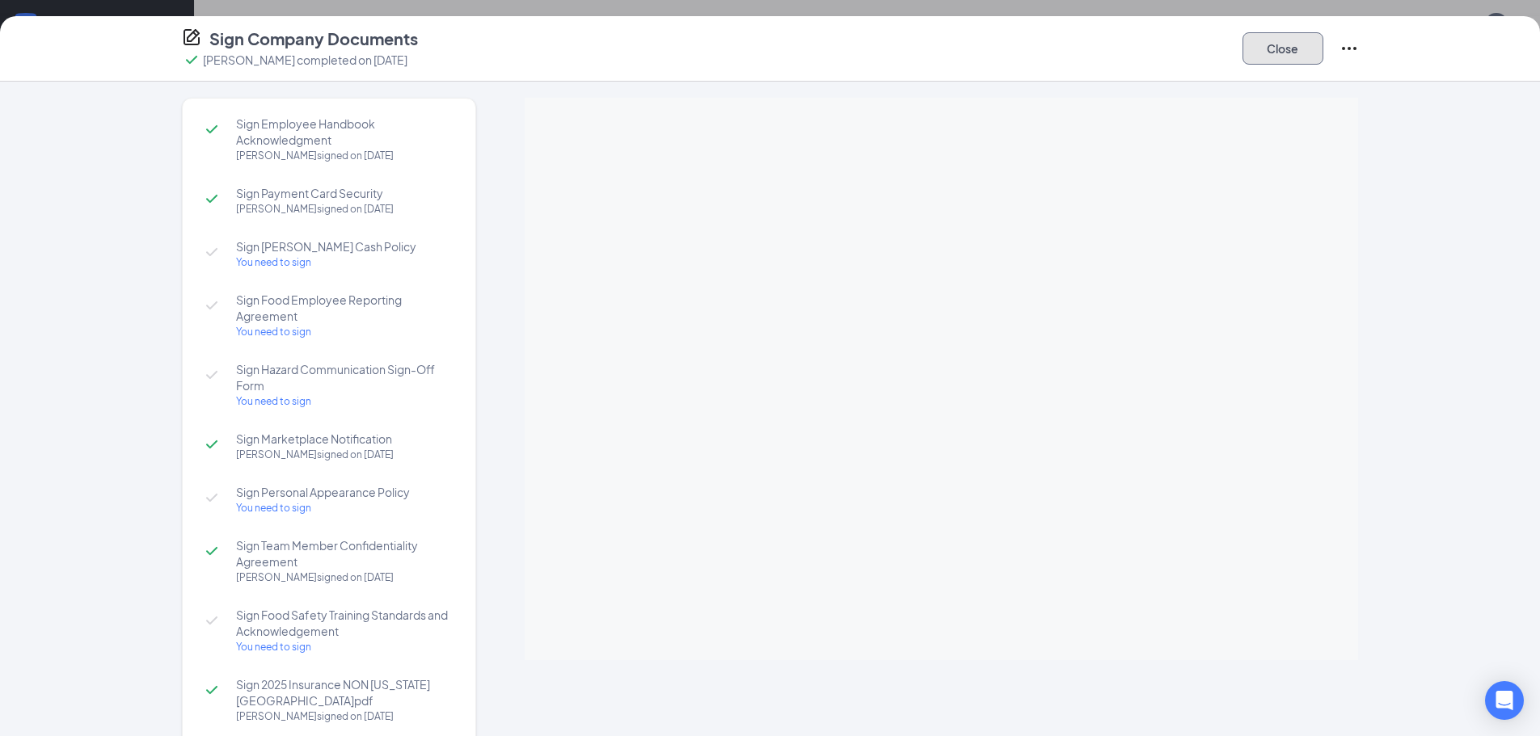
click at [1300, 48] on button "Close" at bounding box center [1283, 48] width 81 height 32
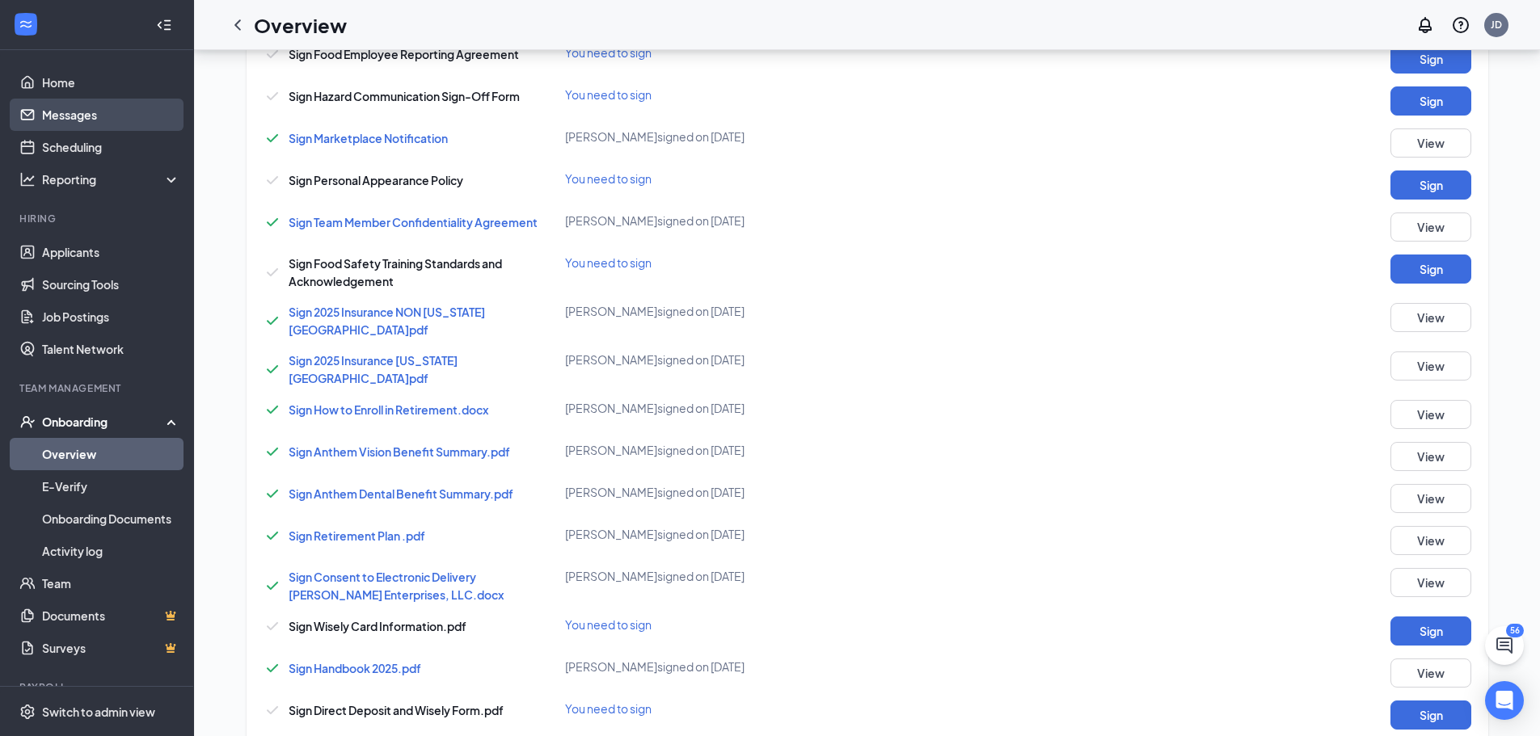
click at [67, 117] on link "Messages" at bounding box center [111, 115] width 138 height 32
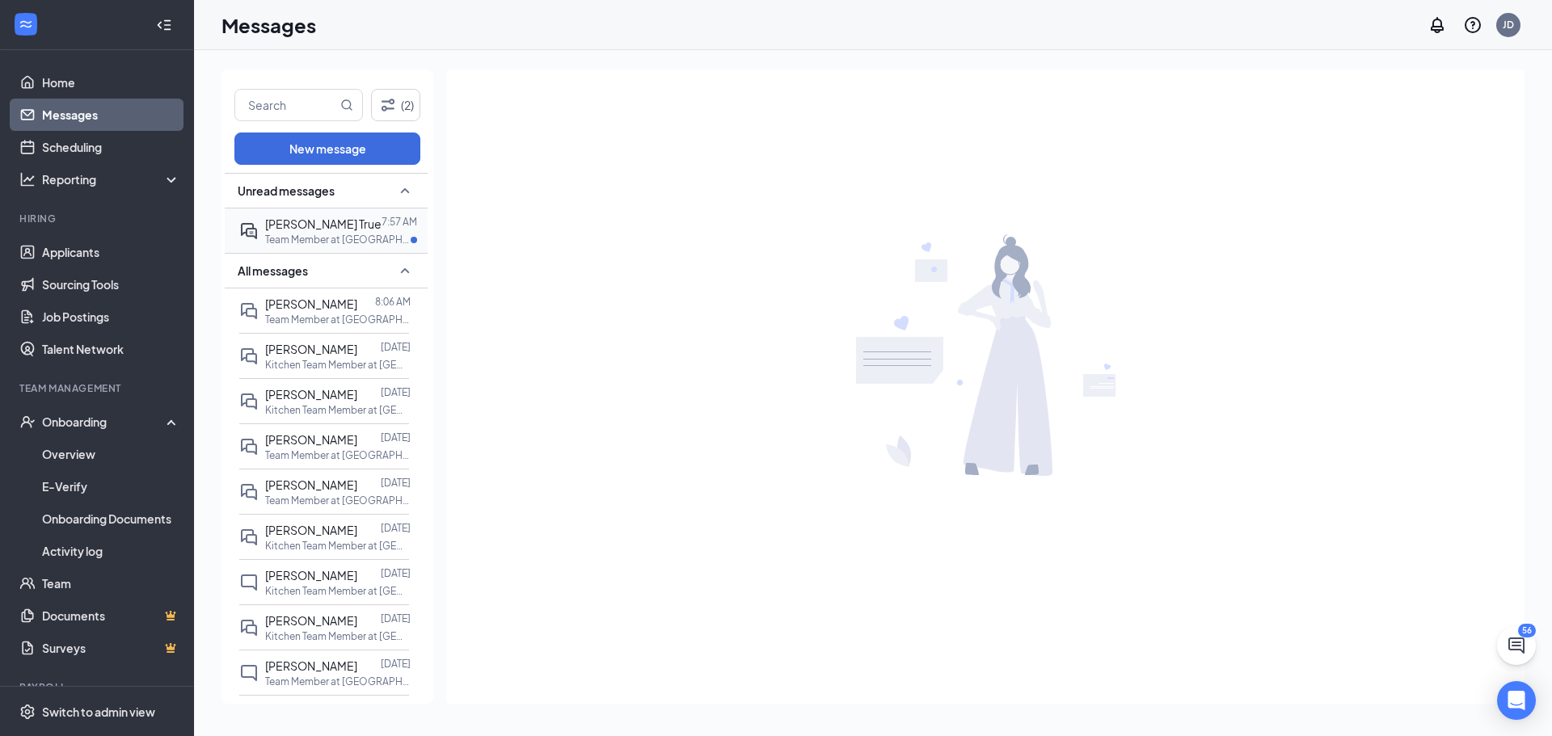
click at [347, 247] on div "[PERSON_NAME] True 7:57 AM Team Member at [PERSON_NAME] #626 - [PERSON_NAME]" at bounding box center [324, 231] width 170 height 44
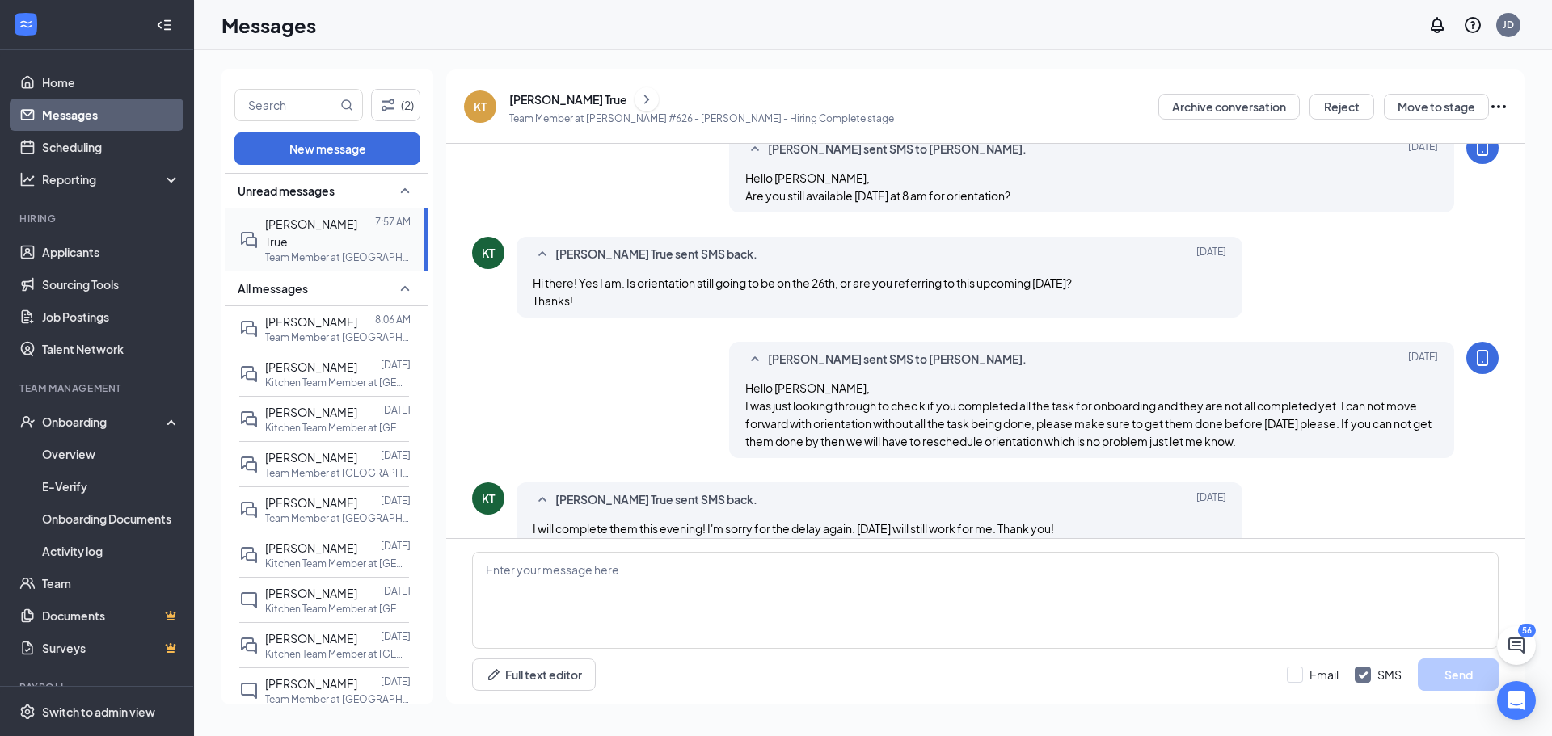
scroll to position [559, 0]
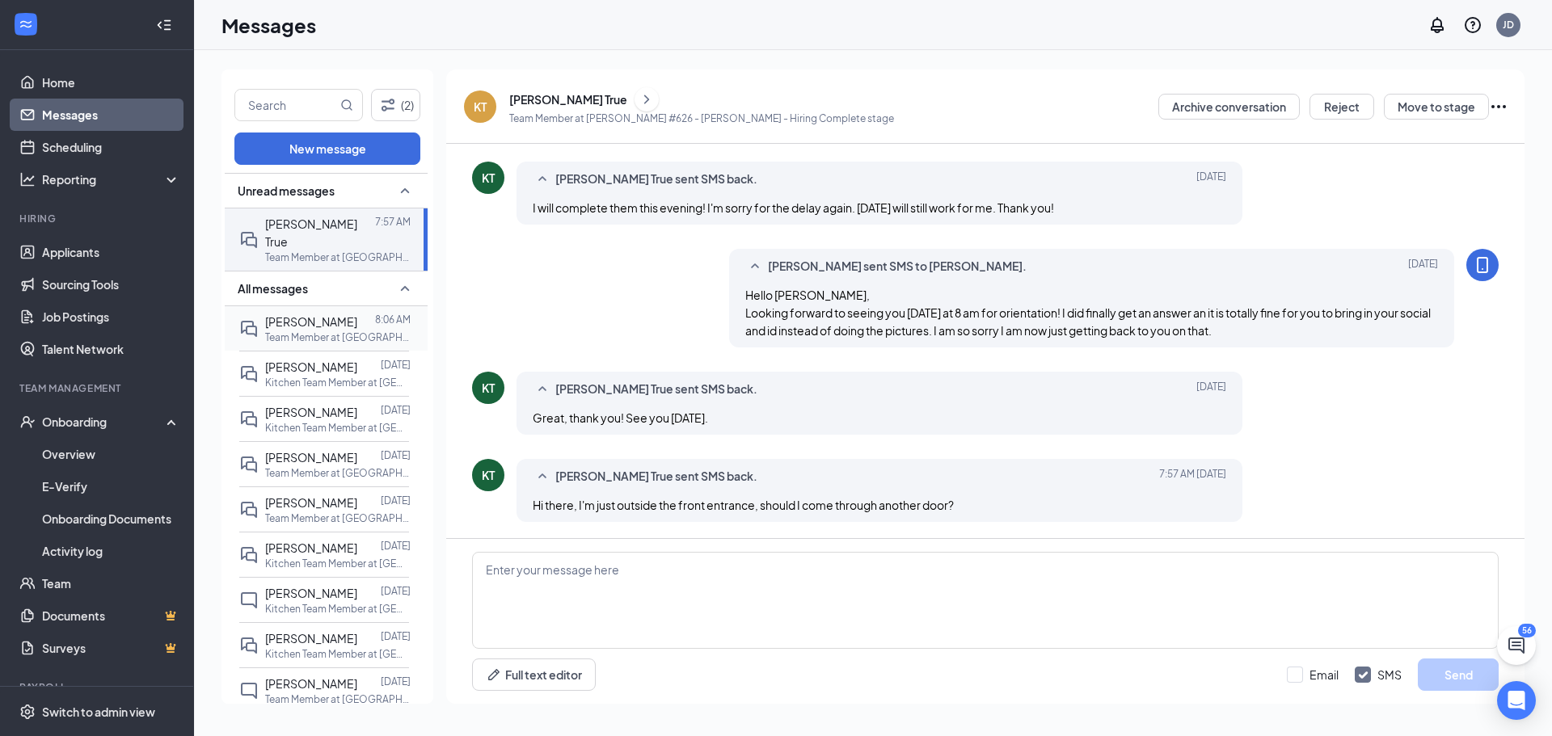
click at [341, 332] on div "[PERSON_NAME] 8:06 AM Team Member at [PERSON_NAME] #626 - [PERSON_NAME]" at bounding box center [324, 328] width 170 height 44
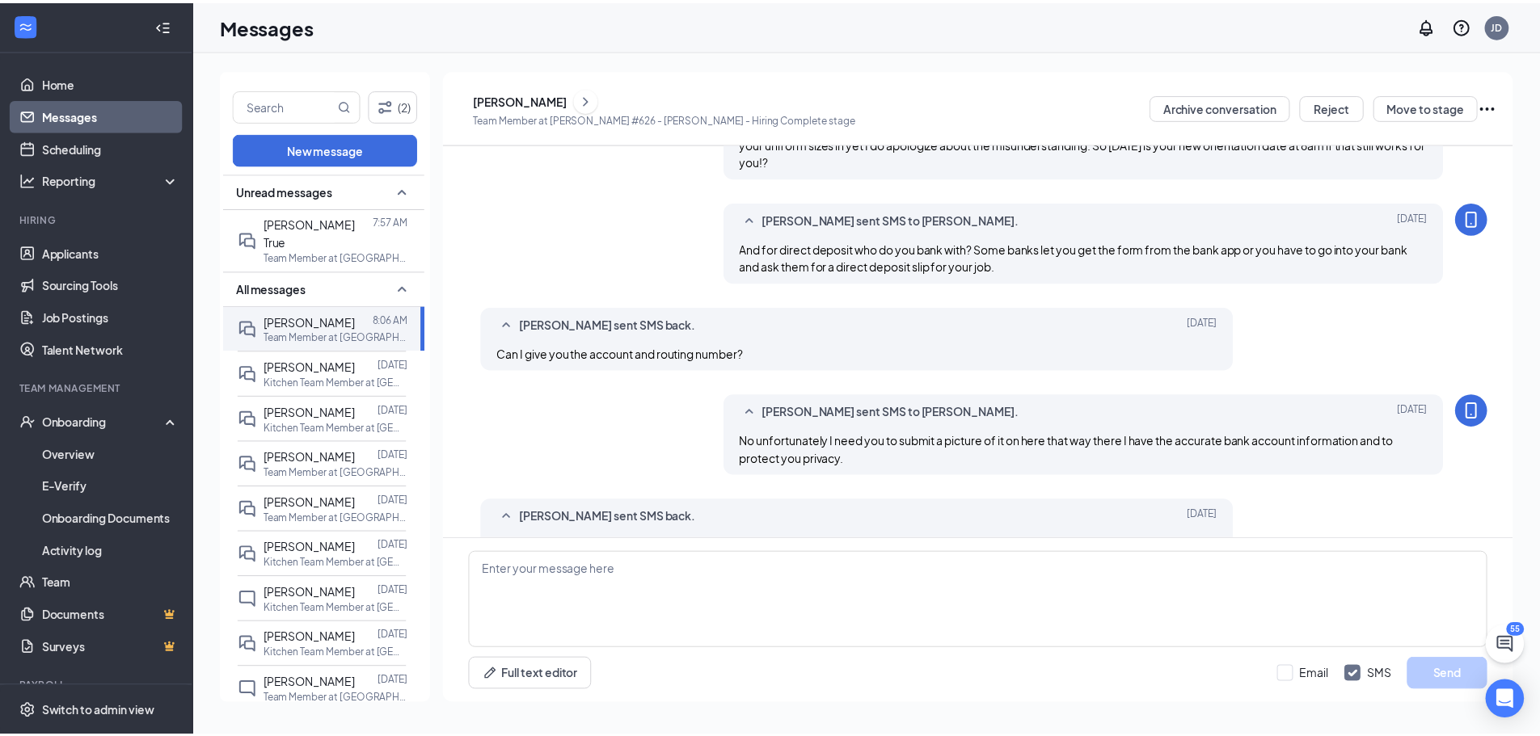
scroll to position [637, 0]
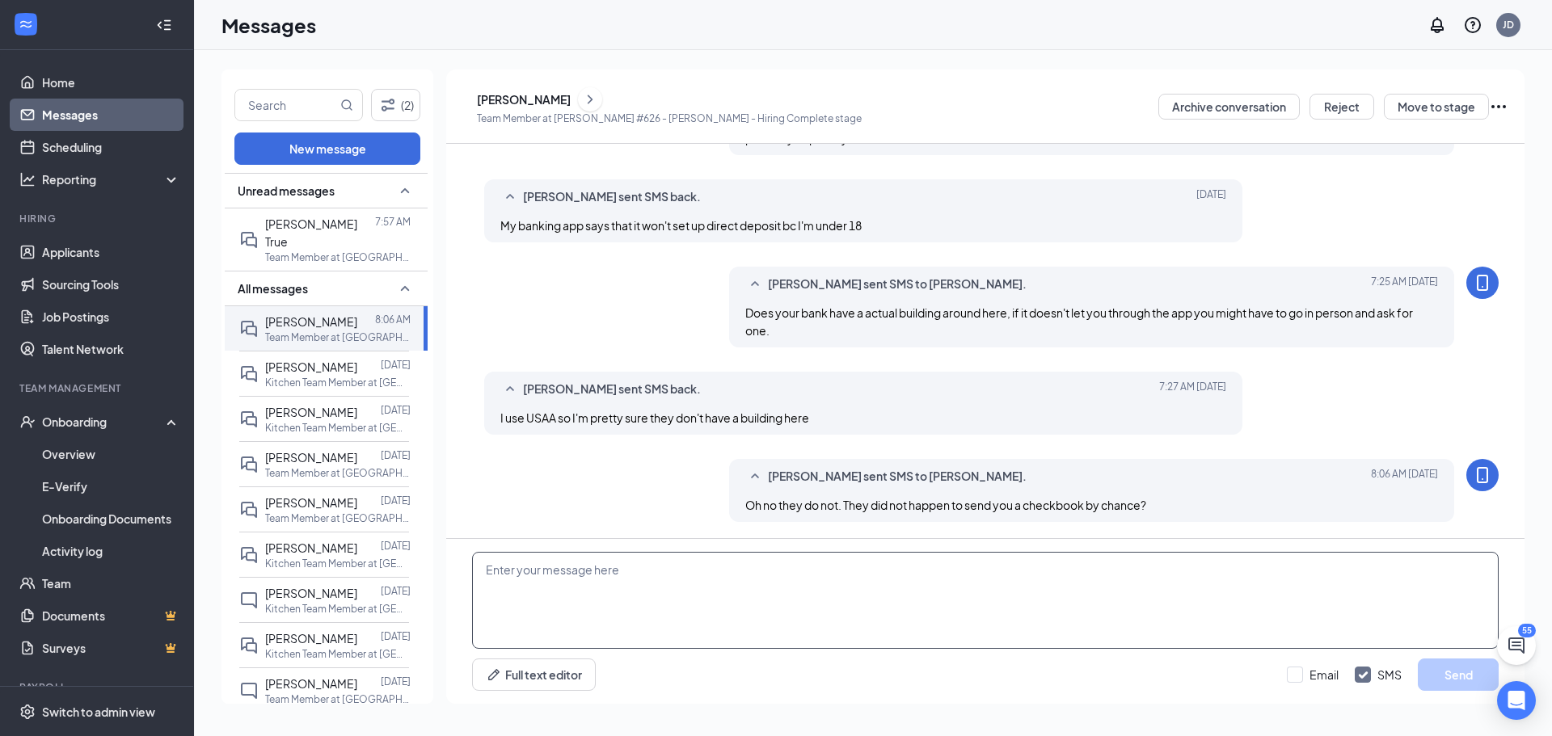
click at [818, 588] on textarea at bounding box center [985, 600] width 1027 height 97
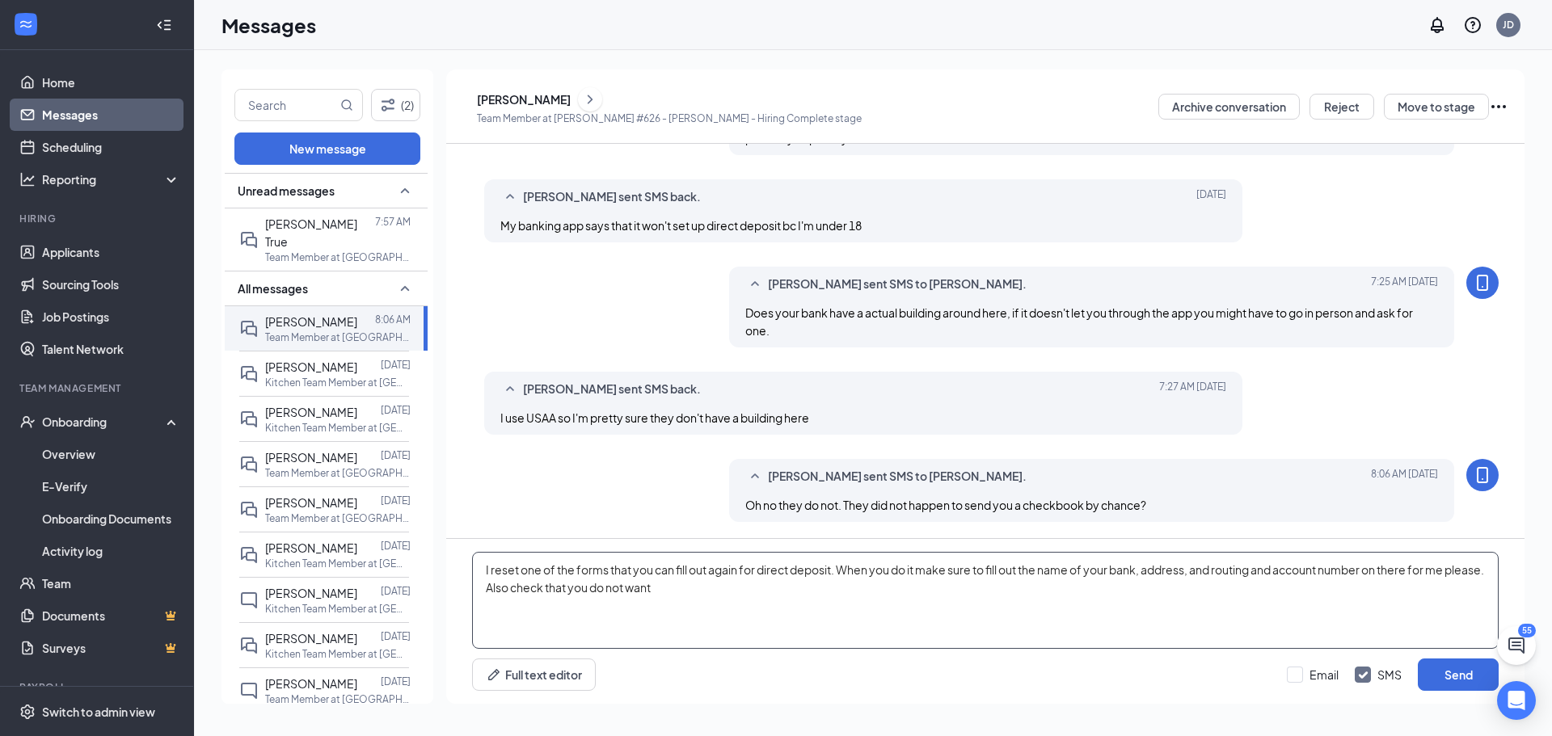
drag, startPoint x: 652, startPoint y: 589, endPoint x: 475, endPoint y: 568, distance: 179.1
click at [475, 568] on textarea "I reset one of the forms that you can fill out again for direct deposit. When y…" at bounding box center [985, 600] width 1027 height 97
paste textarea "Communication: Communication within the restaurant and google chat needs to be …"
type textarea "Communication: Communication within the restaurant and google chat needs to be …"
drag, startPoint x: 865, startPoint y: 589, endPoint x: 476, endPoint y: 561, distance: 389.8
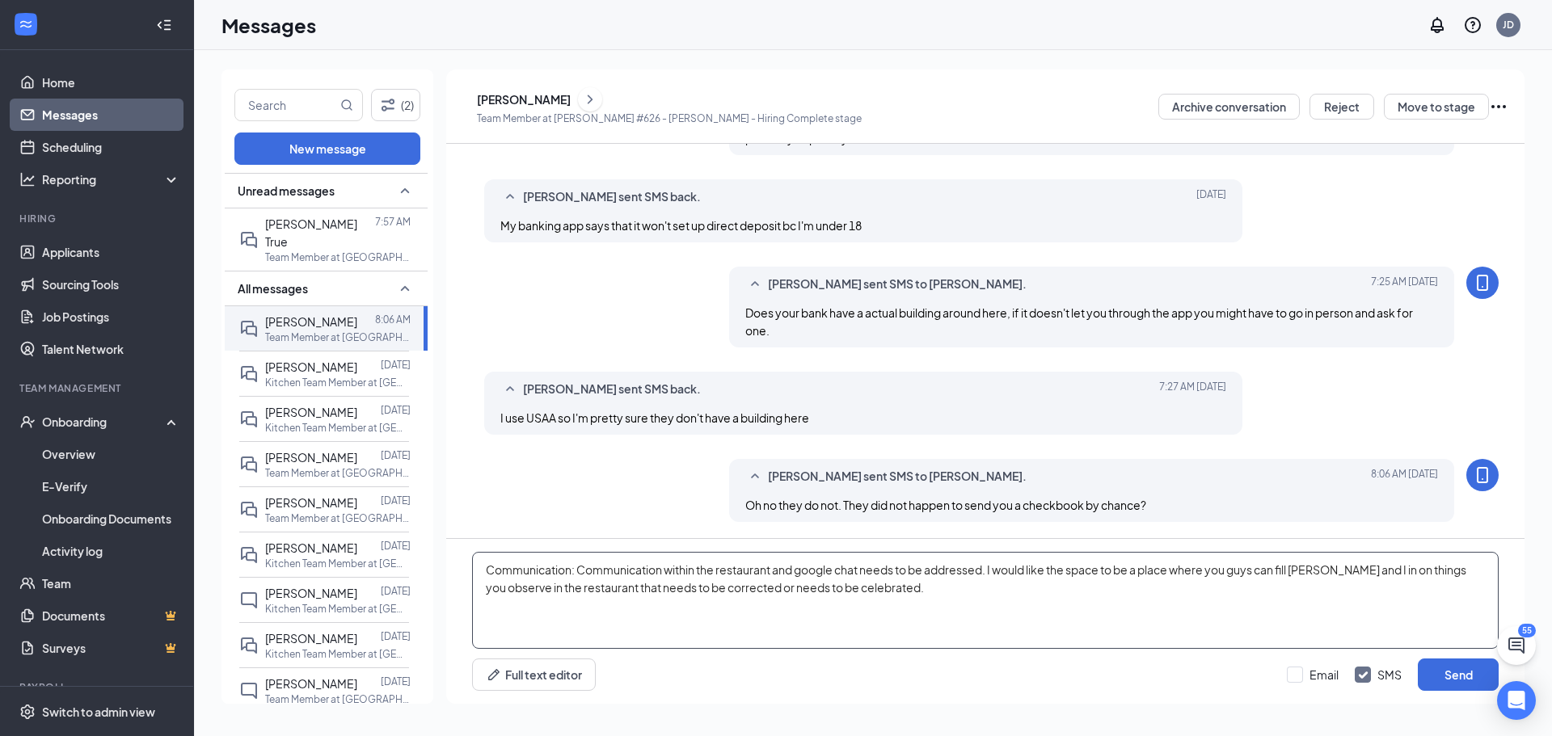
click at [476, 561] on textarea "Communication: Communication within the restaurant and google chat needs to be …" at bounding box center [985, 600] width 1027 height 97
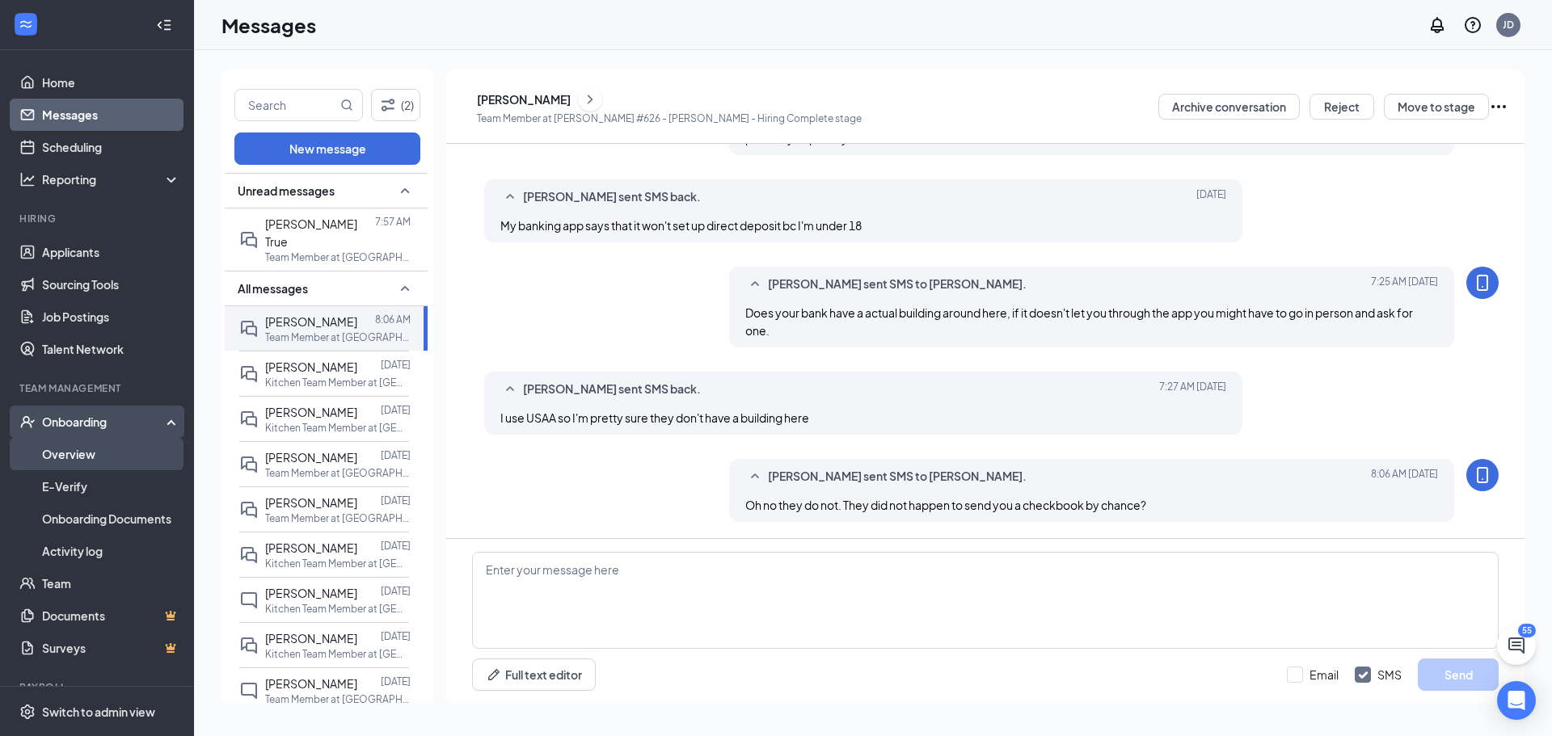
click at [79, 461] on link "Overview" at bounding box center [111, 454] width 138 height 32
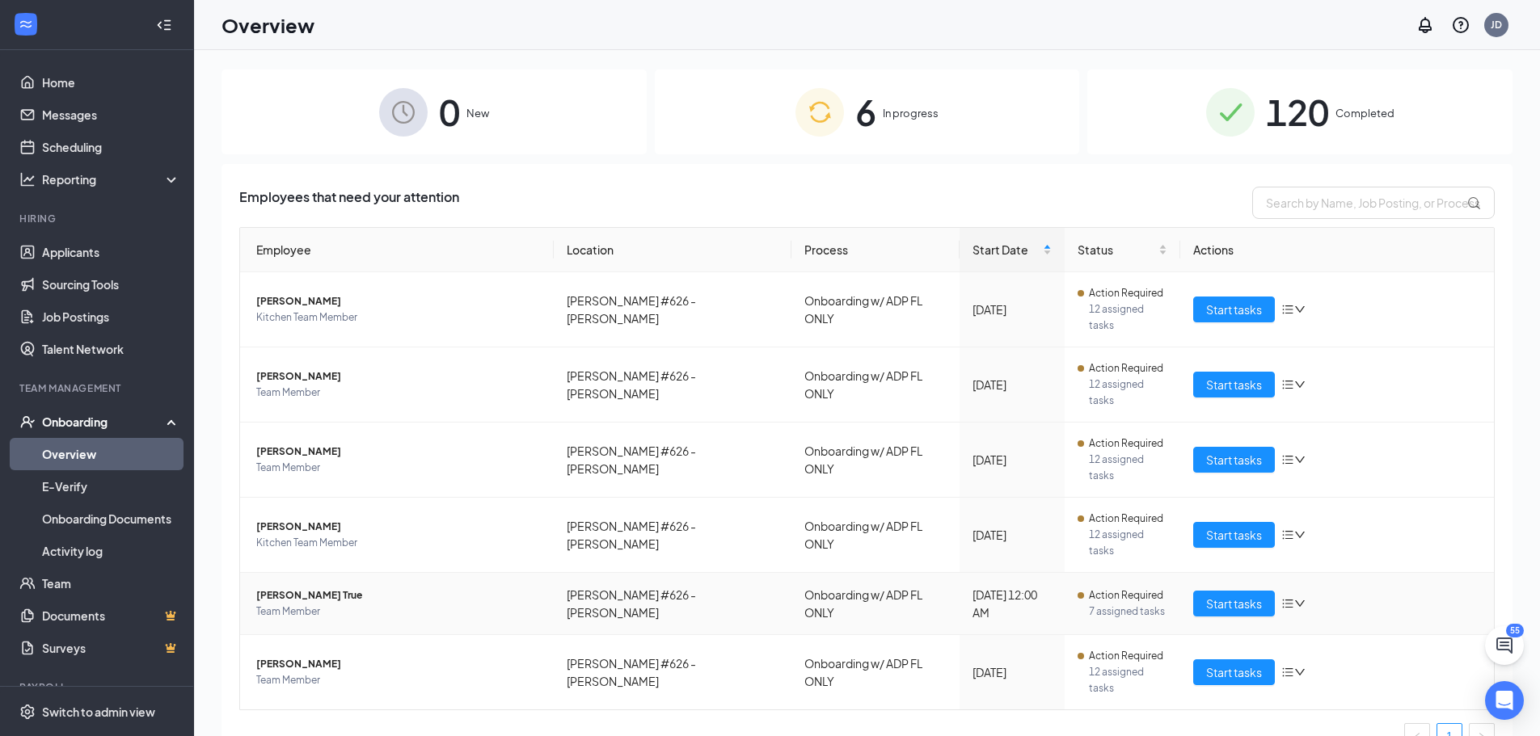
click at [306, 588] on span "[PERSON_NAME] True" at bounding box center [398, 596] width 285 height 16
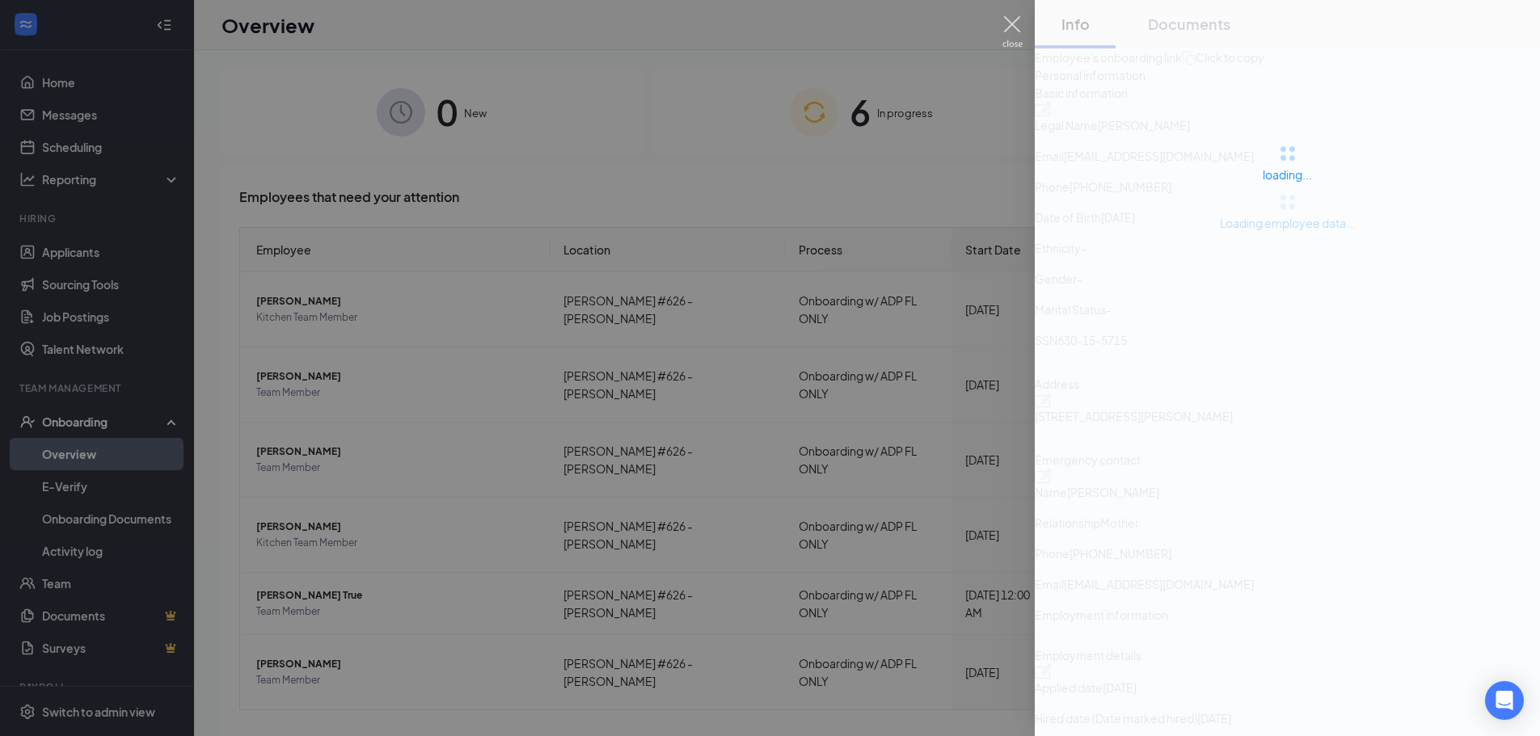
click at [1009, 25] on img at bounding box center [1012, 32] width 20 height 32
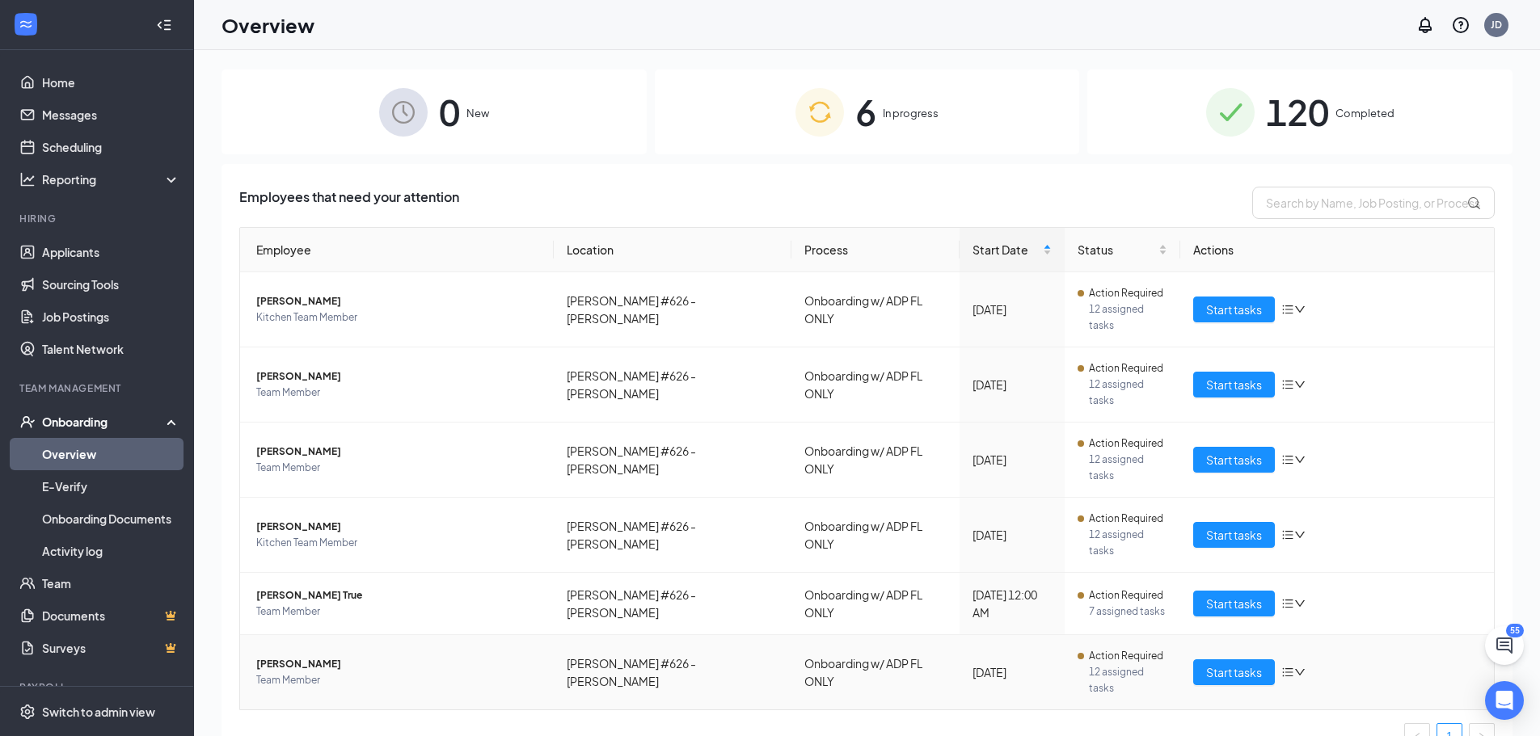
click at [330, 656] on span "[PERSON_NAME]" at bounding box center [398, 664] width 285 height 16
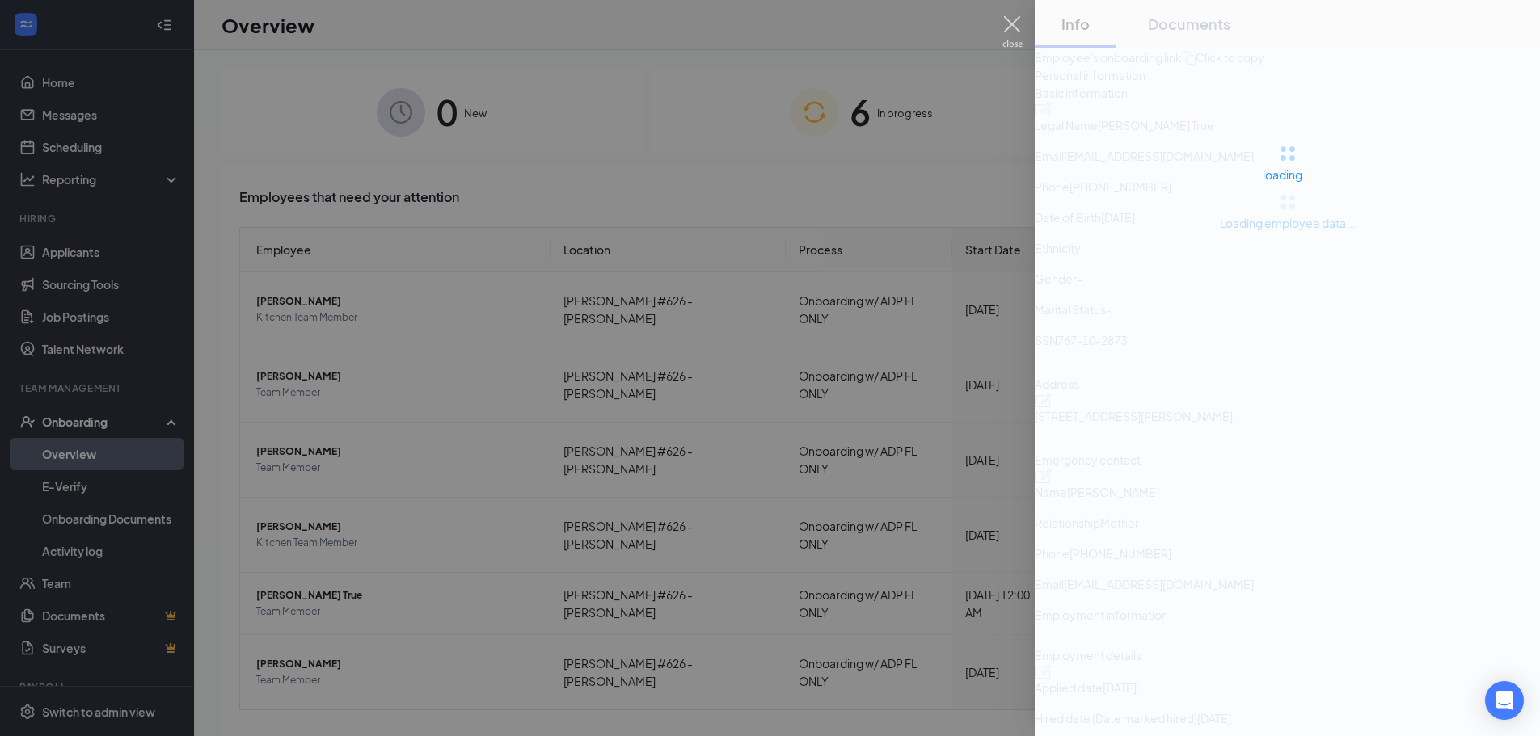
click at [1015, 23] on img at bounding box center [1012, 32] width 20 height 32
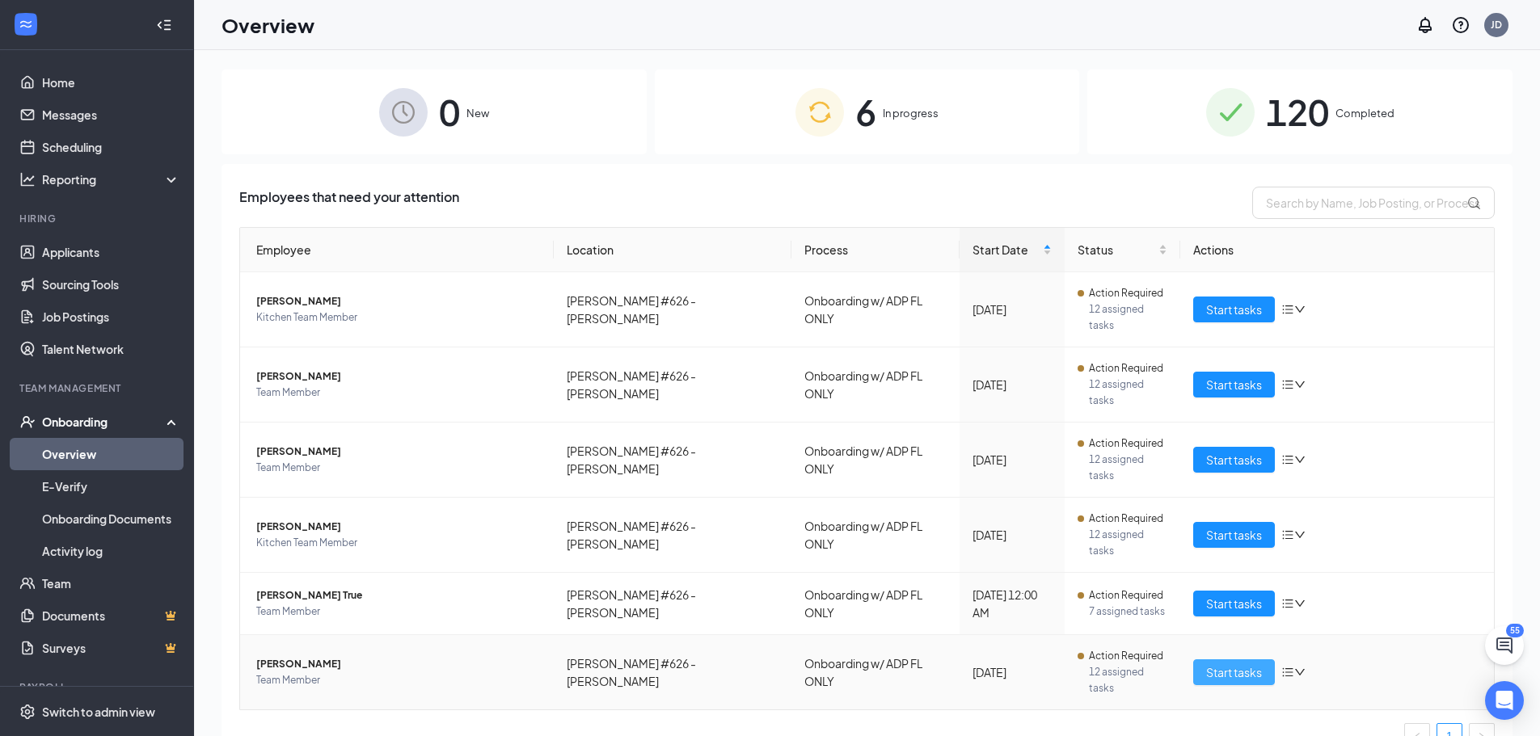
click at [1251, 664] on span "Start tasks" at bounding box center [1234, 673] width 56 height 18
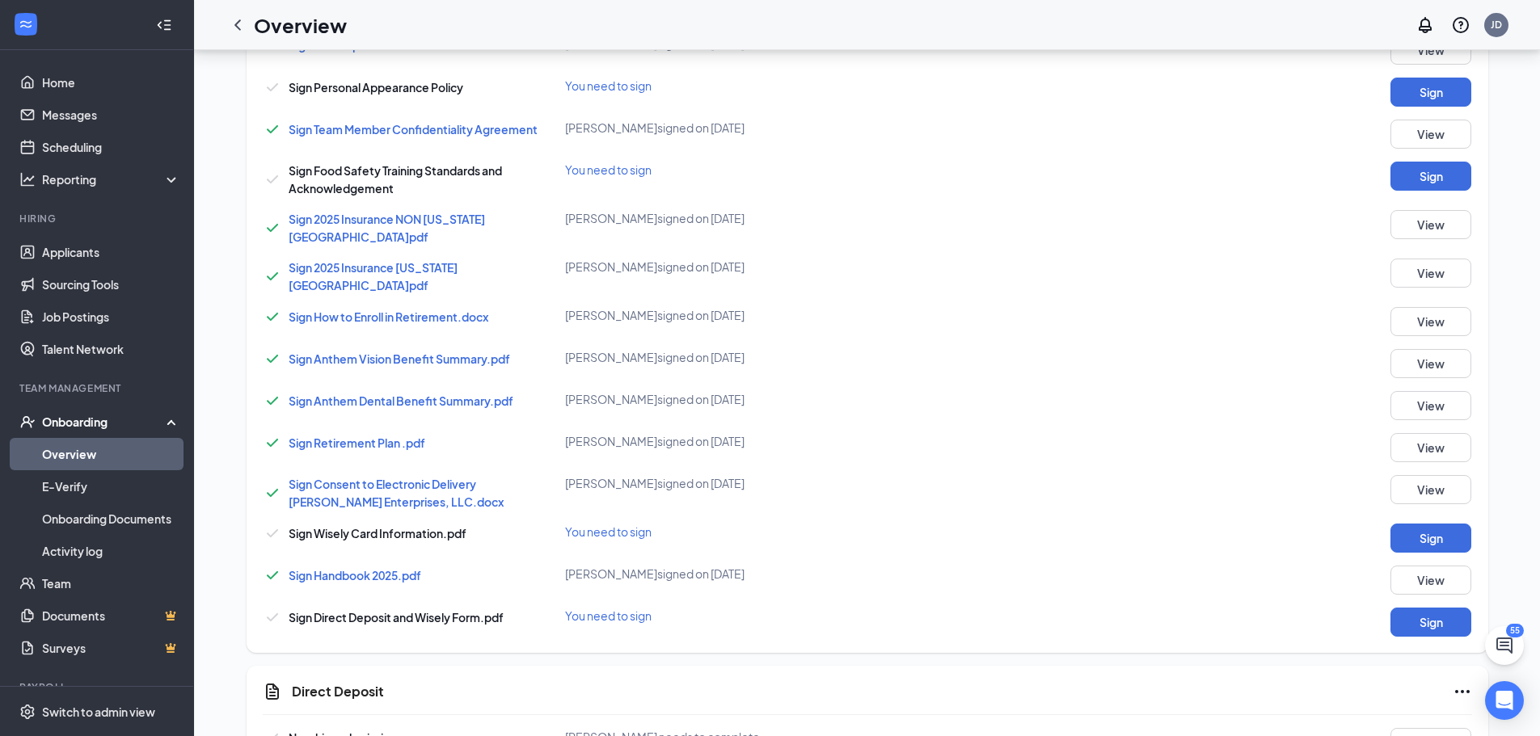
scroll to position [808, 0]
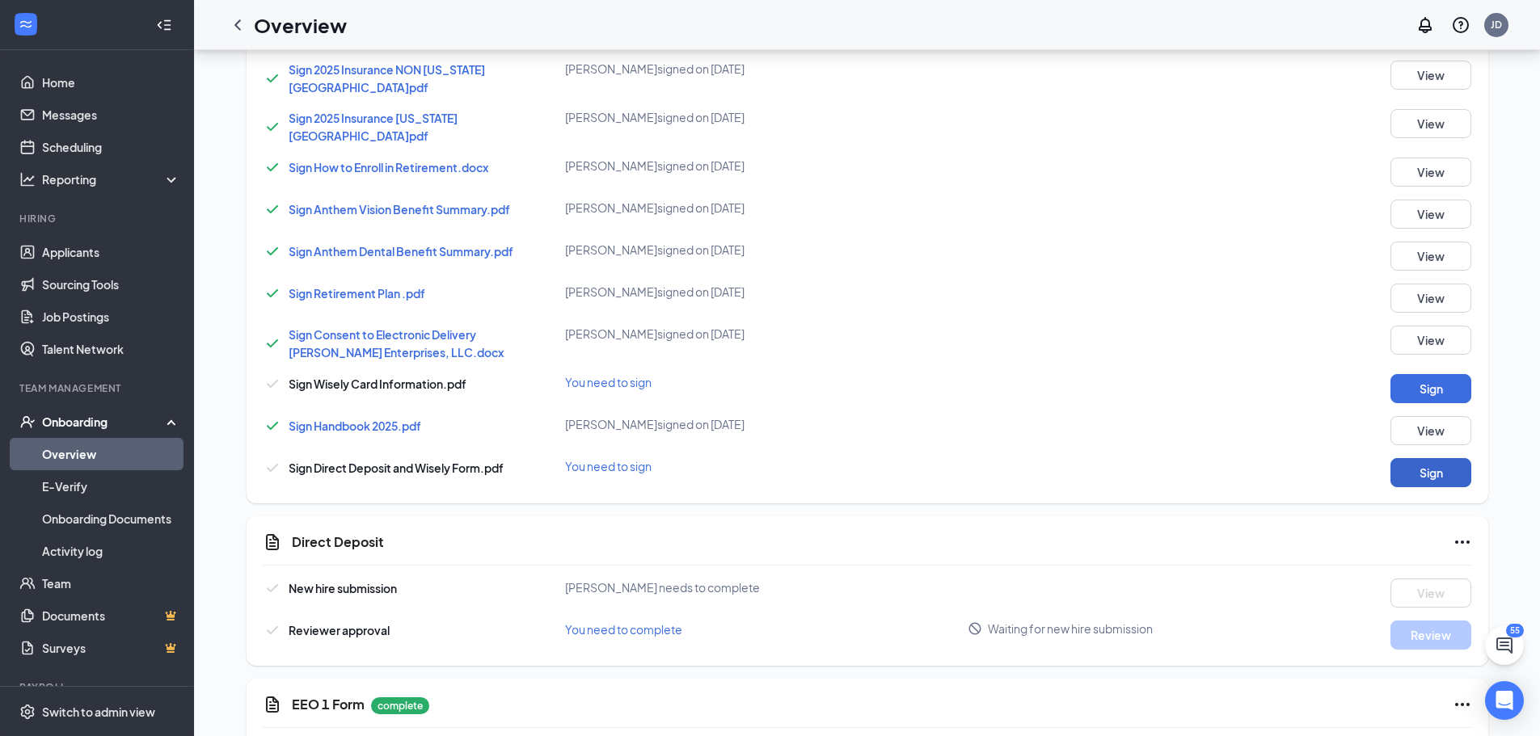
click at [1407, 466] on button "Sign" at bounding box center [1431, 472] width 81 height 29
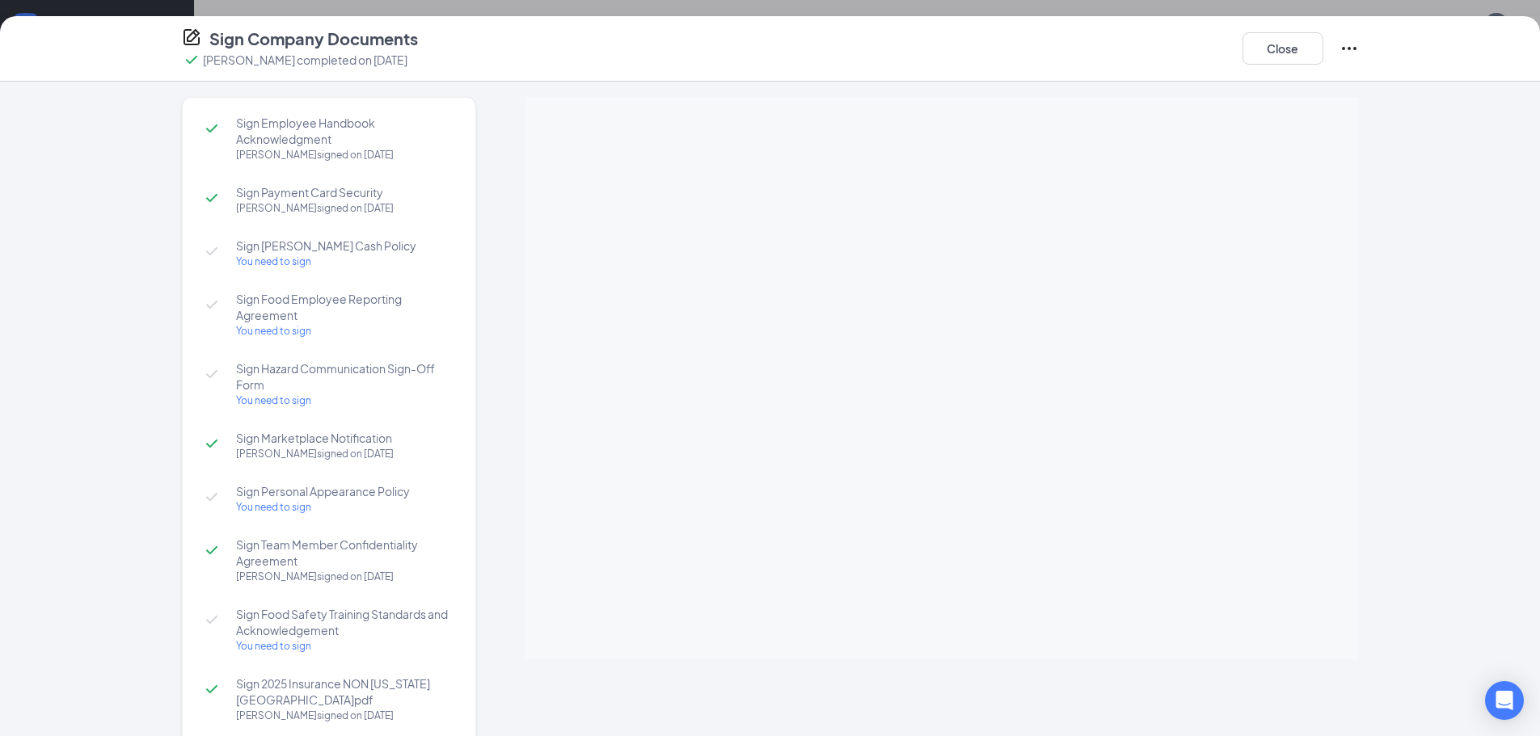
scroll to position [0, 0]
click at [1268, 64] on button "Close" at bounding box center [1283, 48] width 81 height 32
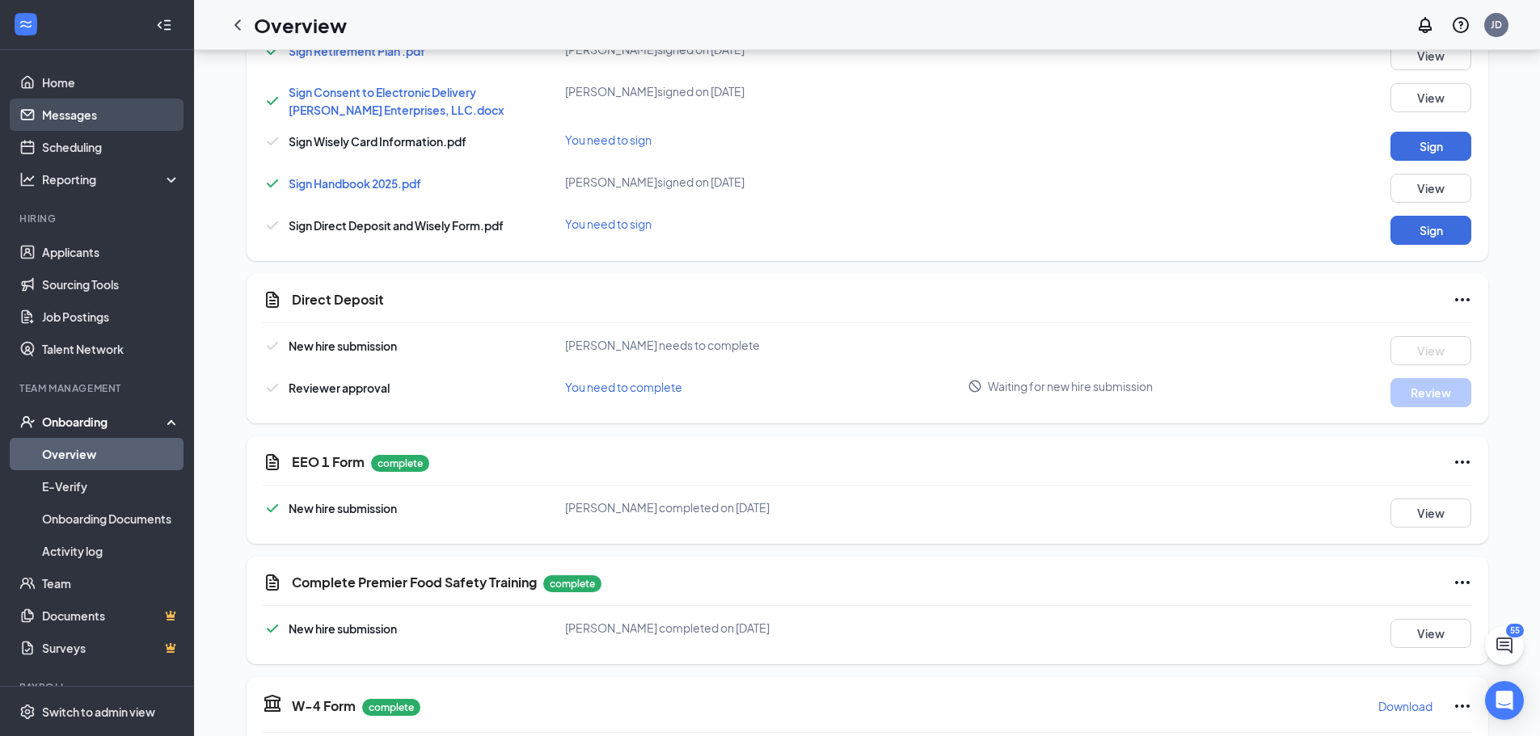
click at [70, 115] on link "Messages" at bounding box center [111, 115] width 138 height 32
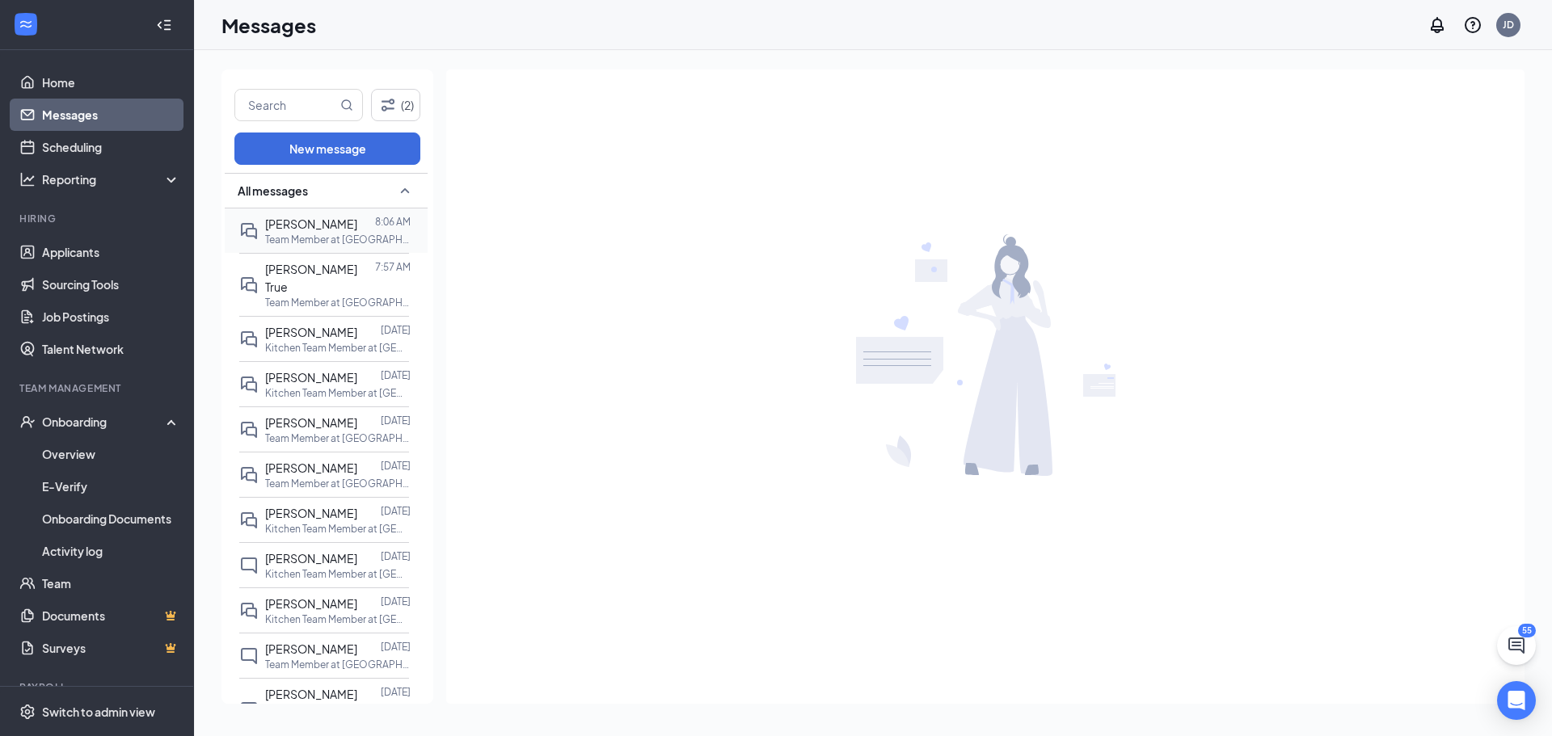
click at [331, 235] on p "Team Member at [GEOGRAPHIC_DATA][PERSON_NAME] #626 - [PERSON_NAME]" at bounding box center [338, 240] width 146 height 14
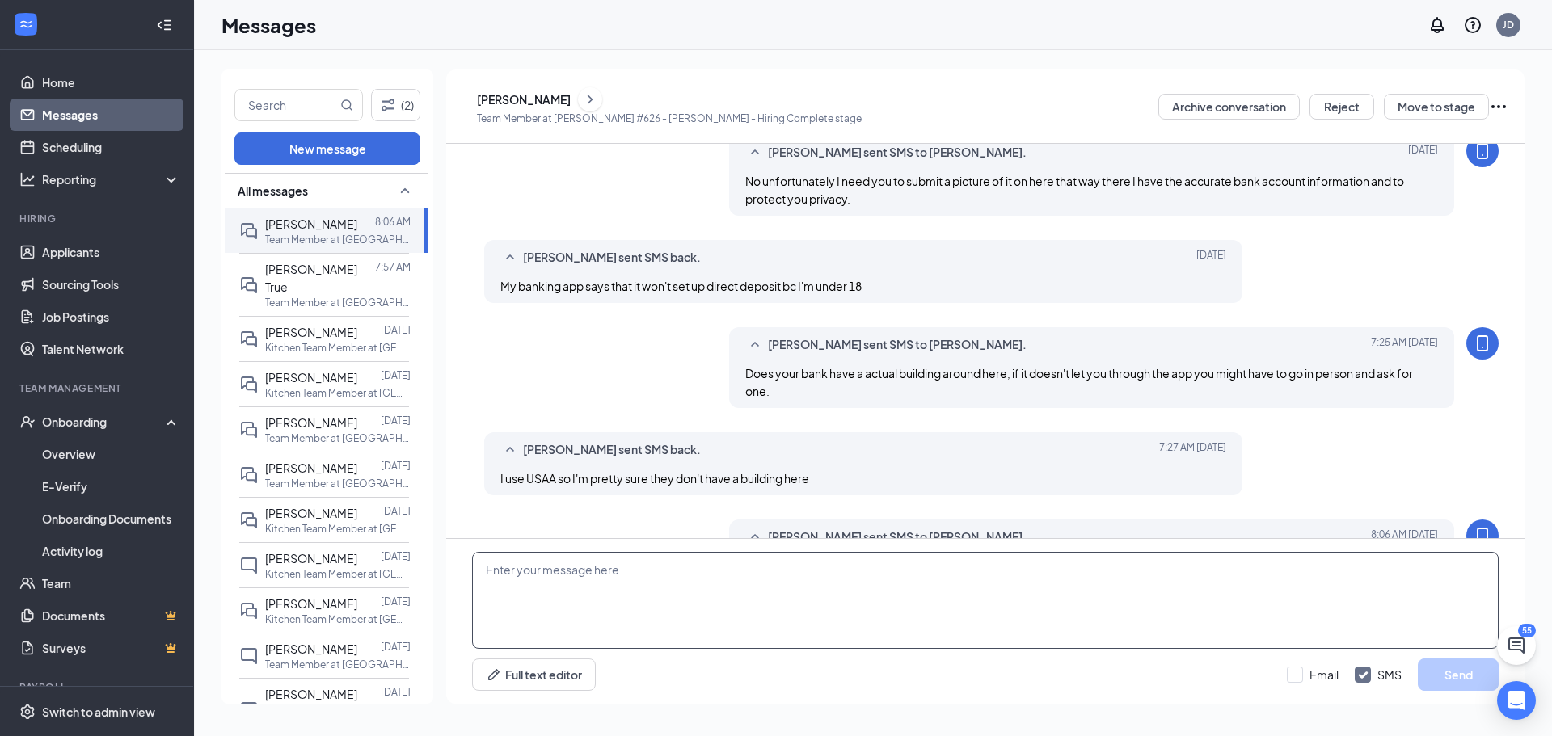
scroll to position [637, 0]
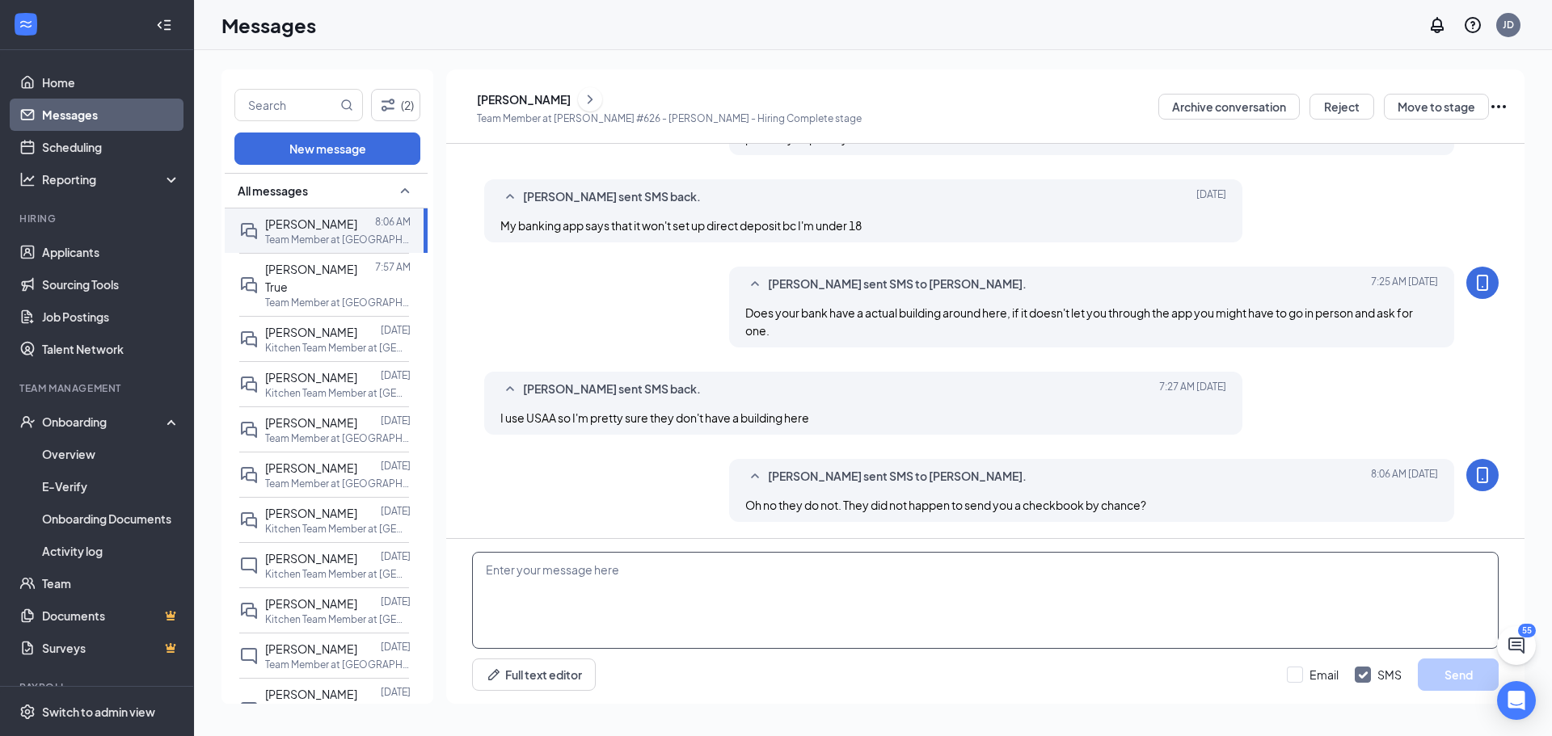
click at [850, 627] on textarea at bounding box center [985, 600] width 1027 height 97
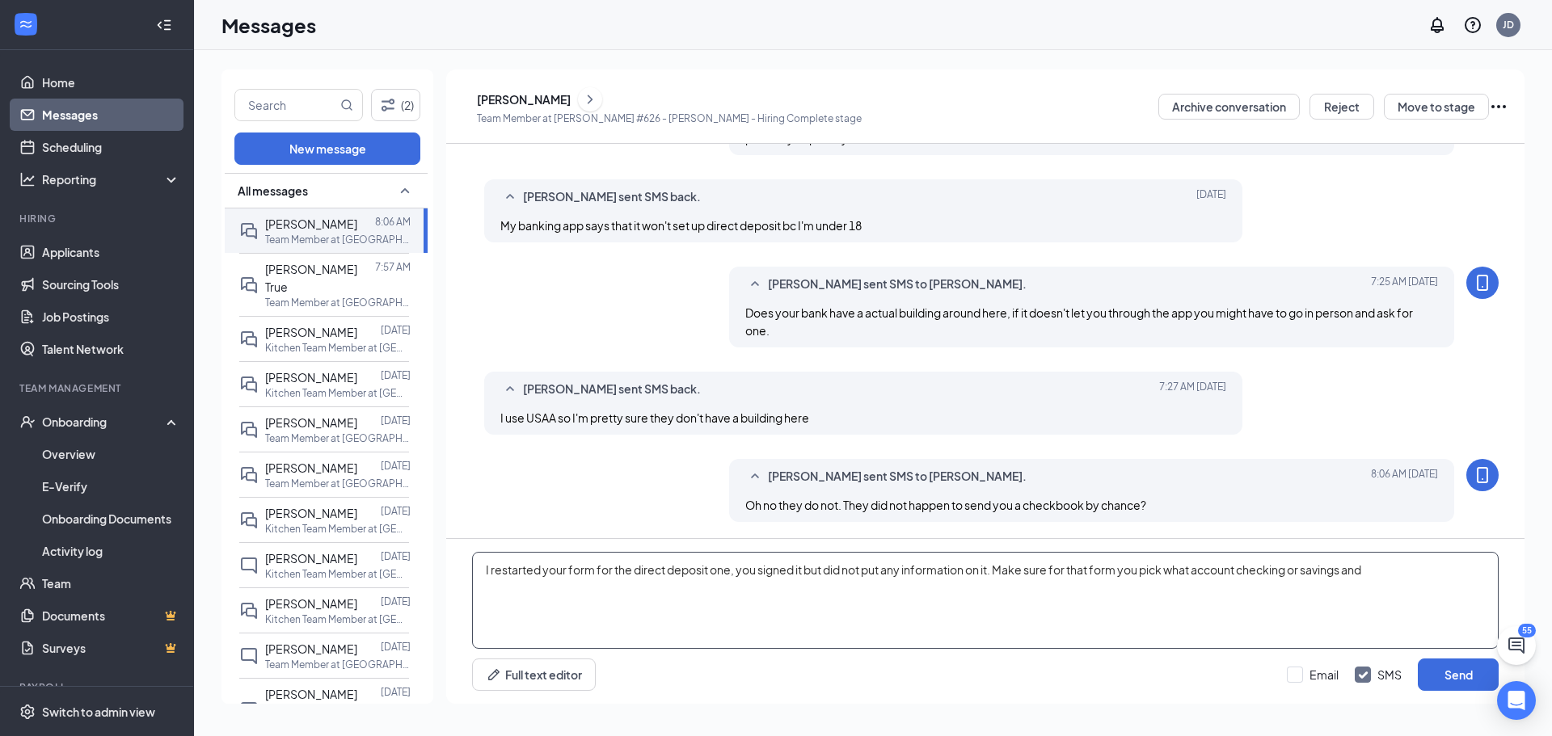
click at [1376, 572] on textarea "I restarted your form for the direct deposit one, you signed it but did not put…" at bounding box center [985, 600] width 1027 height 97
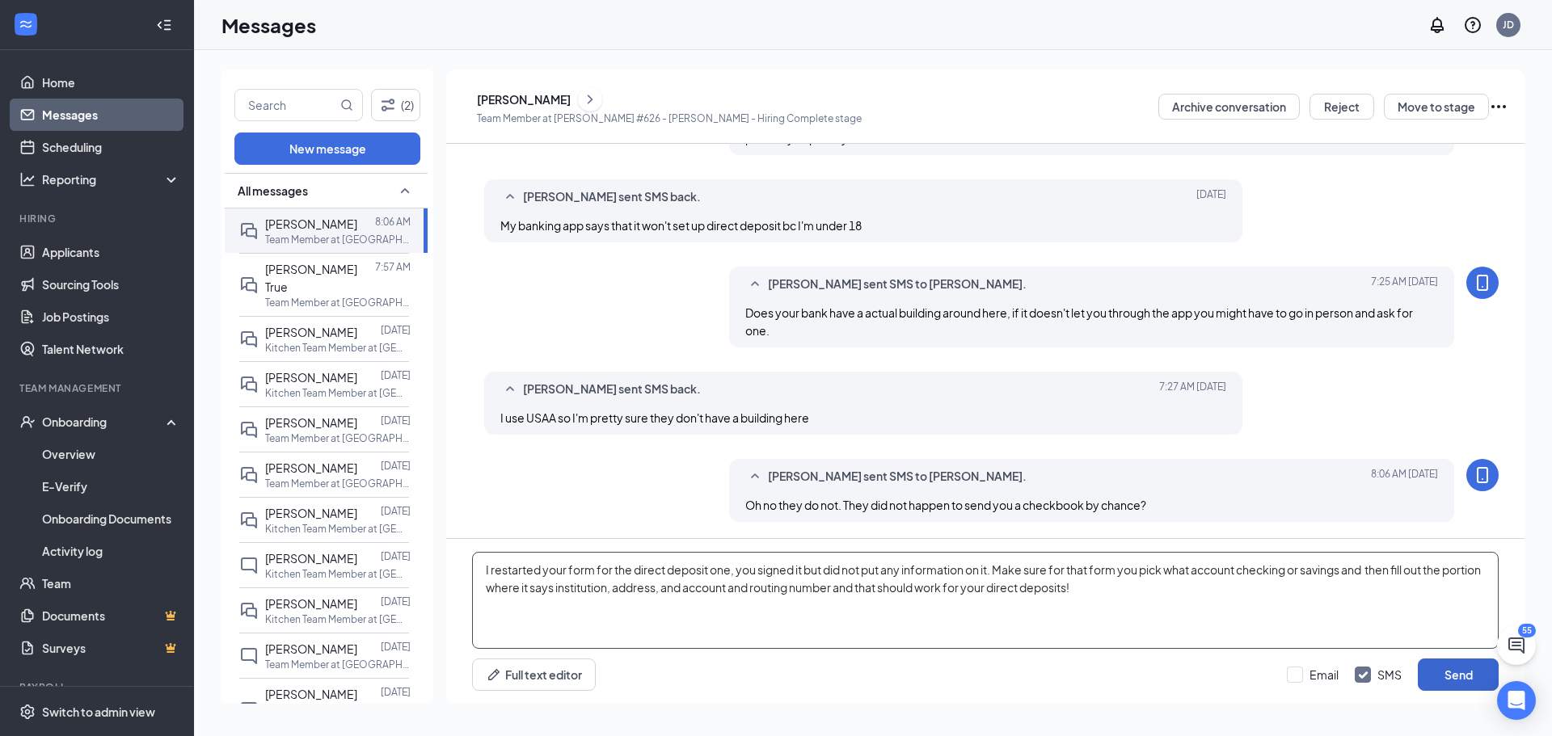
type textarea "I restarted your form for the direct deposit one, you signed it but did not put…"
click at [1453, 690] on button "Send" at bounding box center [1458, 675] width 81 height 32
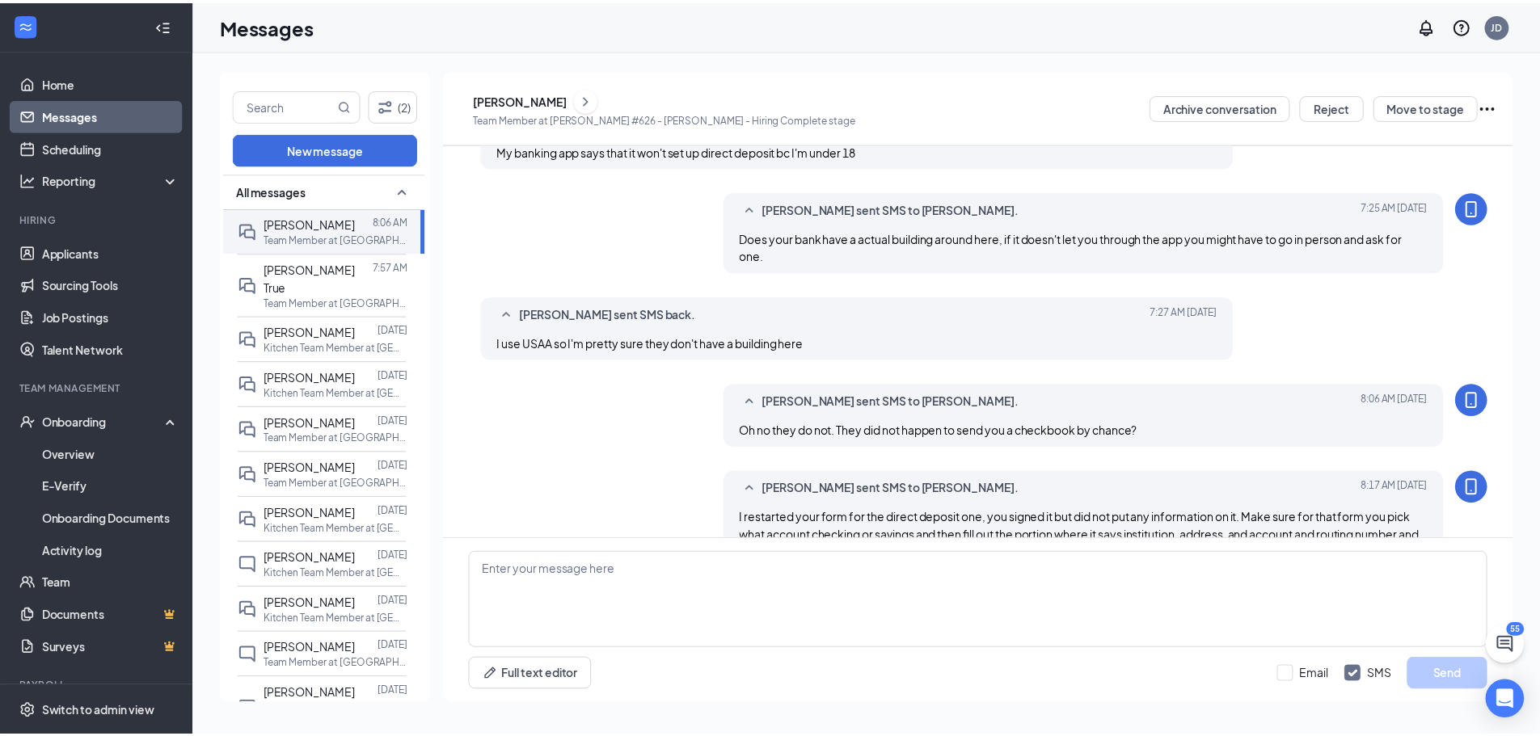
scroll to position [760, 0]
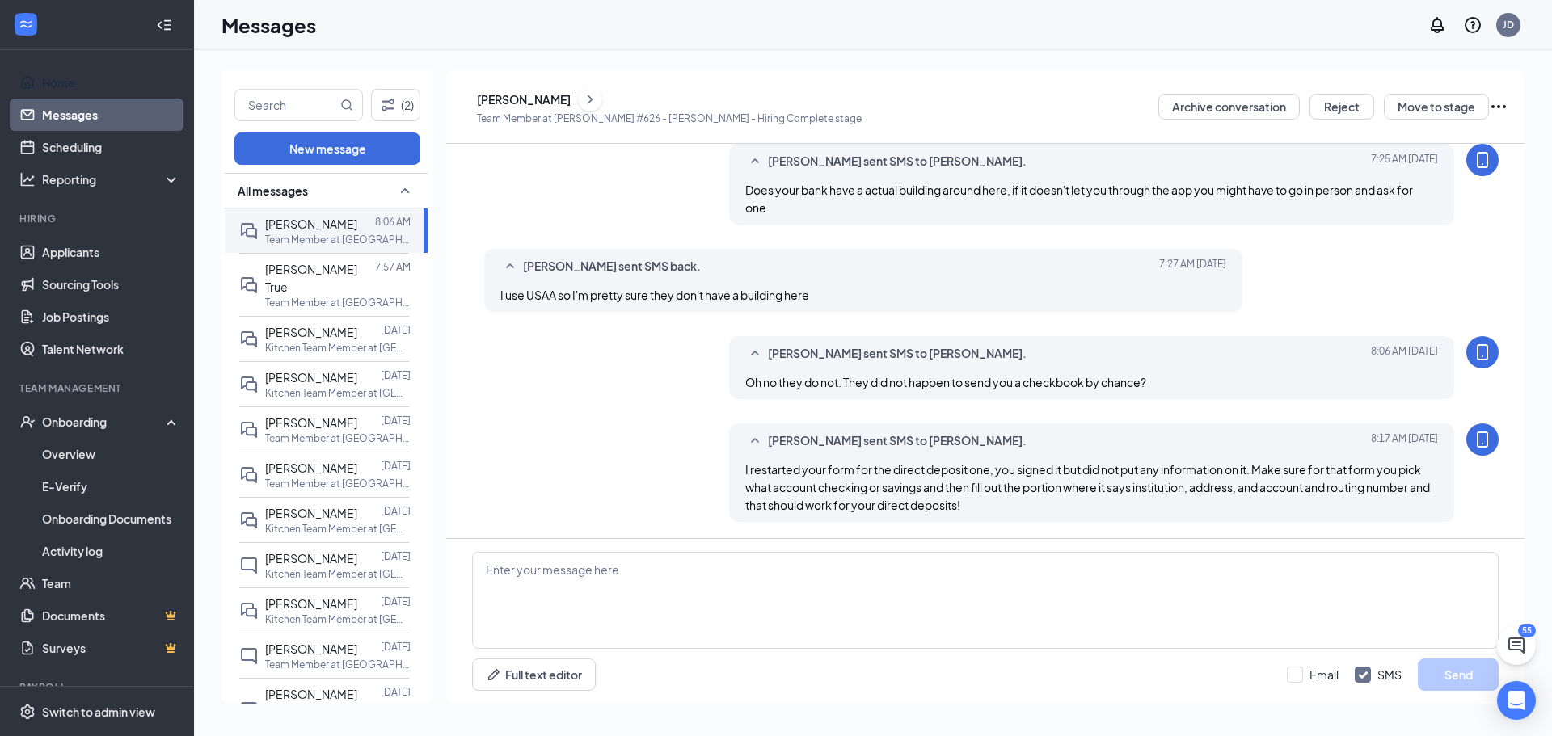
drag, startPoint x: 113, startPoint y: 83, endPoint x: 178, endPoint y: 36, distance: 80.4
click at [113, 83] on link "Home" at bounding box center [111, 82] width 138 height 32
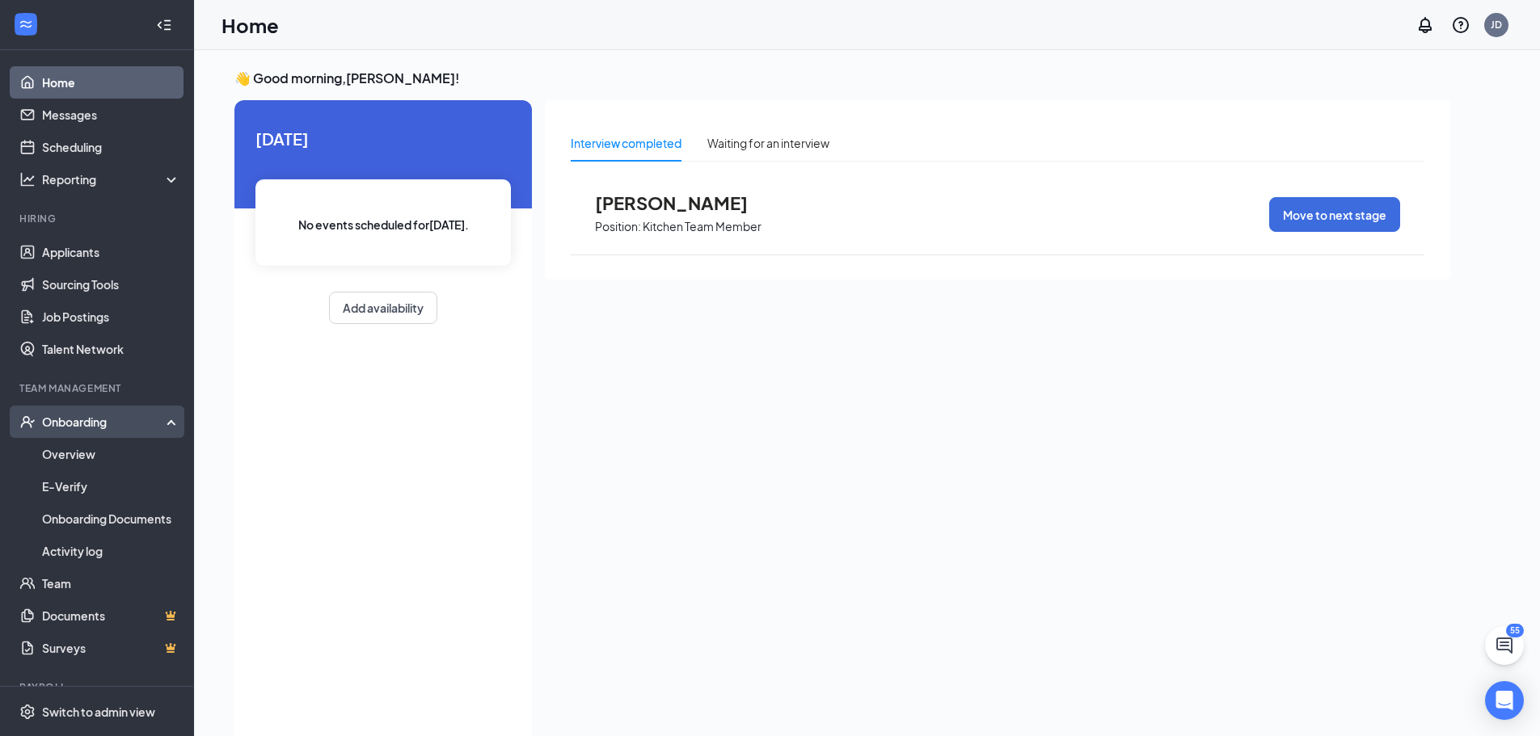
click at [85, 438] on div "Onboarding" at bounding box center [97, 422] width 194 height 32
click at [93, 455] on link "Team" at bounding box center [111, 454] width 138 height 32
